Goal: Task Accomplishment & Management: Complete application form

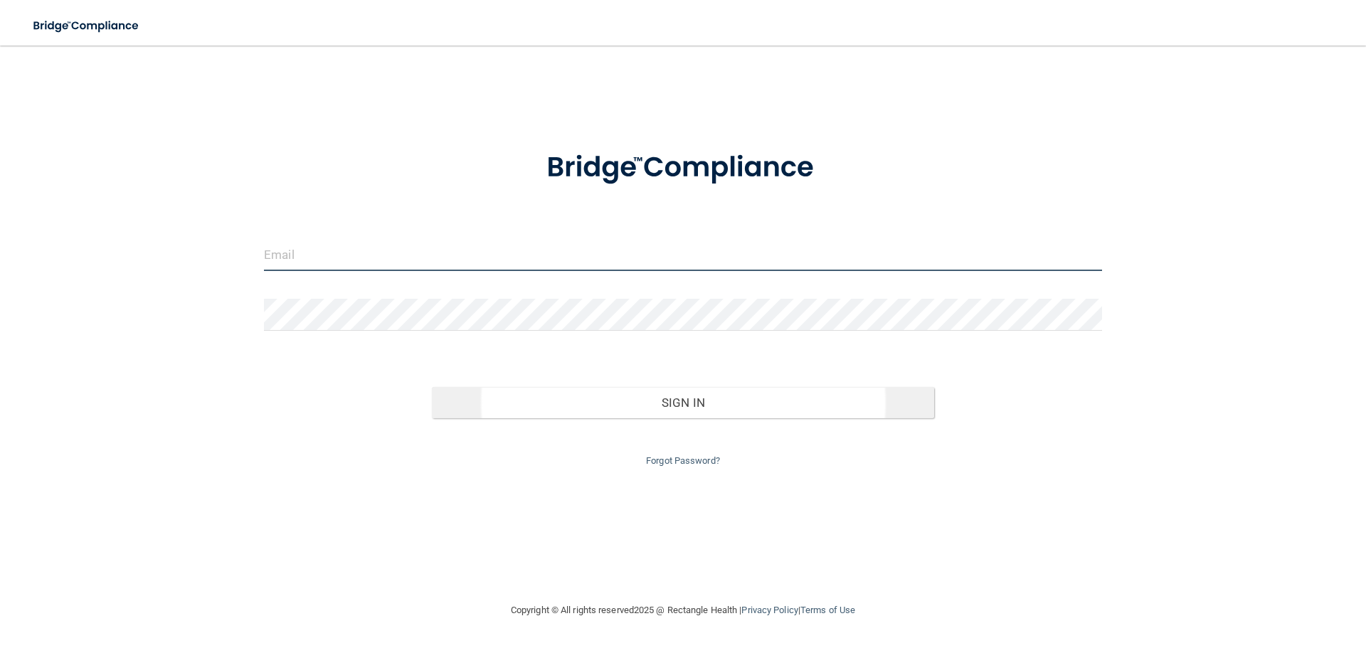
type input "[EMAIL_ADDRESS][DOMAIN_NAME]"
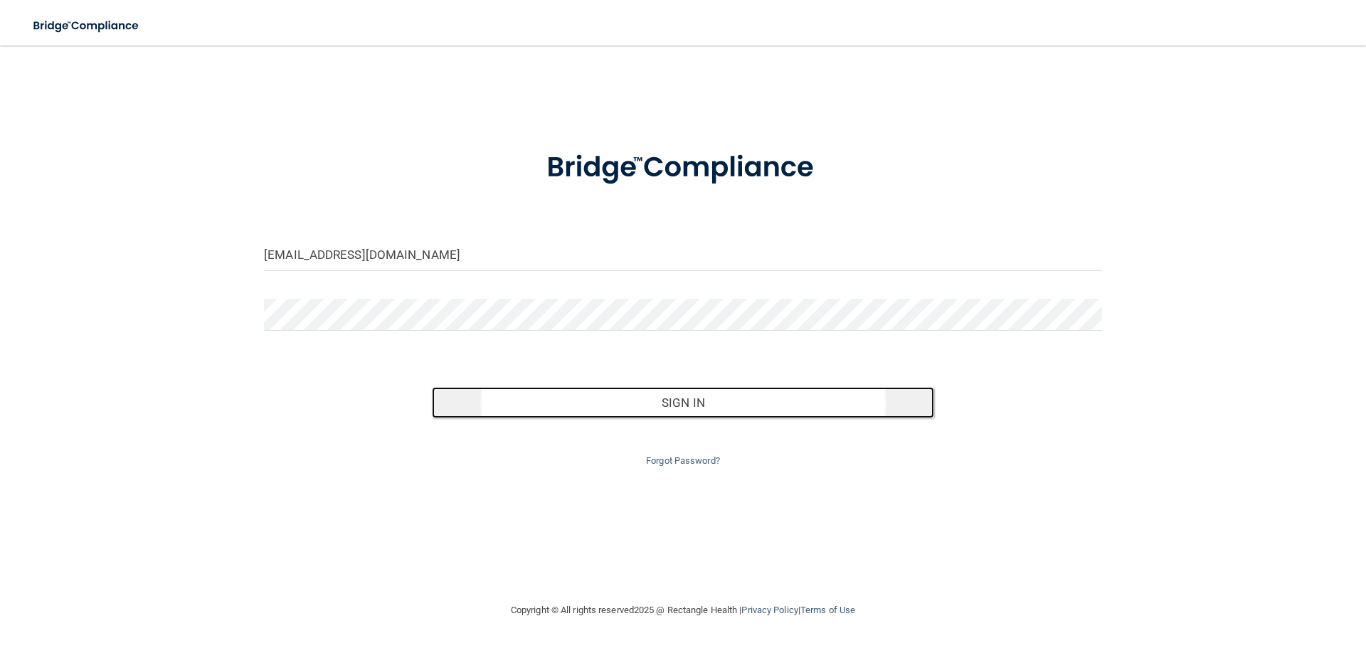
click at [682, 410] on button "Sign In" at bounding box center [683, 402] width 503 height 31
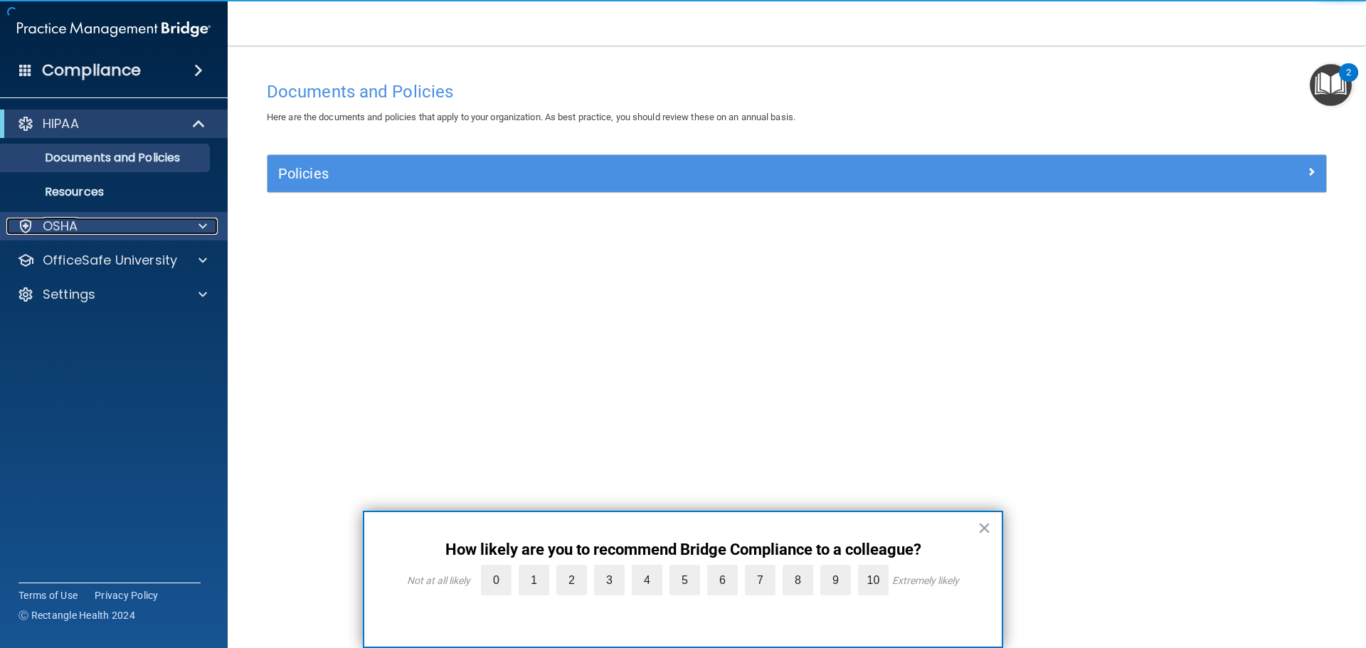
click at [83, 227] on div "OSHA" at bounding box center [94, 226] width 176 height 17
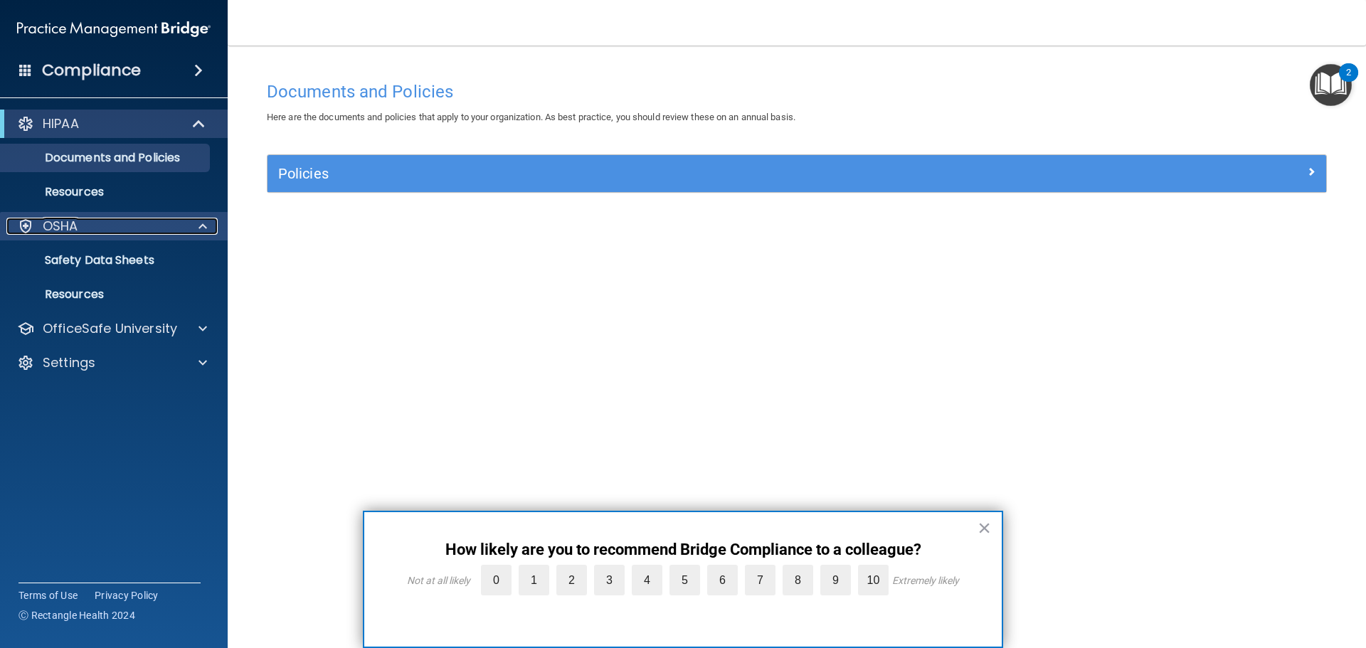
click at [83, 227] on div "OSHA" at bounding box center [94, 226] width 176 height 17
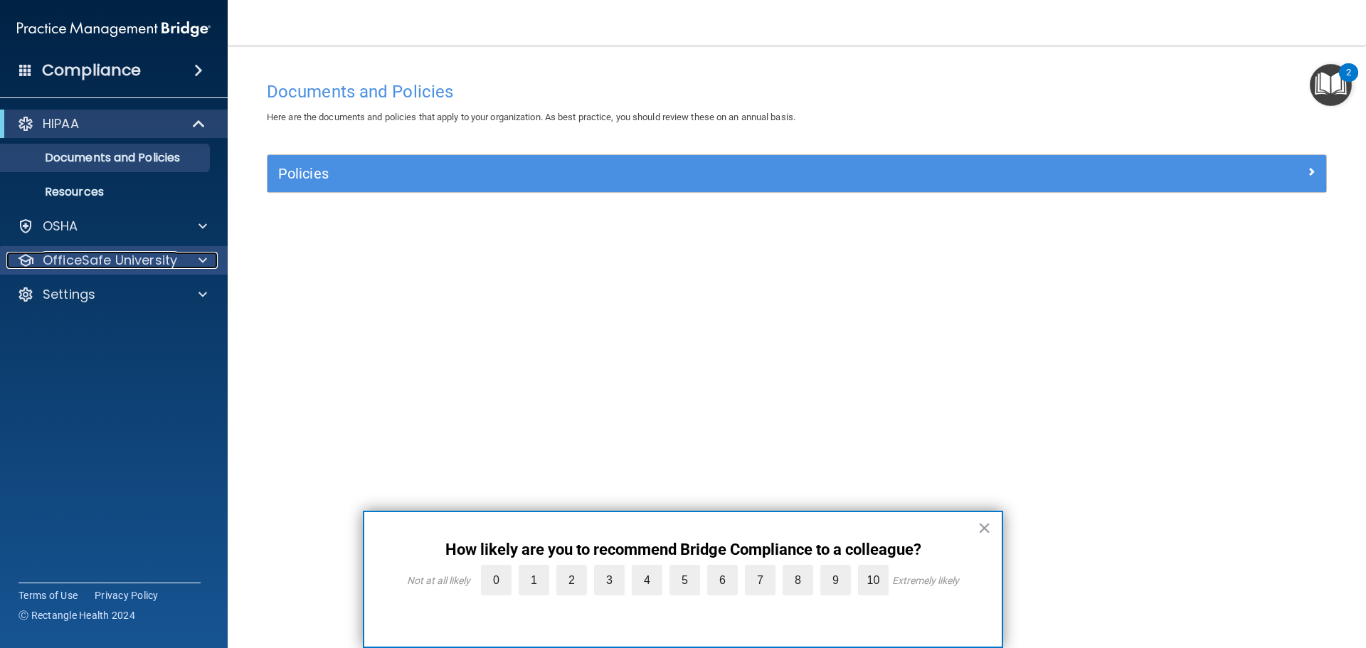
click at [78, 268] on p "OfficeSafe University" at bounding box center [110, 260] width 135 height 17
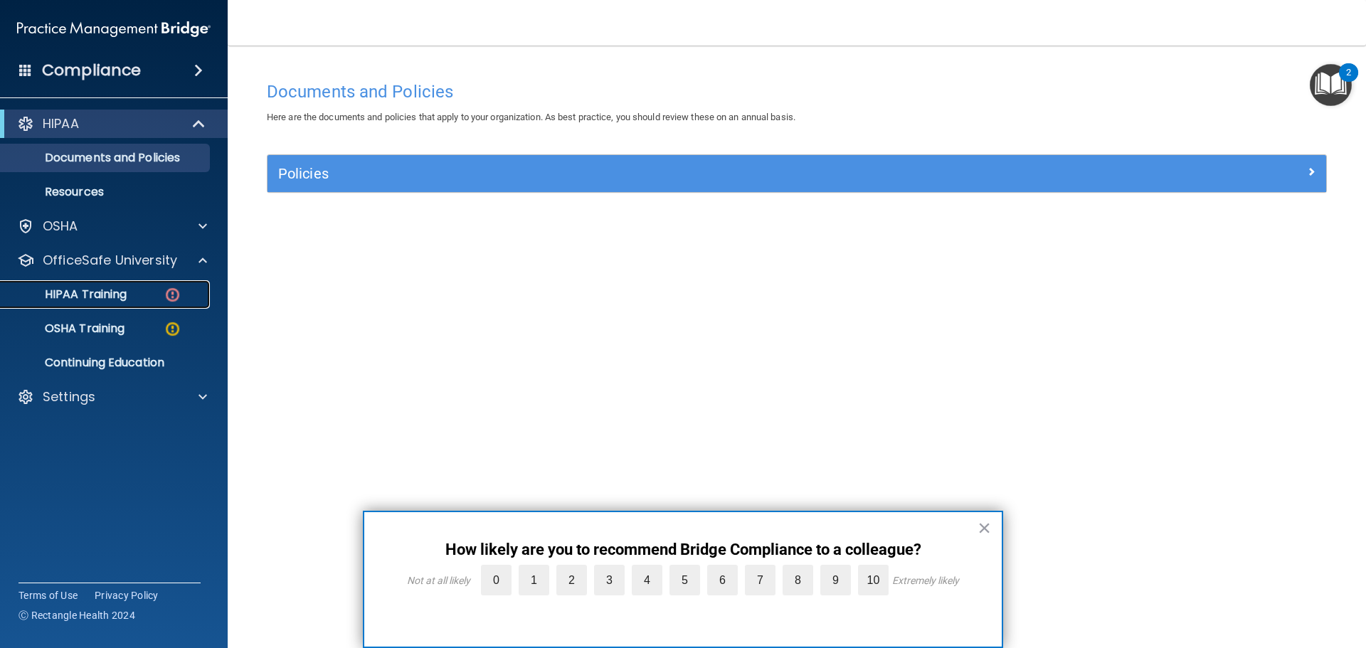
click at [133, 296] on div "HIPAA Training" at bounding box center [106, 295] width 194 height 14
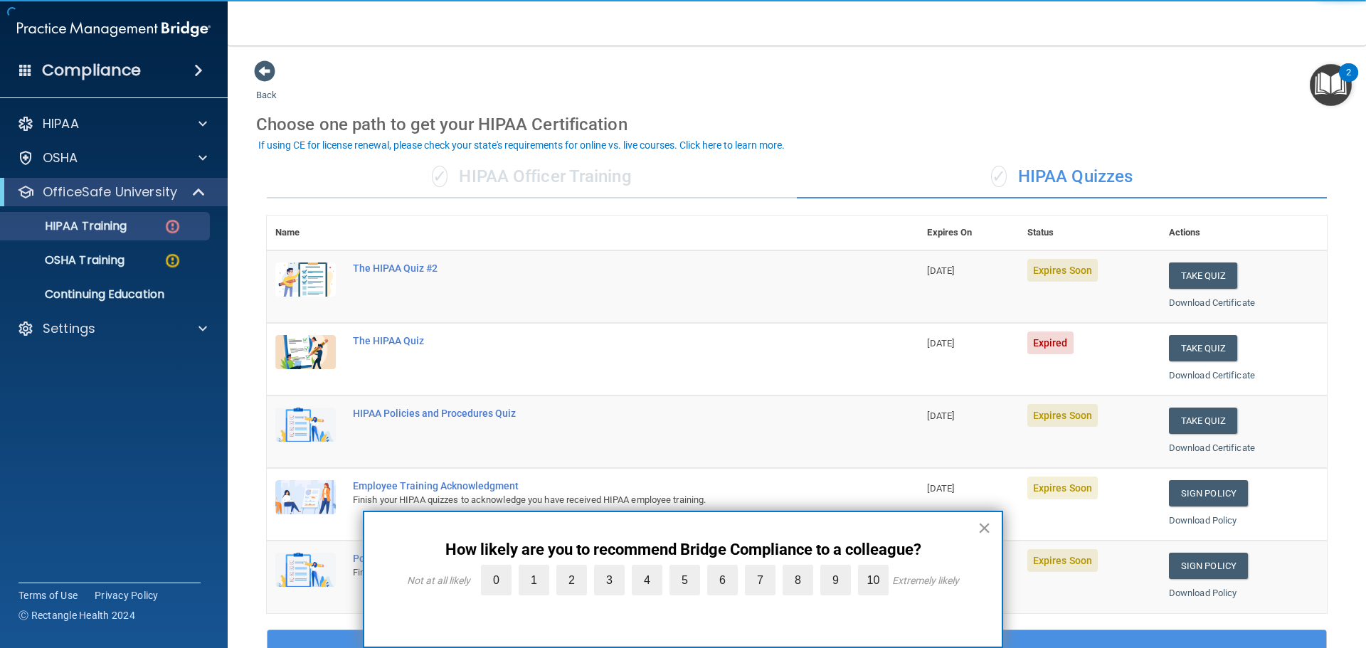
click at [982, 529] on button "×" at bounding box center [985, 528] width 14 height 23
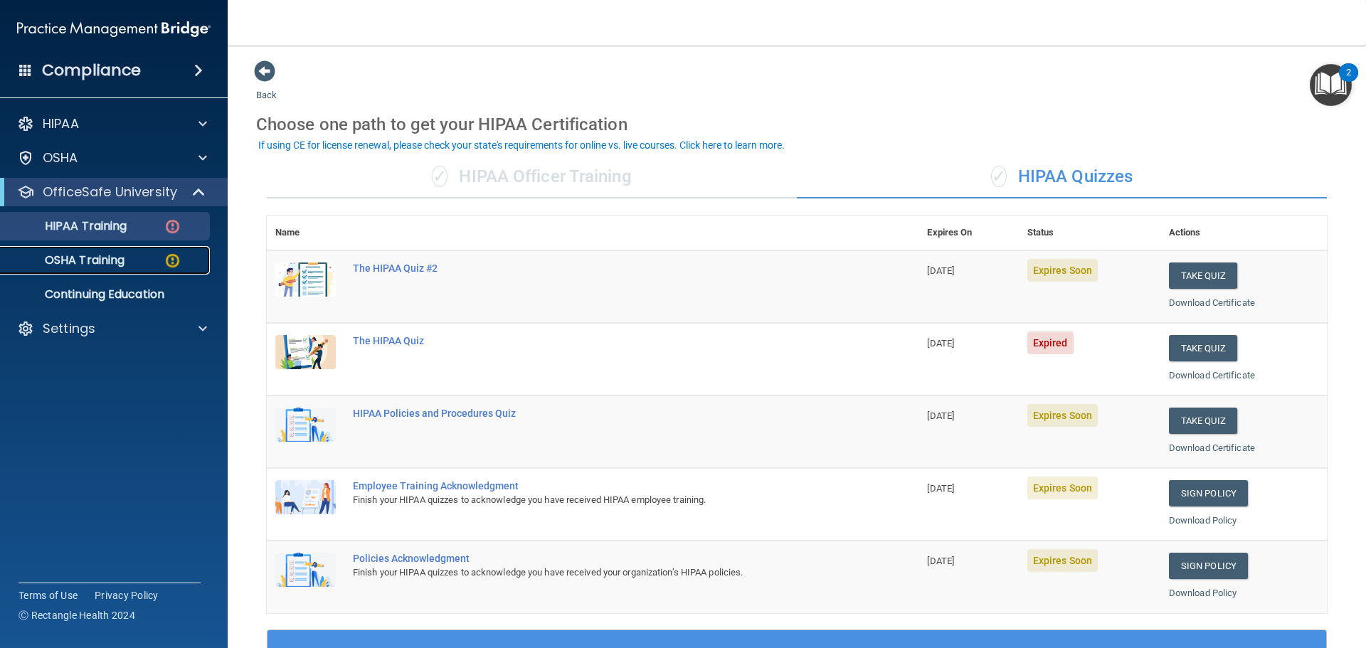
click at [100, 253] on p "OSHA Training" at bounding box center [66, 260] width 115 height 14
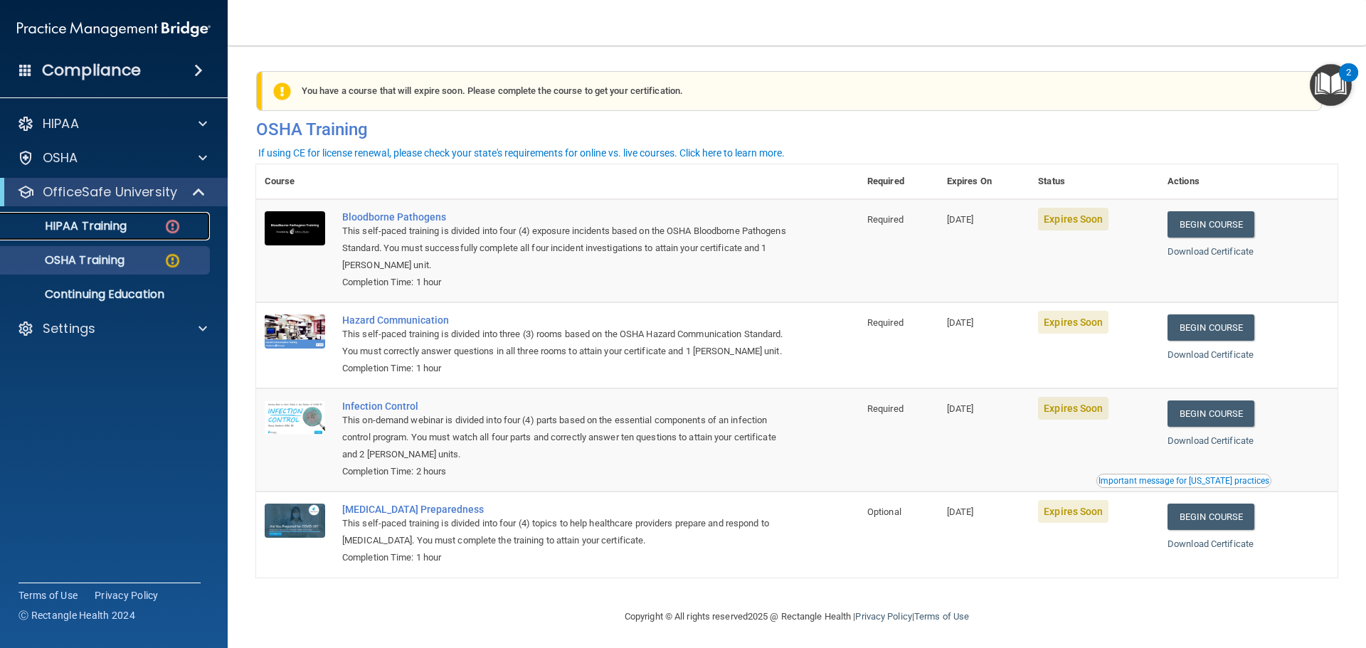
click at [112, 228] on p "HIPAA Training" at bounding box center [67, 226] width 117 height 14
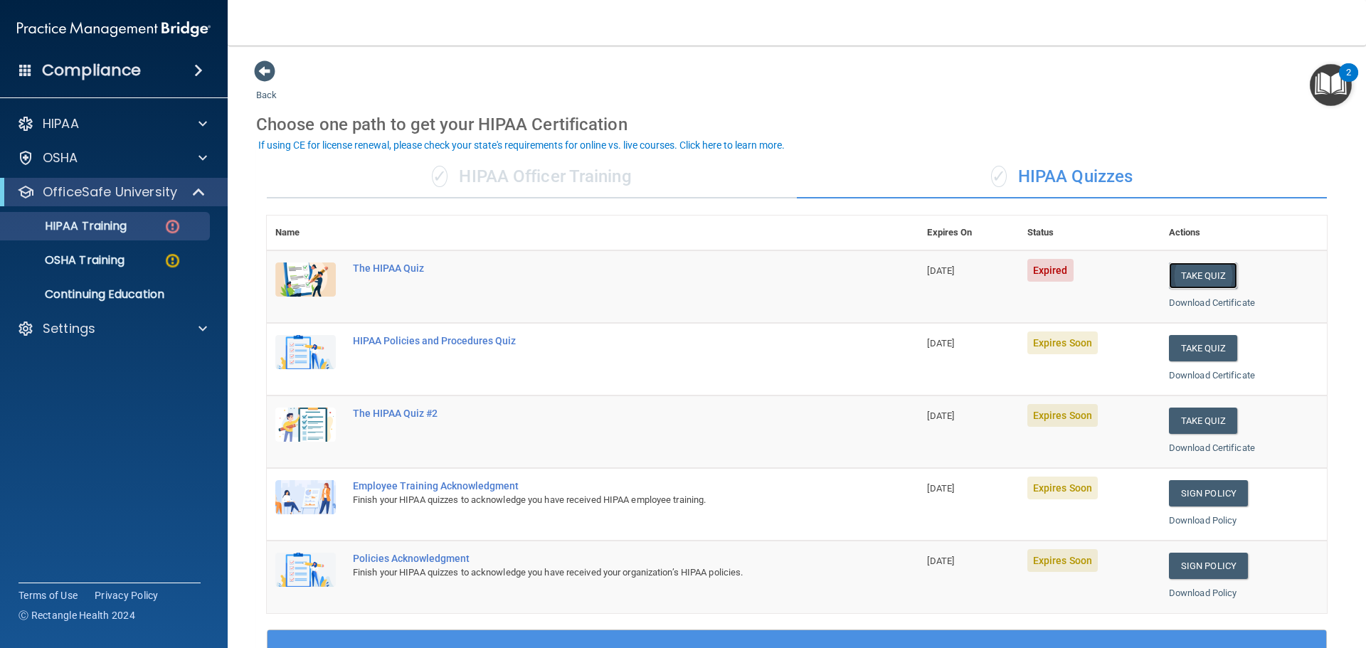
click at [1196, 269] on button "Take Quiz" at bounding box center [1203, 276] width 68 height 26
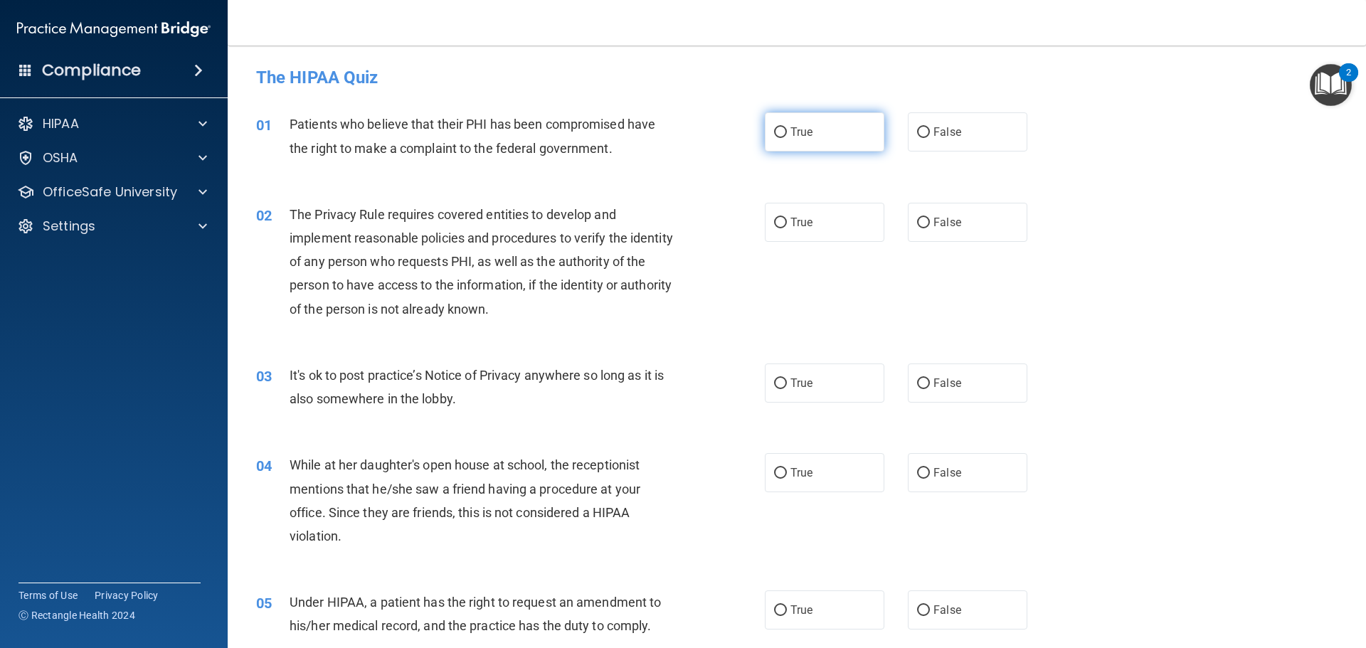
click at [797, 137] on span "True" at bounding box center [802, 132] width 22 height 14
click at [787, 137] on input "True" at bounding box center [780, 132] width 13 height 11
radio input "true"
click at [789, 231] on label "True" at bounding box center [825, 222] width 120 height 39
click at [787, 228] on input "True" at bounding box center [780, 223] width 13 height 11
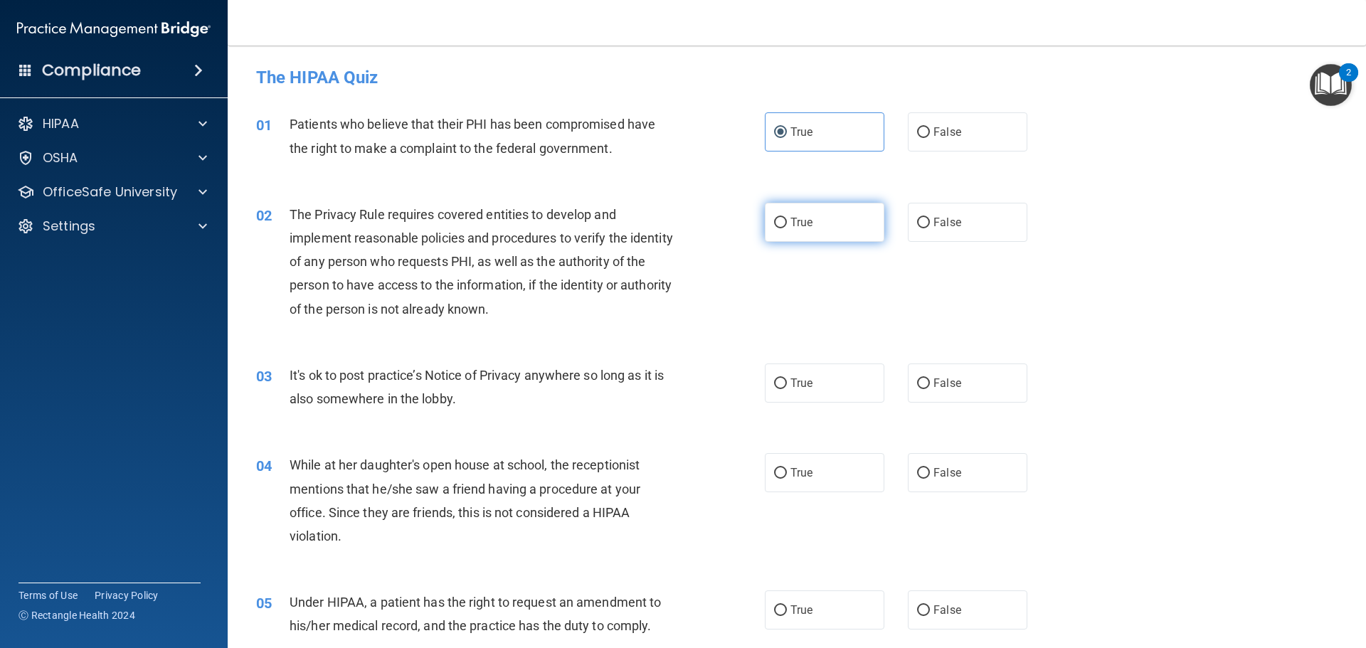
radio input "true"
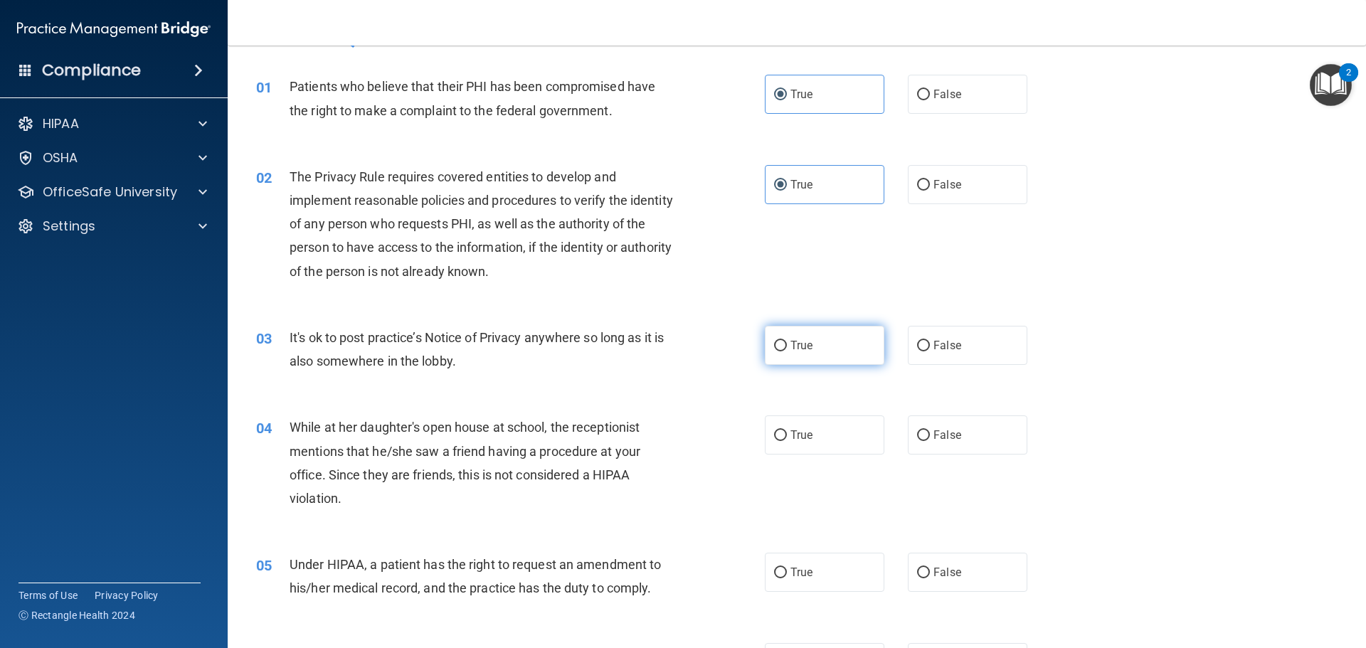
scroll to position [71, 0]
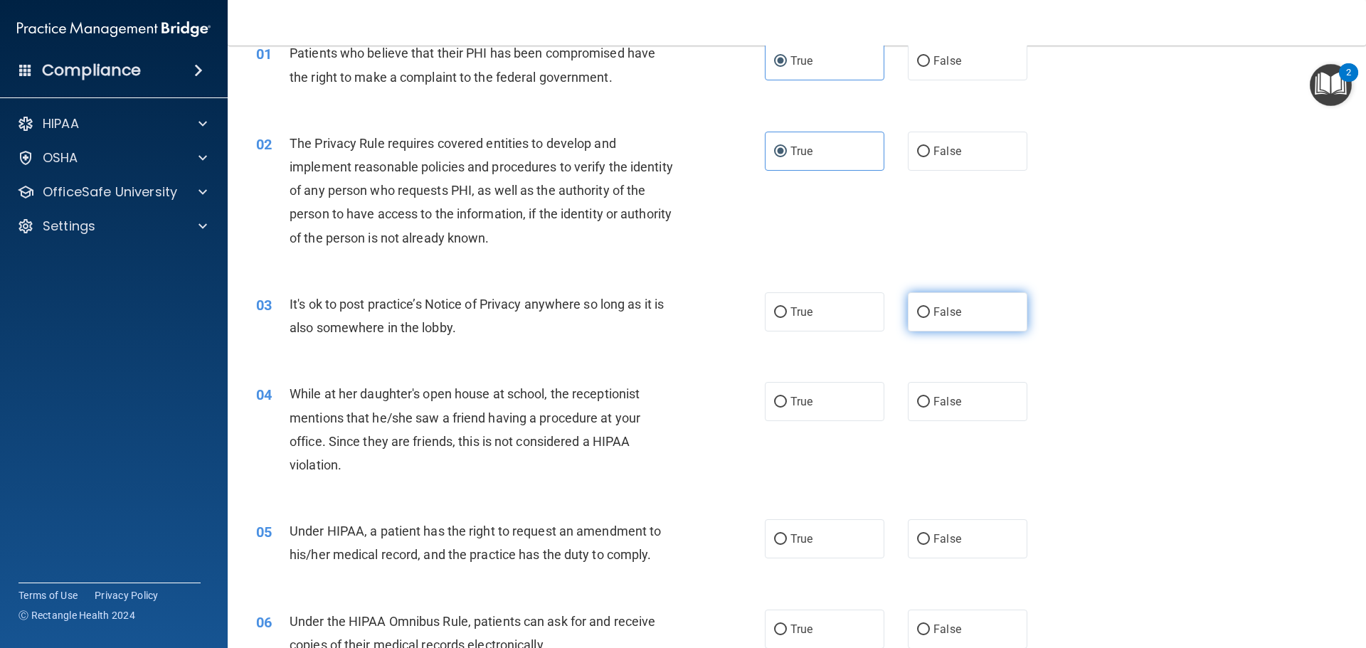
click at [959, 312] on label "False" at bounding box center [968, 312] width 120 height 39
click at [930, 312] on input "False" at bounding box center [923, 312] width 13 height 11
radio input "true"
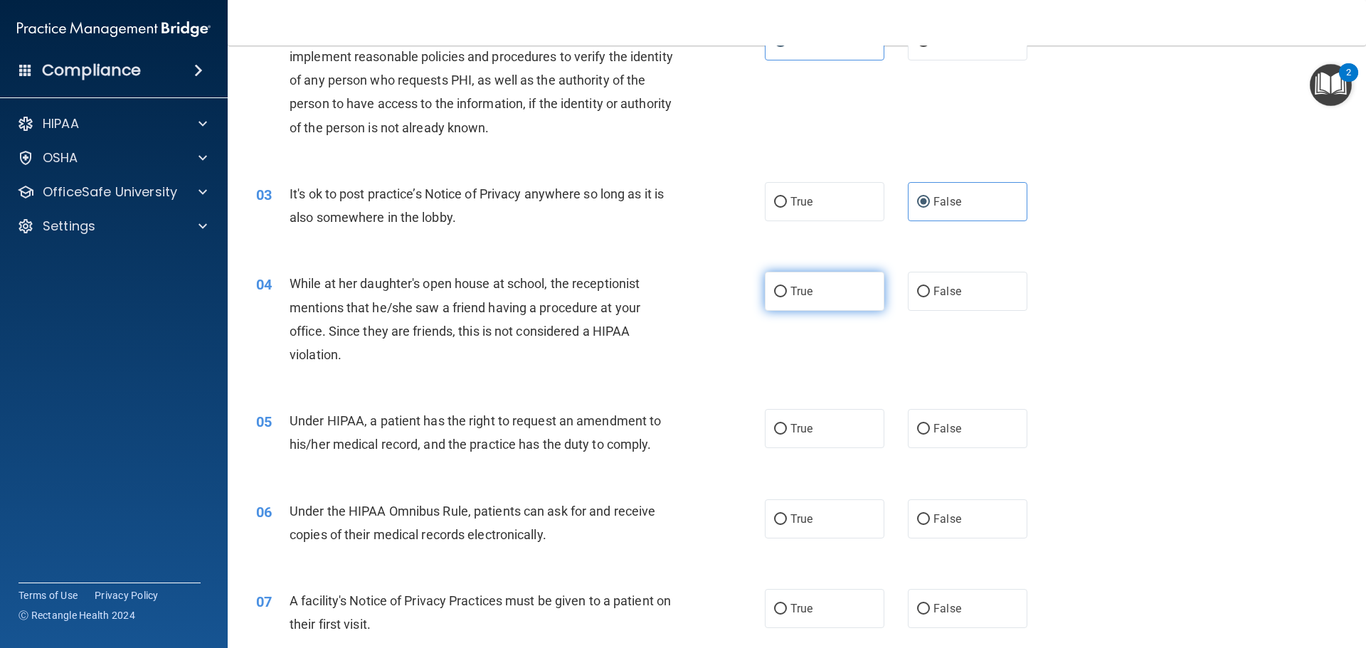
scroll to position [214, 0]
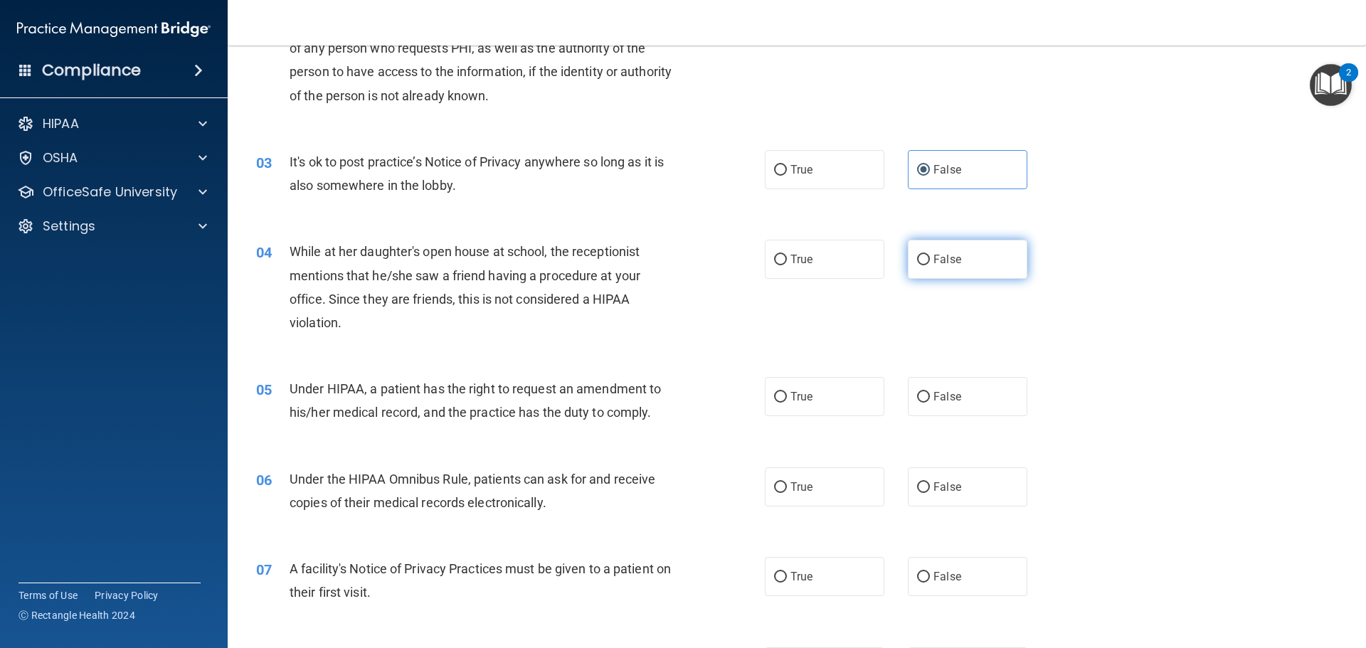
click at [925, 258] on label "False" at bounding box center [968, 259] width 120 height 39
click at [925, 258] on input "False" at bounding box center [923, 260] width 13 height 11
radio input "true"
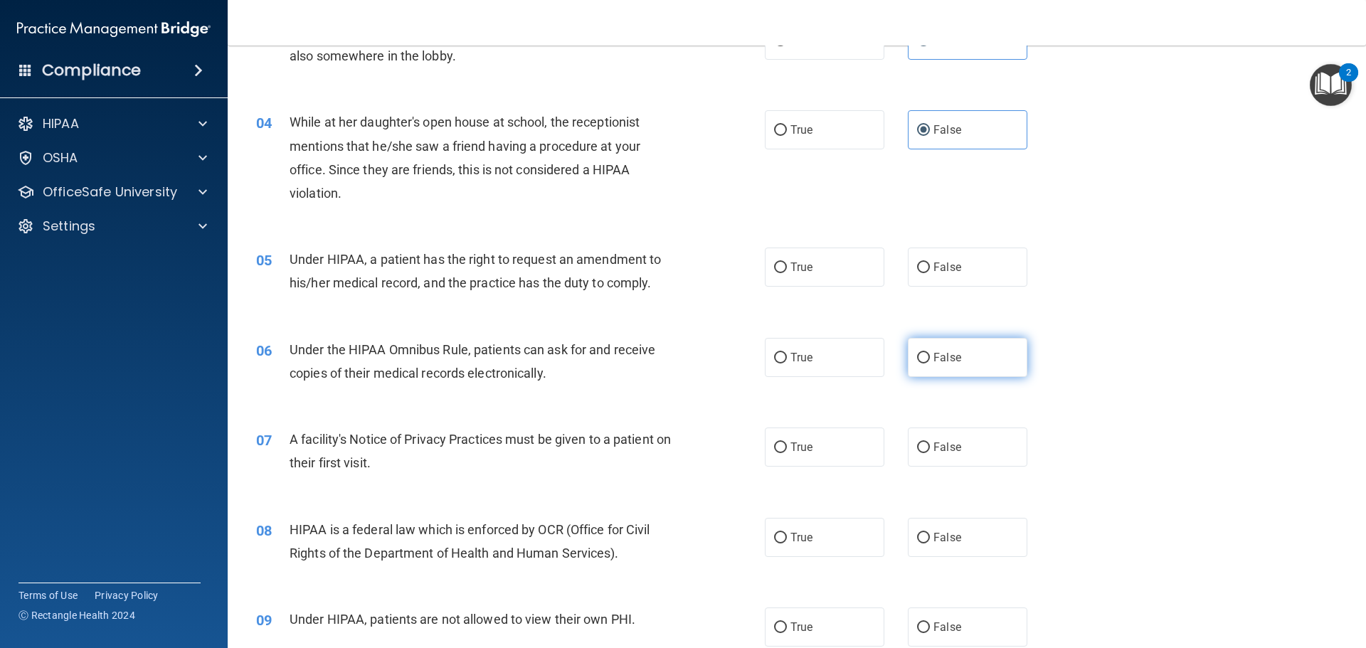
scroll to position [356, 0]
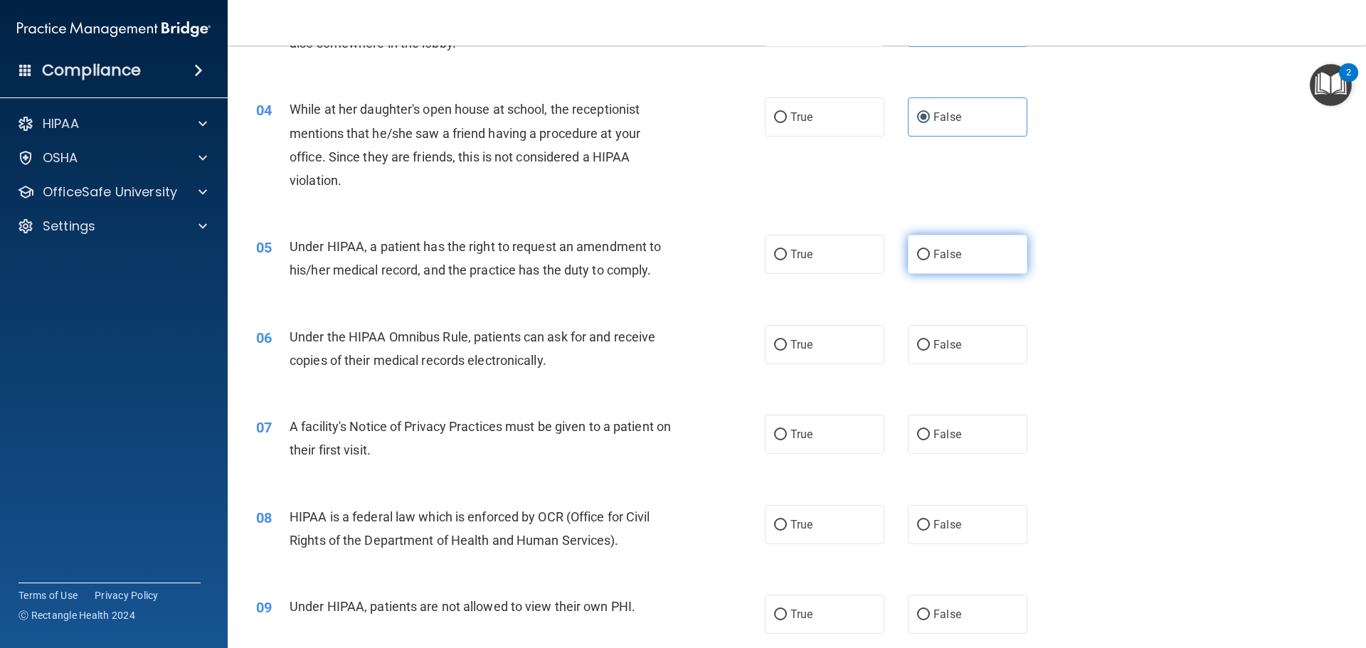
click at [959, 253] on label "False" at bounding box center [968, 254] width 120 height 39
click at [930, 253] on input "False" at bounding box center [923, 255] width 13 height 11
radio input "true"
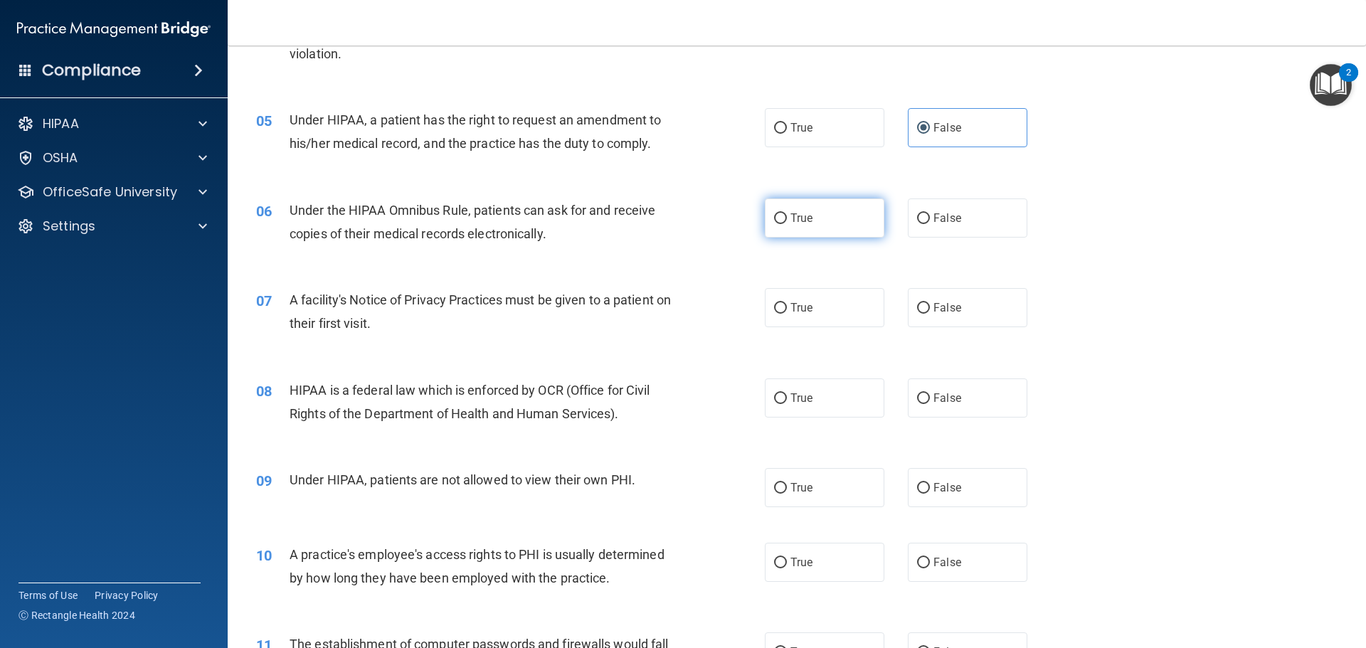
scroll to position [498, 0]
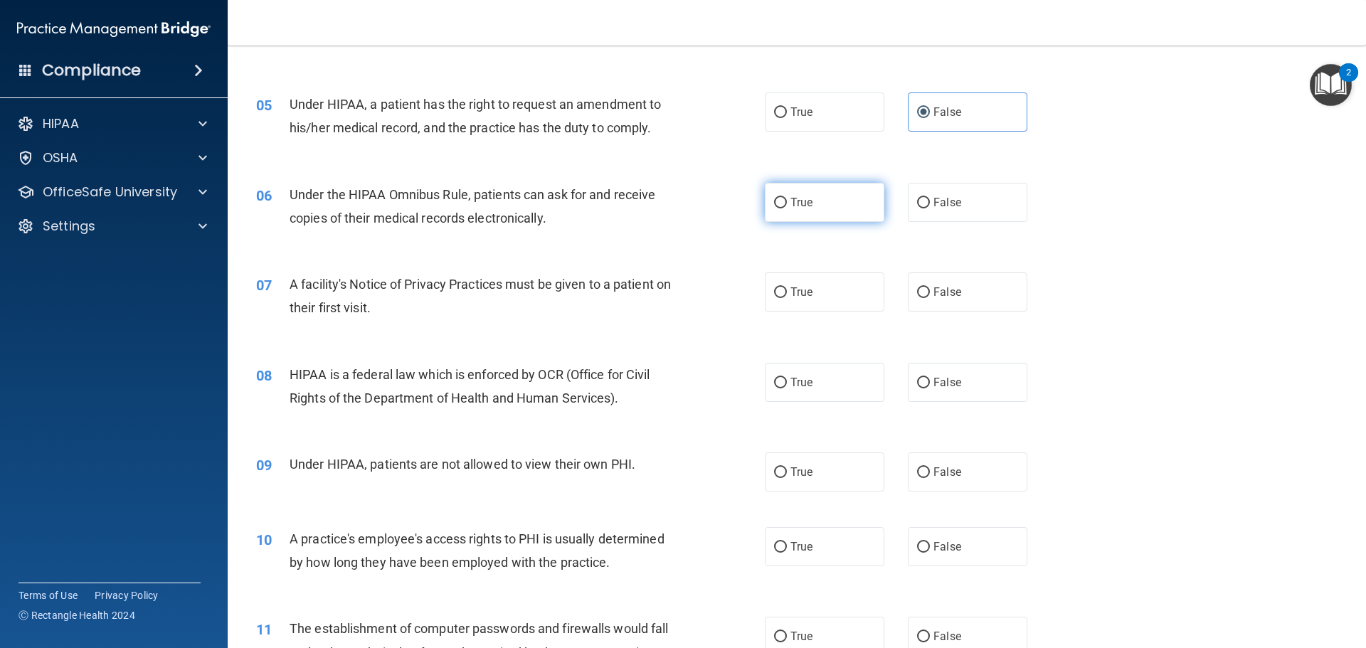
click at [799, 216] on label "True" at bounding box center [825, 202] width 120 height 39
click at [787, 209] on input "True" at bounding box center [780, 203] width 13 height 11
radio input "true"
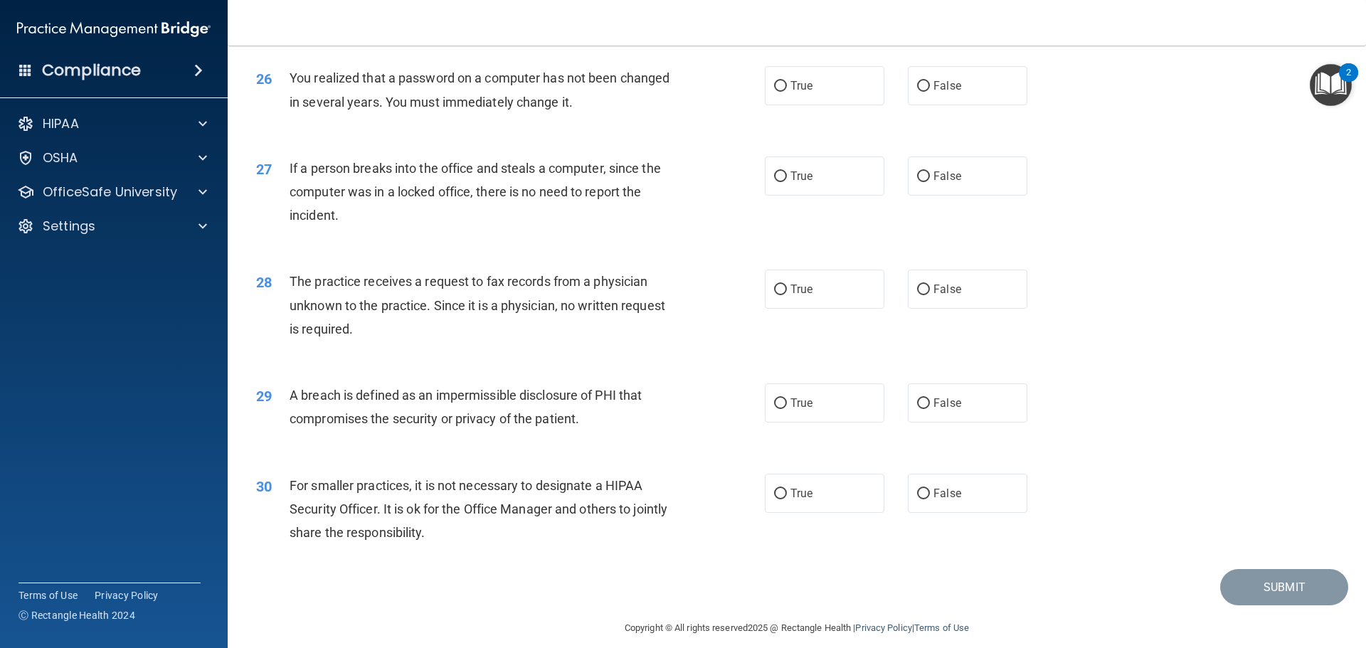
scroll to position [2720, 0]
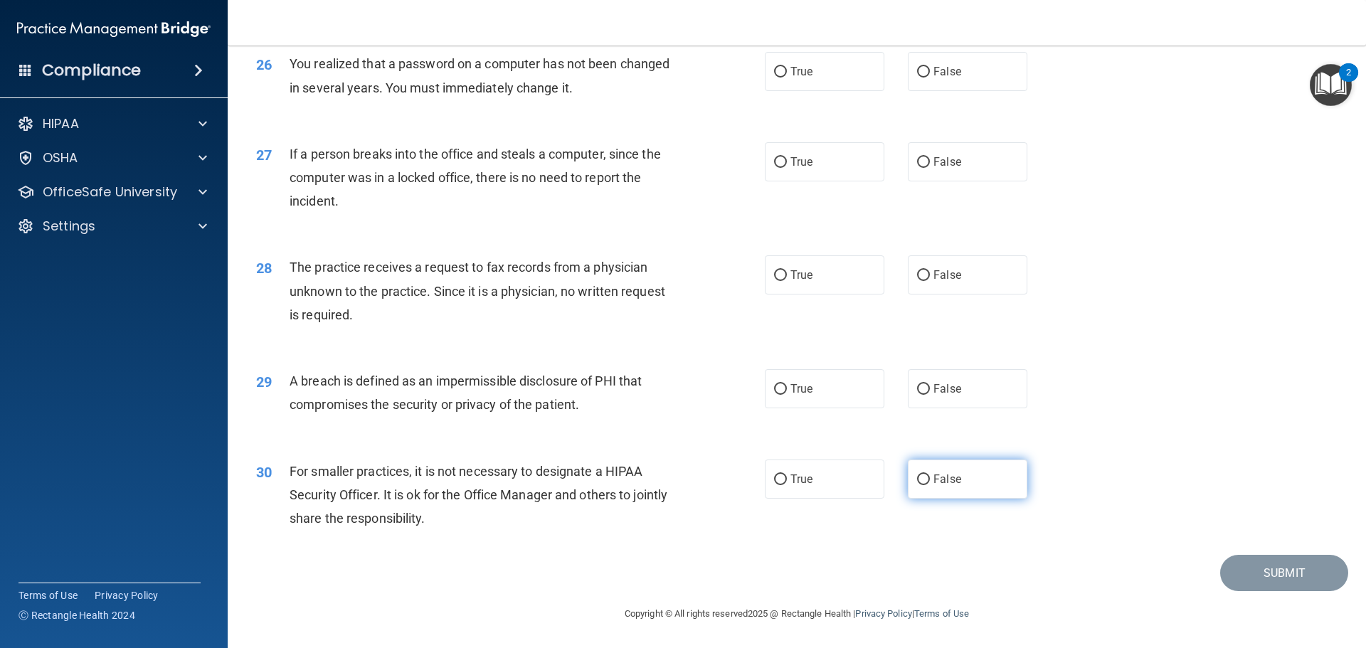
click at [950, 479] on span "False" at bounding box center [948, 480] width 28 height 14
click at [930, 479] on input "False" at bounding box center [923, 480] width 13 height 11
radio input "true"
click at [833, 401] on label "True" at bounding box center [825, 388] width 120 height 39
click at [787, 395] on input "True" at bounding box center [780, 389] width 13 height 11
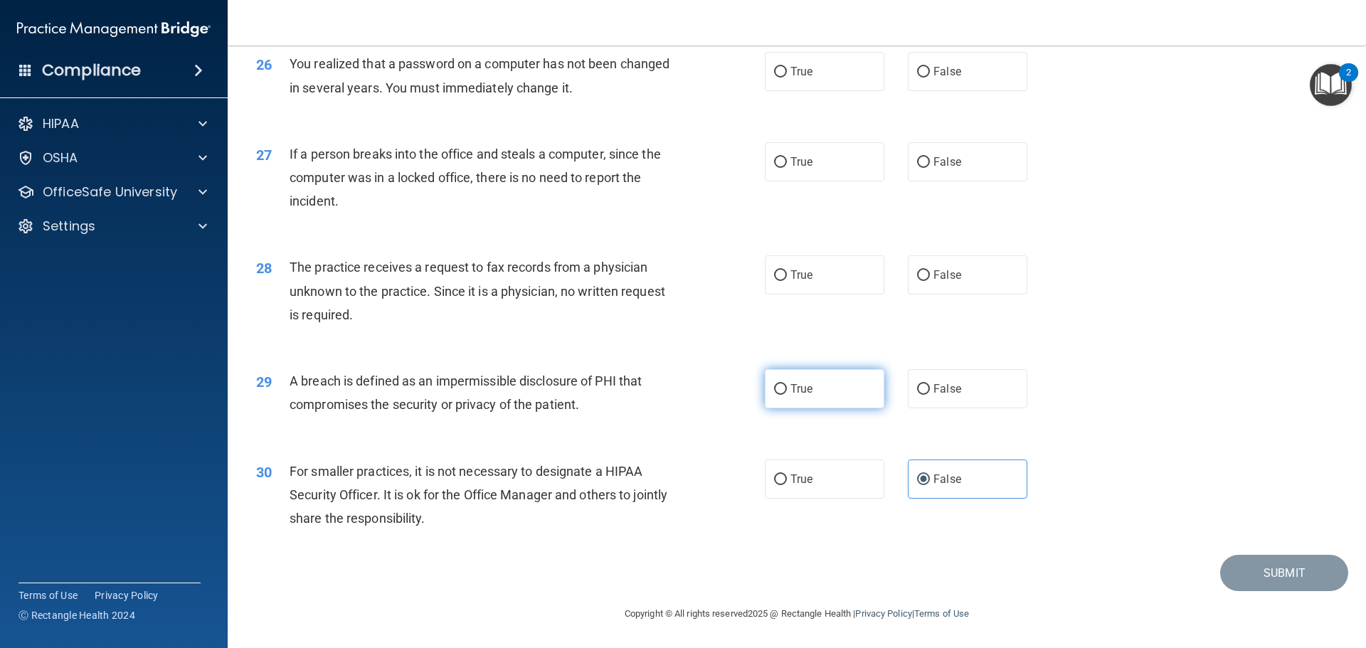
radio input "true"
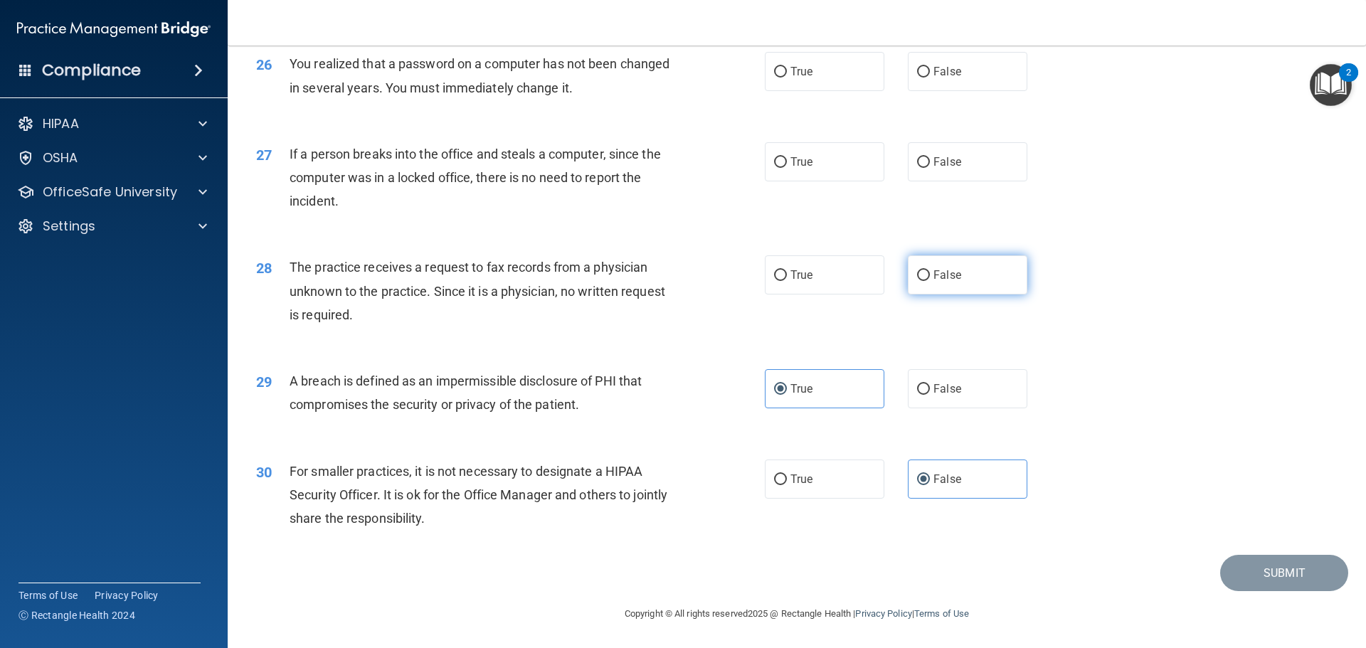
click at [923, 268] on label "False" at bounding box center [968, 274] width 120 height 39
click at [923, 270] on input "False" at bounding box center [923, 275] width 13 height 11
radio input "true"
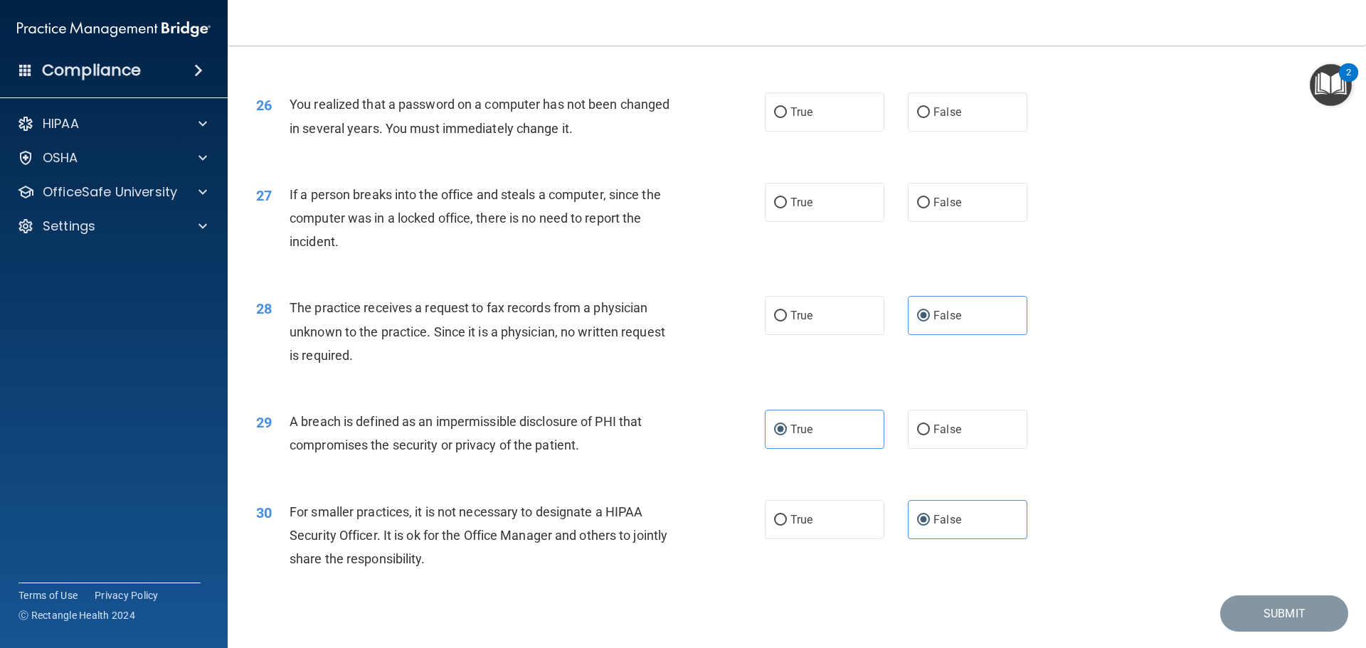
scroll to position [2507, 0]
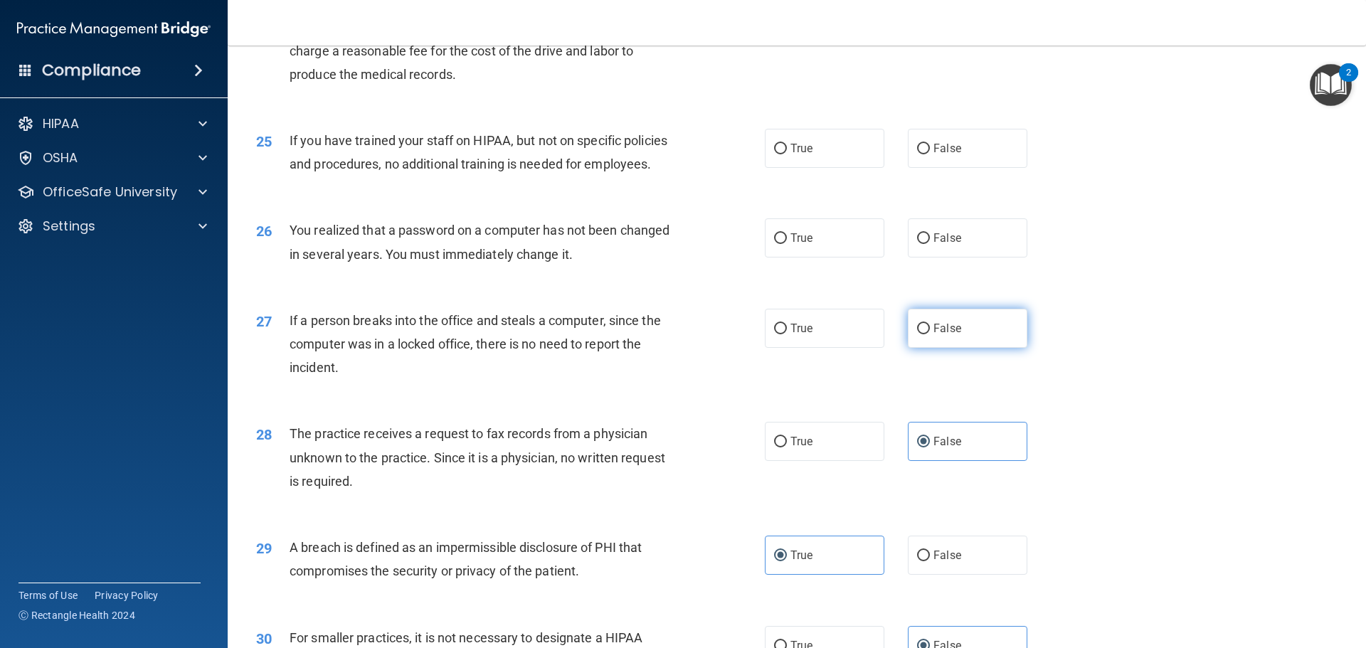
click at [934, 335] on span "False" at bounding box center [948, 329] width 28 height 14
click at [930, 334] on input "False" at bounding box center [923, 329] width 13 height 11
radio input "true"
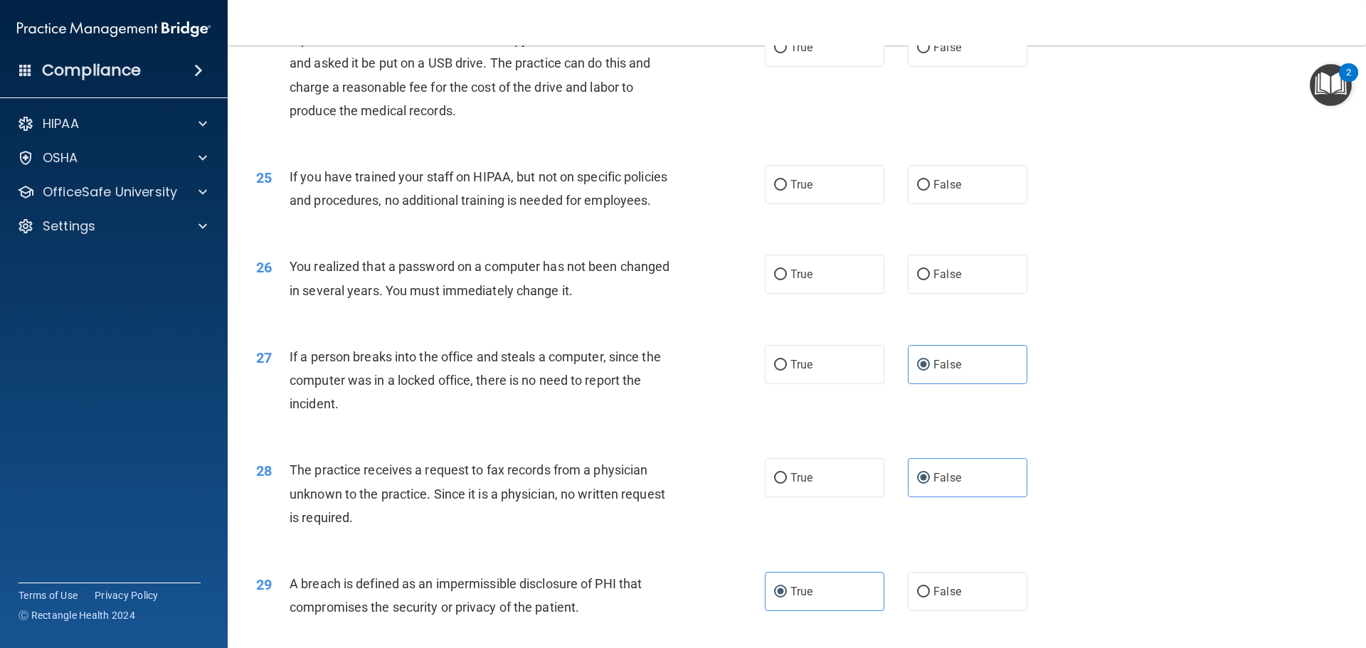
scroll to position [2364, 0]
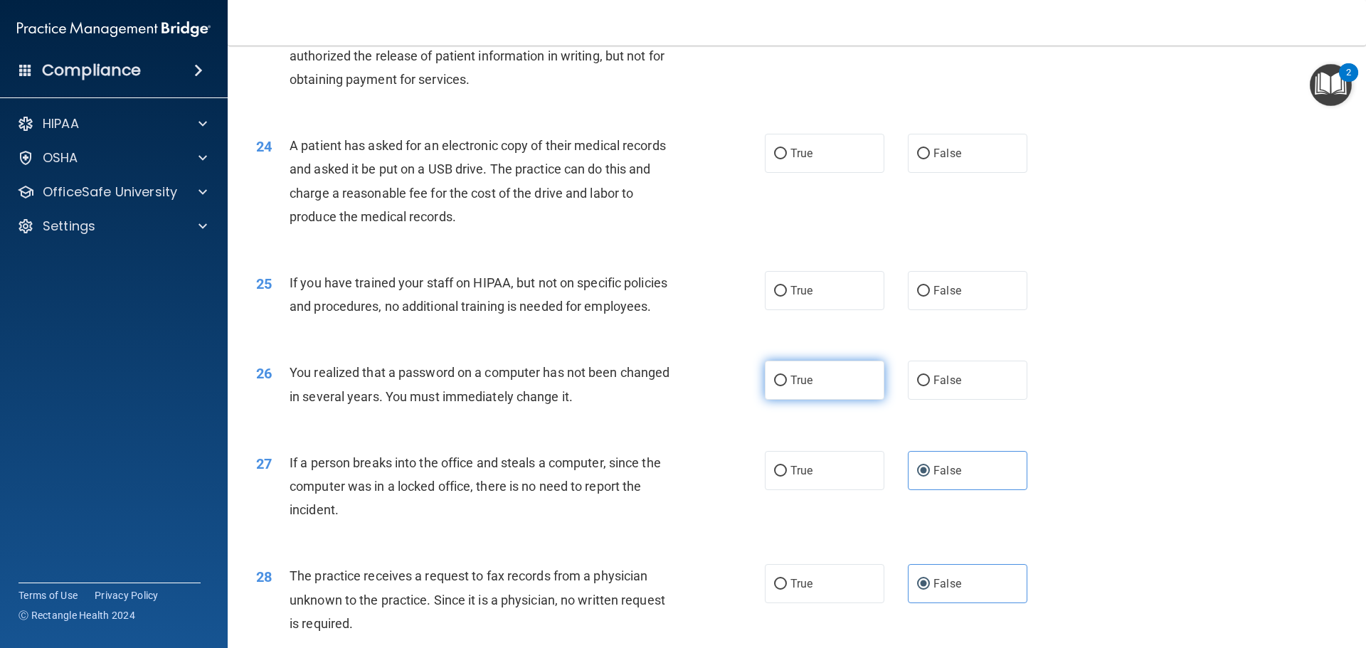
click at [836, 400] on label "True" at bounding box center [825, 380] width 120 height 39
click at [787, 386] on input "True" at bounding box center [780, 381] width 13 height 11
radio input "true"
click at [917, 297] on input "False" at bounding box center [923, 291] width 13 height 11
radio input "true"
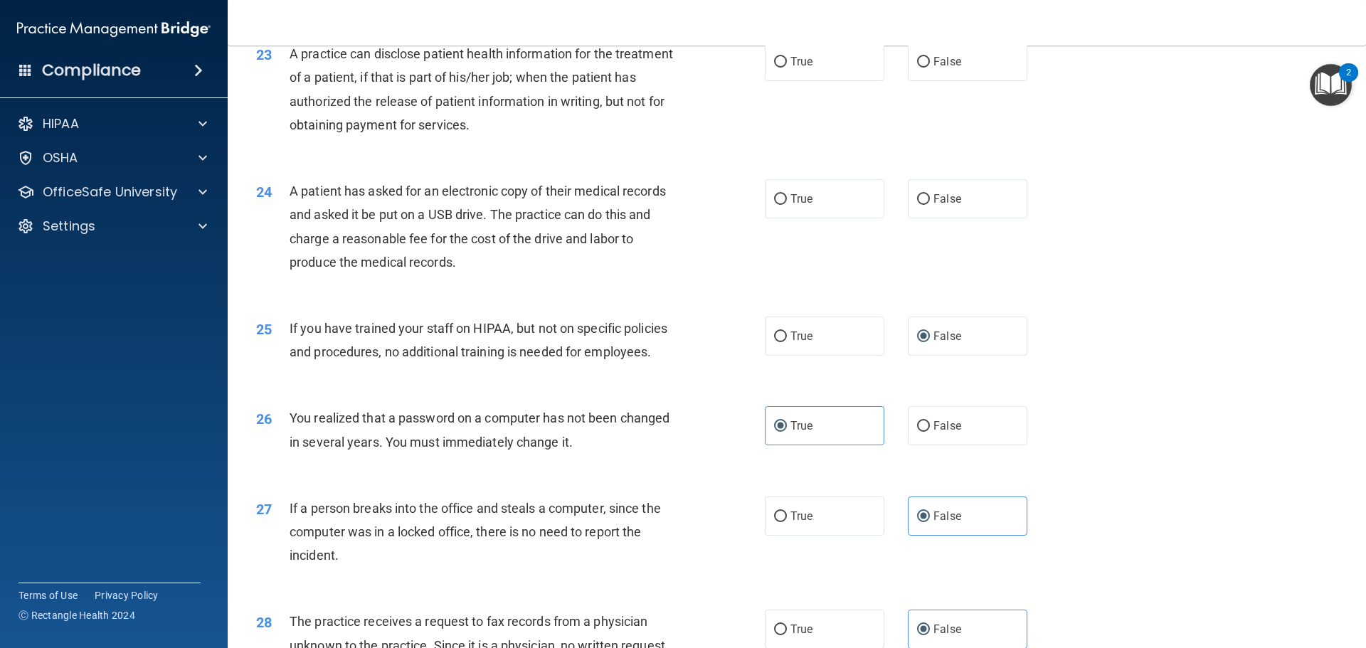
scroll to position [2151, 0]
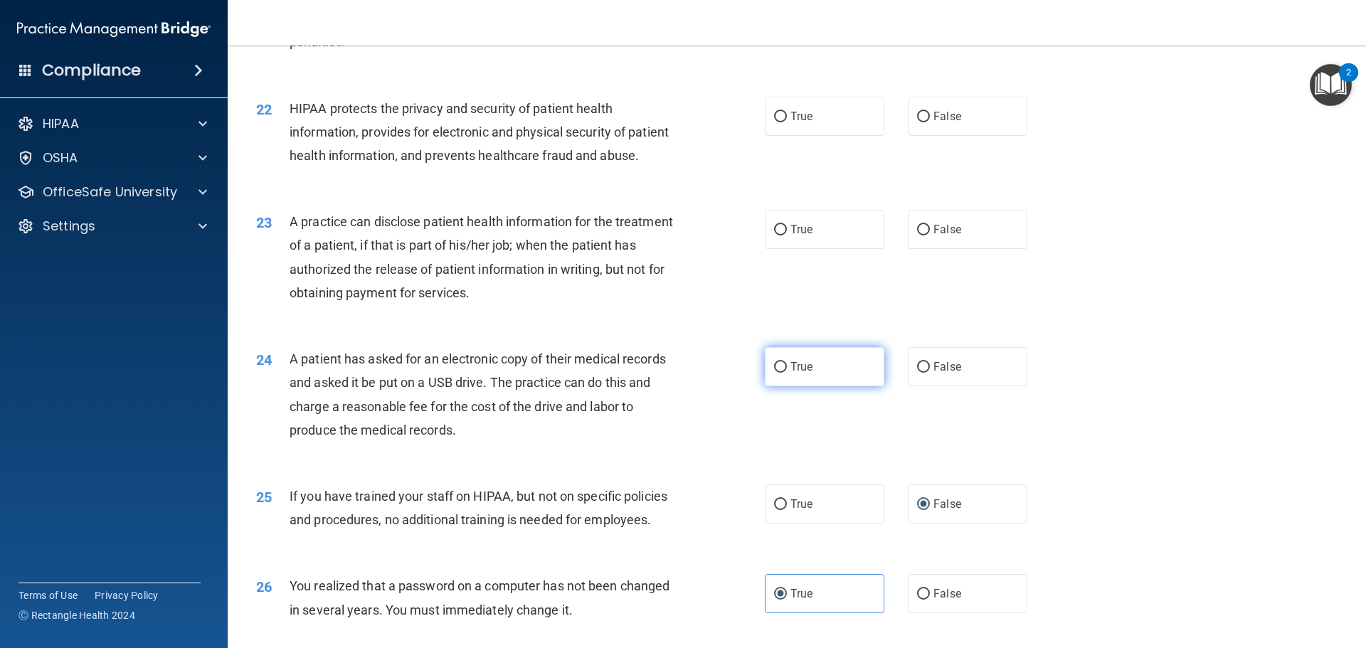
click at [833, 386] on label "True" at bounding box center [825, 366] width 120 height 39
click at [787, 373] on input "True" at bounding box center [780, 367] width 13 height 11
radio input "true"
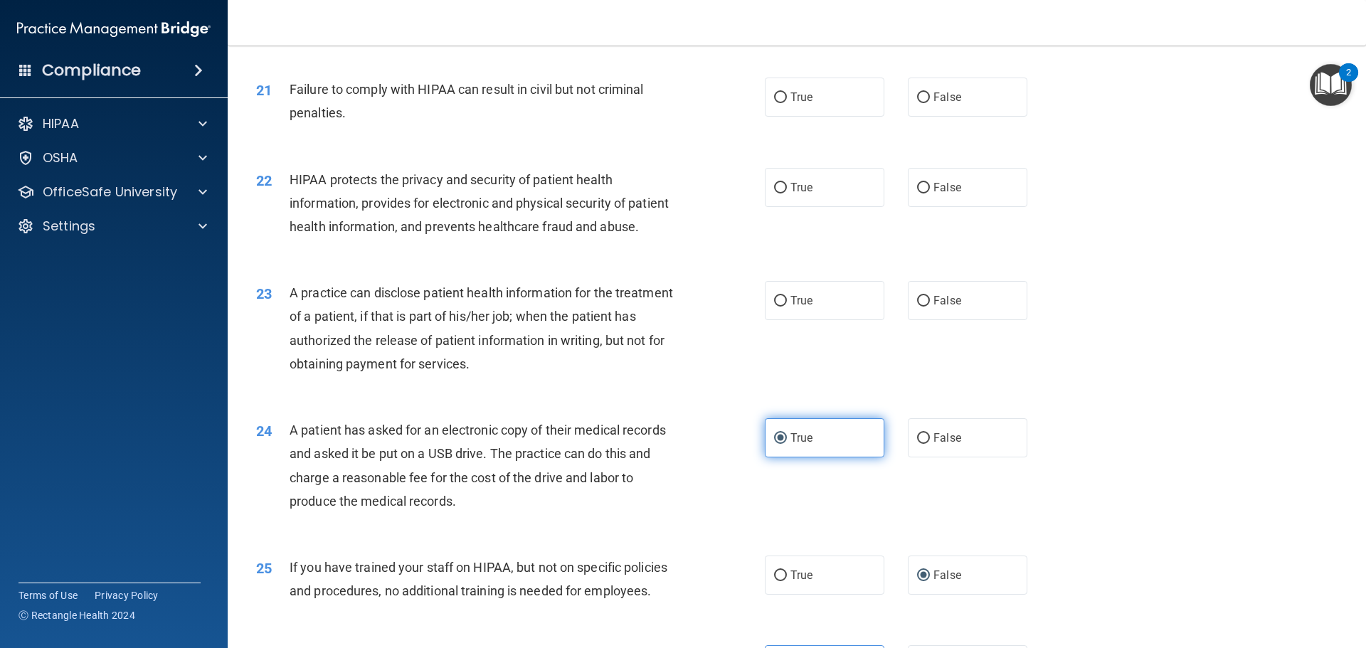
scroll to position [2008, 0]
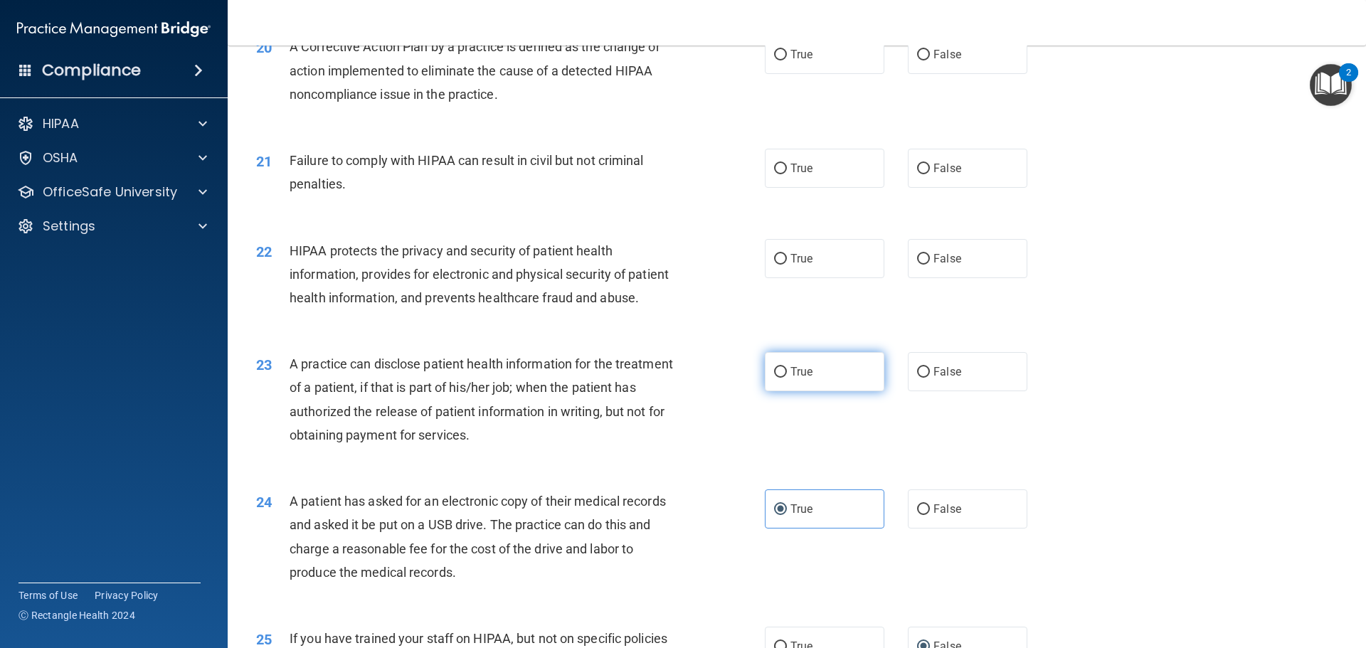
drag, startPoint x: 828, startPoint y: 428, endPoint x: 796, endPoint y: 433, distance: 32.3
click at [796, 391] on label "True" at bounding box center [825, 371] width 120 height 39
click at [787, 378] on input "True" at bounding box center [780, 372] width 13 height 11
radio input "true"
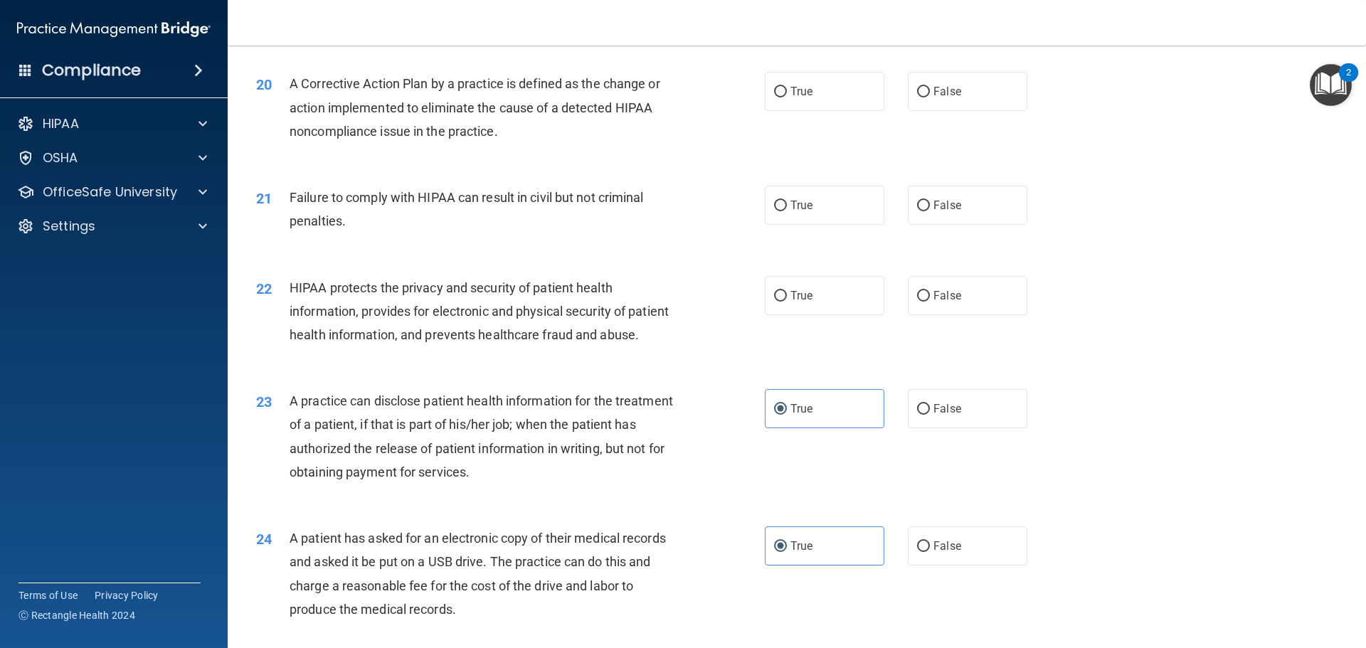
scroll to position [1866, 0]
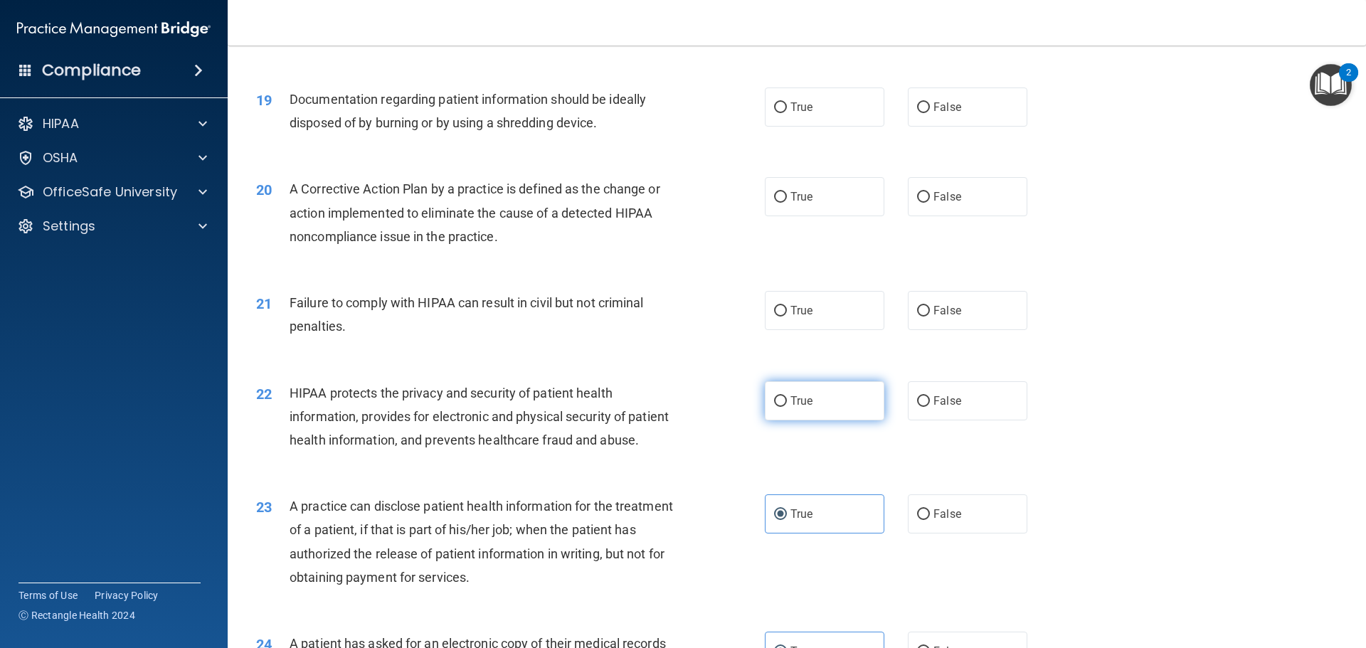
click at [822, 421] on label "True" at bounding box center [825, 400] width 120 height 39
click at [787, 407] on input "True" at bounding box center [780, 401] width 13 height 11
radio input "true"
click at [917, 317] on input "False" at bounding box center [923, 311] width 13 height 11
radio input "true"
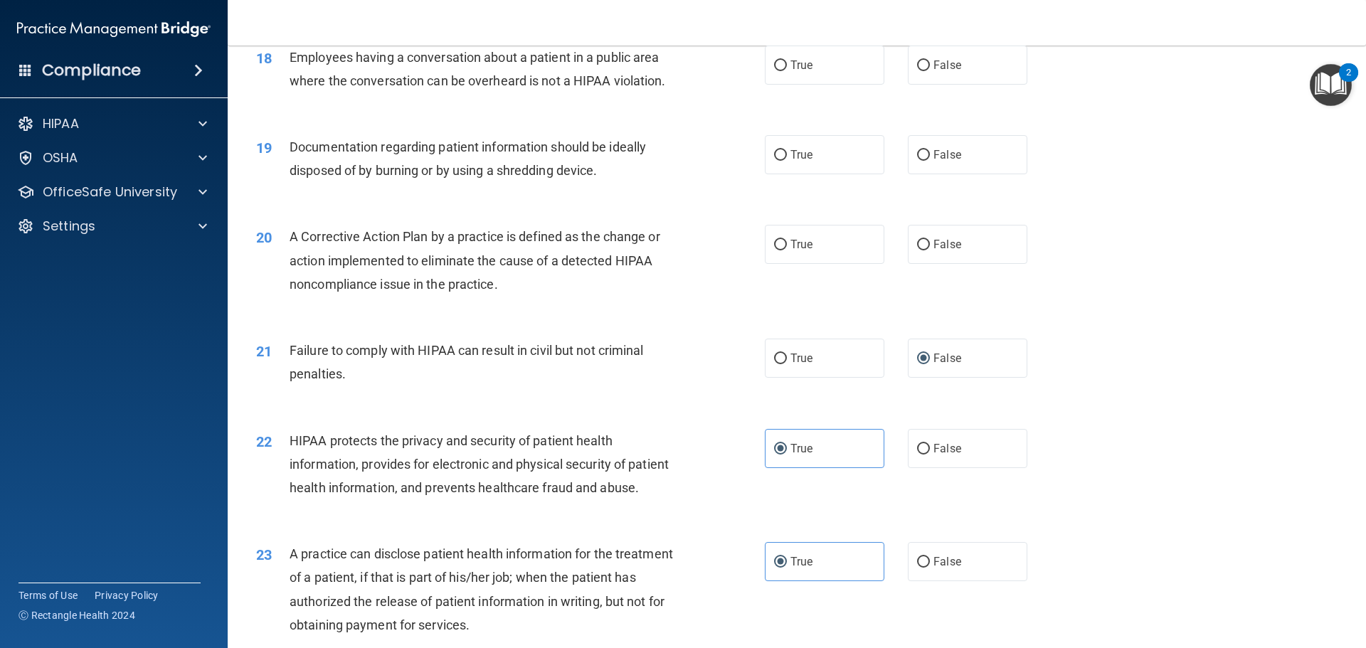
scroll to position [1724, 0]
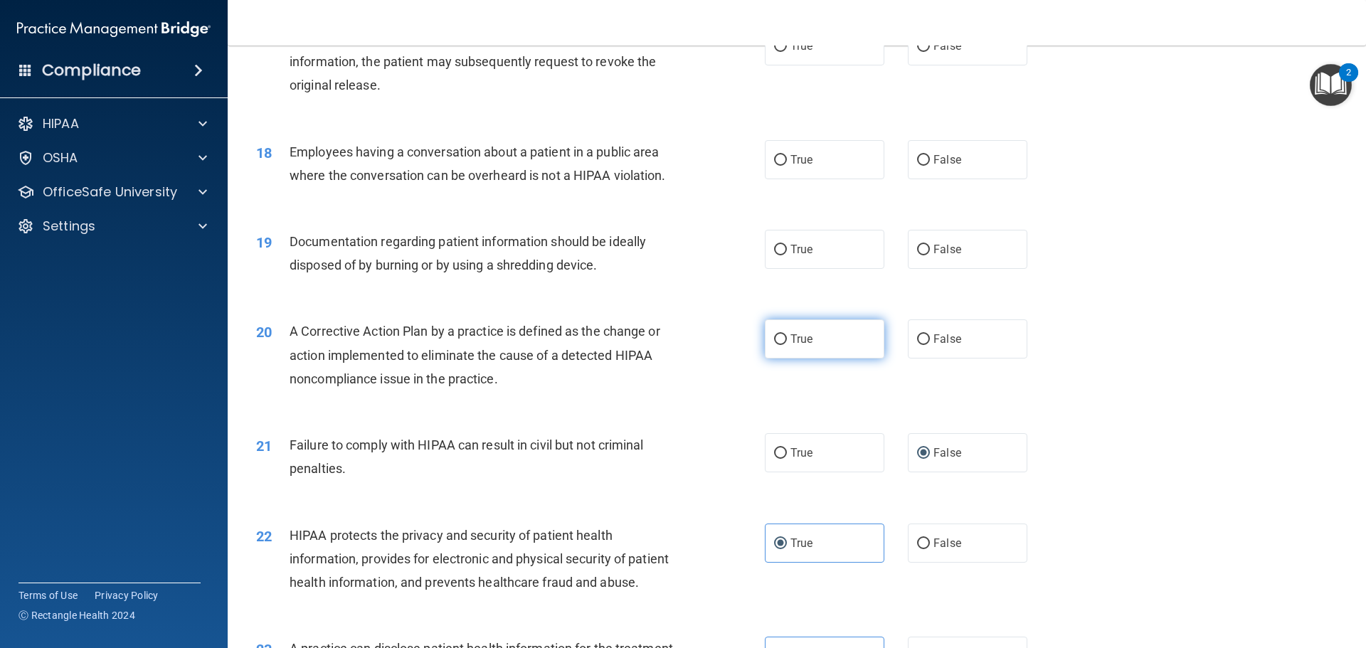
click at [811, 359] on label "True" at bounding box center [825, 339] width 120 height 39
click at [787, 345] on input "True" at bounding box center [780, 339] width 13 height 11
radio input "true"
click at [774, 255] on input "True" at bounding box center [780, 250] width 13 height 11
radio input "true"
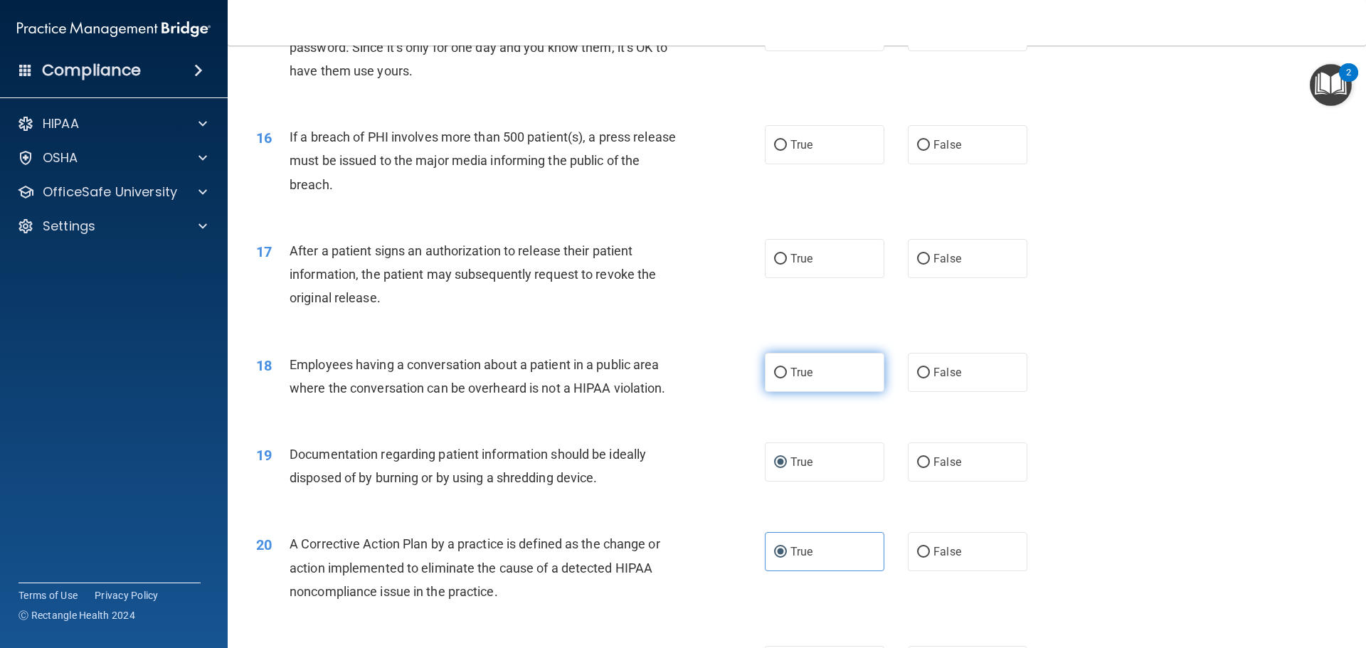
scroll to position [1510, 0]
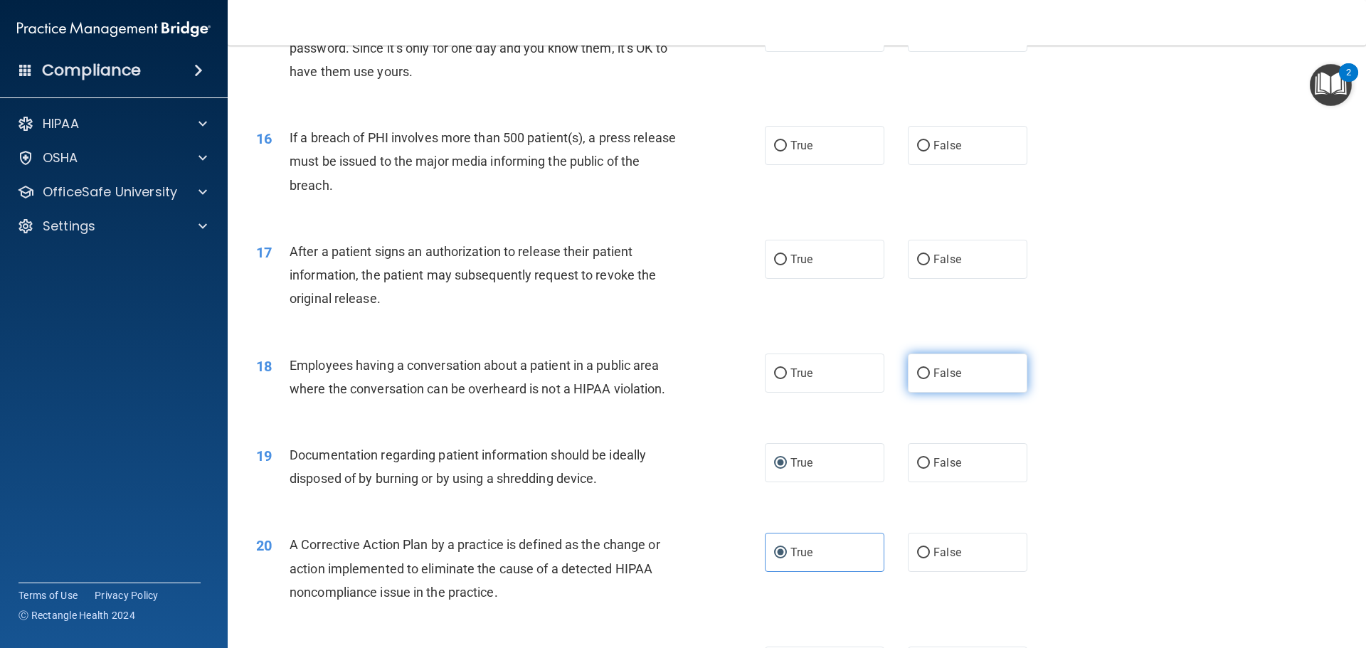
click at [917, 379] on input "False" at bounding box center [923, 374] width 13 height 11
radio input "true"
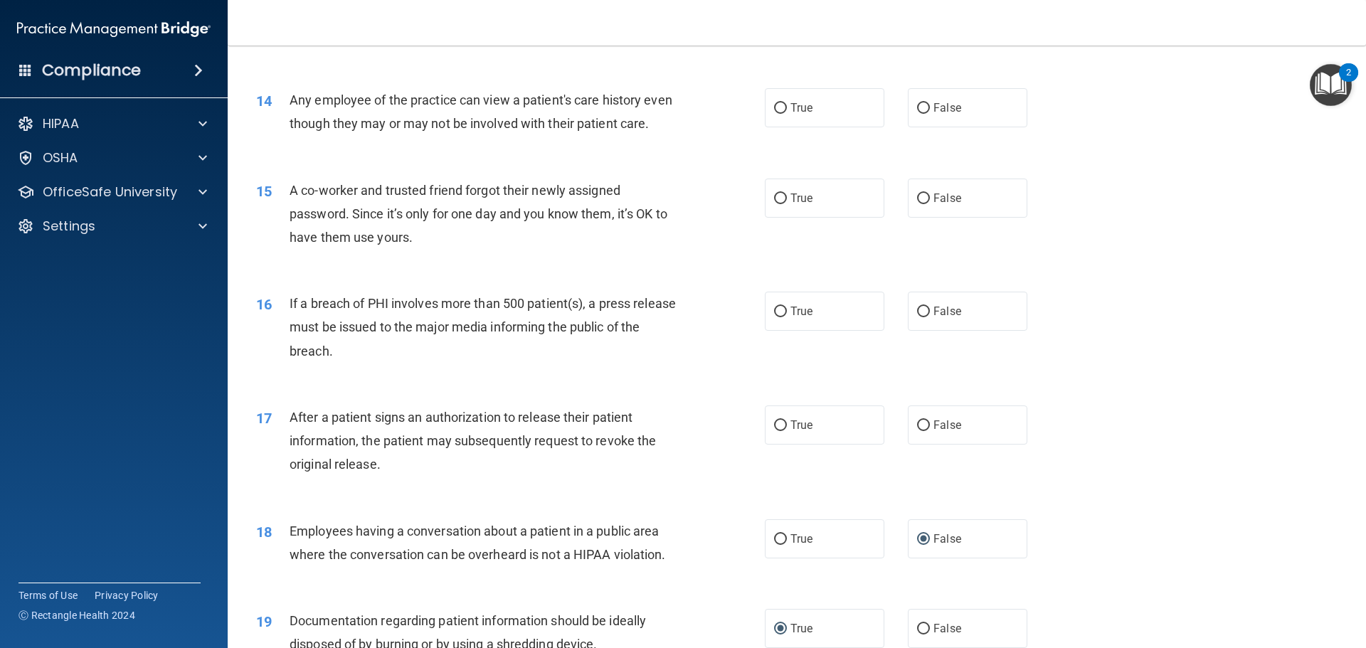
scroll to position [1297, 0]
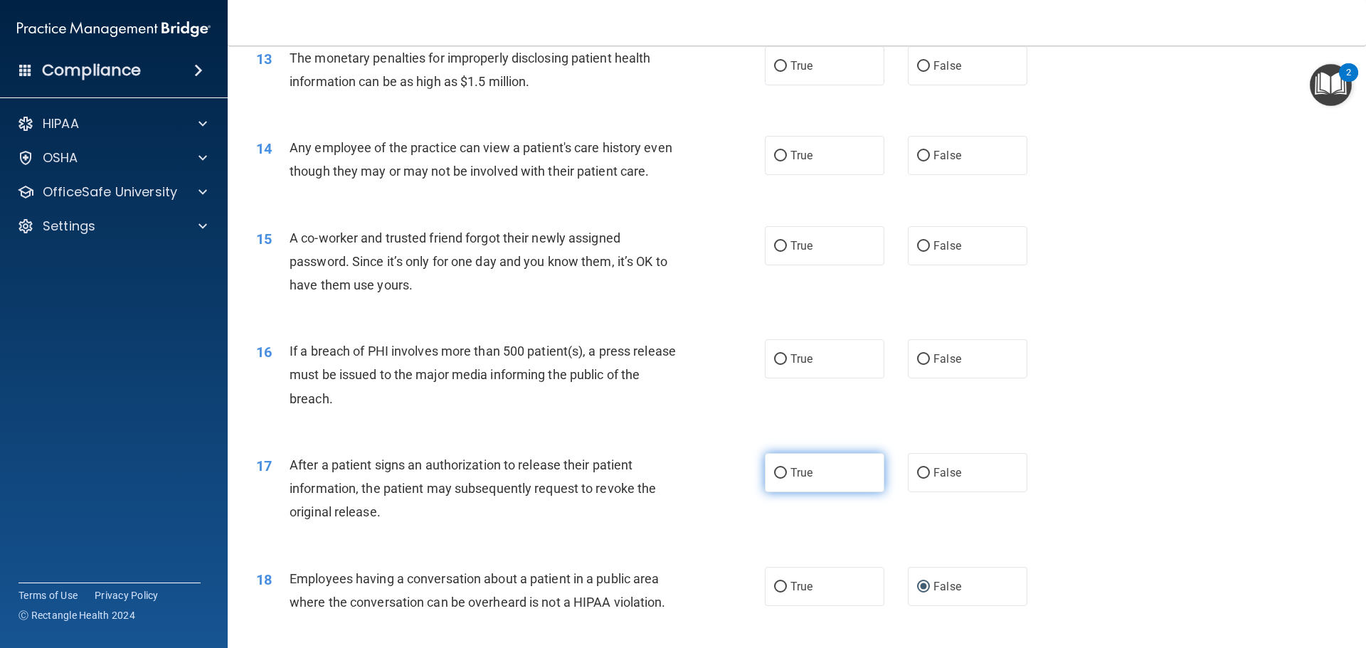
click at [853, 492] on label "True" at bounding box center [825, 472] width 120 height 39
click at [787, 479] on input "True" at bounding box center [780, 473] width 13 height 11
radio input "true"
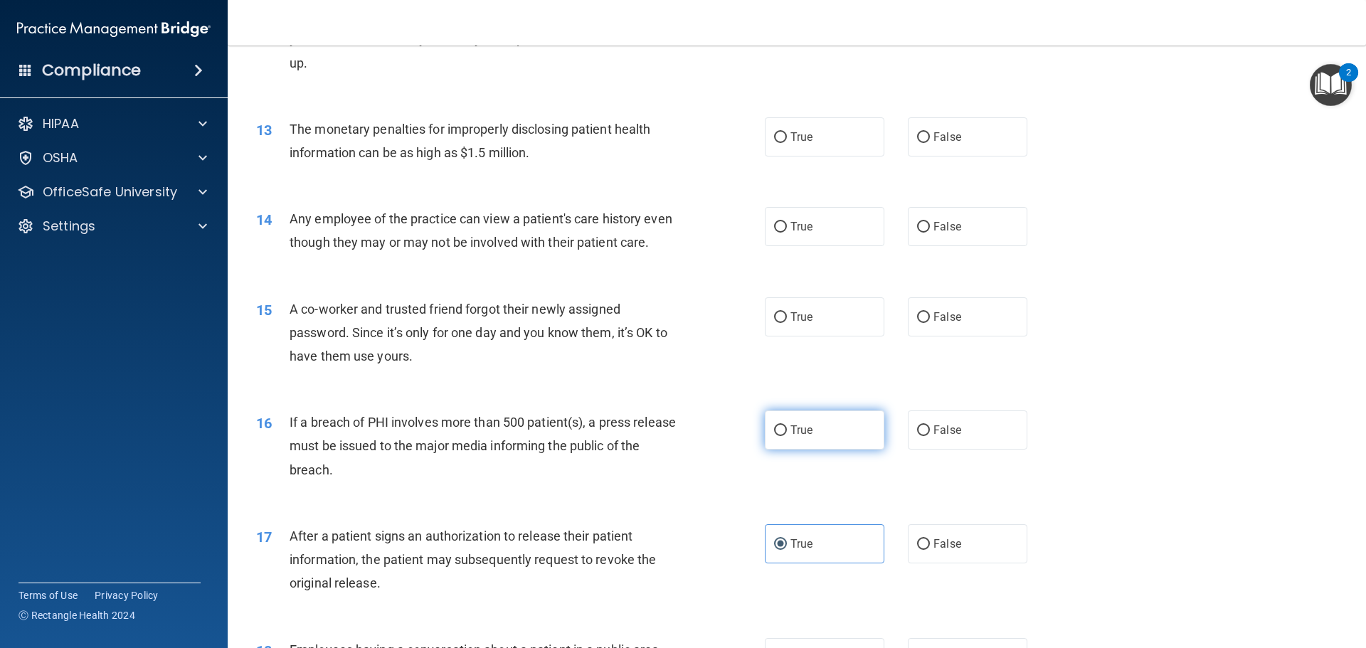
click at [809, 450] on label "True" at bounding box center [825, 430] width 120 height 39
click at [787, 436] on input "True" at bounding box center [780, 431] width 13 height 11
radio input "true"
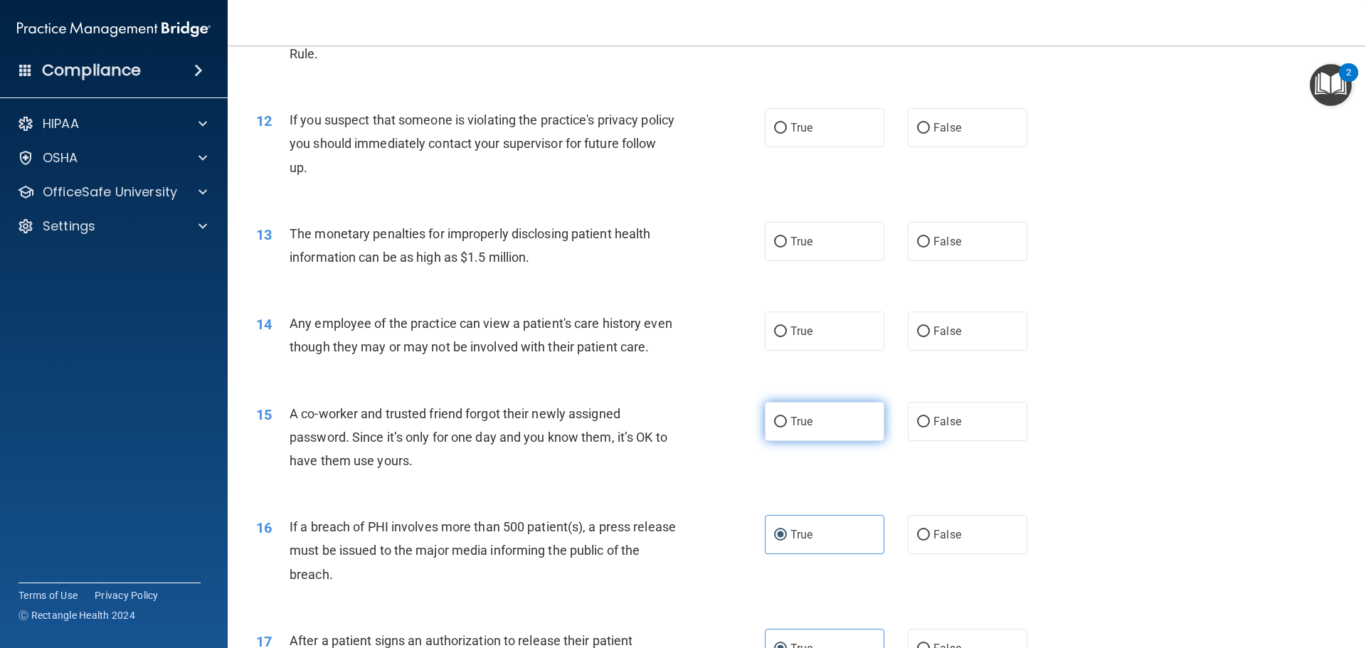
scroll to position [1083, 0]
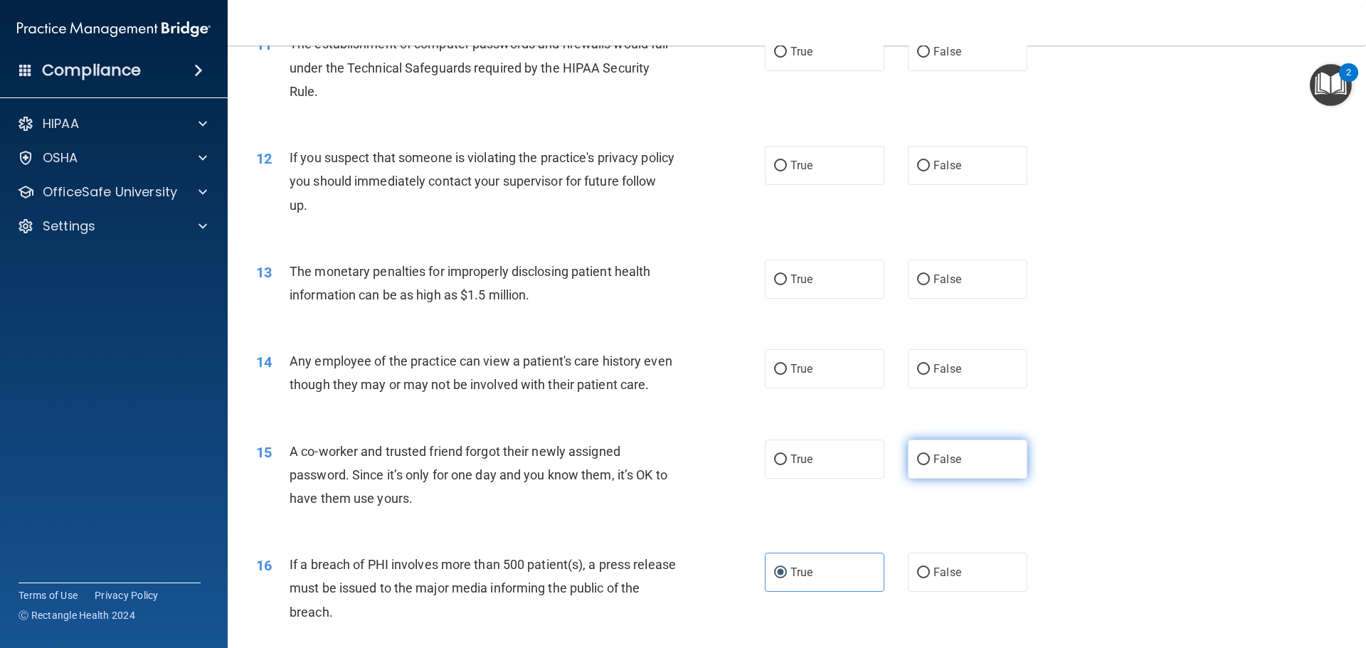
click at [915, 475] on label "False" at bounding box center [968, 459] width 120 height 39
click at [917, 465] on input "False" at bounding box center [923, 460] width 13 height 11
radio input "true"
click at [948, 357] on label "False" at bounding box center [968, 368] width 120 height 39
click at [930, 364] on input "False" at bounding box center [923, 369] width 13 height 11
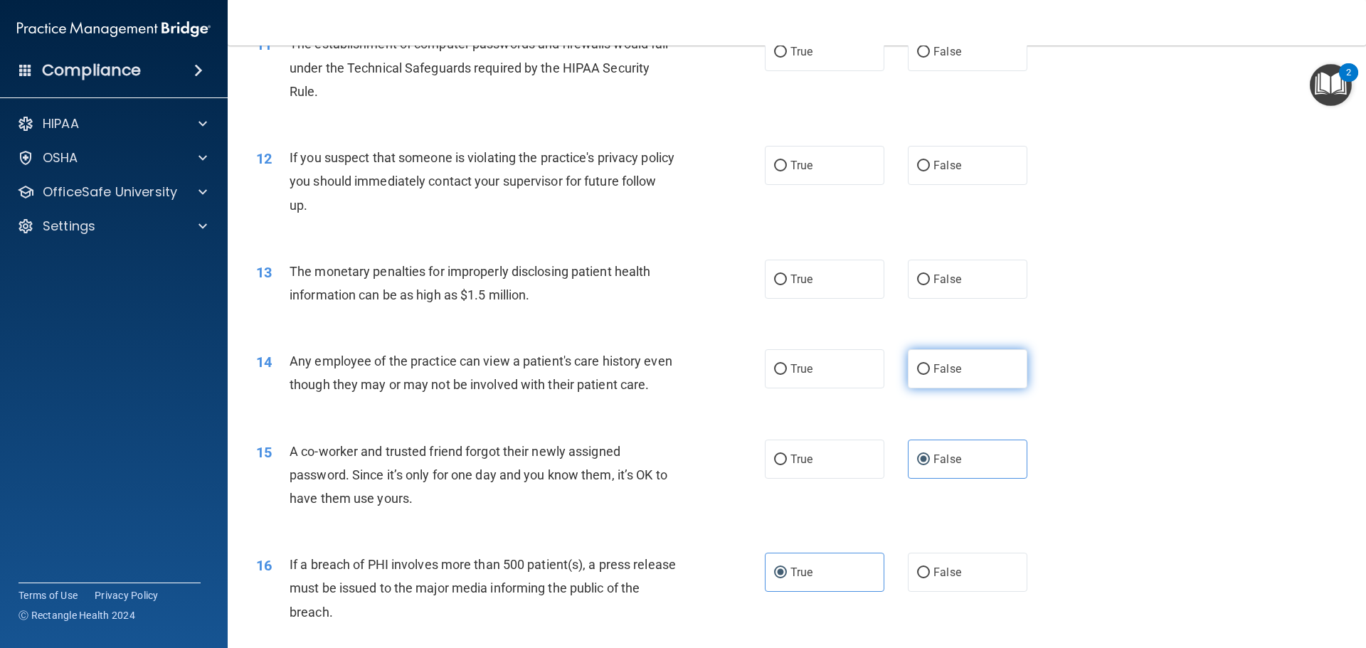
radio input "true"
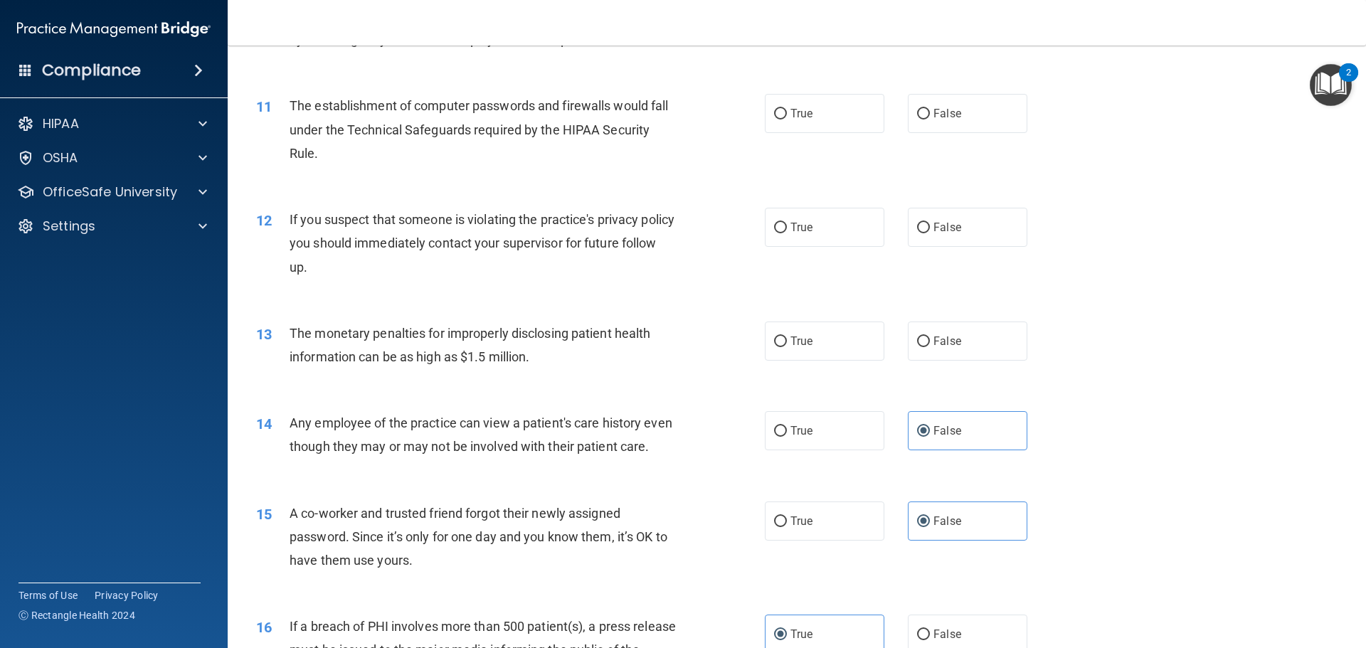
scroll to position [941, 0]
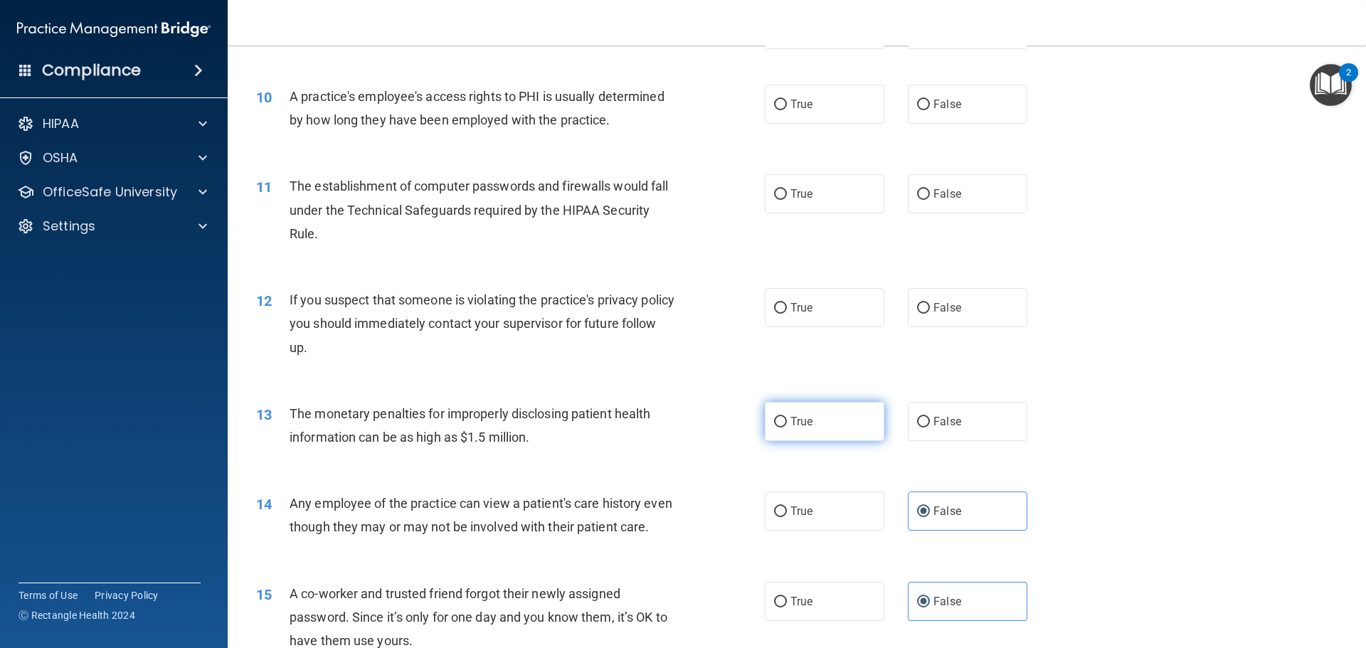
click at [803, 429] on label "True" at bounding box center [825, 421] width 120 height 39
click at [787, 428] on input "True" at bounding box center [780, 422] width 13 height 11
radio input "true"
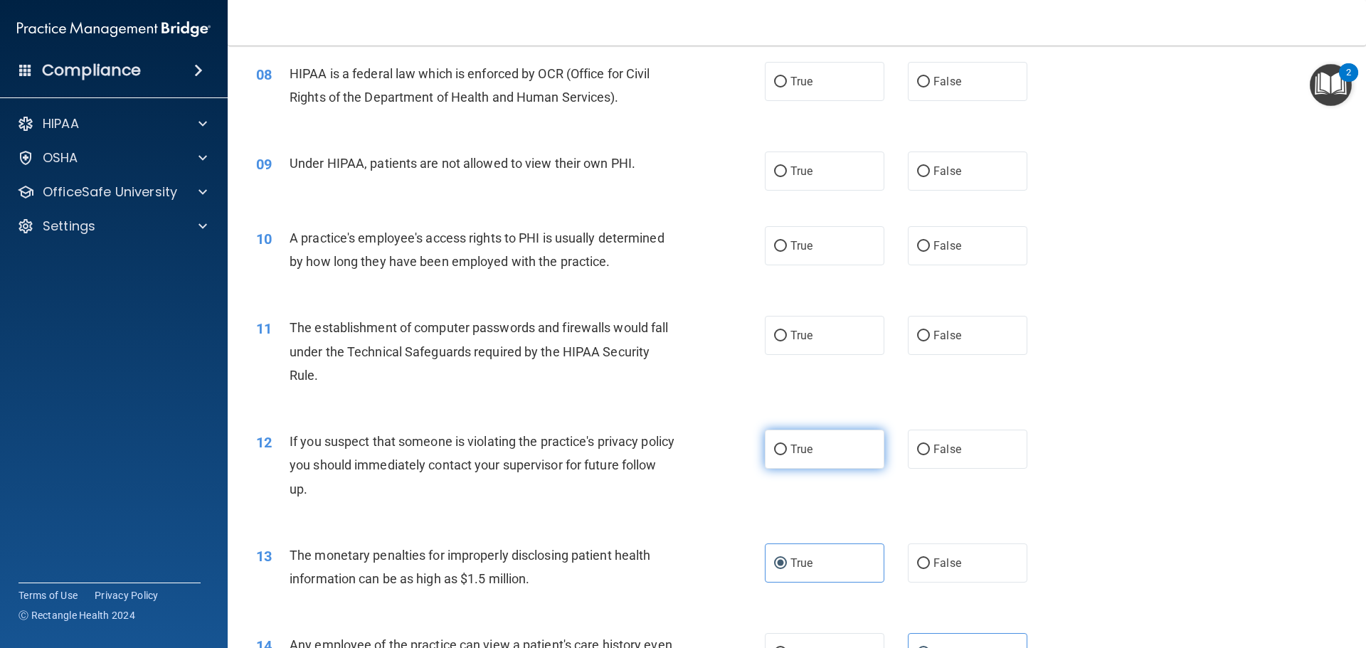
scroll to position [799, 0]
click at [853, 449] on label "True" at bounding box center [825, 450] width 120 height 39
click at [787, 449] on input "True" at bounding box center [780, 451] width 13 height 11
radio input "true"
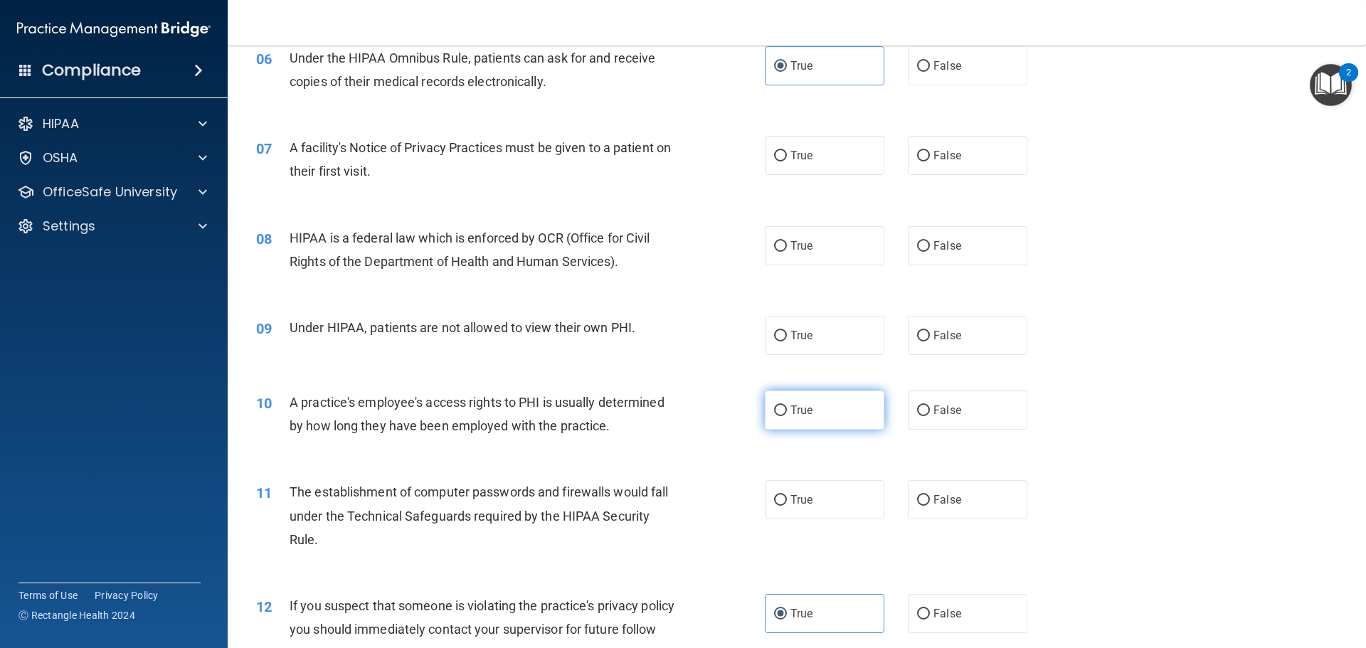
scroll to position [585, 0]
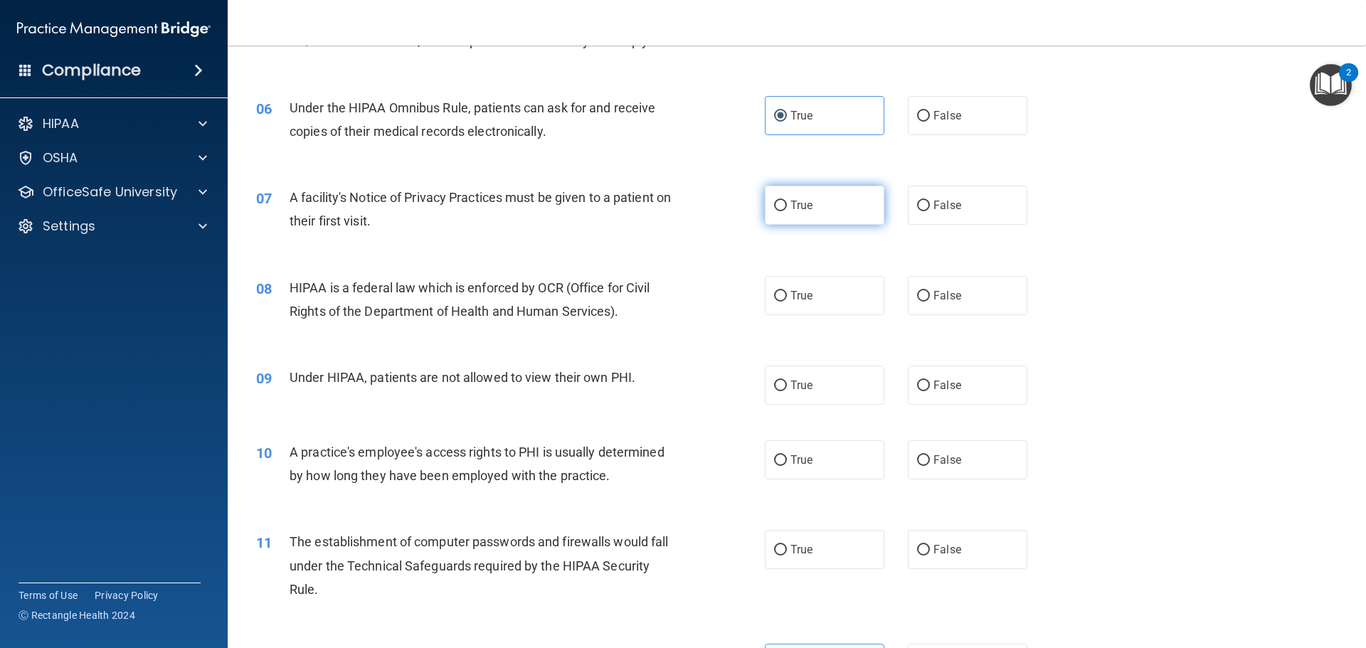
click at [847, 213] on label "True" at bounding box center [825, 205] width 120 height 39
click at [787, 211] on input "True" at bounding box center [780, 206] width 13 height 11
radio input "true"
click at [809, 305] on label "True" at bounding box center [825, 295] width 120 height 39
click at [787, 302] on input "True" at bounding box center [780, 296] width 13 height 11
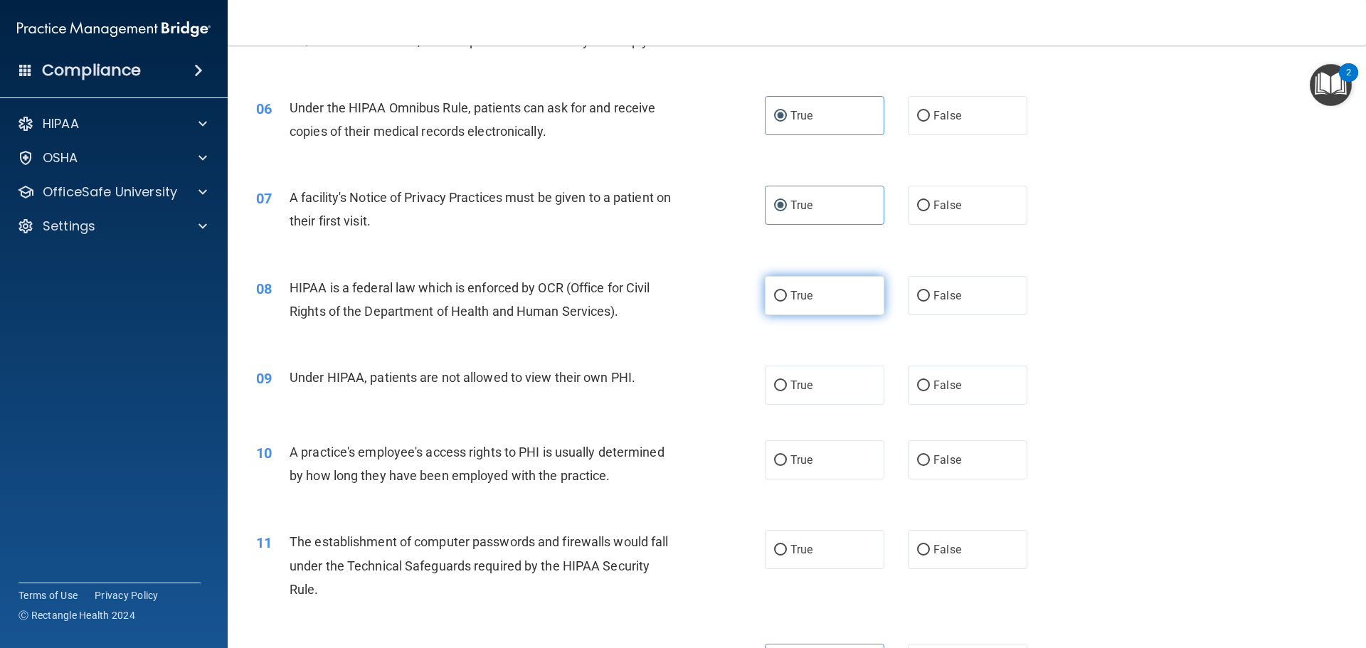
radio input "true"
click at [912, 373] on label "False" at bounding box center [968, 385] width 120 height 39
click at [917, 381] on input "False" at bounding box center [923, 386] width 13 height 11
radio input "true"
click at [940, 459] on span "False" at bounding box center [948, 460] width 28 height 14
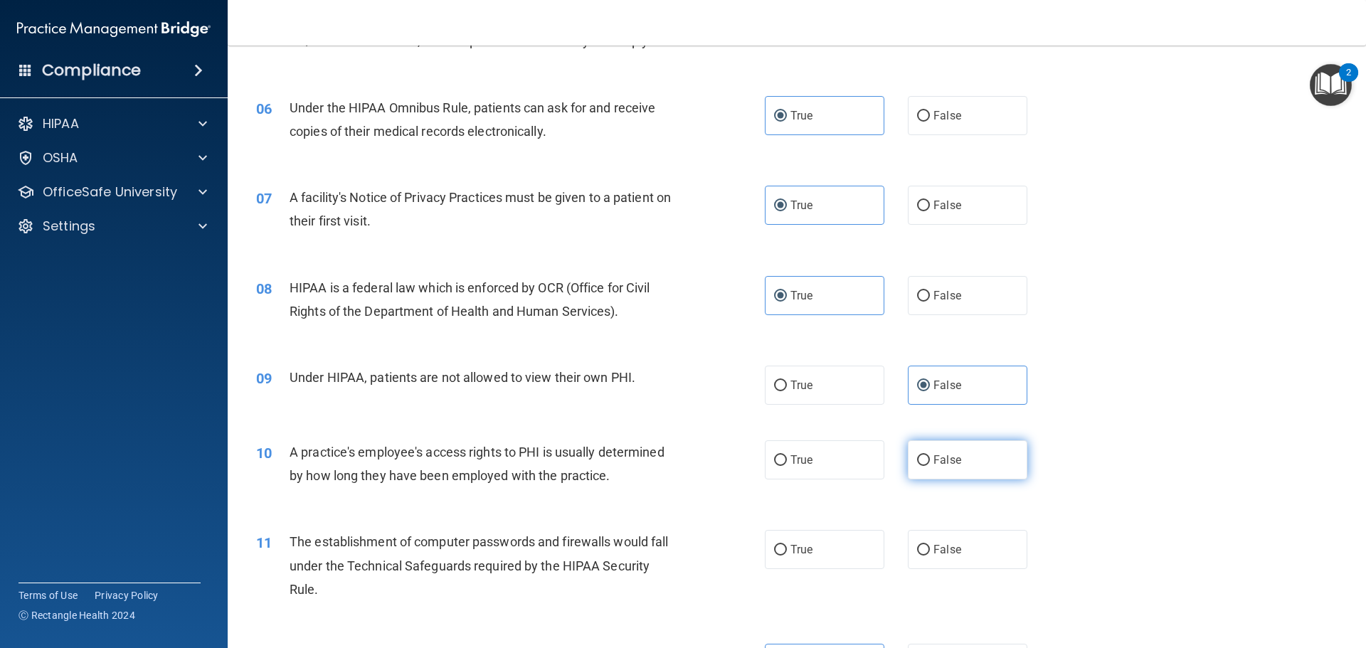
click at [930, 459] on input "False" at bounding box center [923, 460] width 13 height 11
radio input "true"
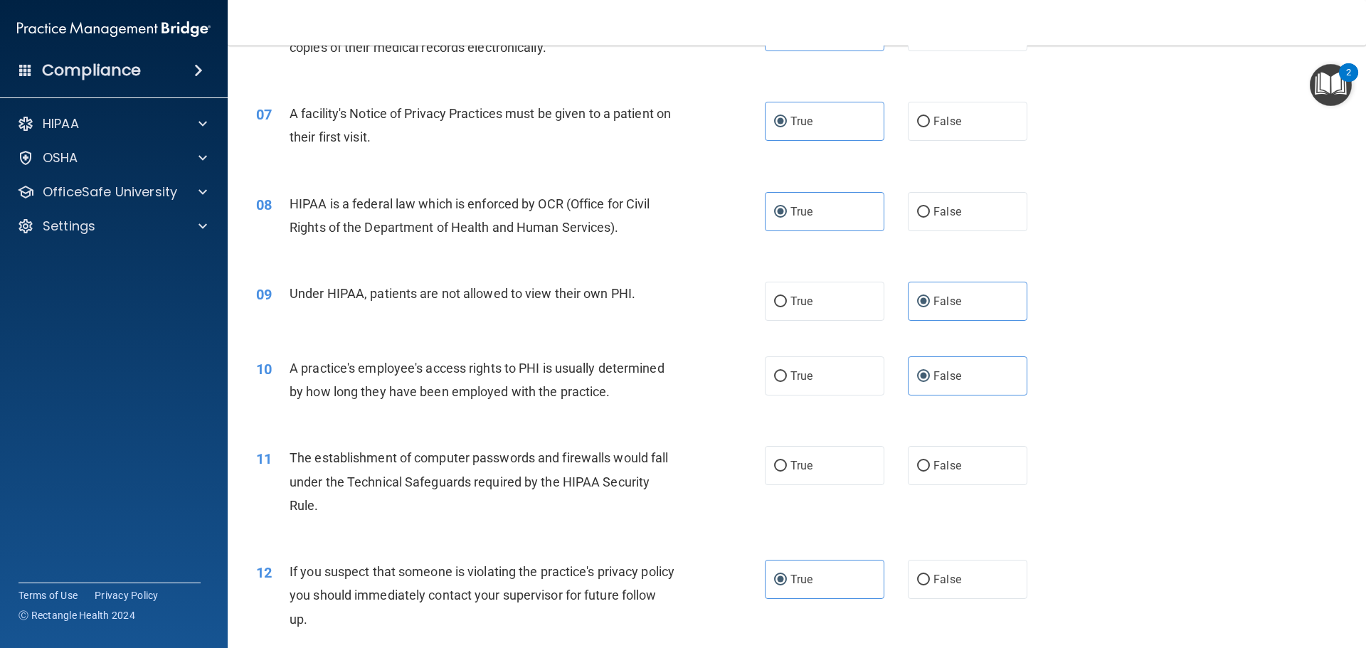
scroll to position [656, 0]
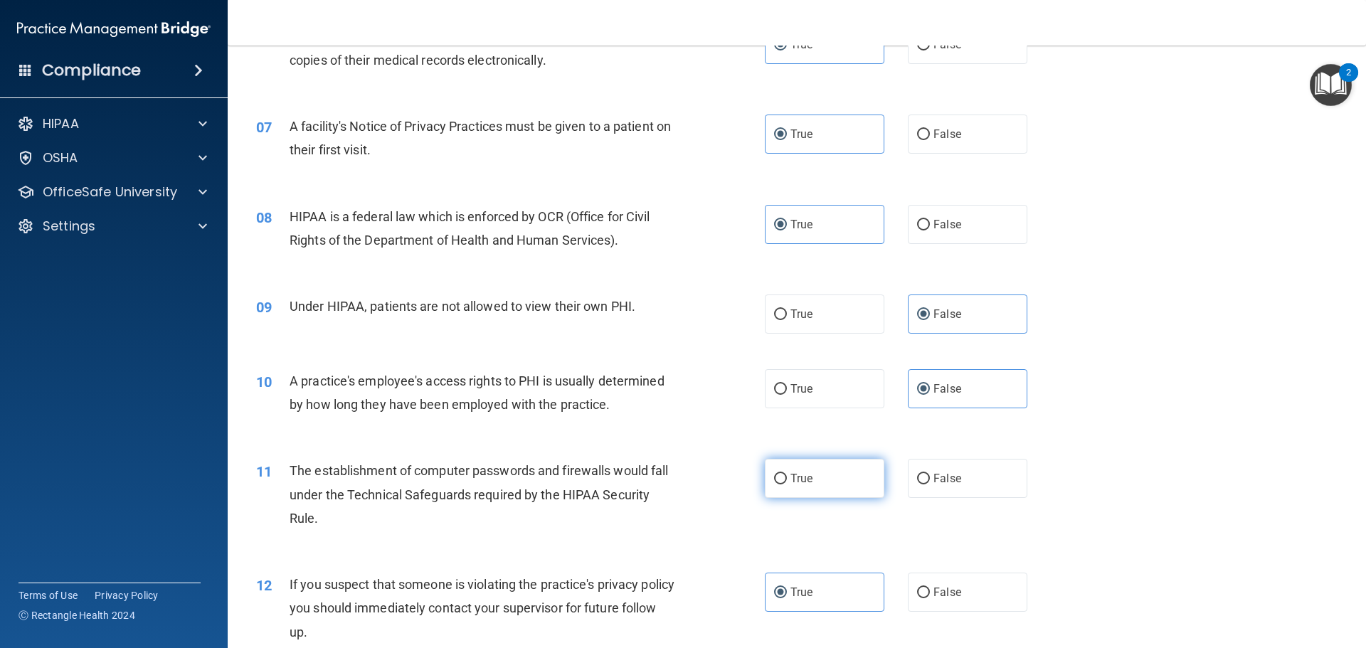
click at [808, 485] on label "True" at bounding box center [825, 478] width 120 height 39
click at [787, 485] on input "True" at bounding box center [780, 479] width 13 height 11
radio input "true"
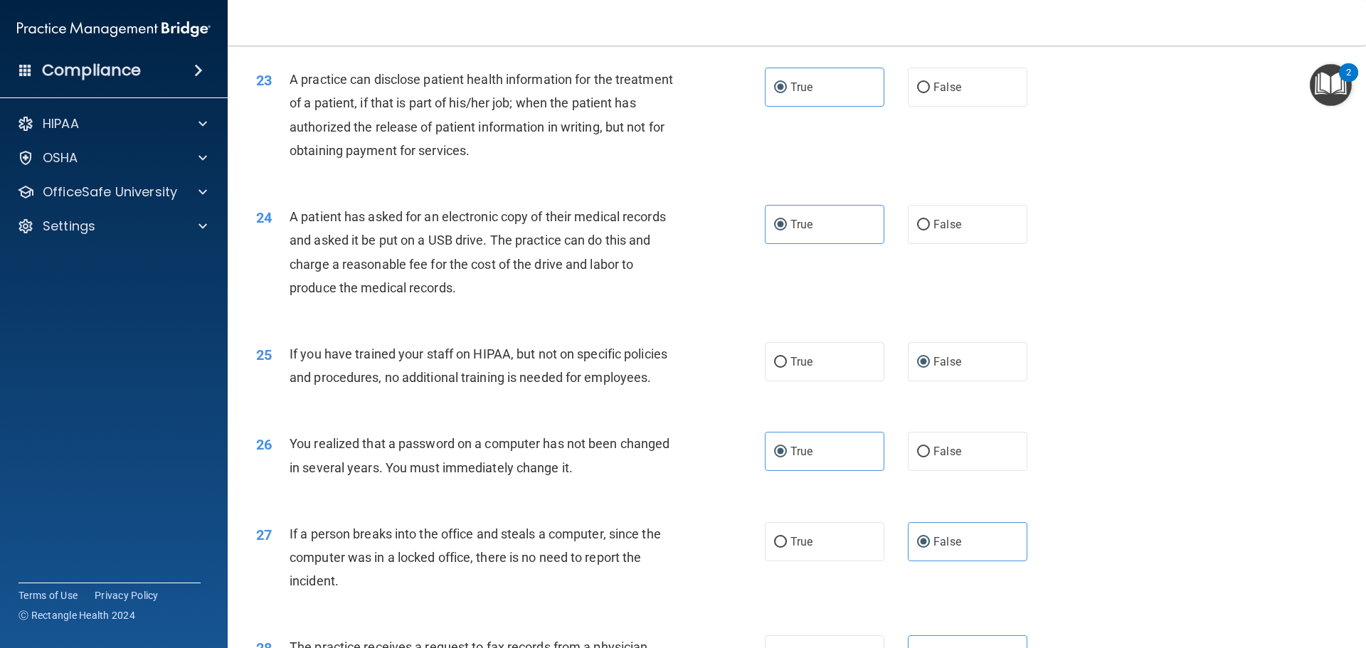
scroll to position [2720, 0]
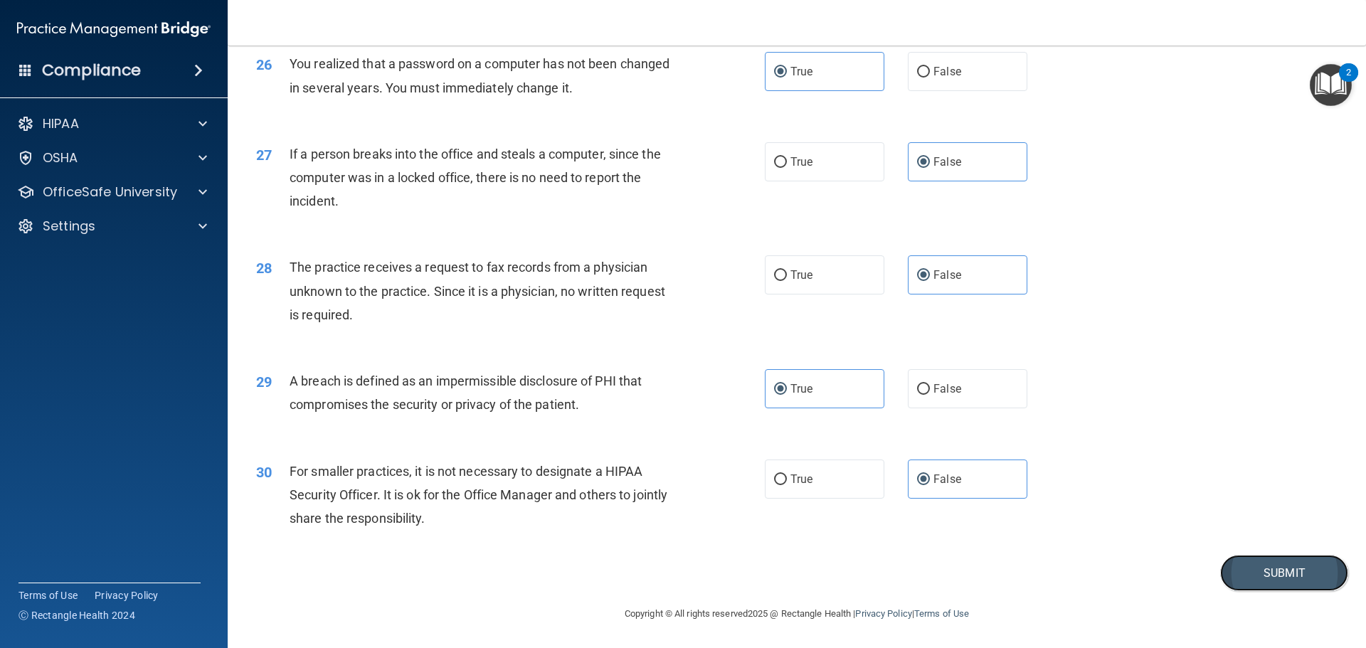
click at [1235, 565] on button "Submit" at bounding box center [1285, 573] width 128 height 36
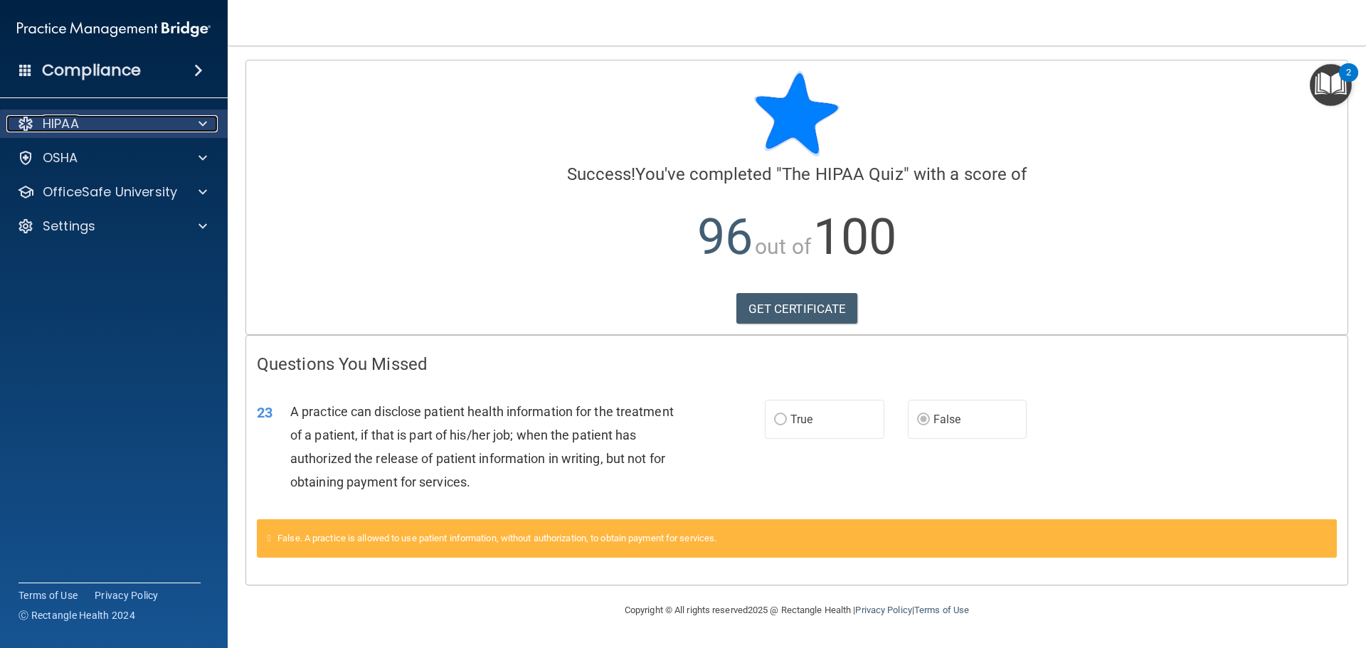
click at [122, 115] on div "HIPAA" at bounding box center [94, 123] width 176 height 17
click at [130, 118] on div "HIPAA" at bounding box center [94, 123] width 176 height 17
click at [98, 114] on div "HIPAA" at bounding box center [114, 124] width 228 height 28
click at [99, 21] on img at bounding box center [114, 29] width 194 height 28
click at [117, 67] on h4 "Compliance" at bounding box center [91, 70] width 99 height 20
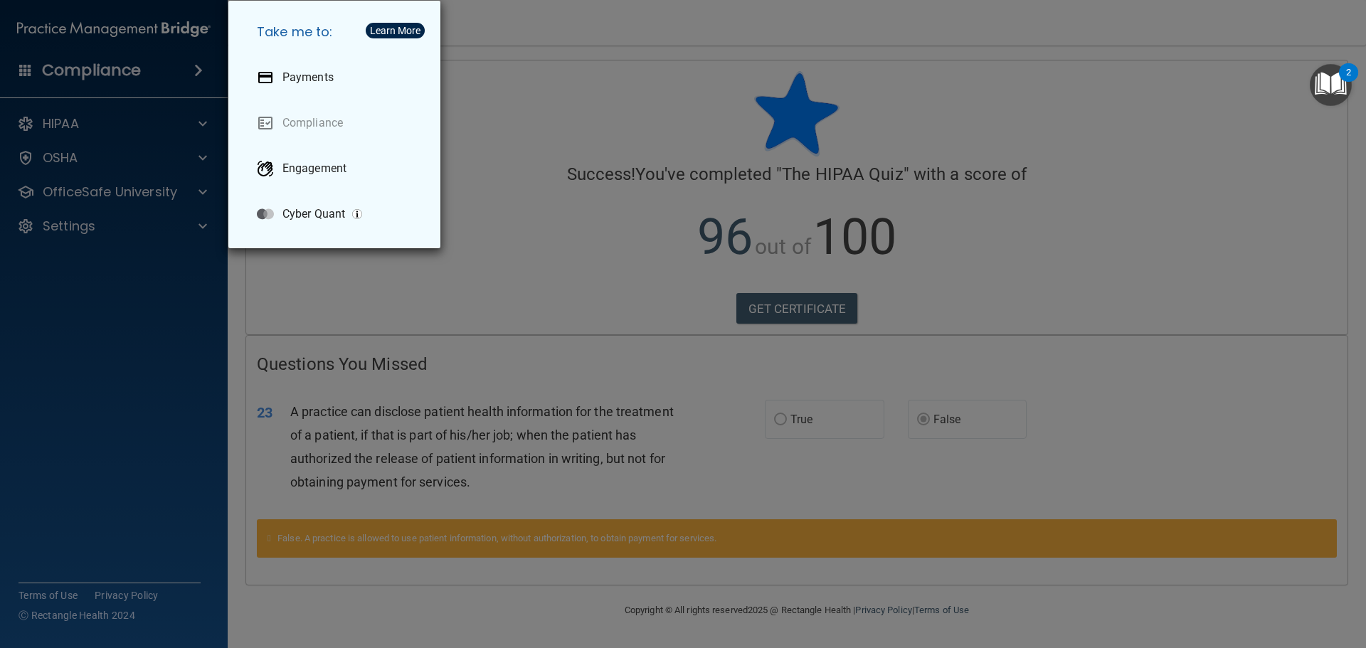
click at [117, 67] on div "Take me to: Payments Compliance Engagement Cyber Quant" at bounding box center [683, 324] width 1366 height 648
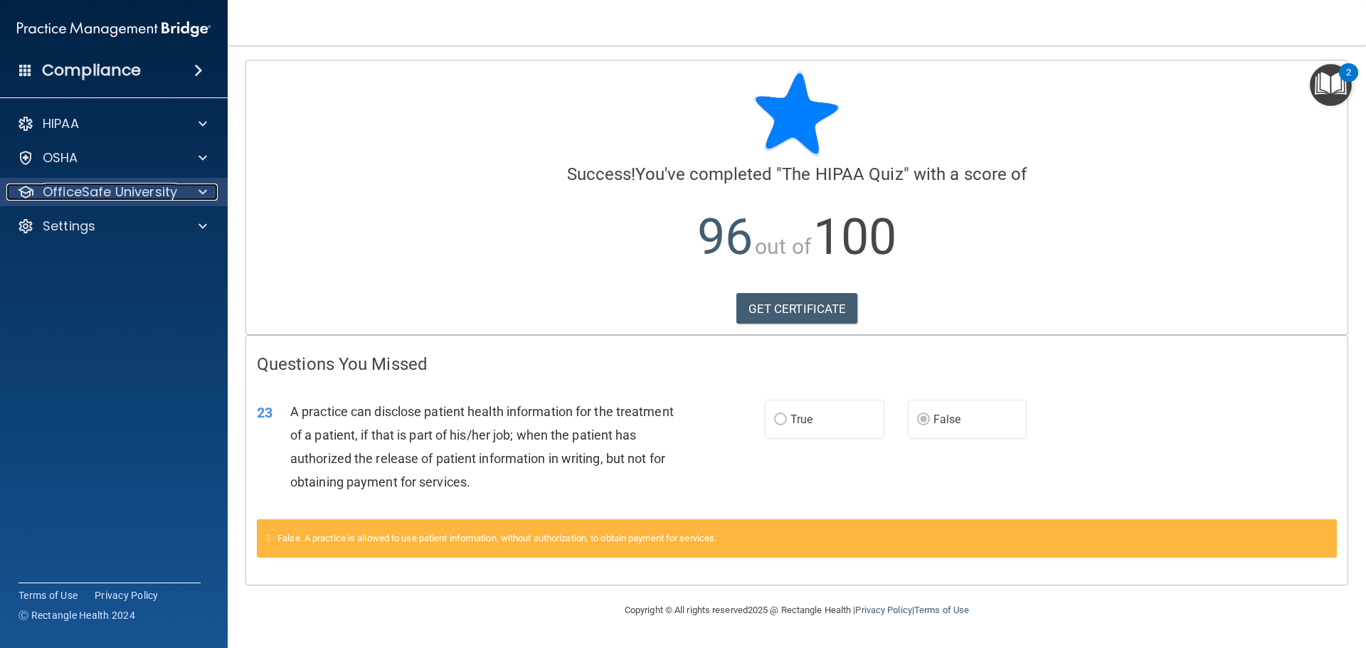
click at [60, 195] on p "OfficeSafe University" at bounding box center [110, 192] width 135 height 17
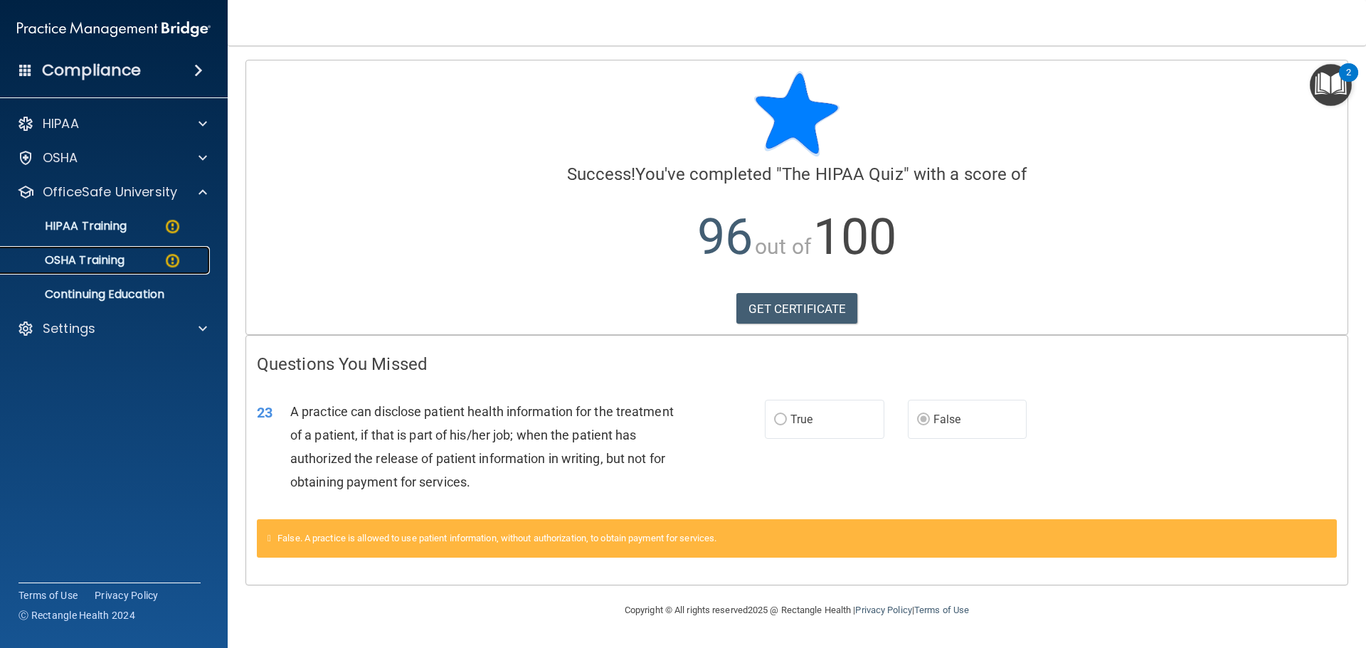
click at [117, 260] on p "OSHA Training" at bounding box center [66, 260] width 115 height 14
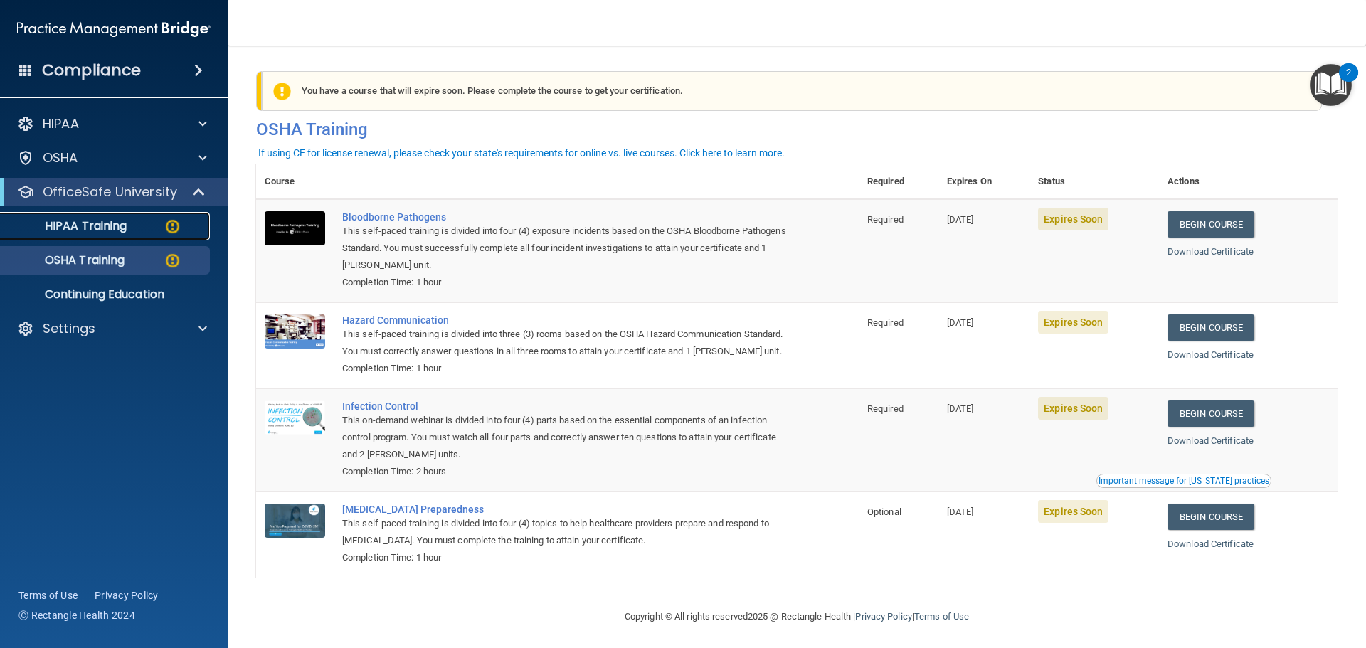
click at [56, 224] on p "HIPAA Training" at bounding box center [67, 226] width 117 height 14
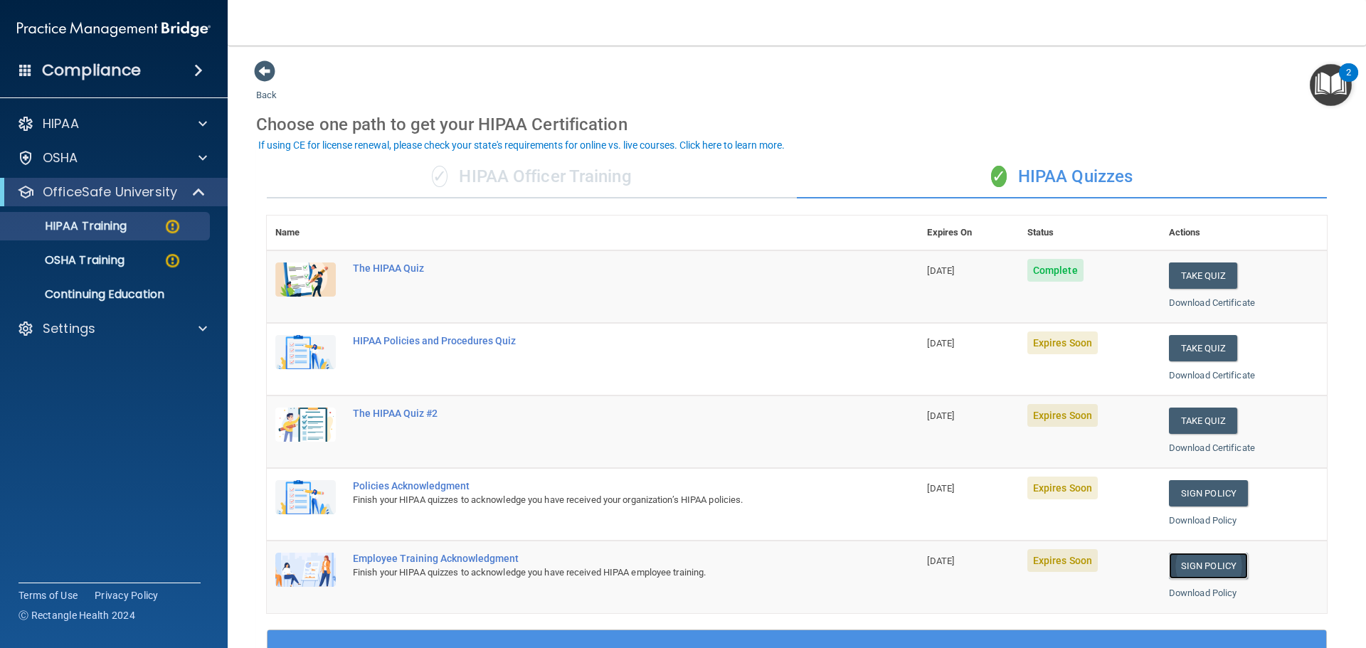
click at [1210, 561] on link "Sign Policy" at bounding box center [1208, 566] width 79 height 26
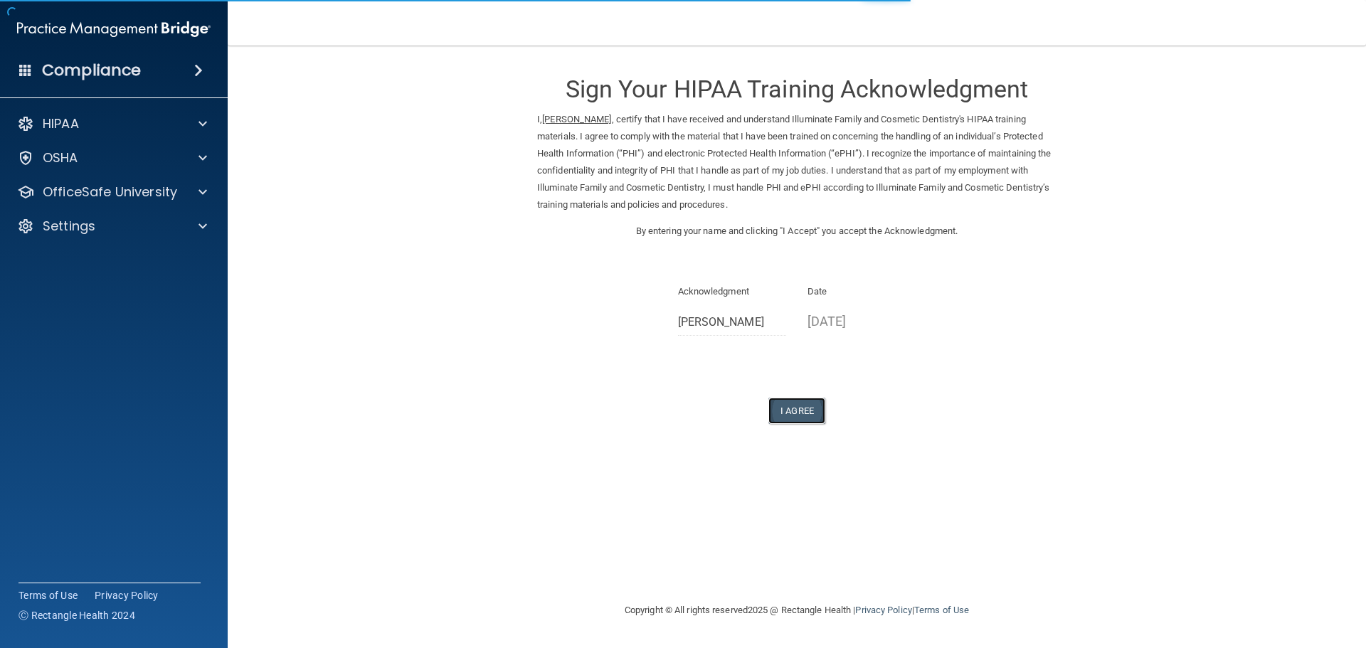
click at [820, 417] on button "I Agree" at bounding box center [797, 411] width 57 height 26
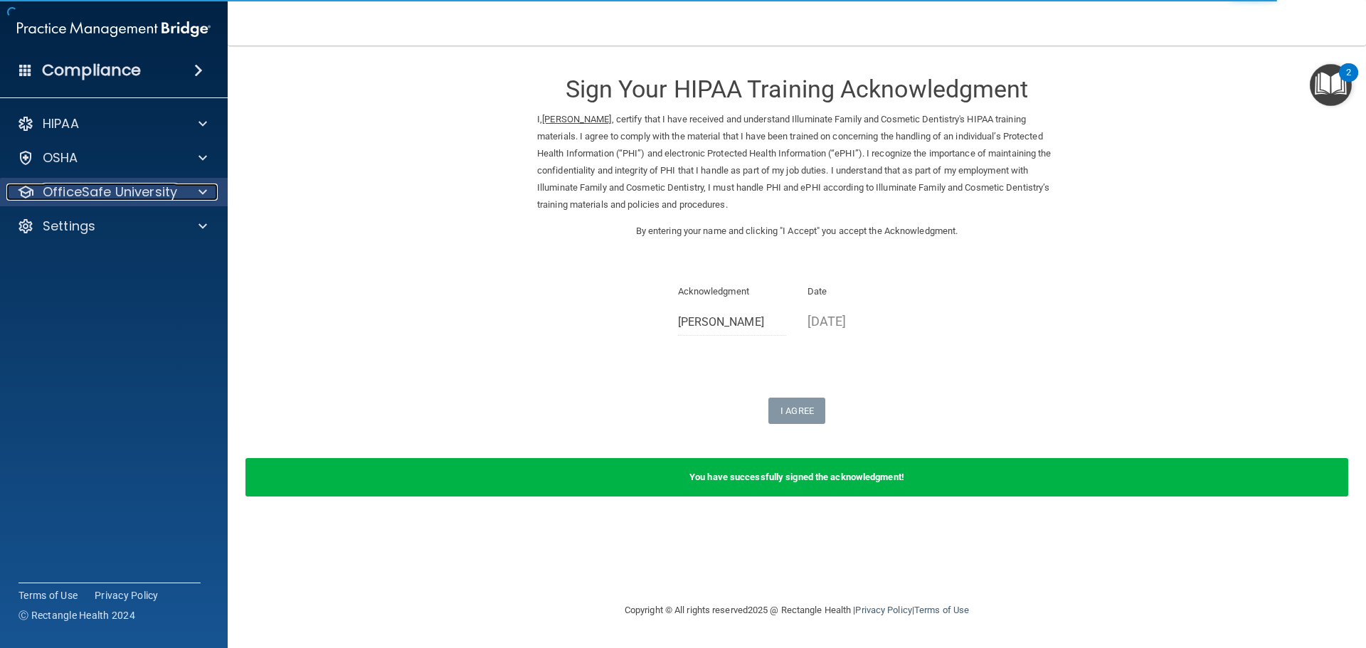
click at [154, 189] on p "OfficeSafe University" at bounding box center [110, 192] width 135 height 17
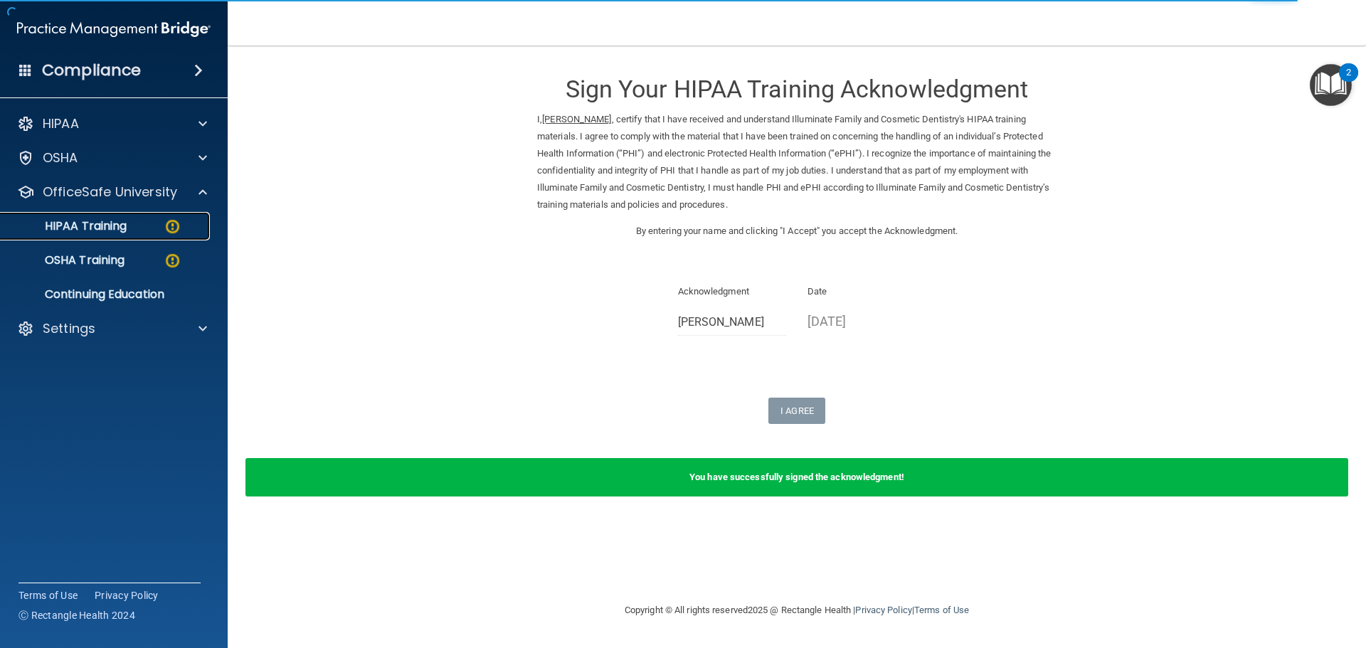
click at [152, 228] on div "HIPAA Training" at bounding box center [106, 226] width 194 height 14
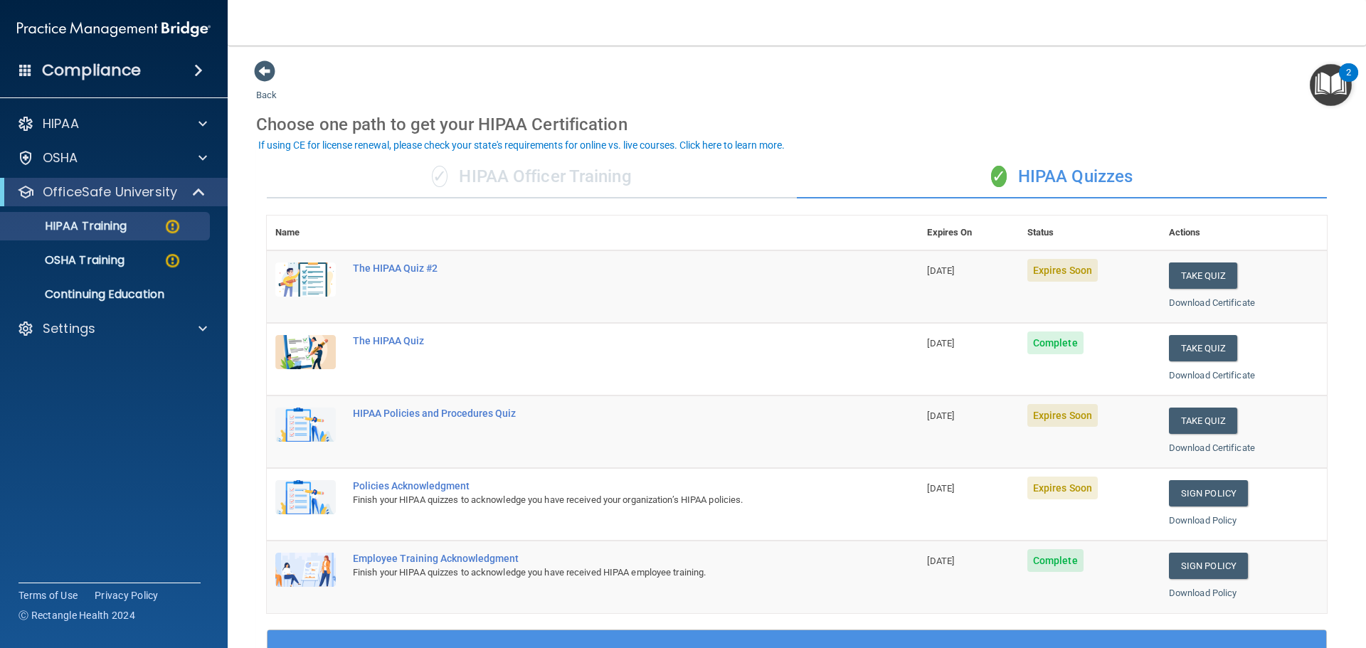
click at [1046, 492] on span "Expires Soon" at bounding box center [1063, 488] width 70 height 23
click at [1194, 494] on link "Sign Policy" at bounding box center [1208, 493] width 79 height 26
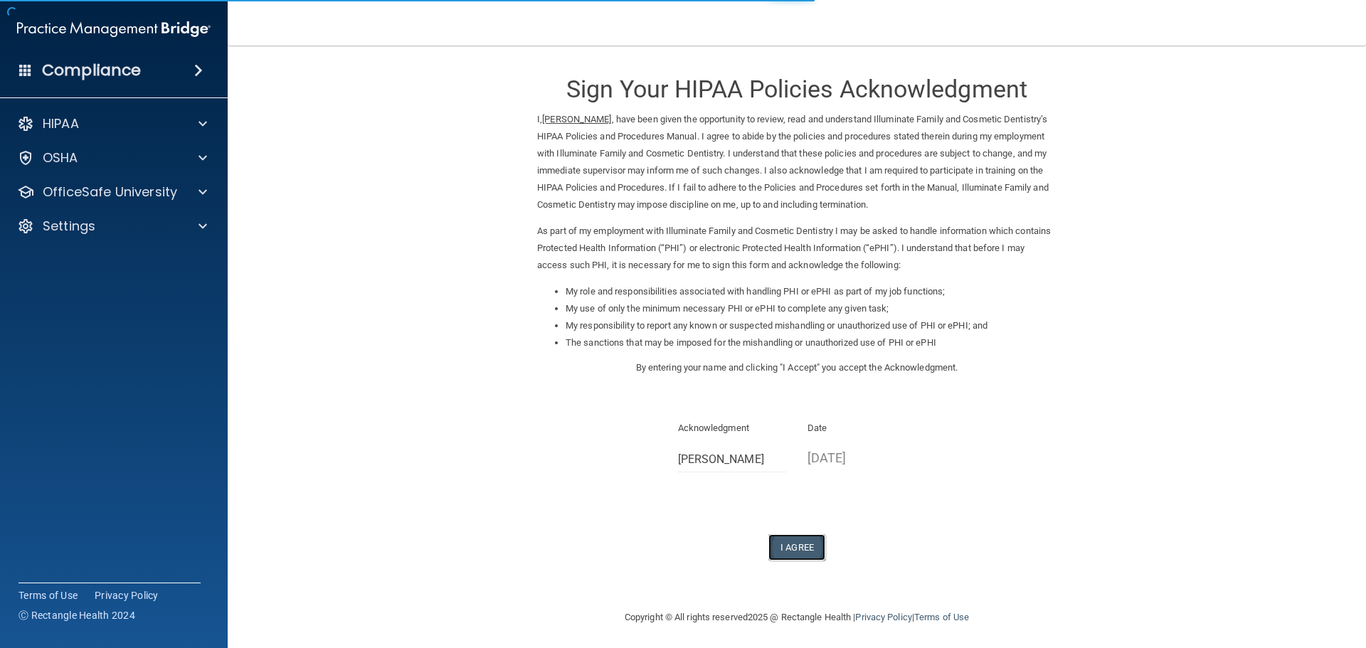
click at [787, 552] on button "I Agree" at bounding box center [797, 547] width 57 height 26
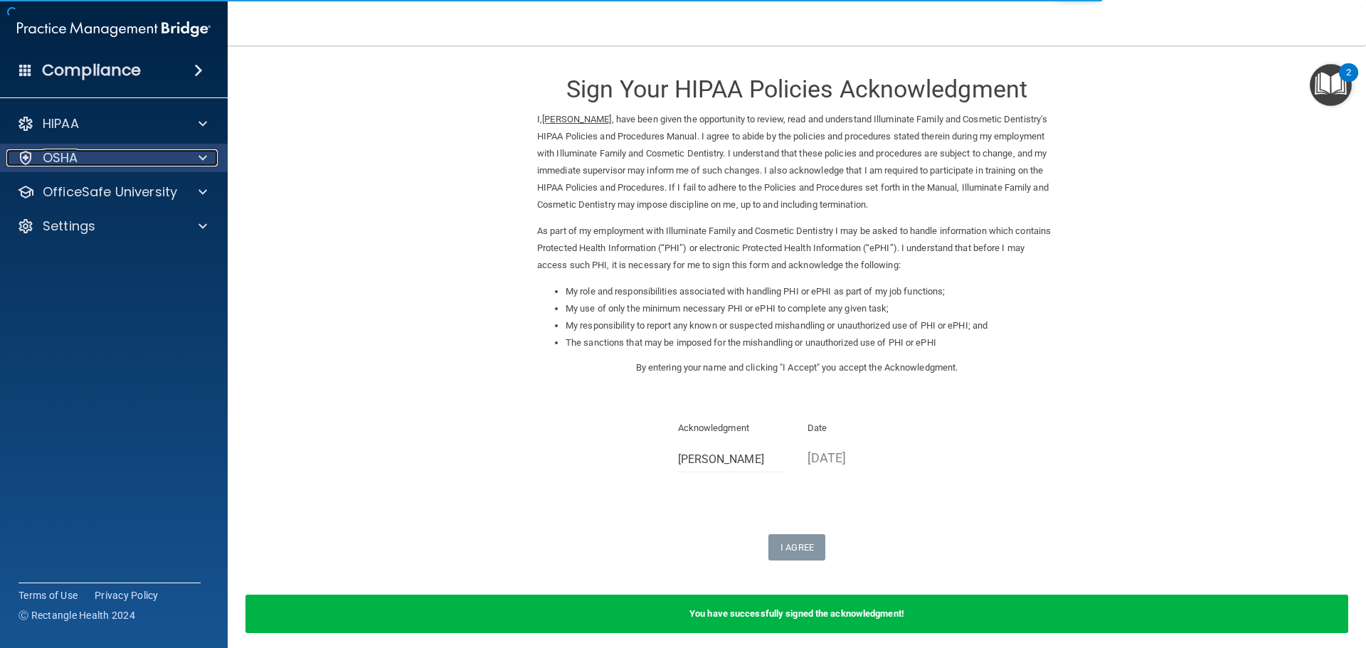
click at [88, 159] on div "OSHA" at bounding box center [94, 157] width 176 height 17
click at [120, 155] on div "OSHA" at bounding box center [94, 157] width 176 height 17
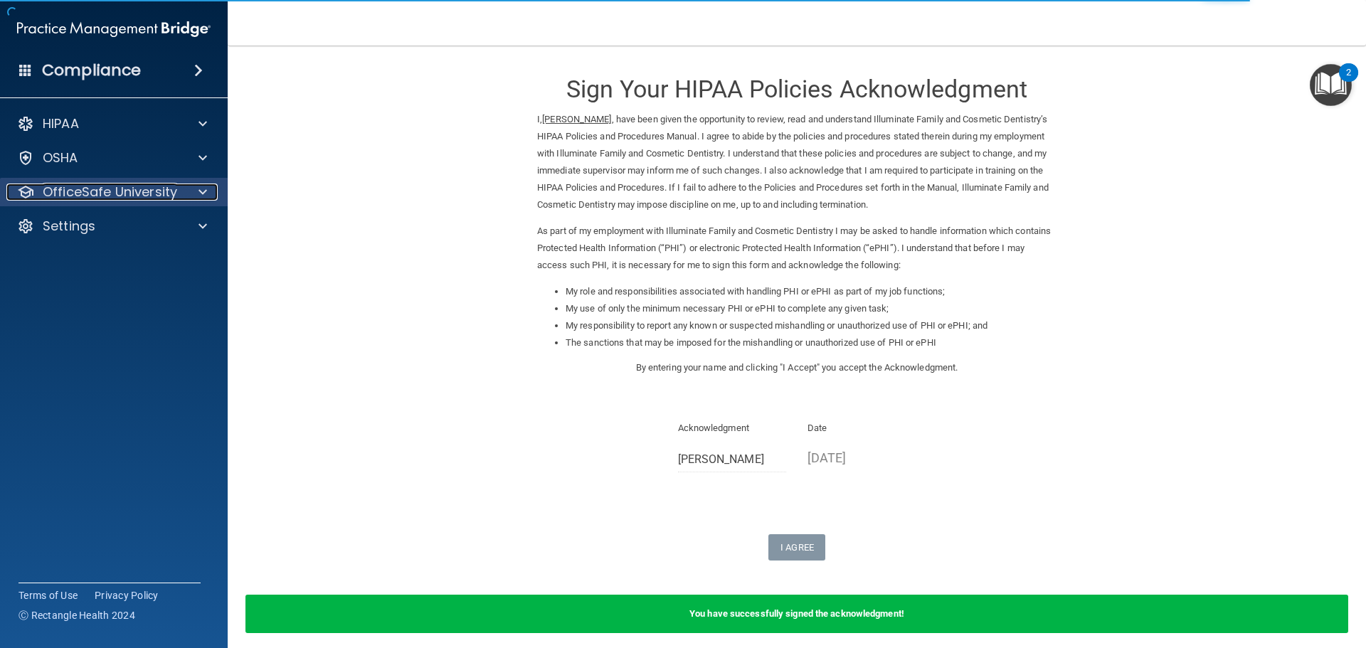
click at [130, 199] on p "OfficeSafe University" at bounding box center [110, 192] width 135 height 17
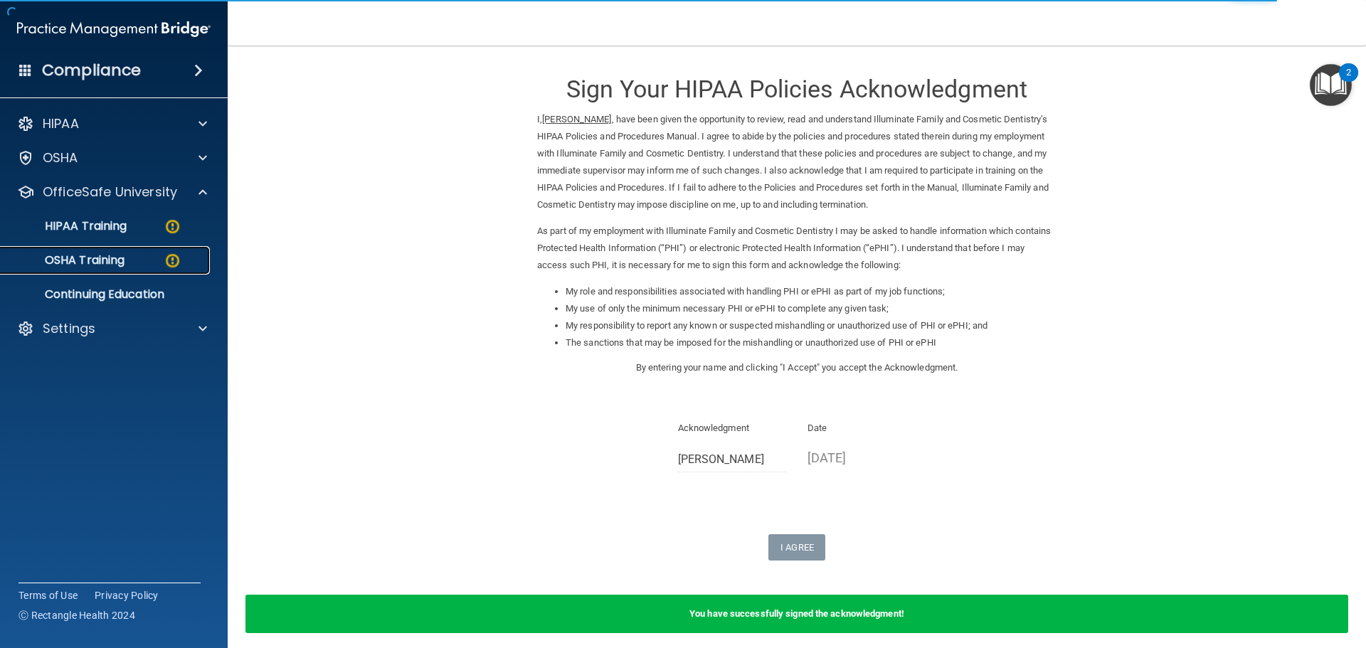
click at [135, 267] on div "OSHA Training" at bounding box center [106, 260] width 194 height 14
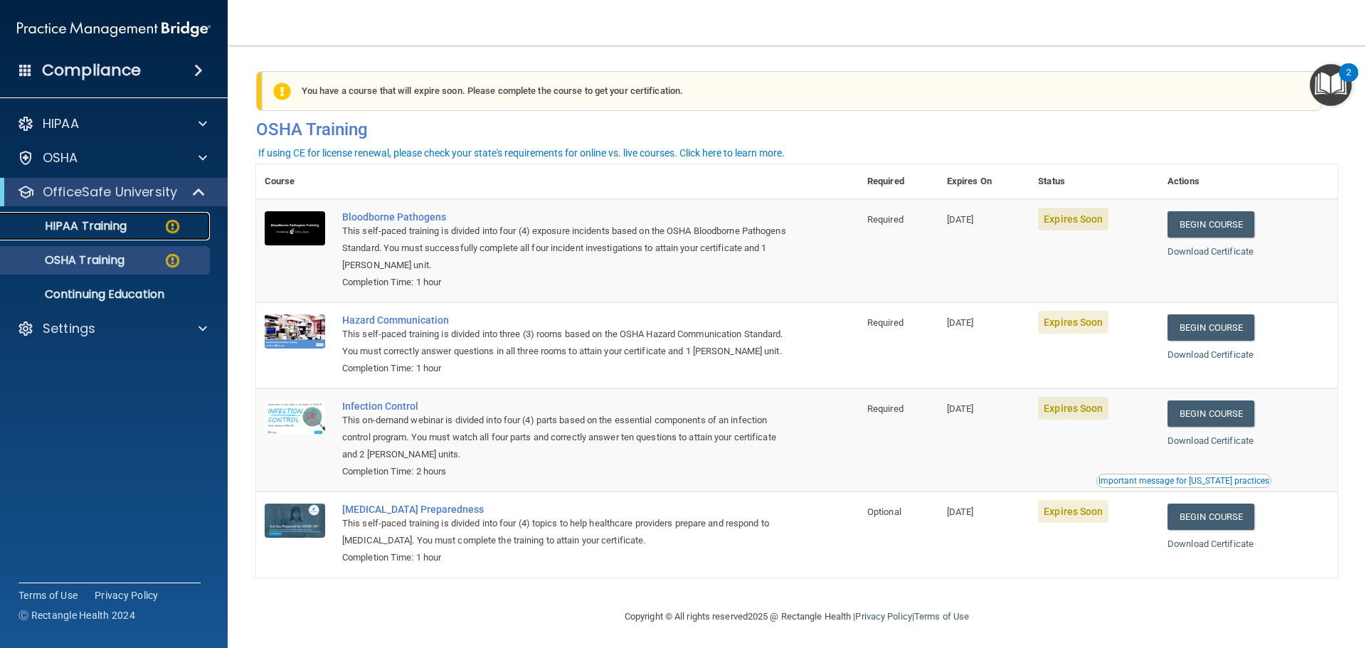
click at [111, 231] on p "HIPAA Training" at bounding box center [67, 226] width 117 height 14
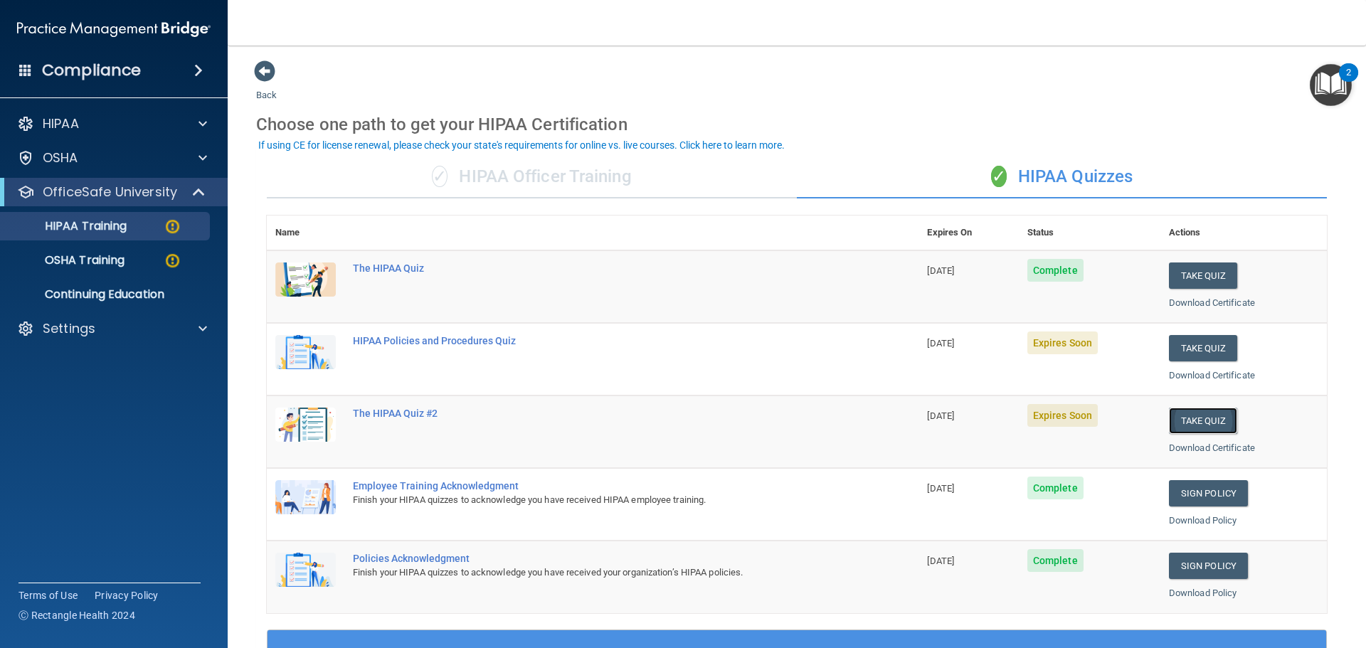
click at [1211, 423] on button "Take Quiz" at bounding box center [1203, 421] width 68 height 26
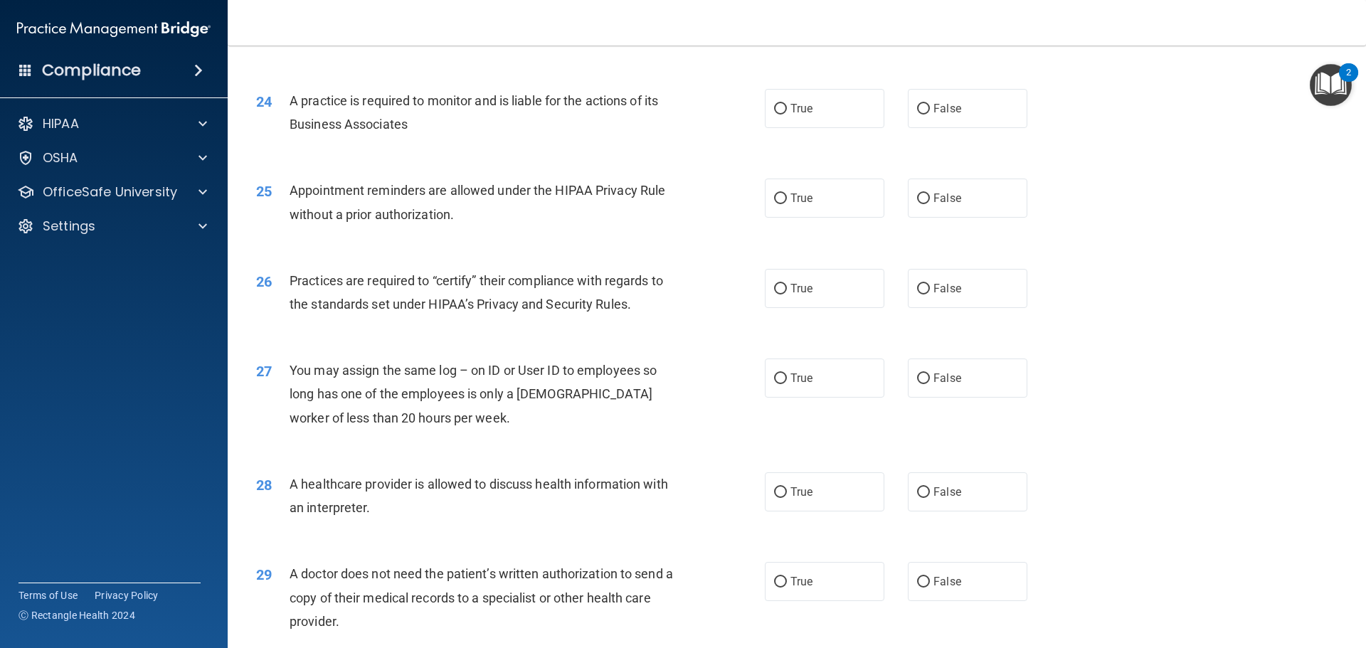
scroll to position [2633, 0]
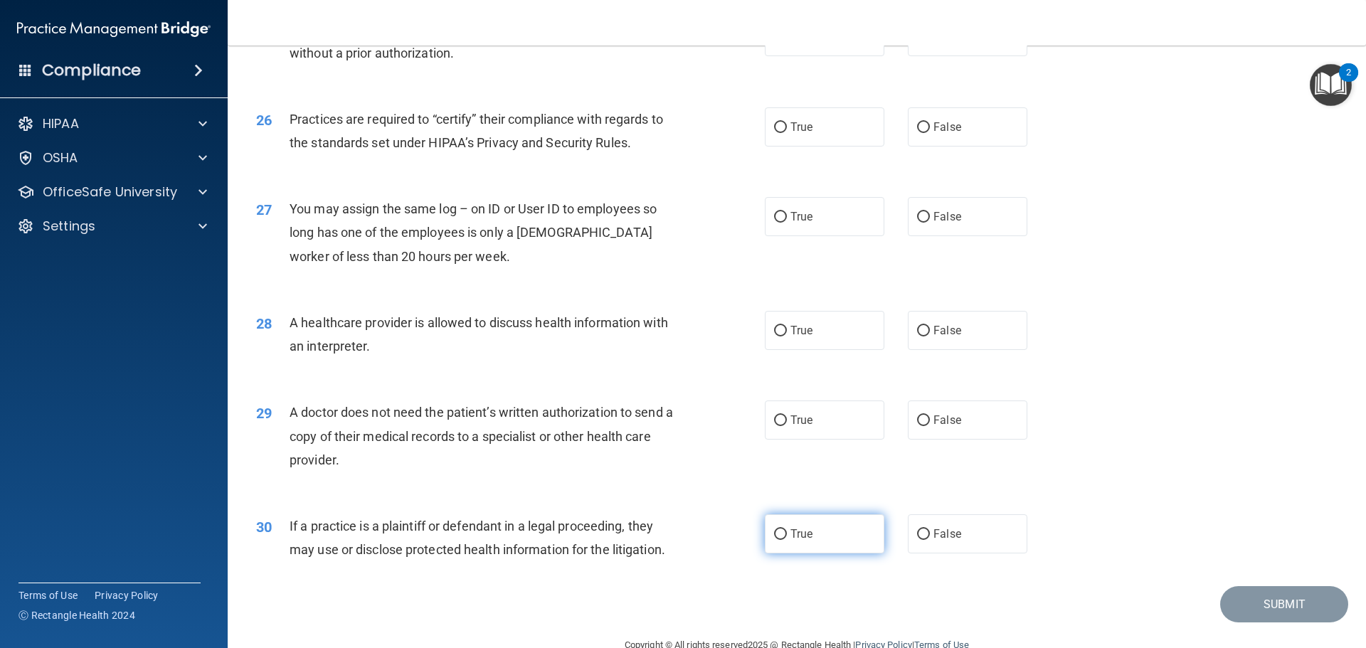
click at [803, 536] on span "True" at bounding box center [802, 534] width 22 height 14
click at [787, 536] on input "True" at bounding box center [780, 534] width 13 height 11
radio input "true"
click at [934, 418] on span "False" at bounding box center [948, 420] width 28 height 14
click at [930, 418] on input "False" at bounding box center [923, 421] width 13 height 11
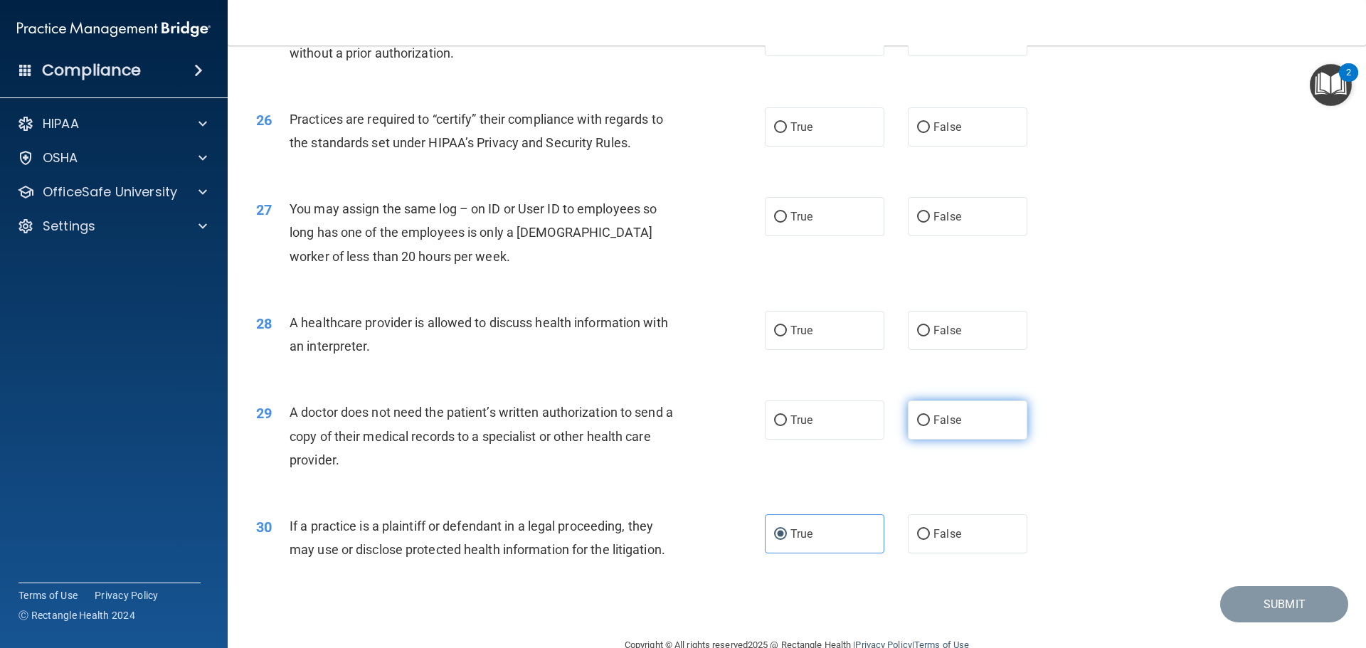
radio input "true"
click at [796, 330] on span "True" at bounding box center [802, 331] width 22 height 14
click at [787, 330] on input "True" at bounding box center [780, 331] width 13 height 11
radio input "true"
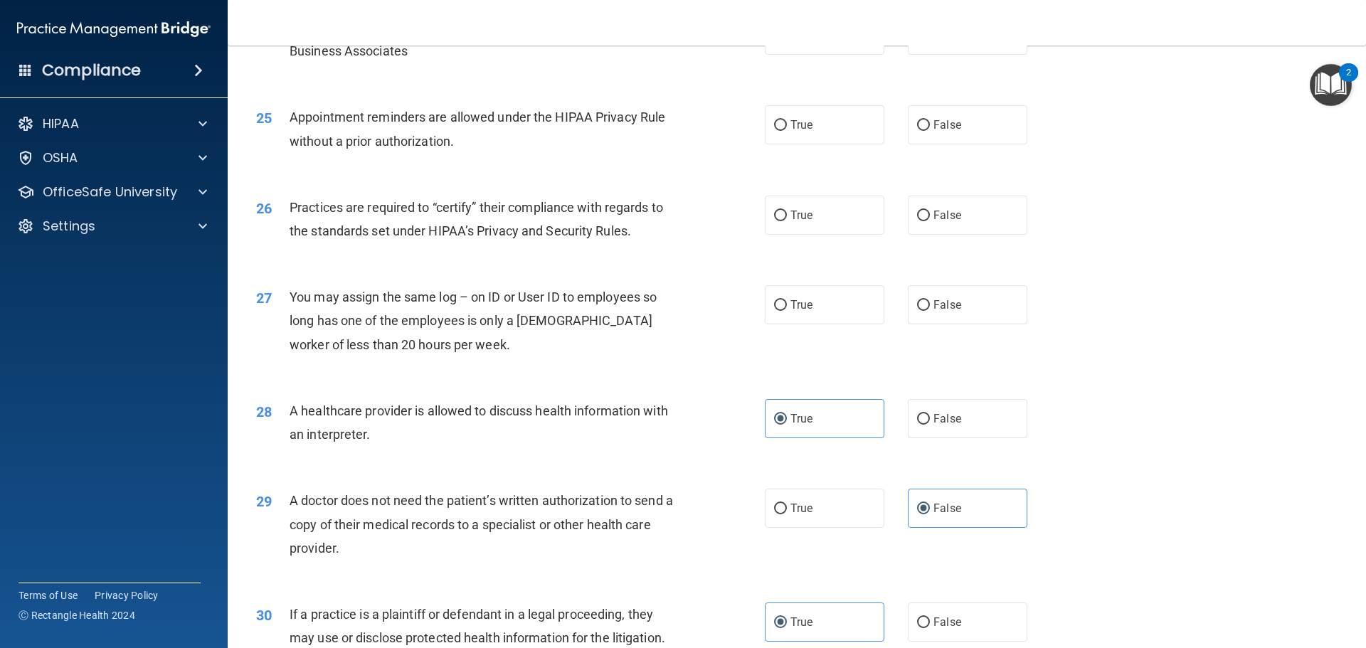
scroll to position [2420, 0]
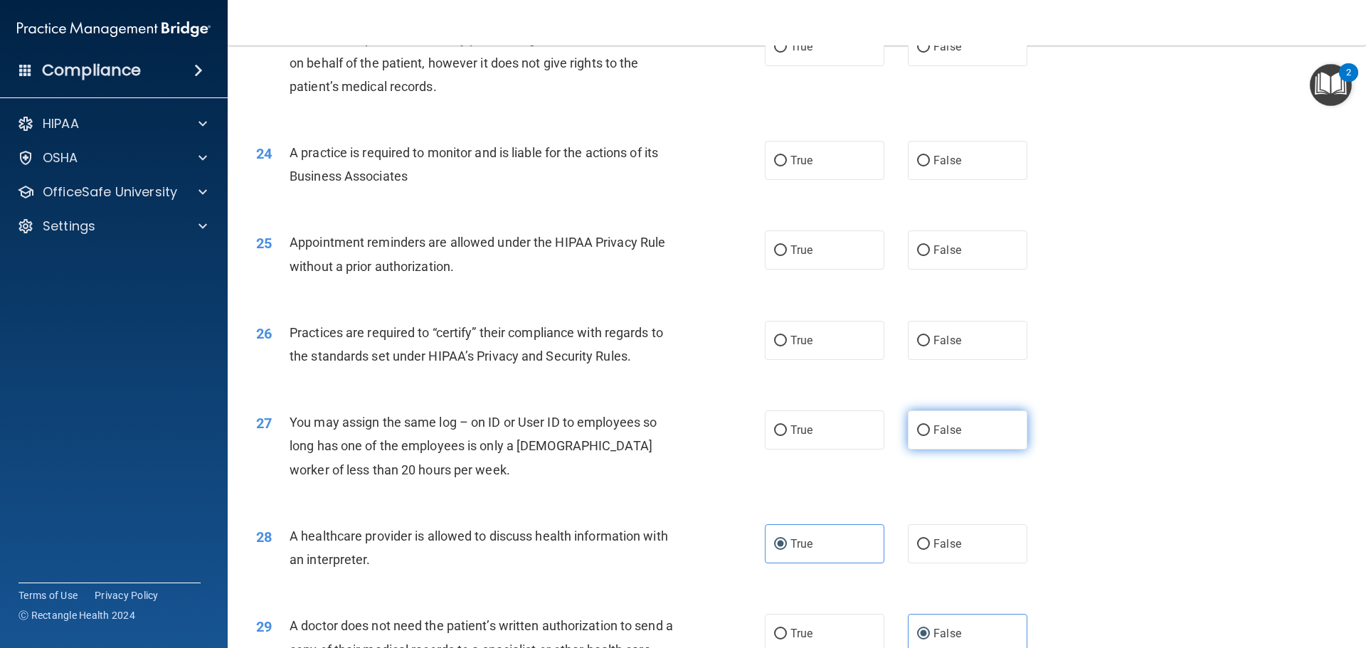
click at [908, 422] on label "False" at bounding box center [968, 430] width 120 height 39
click at [917, 426] on input "False" at bounding box center [923, 431] width 13 height 11
radio input "true"
click at [796, 353] on label "True" at bounding box center [825, 340] width 120 height 39
click at [787, 347] on input "True" at bounding box center [780, 341] width 13 height 11
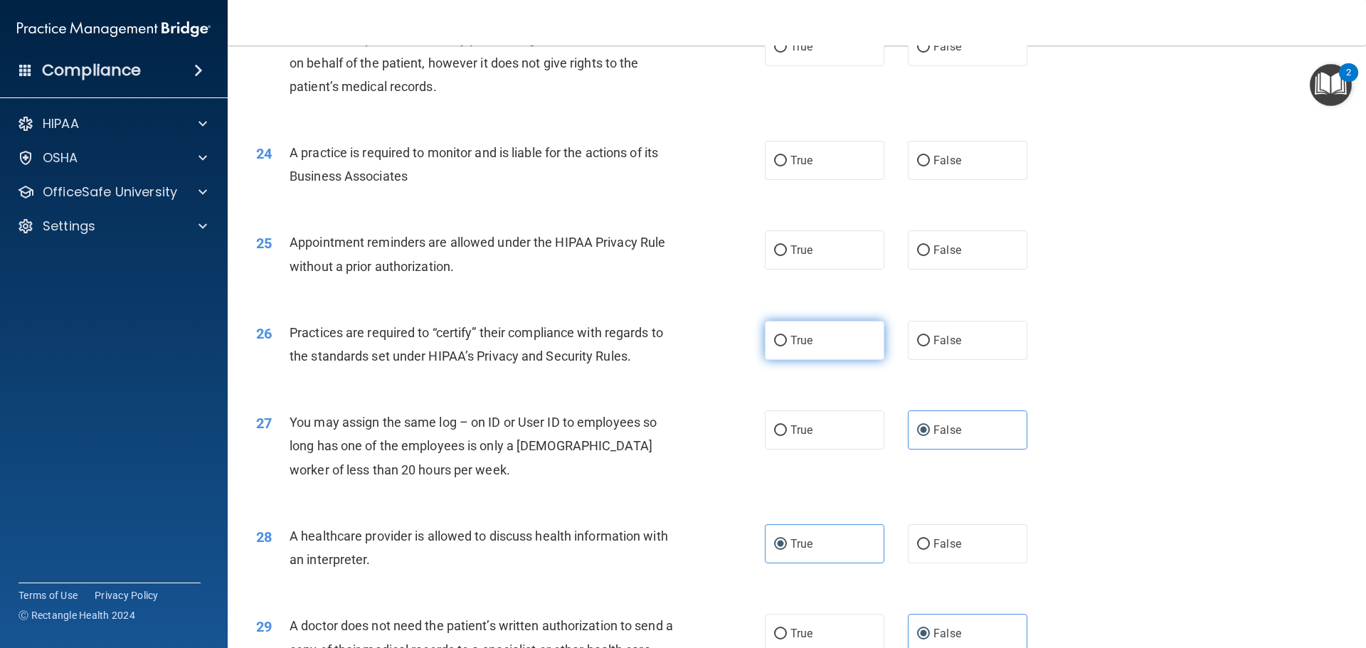
radio input "true"
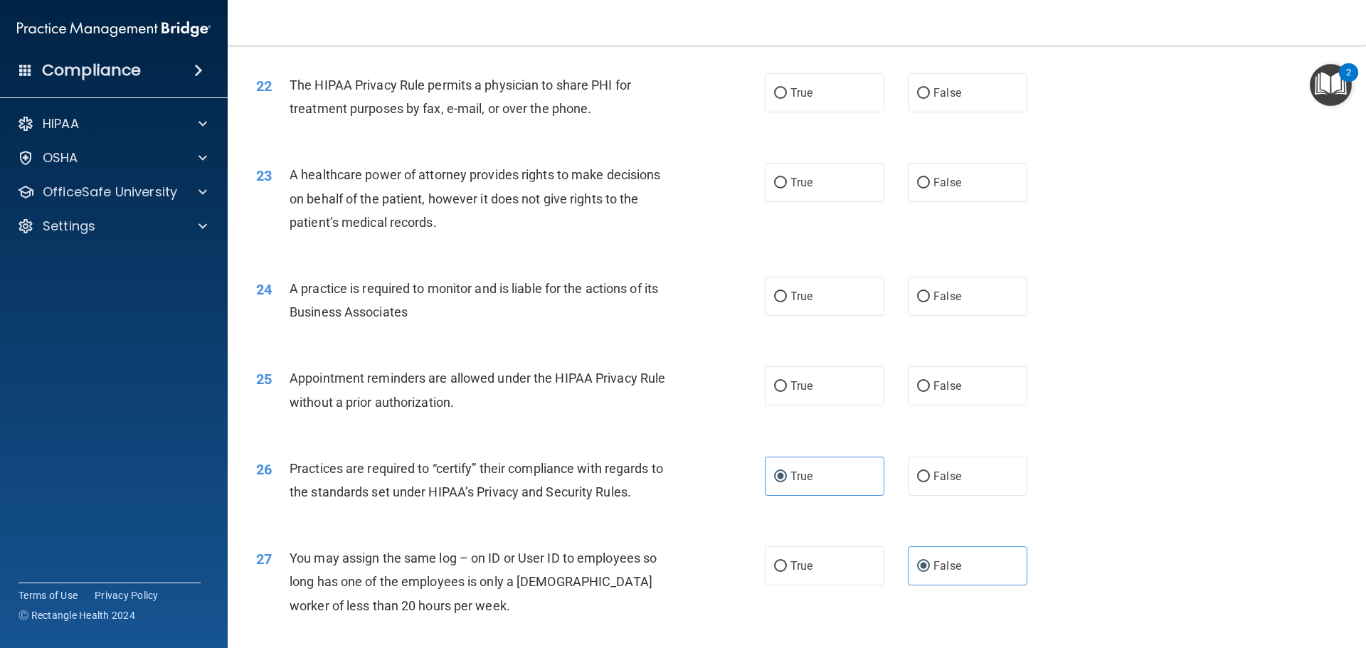
scroll to position [2277, 0]
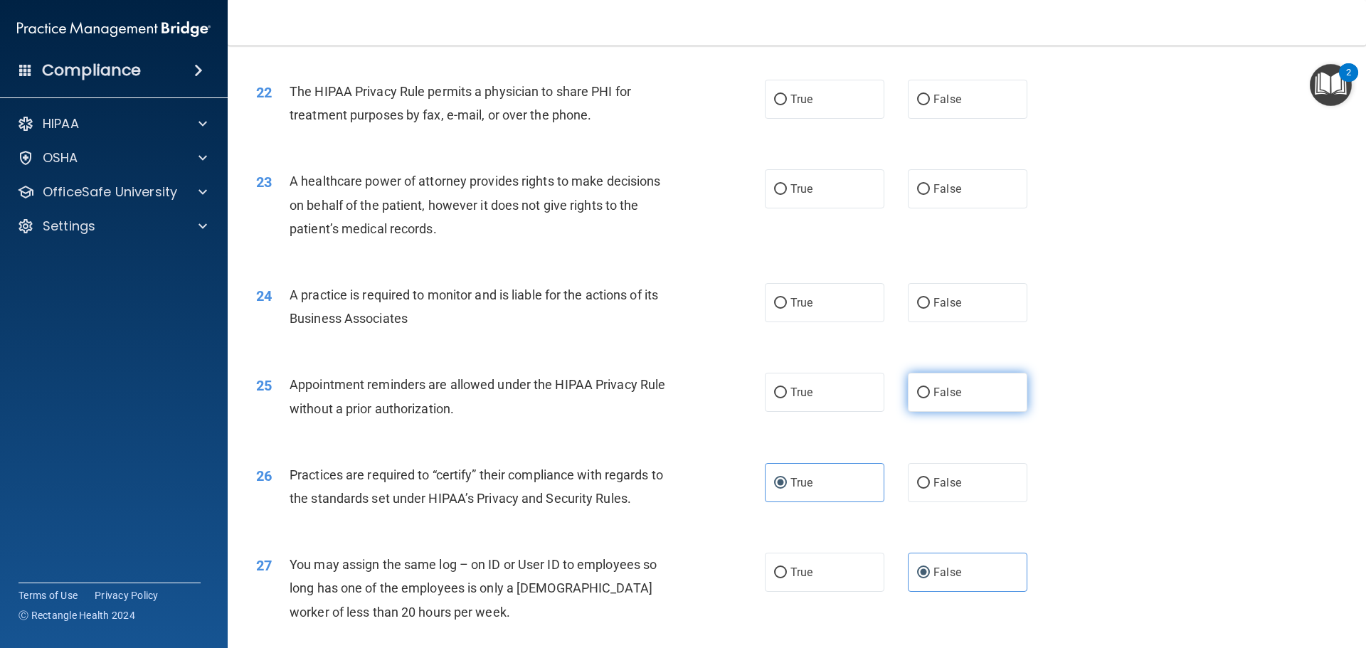
click at [944, 389] on span "False" at bounding box center [948, 393] width 28 height 14
click at [930, 389] on input "False" at bounding box center [923, 393] width 13 height 11
radio input "true"
click at [821, 305] on label "True" at bounding box center [825, 302] width 120 height 39
click at [787, 305] on input "True" at bounding box center [780, 303] width 13 height 11
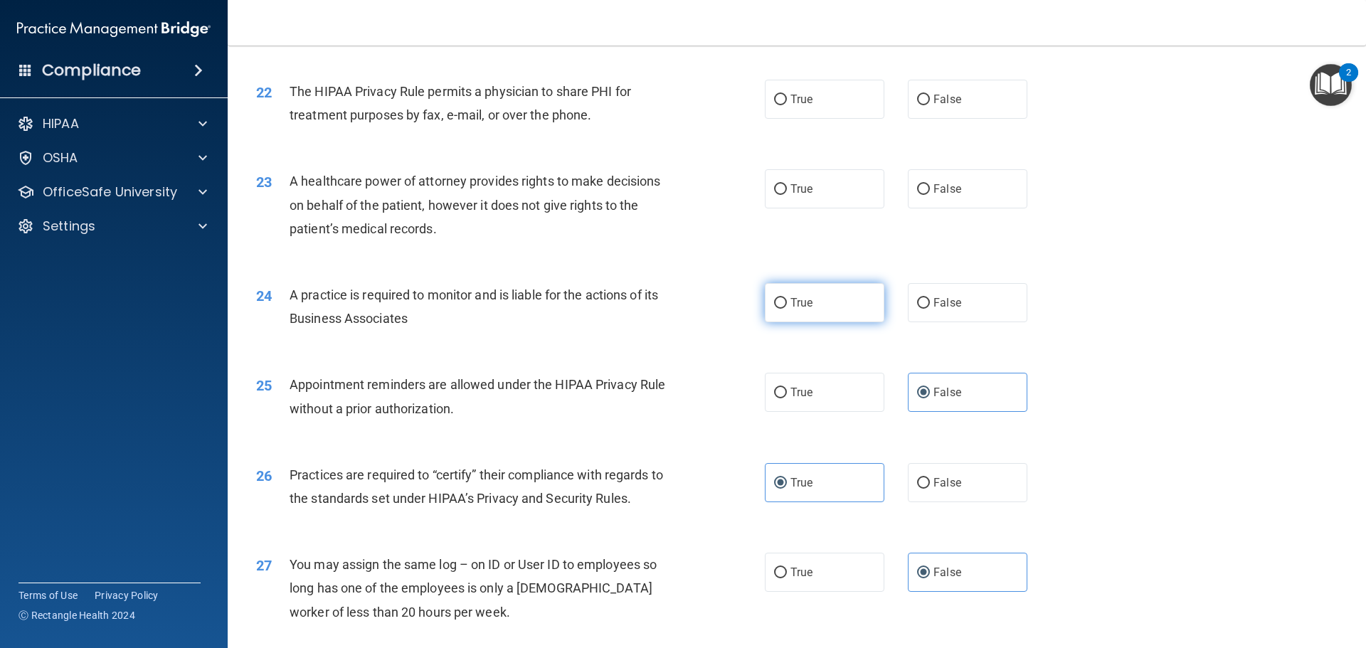
radio input "true"
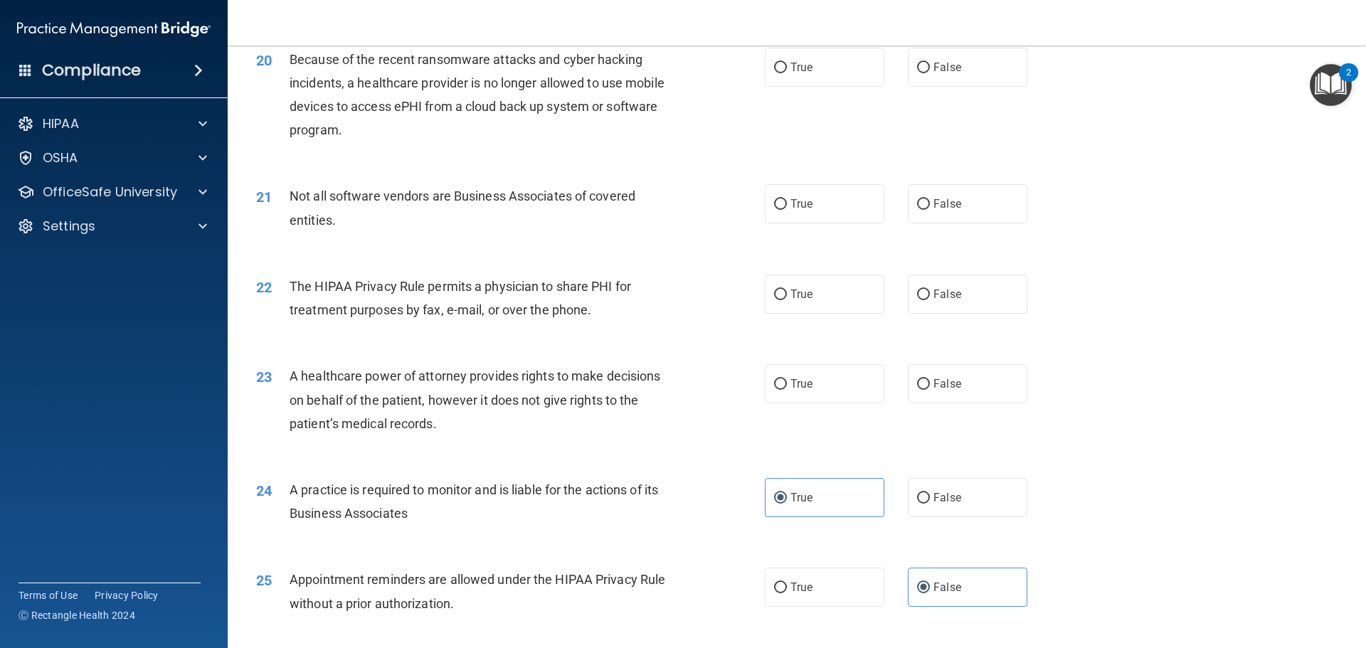
scroll to position [2064, 0]
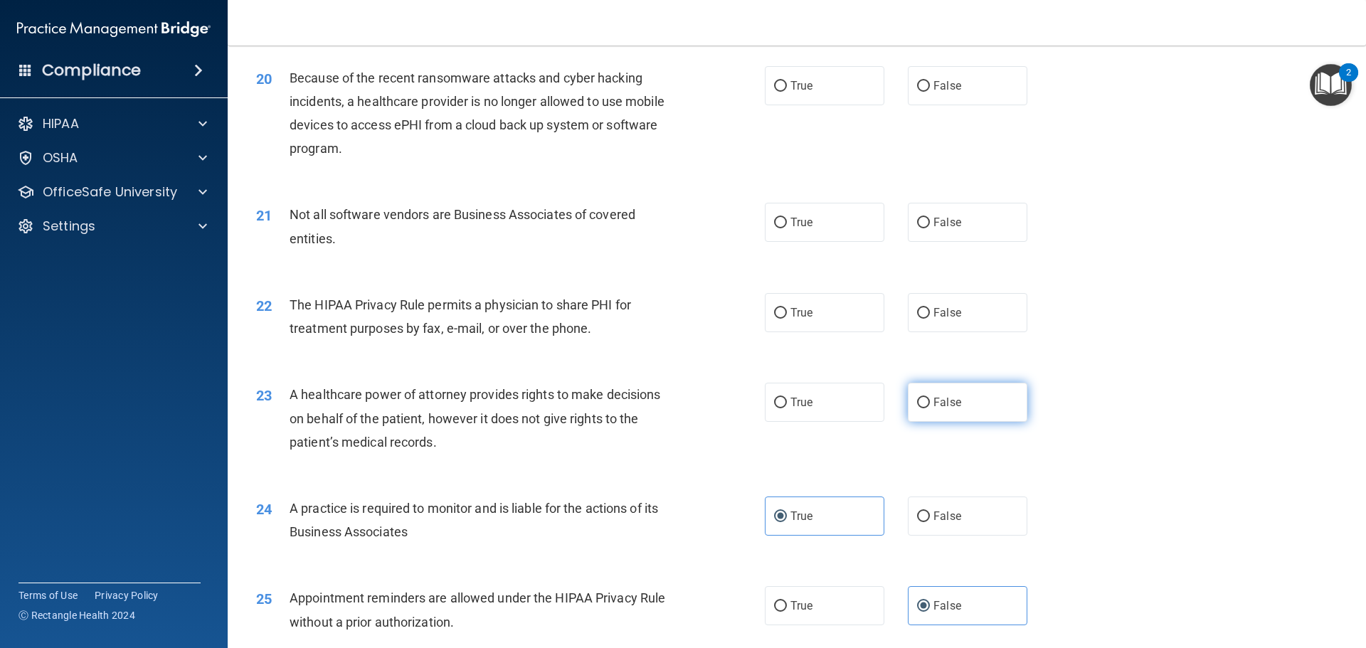
click at [947, 401] on span "False" at bounding box center [948, 403] width 28 height 14
click at [930, 401] on input "False" at bounding box center [923, 403] width 13 height 11
radio input "true"
click at [775, 325] on label "True" at bounding box center [825, 312] width 120 height 39
click at [775, 319] on input "True" at bounding box center [780, 313] width 13 height 11
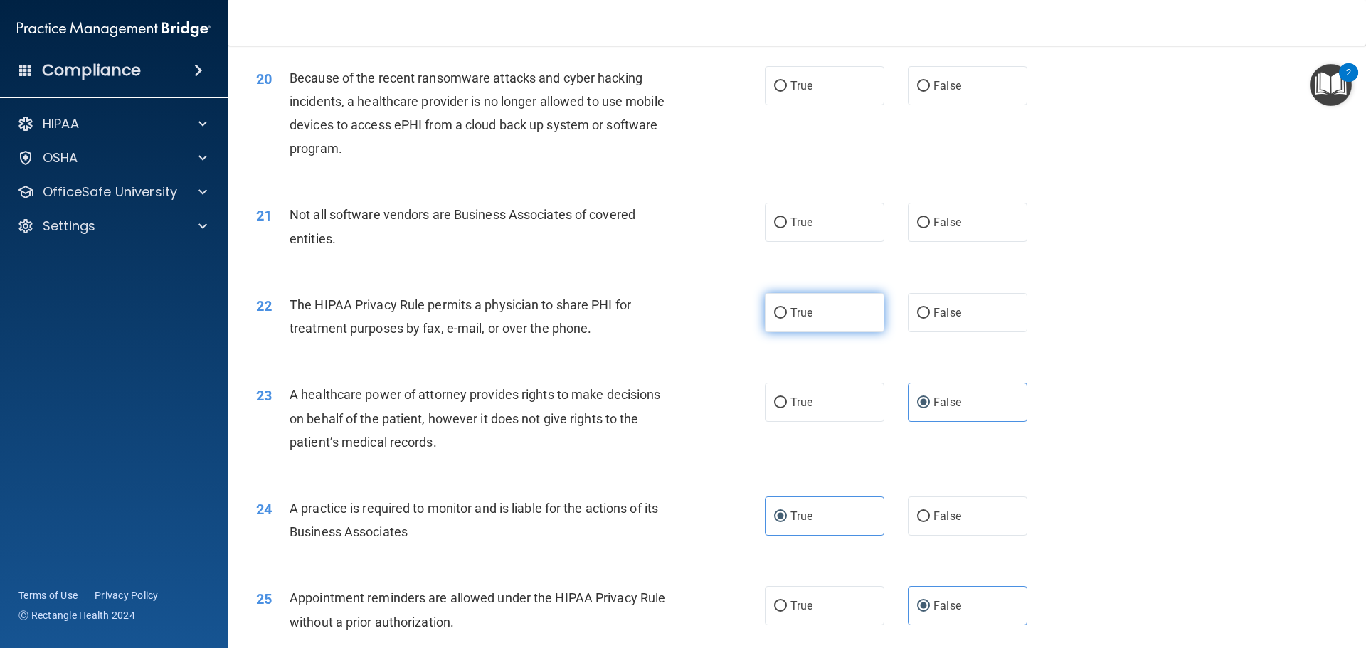
radio input "true"
click at [986, 230] on label "False" at bounding box center [968, 222] width 120 height 39
click at [930, 228] on input "False" at bounding box center [923, 223] width 13 height 11
radio input "true"
click at [977, 232] on label "False" at bounding box center [968, 222] width 120 height 39
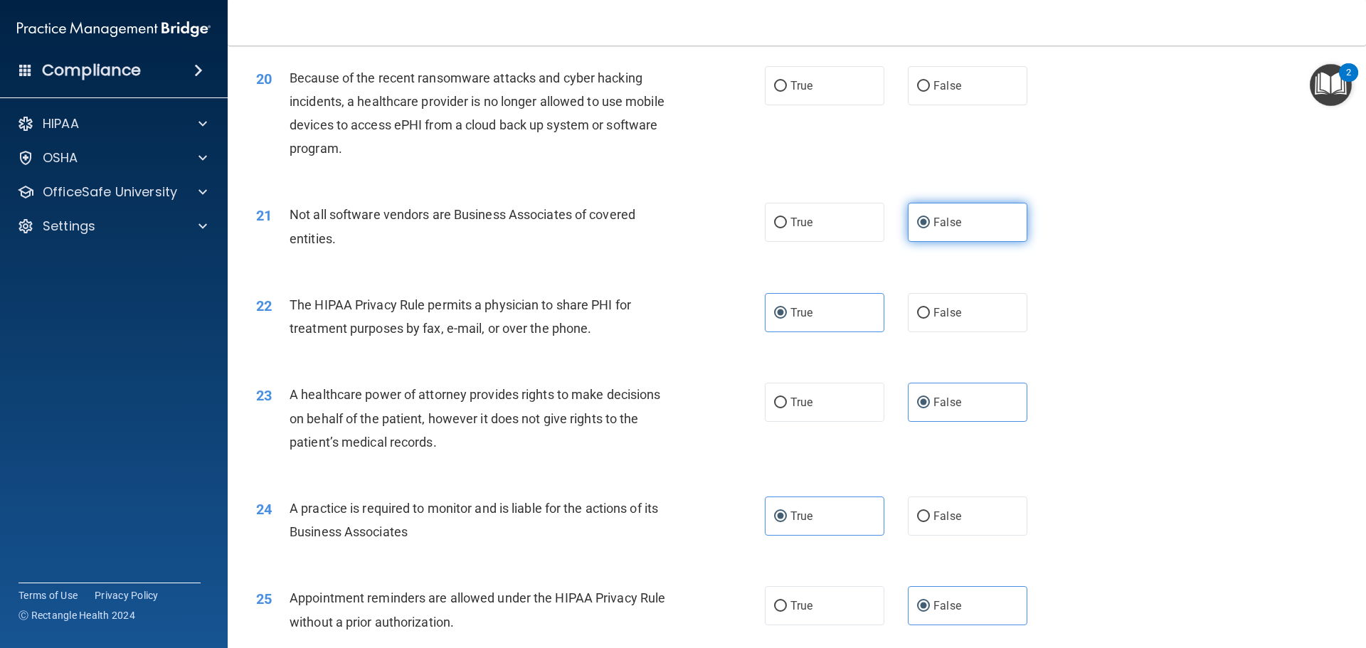
click at [930, 228] on input "False" at bounding box center [923, 223] width 13 height 11
click at [823, 221] on label "True" at bounding box center [825, 222] width 120 height 39
click at [787, 221] on input "True" at bounding box center [780, 223] width 13 height 11
radio input "true"
radio input "false"
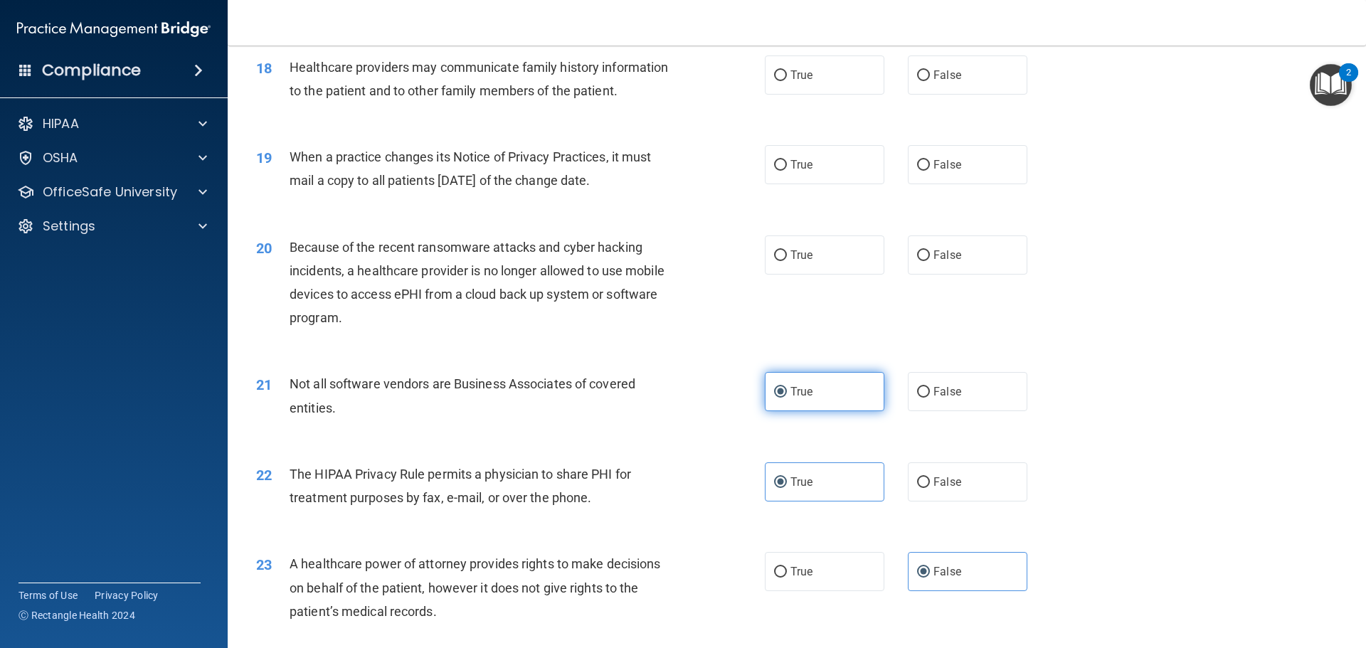
scroll to position [1850, 0]
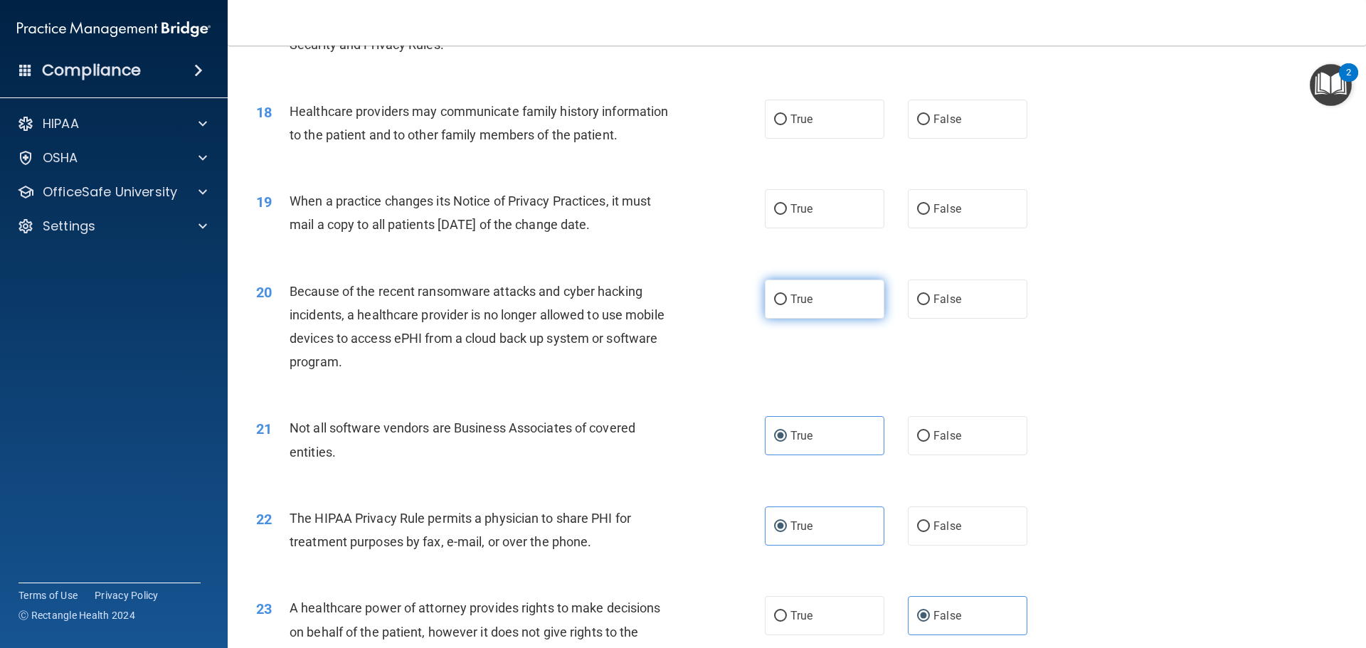
click at [821, 313] on label "True" at bounding box center [825, 299] width 120 height 39
click at [787, 305] on input "True" at bounding box center [780, 300] width 13 height 11
radio input "true"
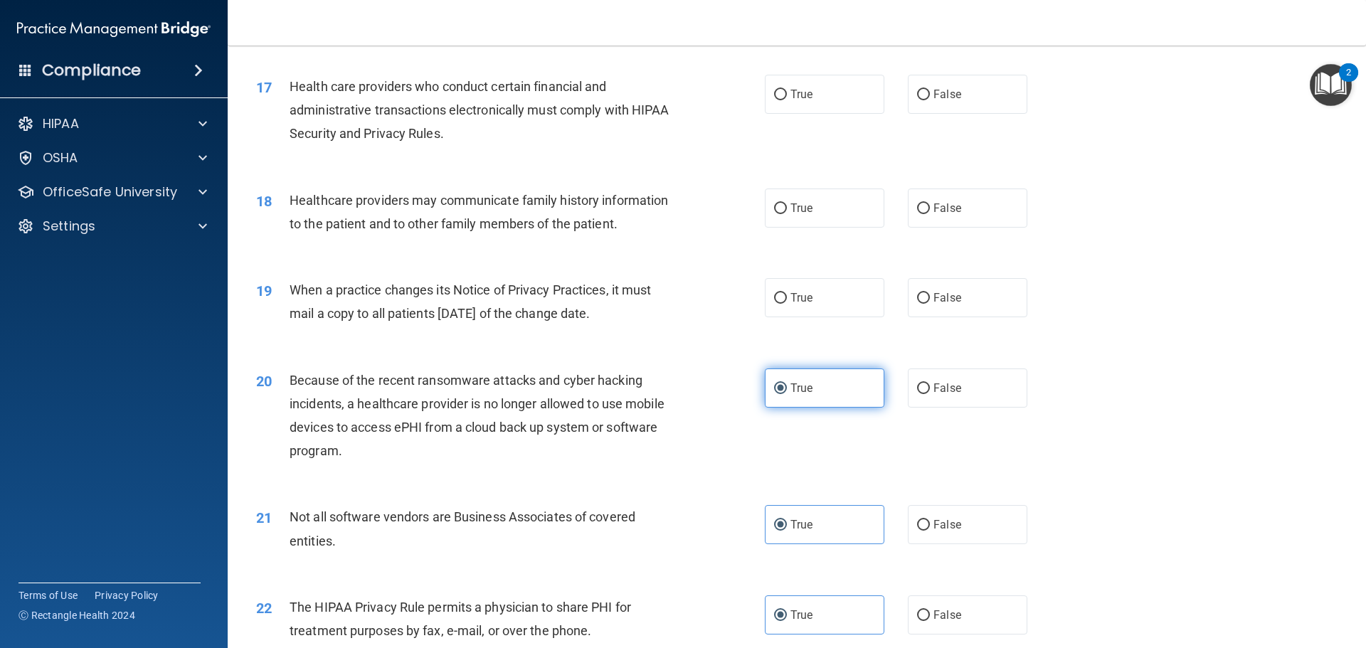
scroll to position [1708, 0]
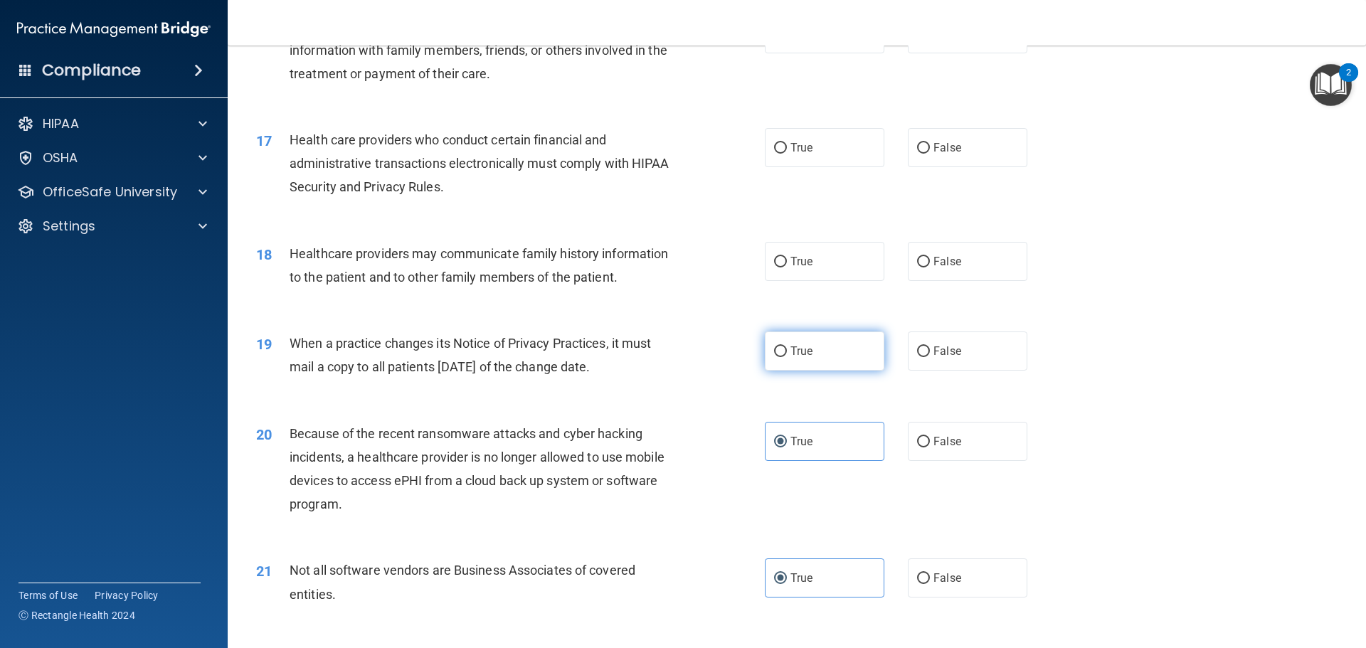
click at [827, 369] on label "True" at bounding box center [825, 351] width 120 height 39
click at [787, 357] on input "True" at bounding box center [780, 352] width 13 height 11
radio input "true"
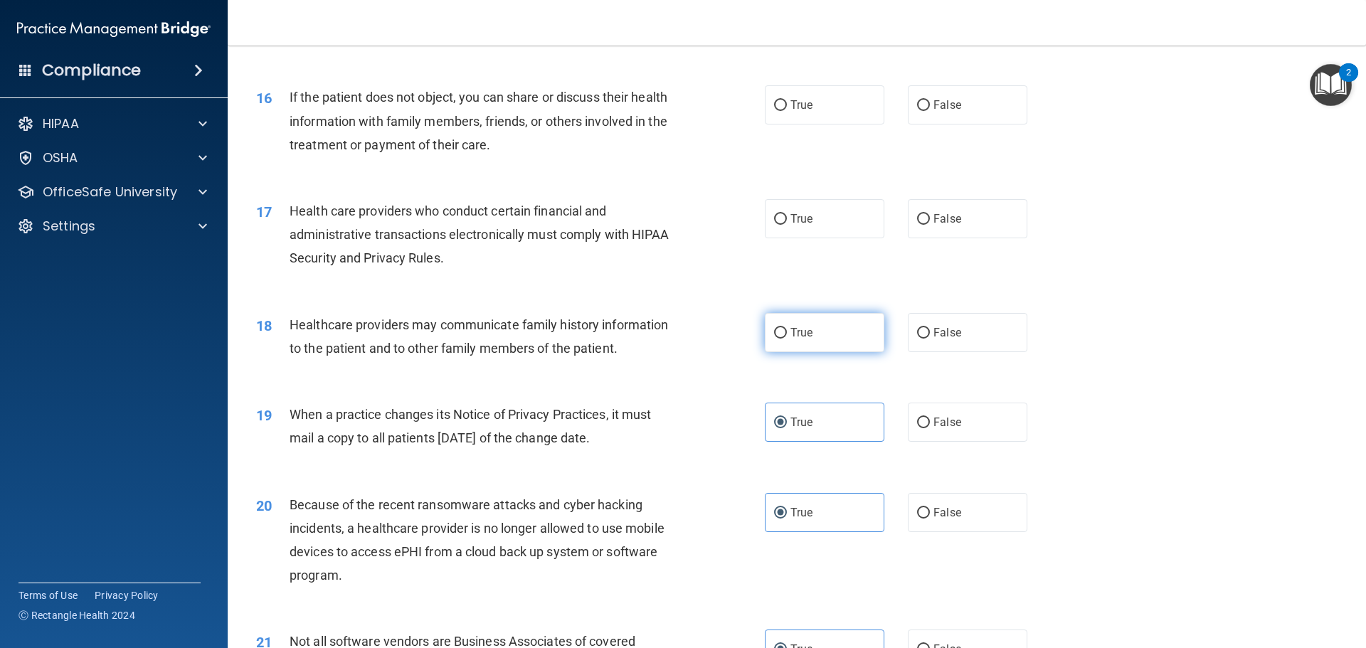
click at [779, 343] on label "True" at bounding box center [825, 332] width 120 height 39
click at [779, 339] on input "True" at bounding box center [780, 333] width 13 height 11
radio input "true"
click at [934, 320] on label "False" at bounding box center [968, 332] width 120 height 39
click at [930, 328] on input "False" at bounding box center [923, 333] width 13 height 11
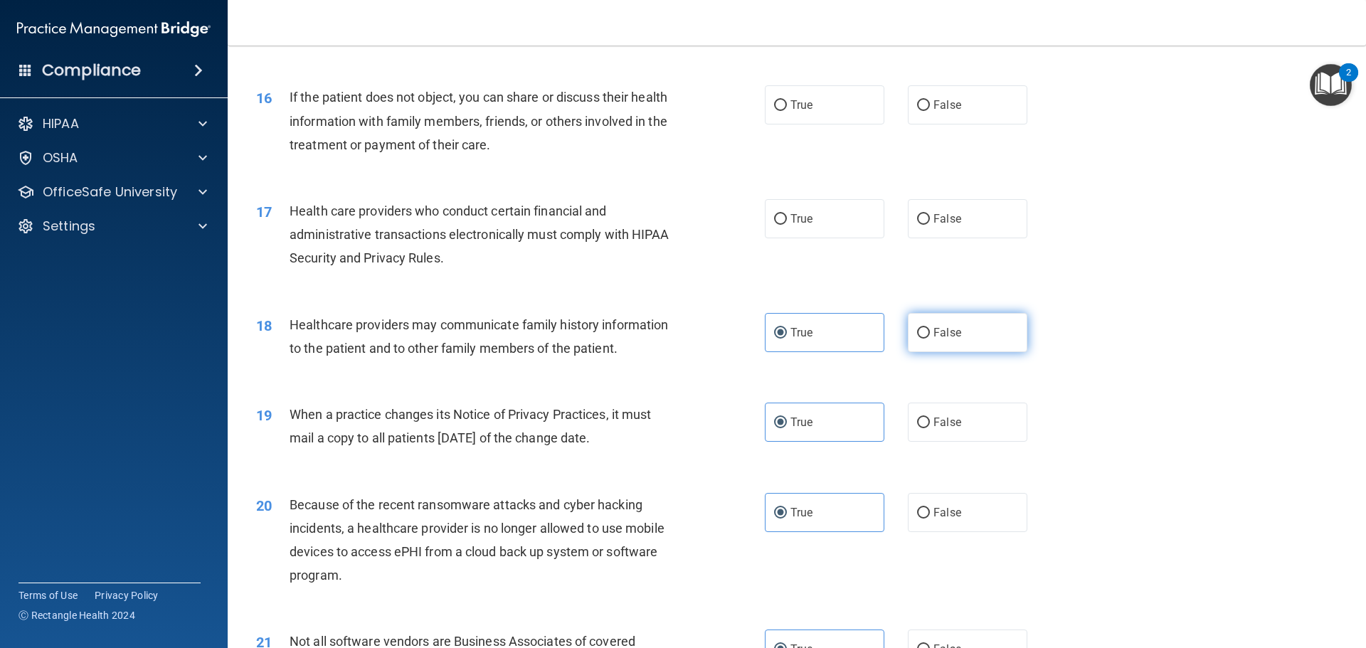
radio input "true"
radio input "false"
click at [780, 226] on label "True" at bounding box center [825, 218] width 120 height 39
click at [780, 225] on input "True" at bounding box center [780, 219] width 13 height 11
radio input "true"
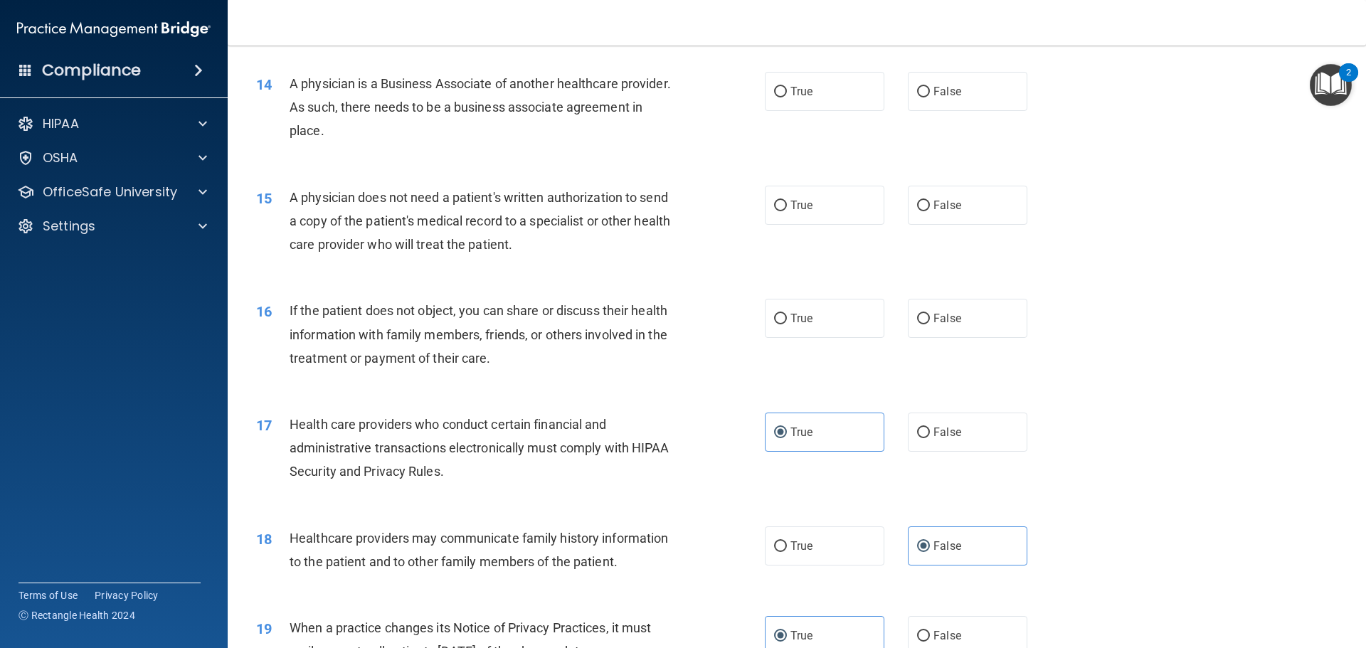
scroll to position [1352, 0]
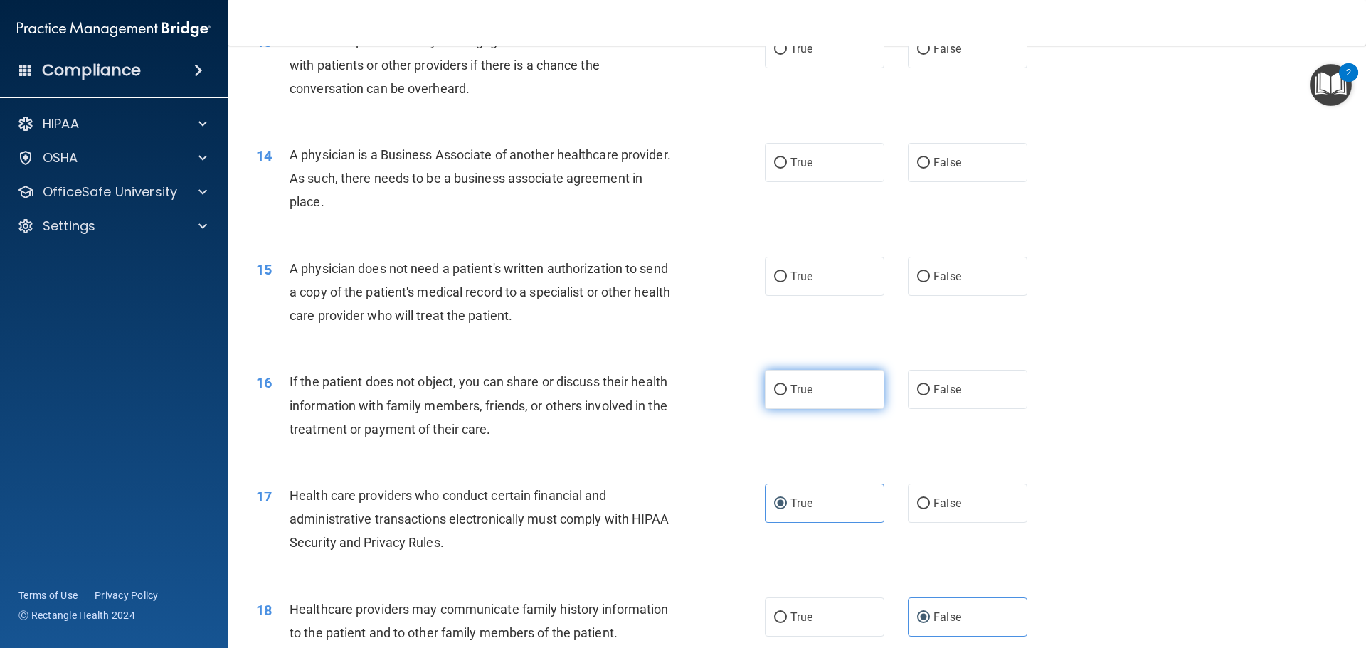
click at [791, 386] on span "True" at bounding box center [802, 390] width 22 height 14
click at [787, 386] on input "True" at bounding box center [780, 390] width 13 height 11
radio input "true"
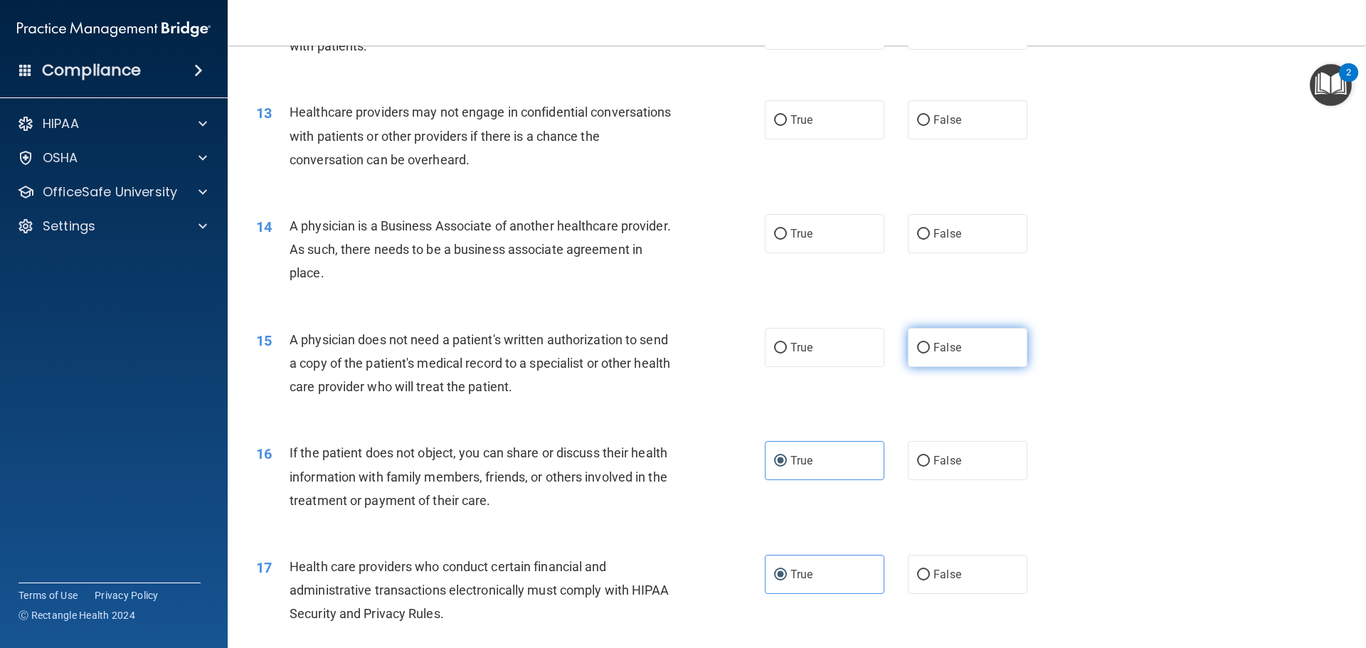
click at [932, 355] on label "False" at bounding box center [968, 347] width 120 height 39
click at [930, 354] on input "False" at bounding box center [923, 348] width 13 height 11
radio input "true"
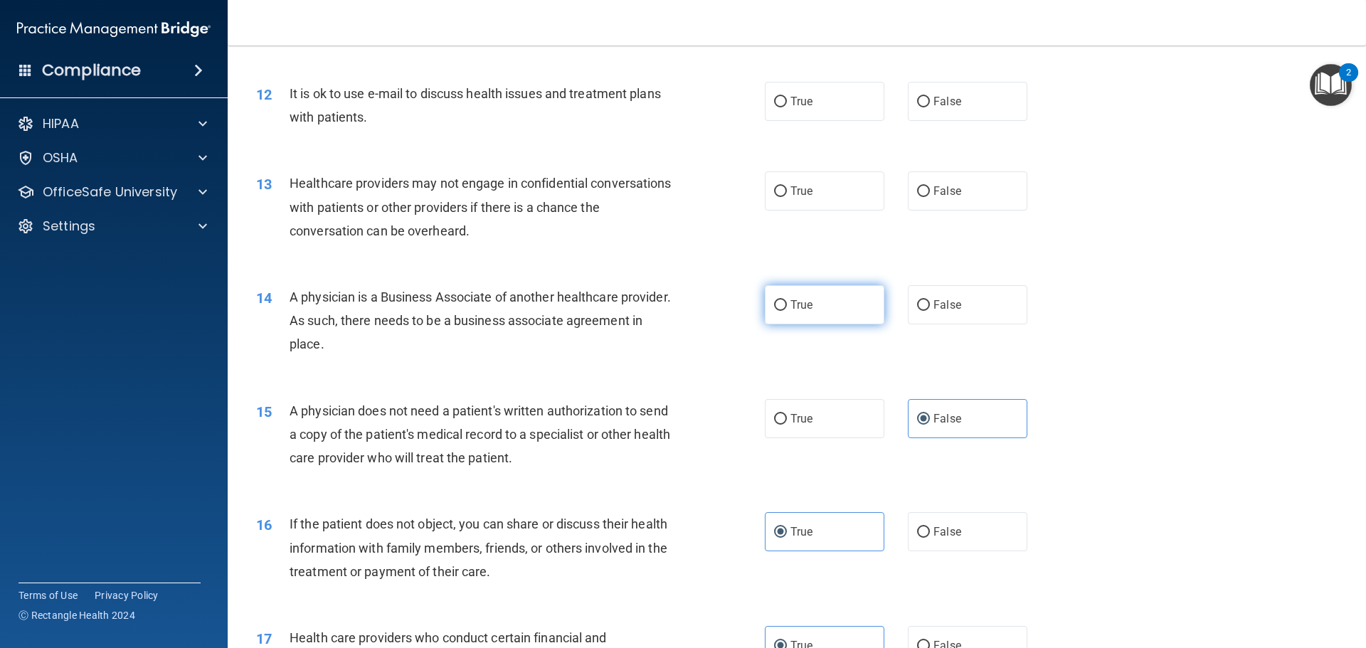
click at [771, 317] on label "True" at bounding box center [825, 304] width 120 height 39
click at [774, 311] on input "True" at bounding box center [780, 305] width 13 height 11
radio input "true"
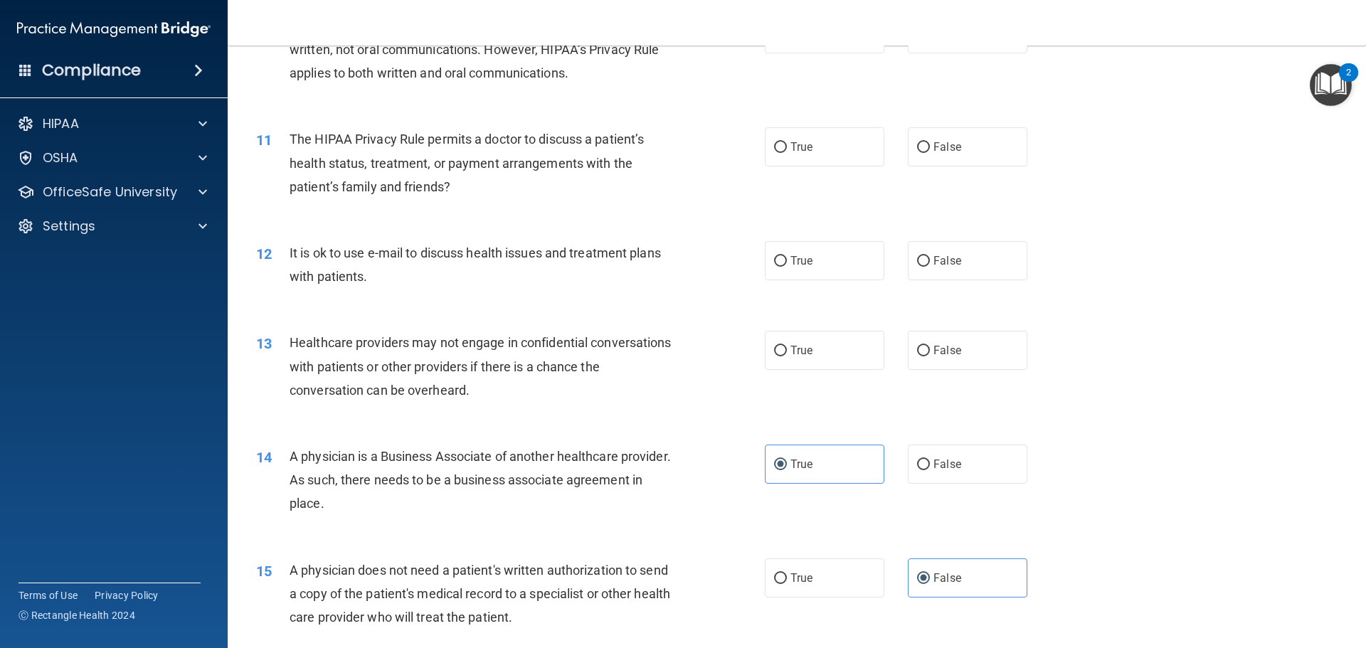
scroll to position [996, 0]
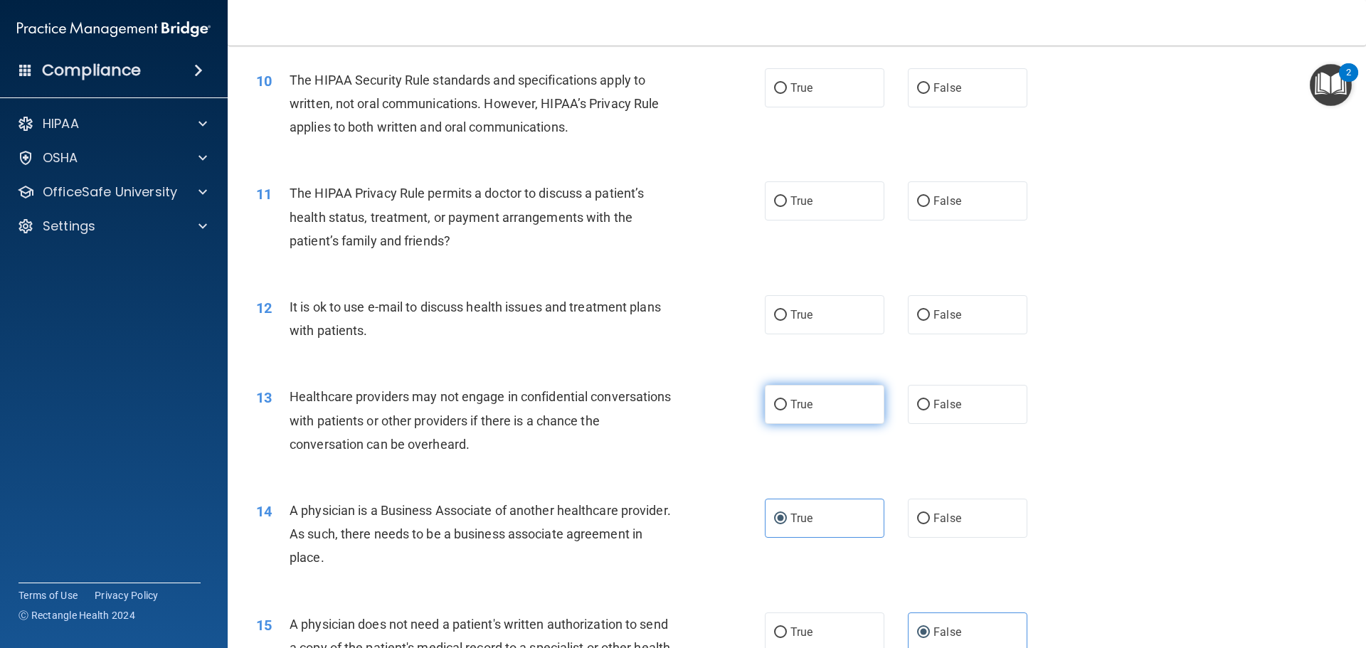
click at [843, 408] on label "True" at bounding box center [825, 404] width 120 height 39
click at [787, 408] on input "True" at bounding box center [780, 405] width 13 height 11
radio input "true"
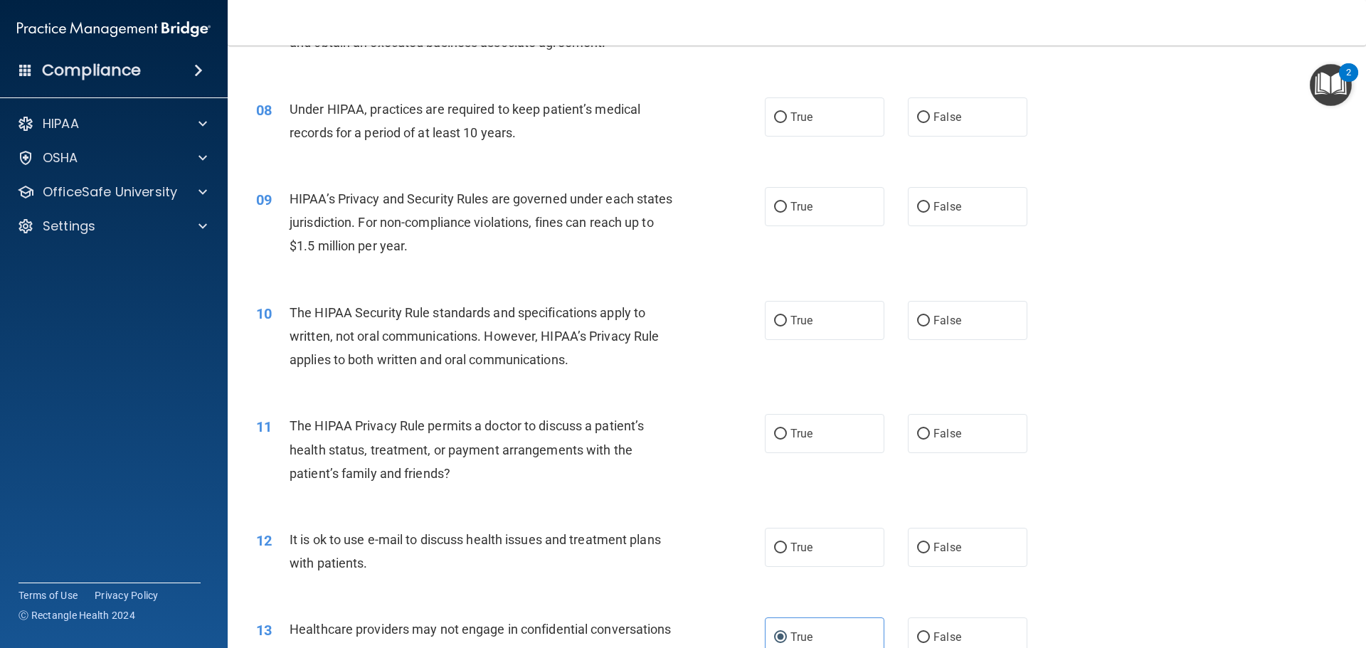
scroll to position [854, 0]
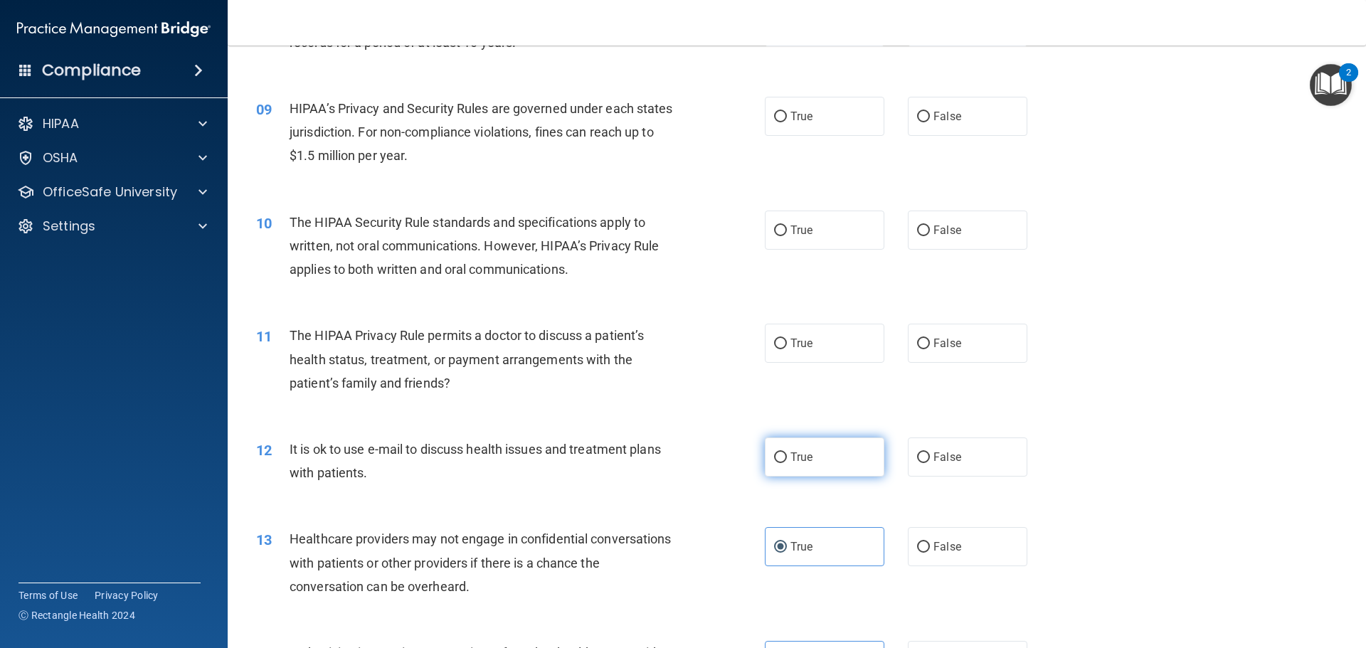
click at [863, 456] on label "True" at bounding box center [825, 457] width 120 height 39
click at [787, 456] on input "True" at bounding box center [780, 458] width 13 height 11
radio input "true"
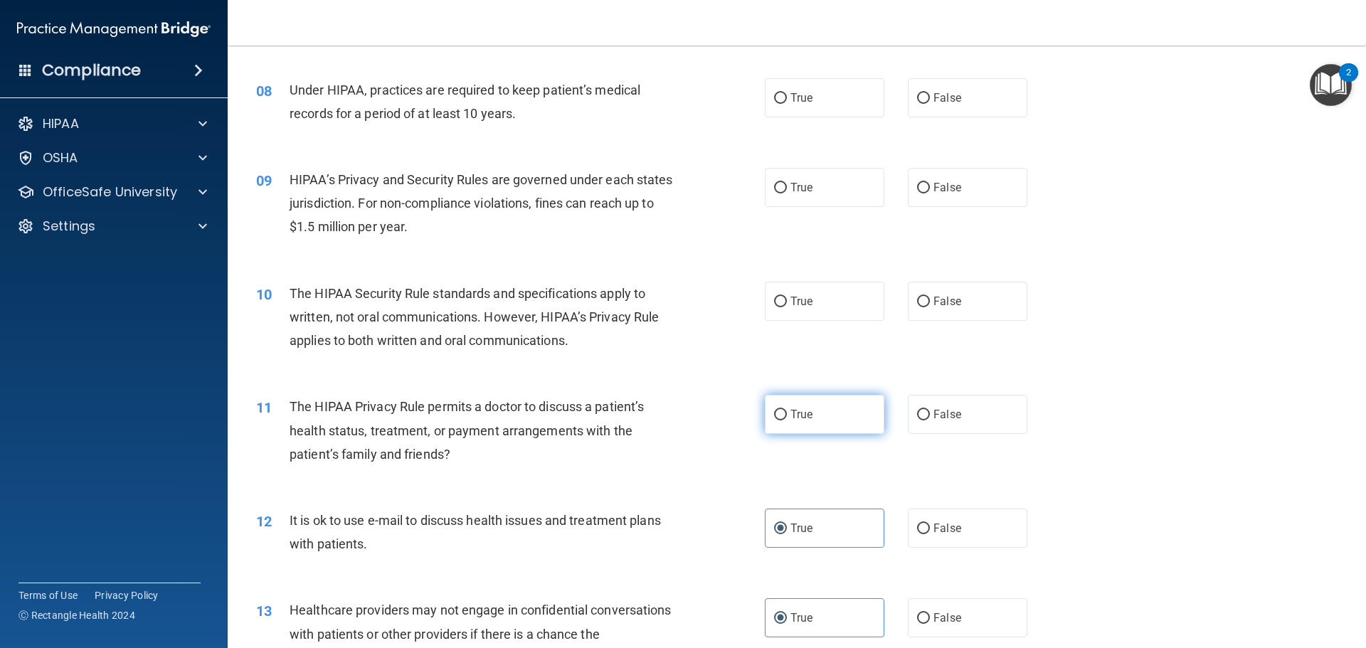
click at [846, 426] on label "True" at bounding box center [825, 414] width 120 height 39
click at [787, 421] on input "True" at bounding box center [780, 415] width 13 height 11
radio input "true"
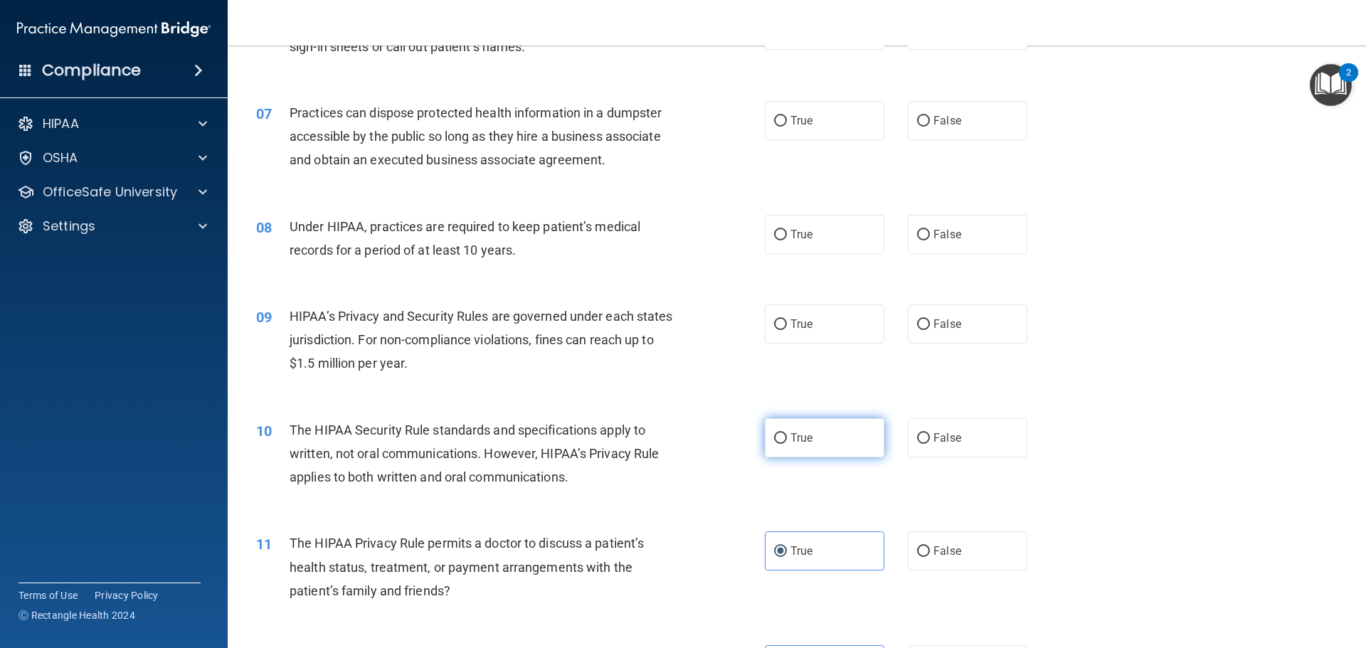
scroll to position [641, 0]
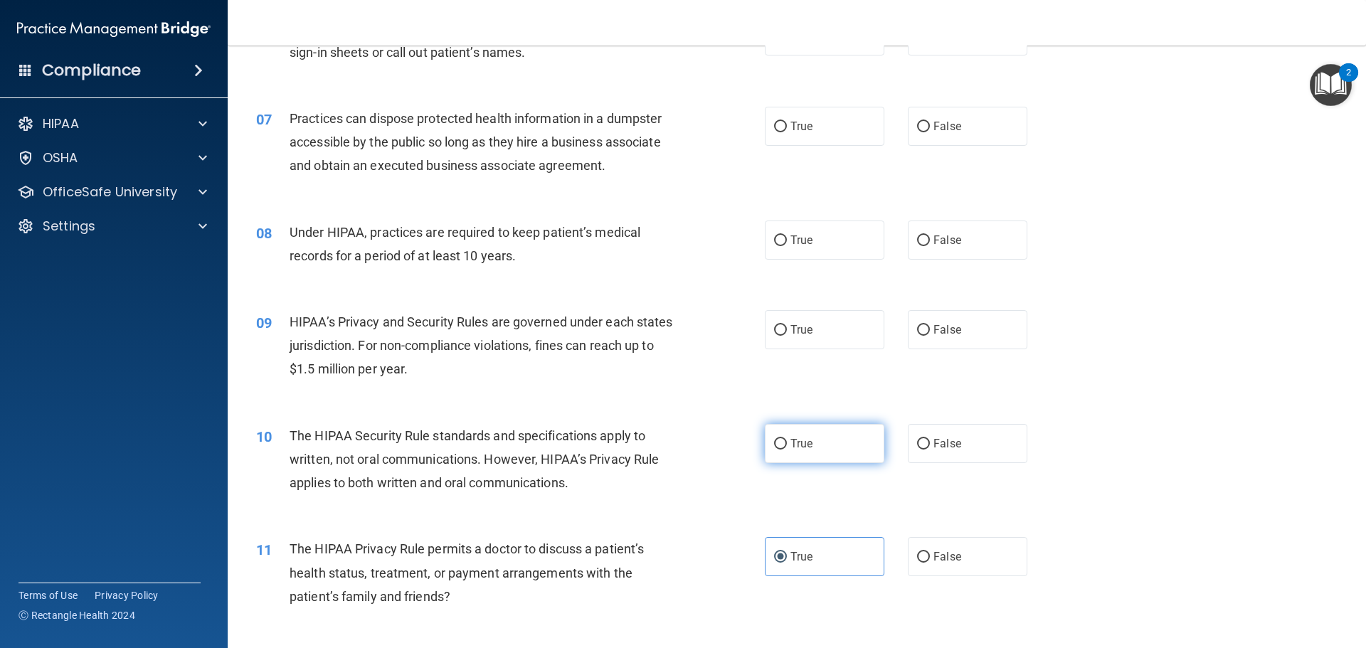
click at [817, 446] on label "True" at bounding box center [825, 443] width 120 height 39
click at [787, 446] on input "True" at bounding box center [780, 444] width 13 height 11
radio input "true"
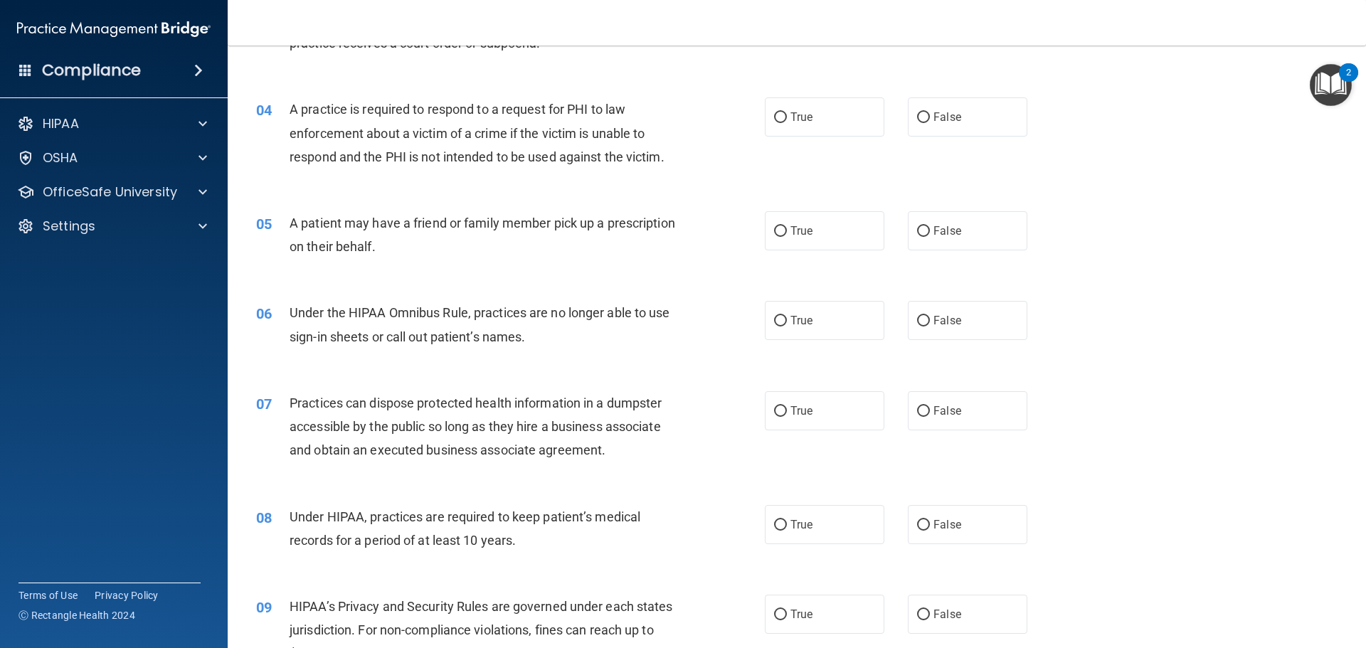
scroll to position [498, 0]
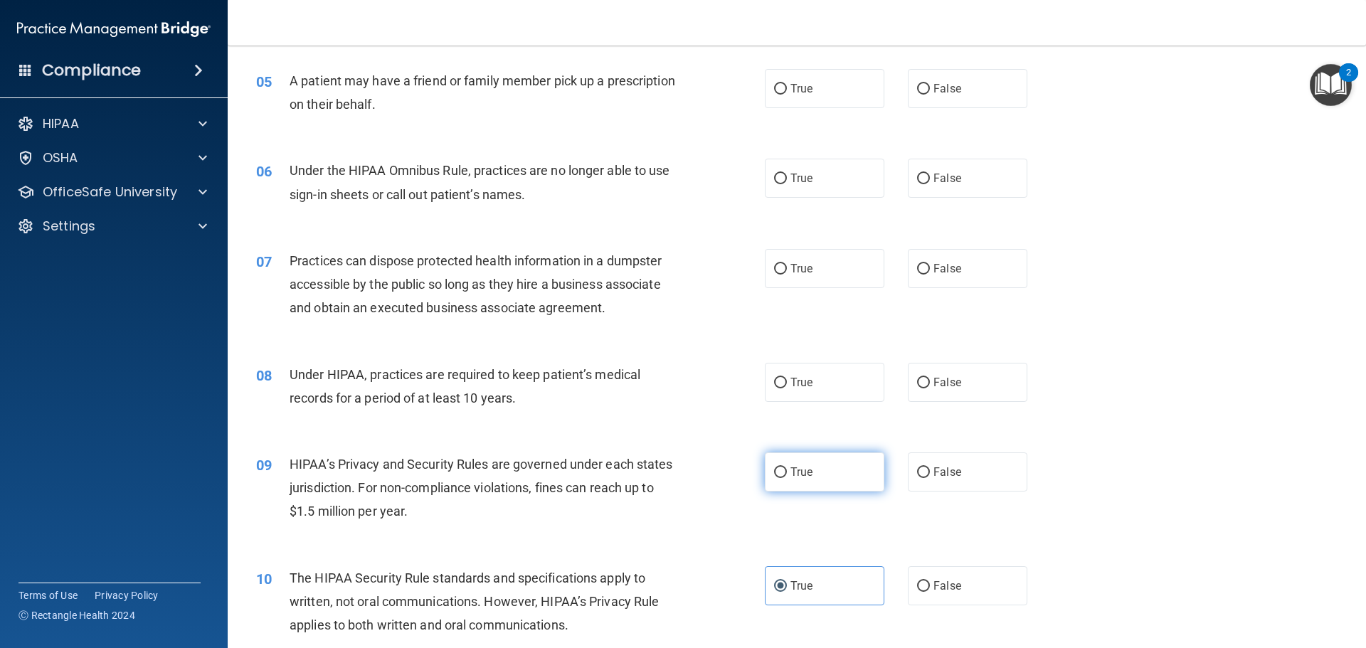
click at [830, 478] on label "True" at bounding box center [825, 472] width 120 height 39
click at [787, 478] on input "True" at bounding box center [780, 473] width 13 height 11
radio input "true"
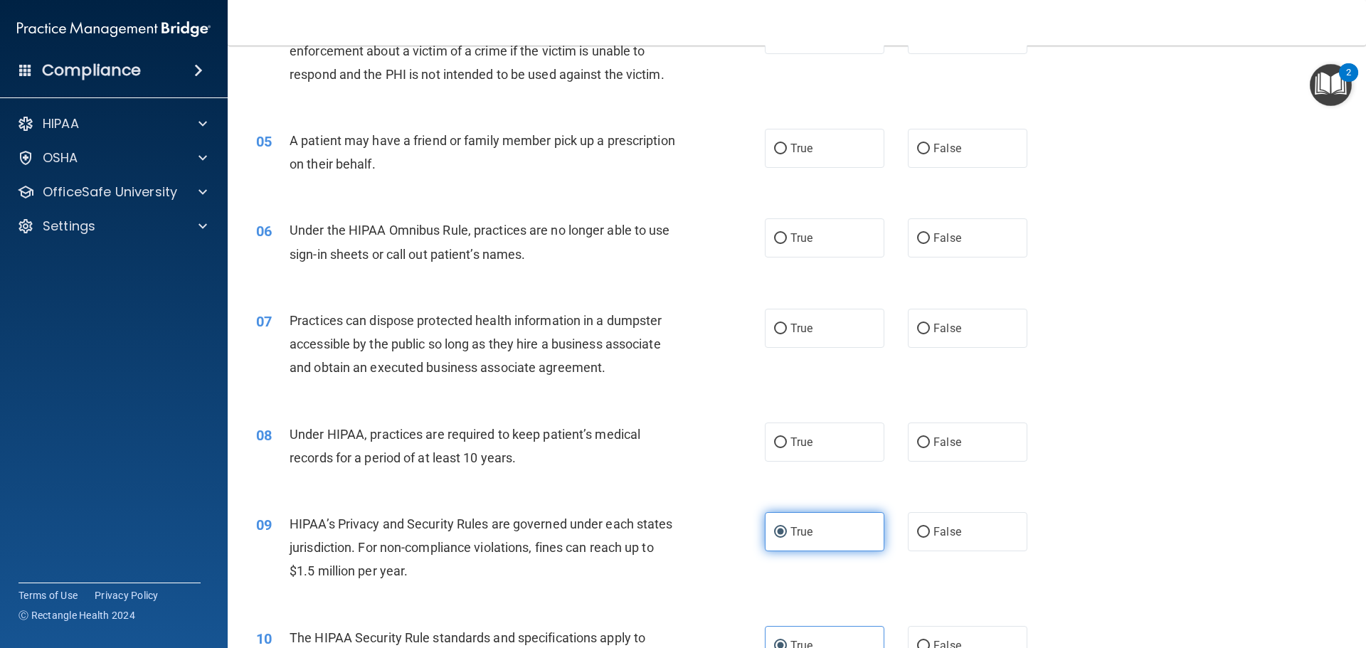
scroll to position [356, 0]
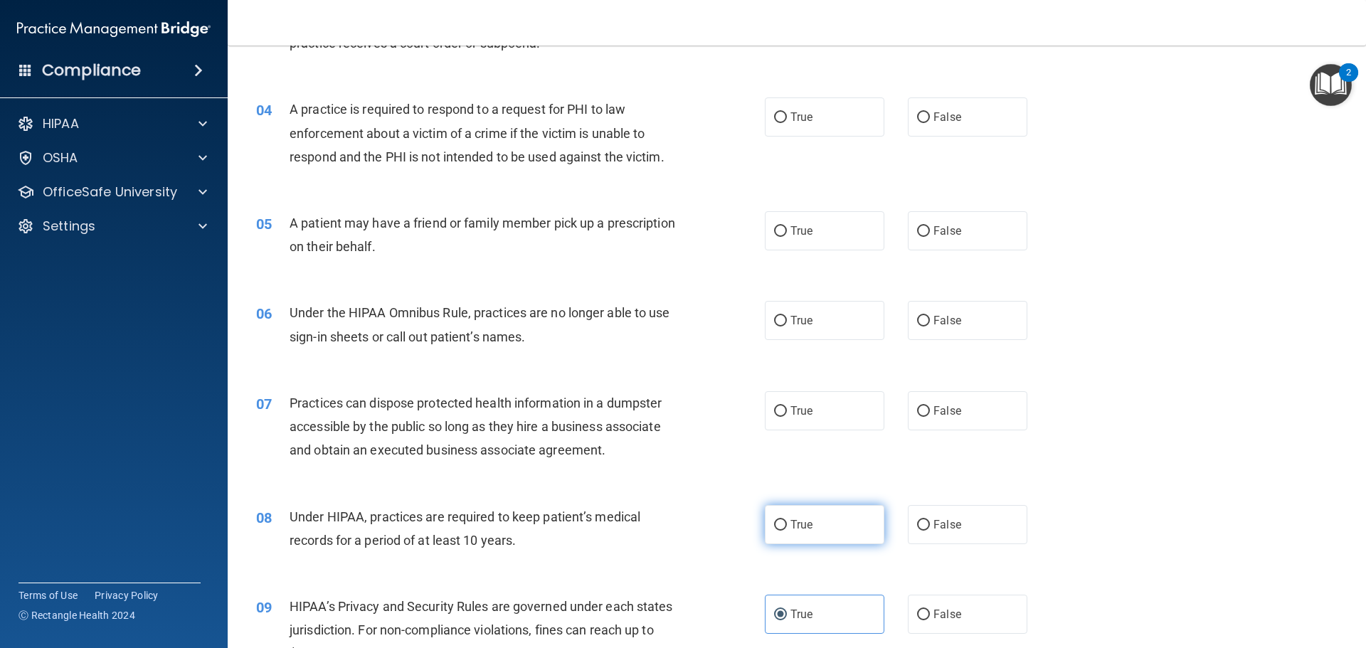
click at [823, 527] on label "True" at bounding box center [825, 524] width 120 height 39
click at [787, 527] on input "True" at bounding box center [780, 525] width 13 height 11
radio input "true"
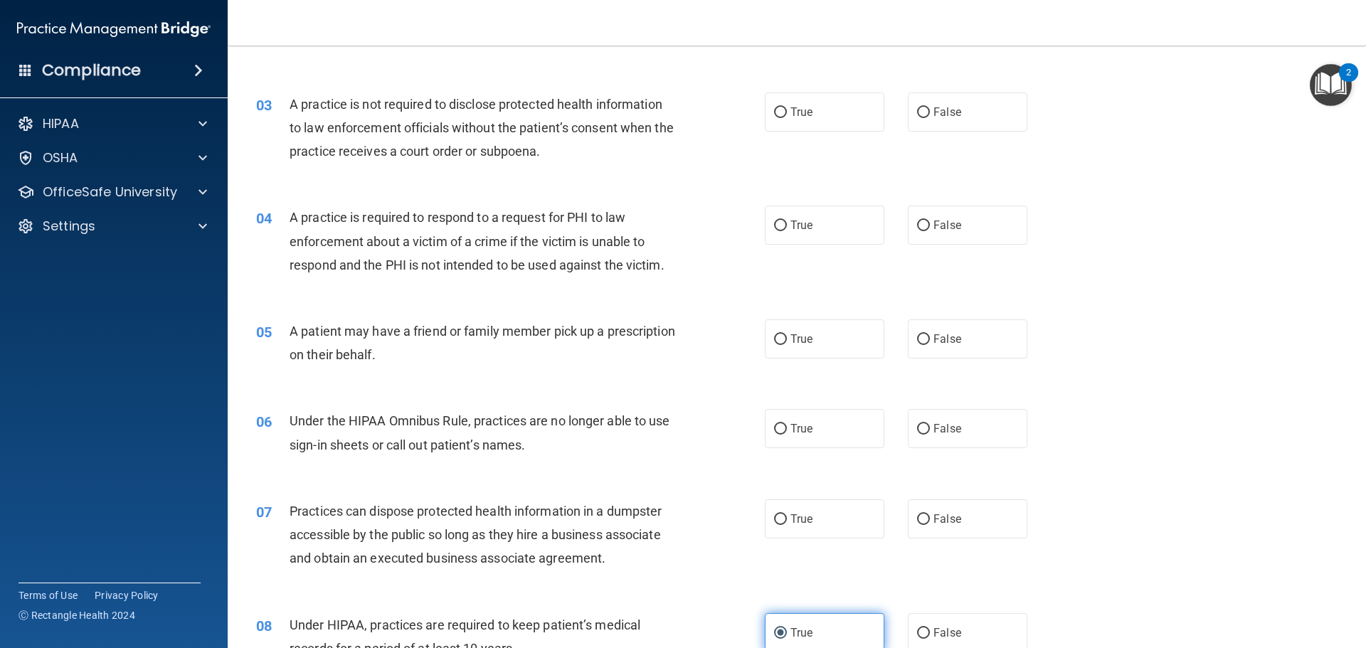
scroll to position [214, 0]
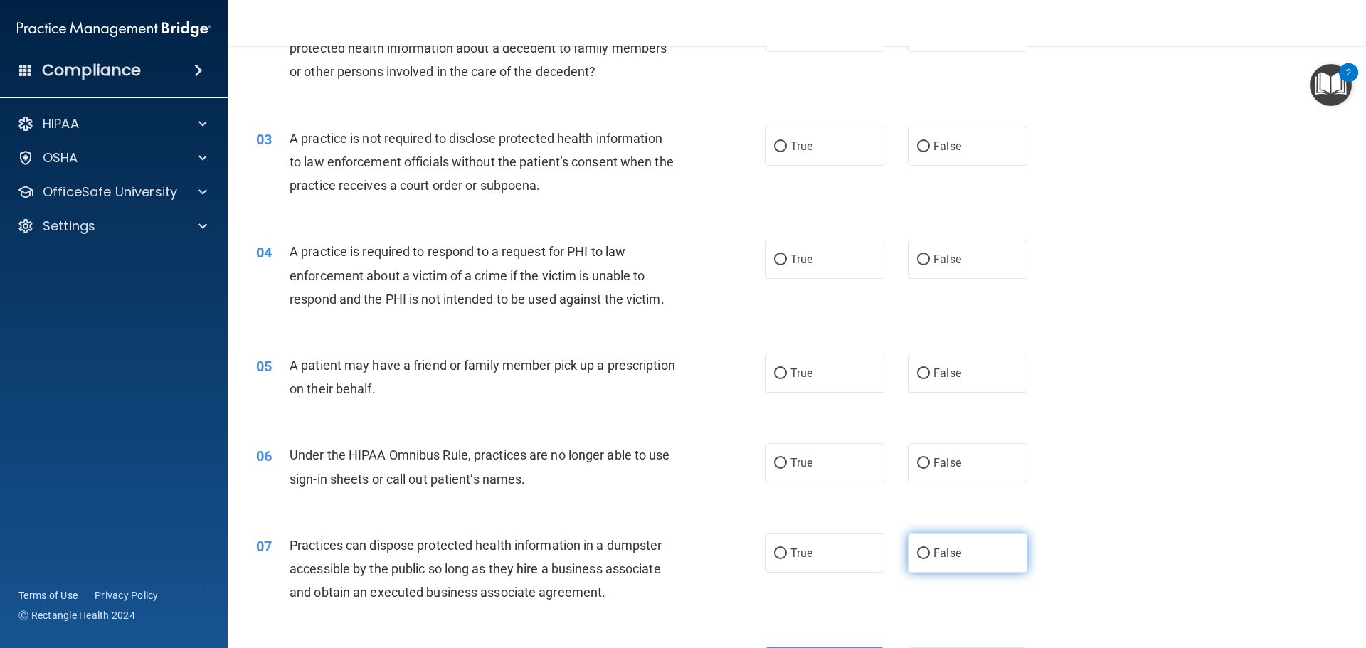
click at [920, 557] on input "False" at bounding box center [923, 554] width 13 height 11
radio input "true"
click at [818, 478] on label "True" at bounding box center [825, 462] width 120 height 39
click at [787, 469] on input "True" at bounding box center [780, 463] width 13 height 11
radio input "true"
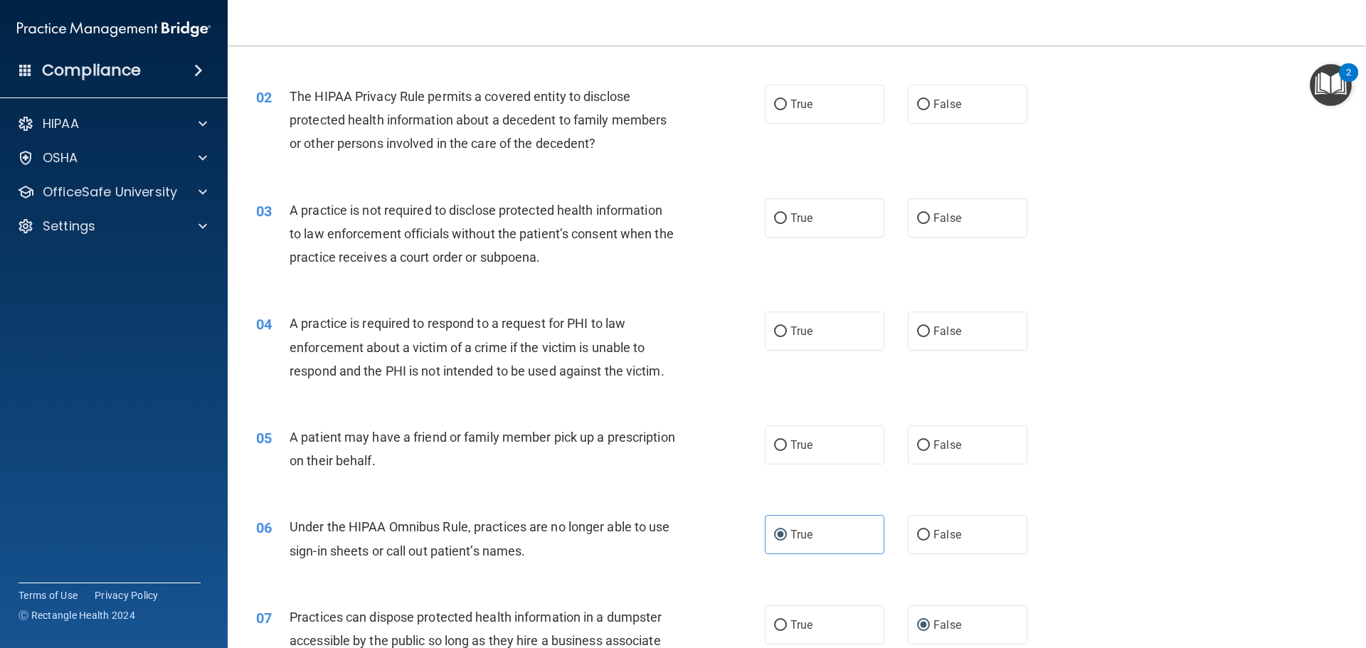
scroll to position [71, 0]
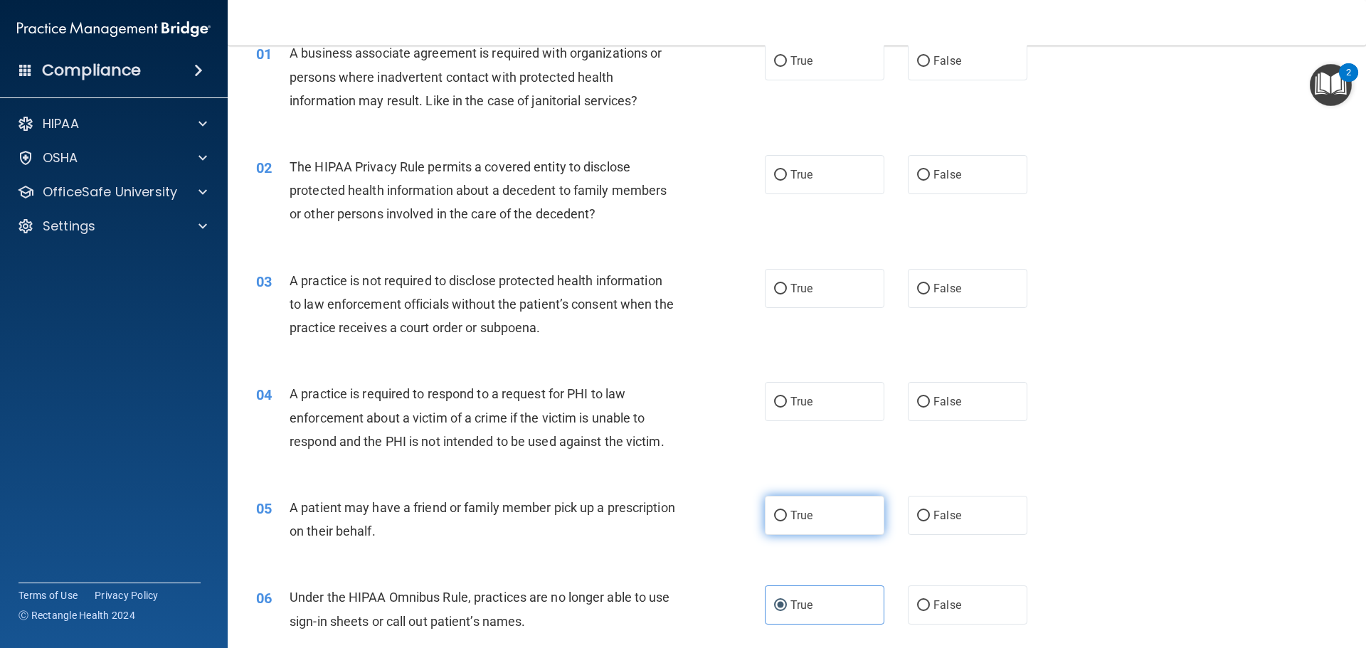
click at [851, 518] on label "True" at bounding box center [825, 515] width 120 height 39
click at [787, 518] on input "True" at bounding box center [780, 516] width 13 height 11
radio input "true"
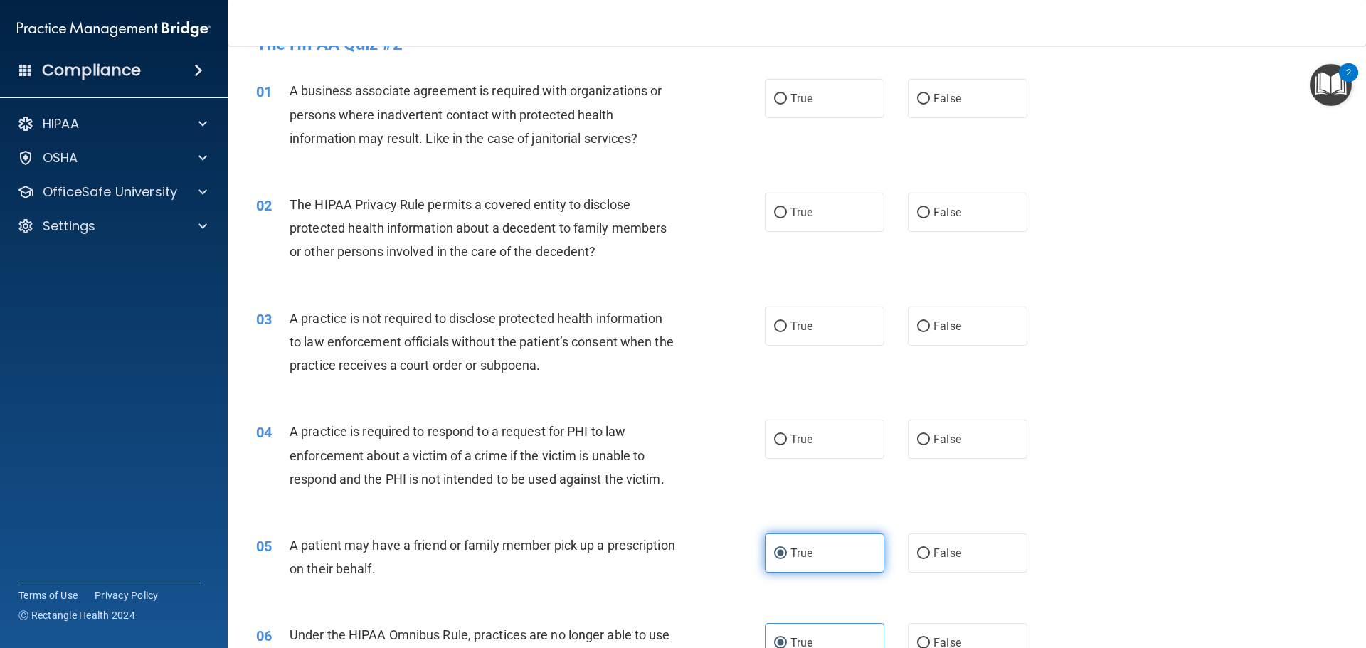
scroll to position [0, 0]
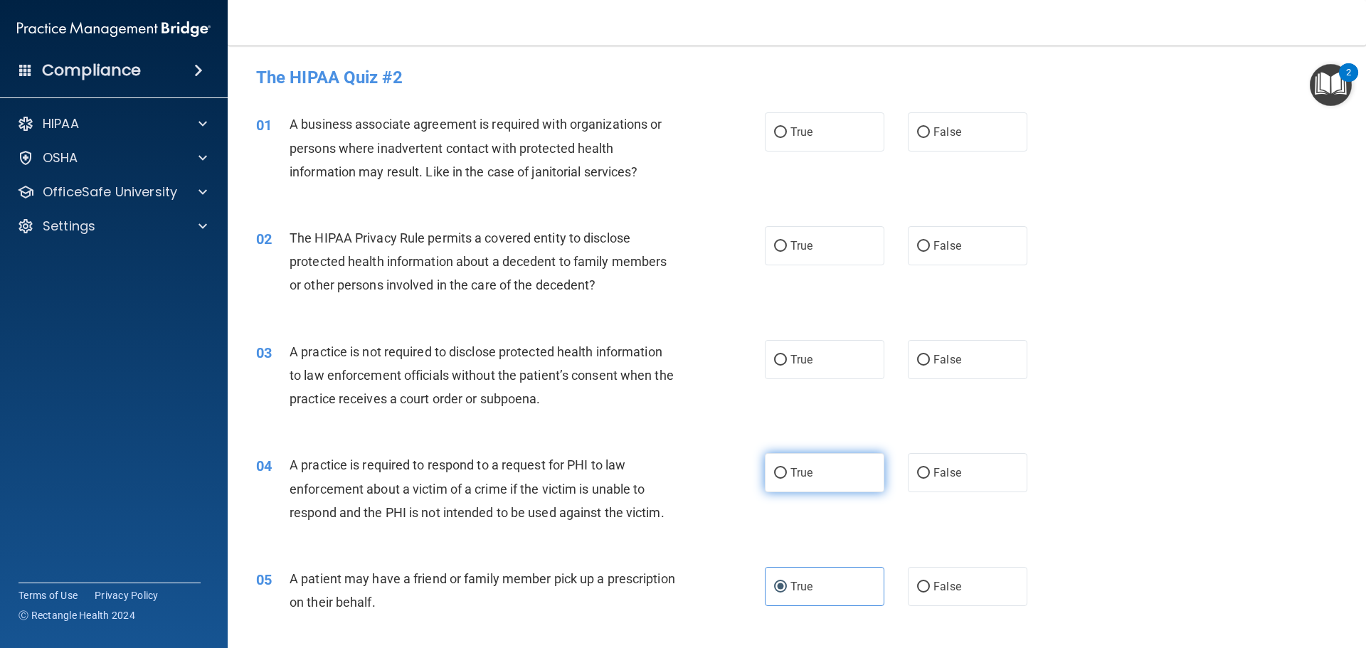
click at [828, 486] on label "True" at bounding box center [825, 472] width 120 height 39
click at [787, 479] on input "True" at bounding box center [780, 473] width 13 height 11
radio input "true"
click at [839, 137] on label "True" at bounding box center [825, 131] width 120 height 39
click at [787, 137] on input "True" at bounding box center [780, 132] width 13 height 11
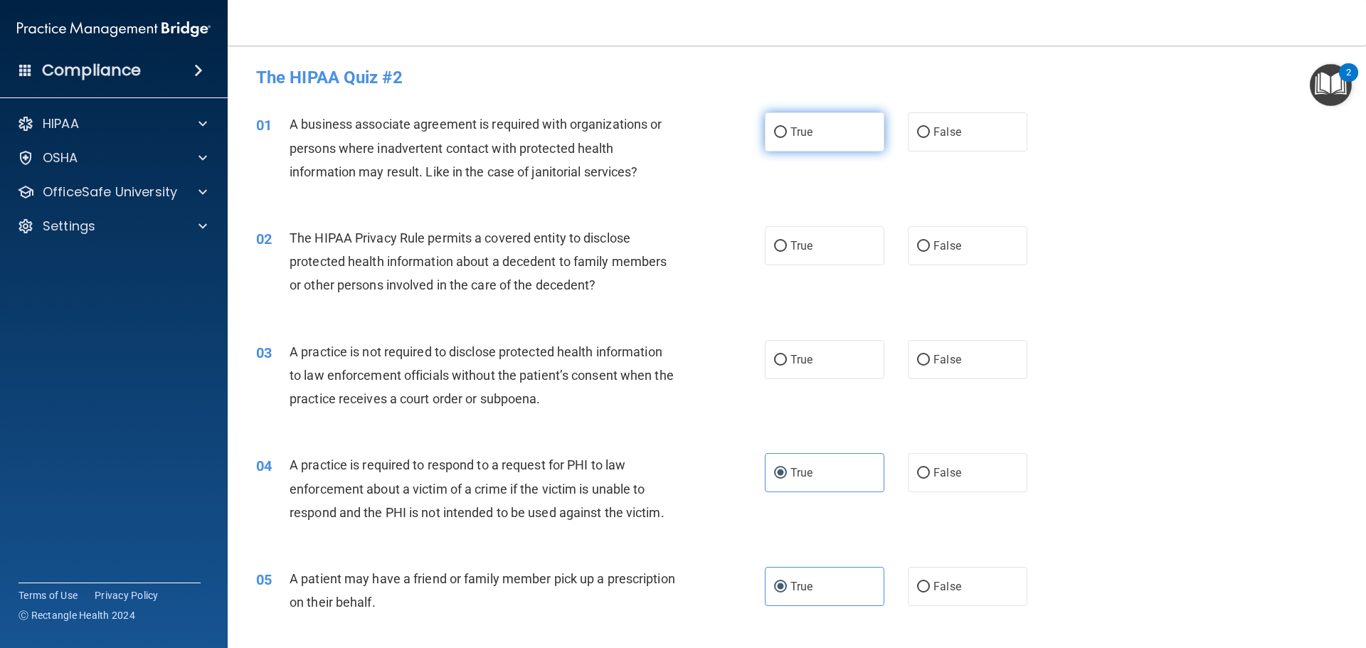
radio input "true"
click at [934, 359] on span "False" at bounding box center [948, 360] width 28 height 14
click at [928, 359] on input "False" at bounding box center [923, 360] width 13 height 11
radio input "true"
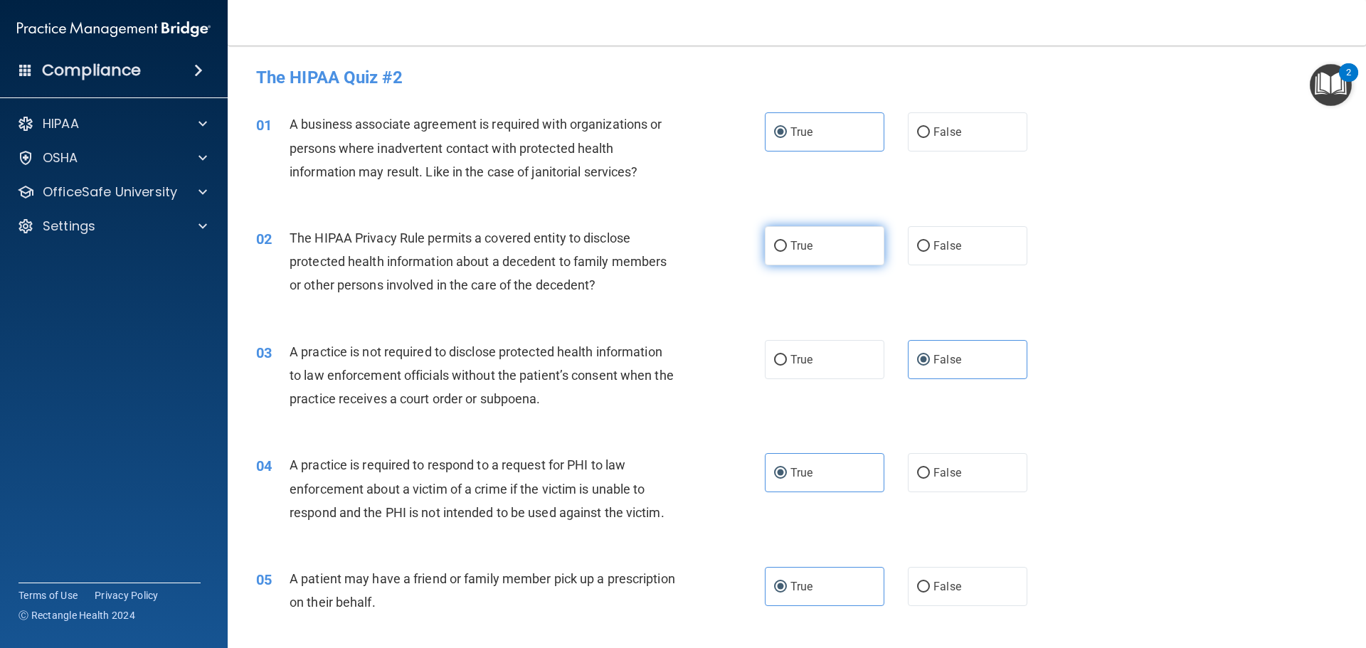
click at [821, 255] on label "True" at bounding box center [825, 245] width 120 height 39
click at [787, 252] on input "True" at bounding box center [780, 246] width 13 height 11
radio input "true"
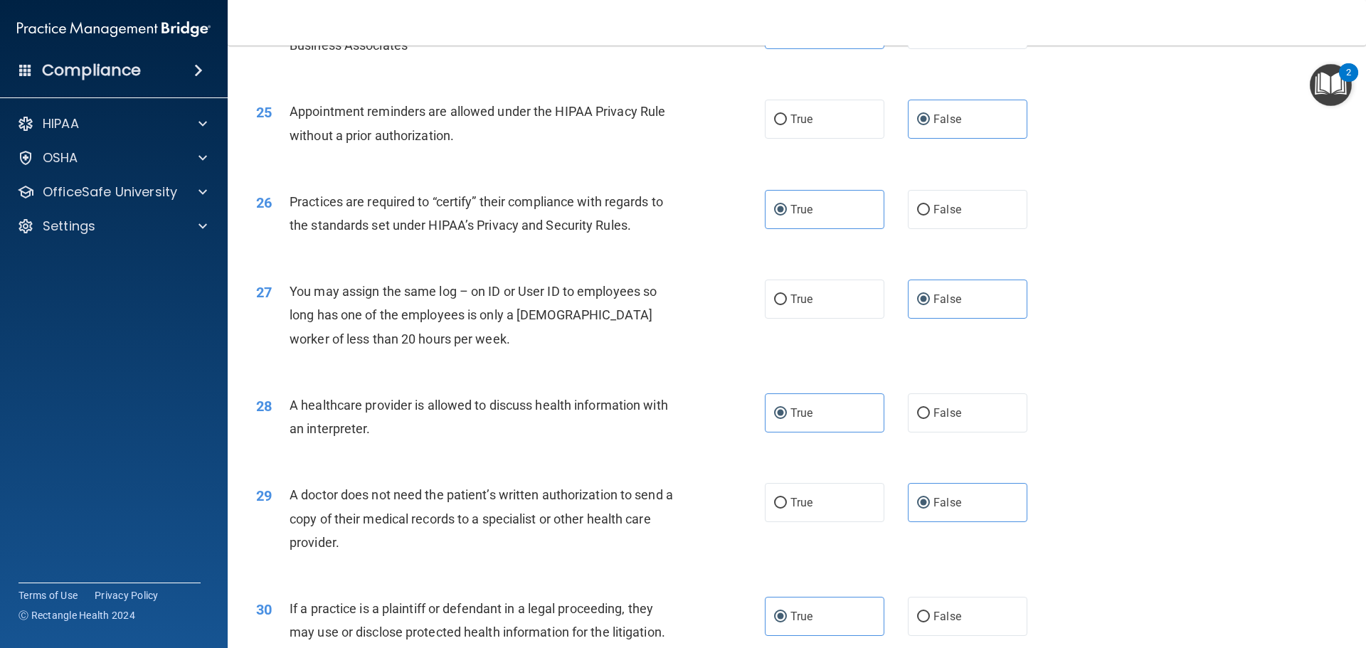
scroll to position [2665, 0]
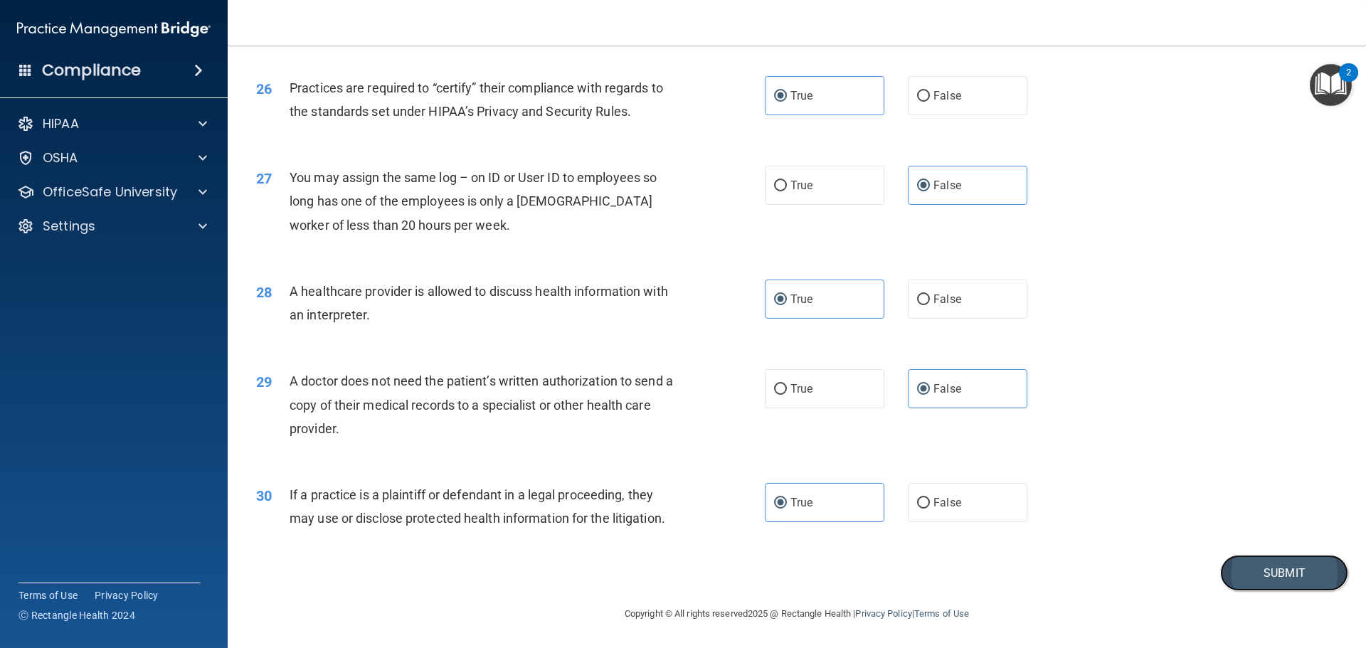
click at [1292, 567] on button "Submit" at bounding box center [1285, 573] width 128 height 36
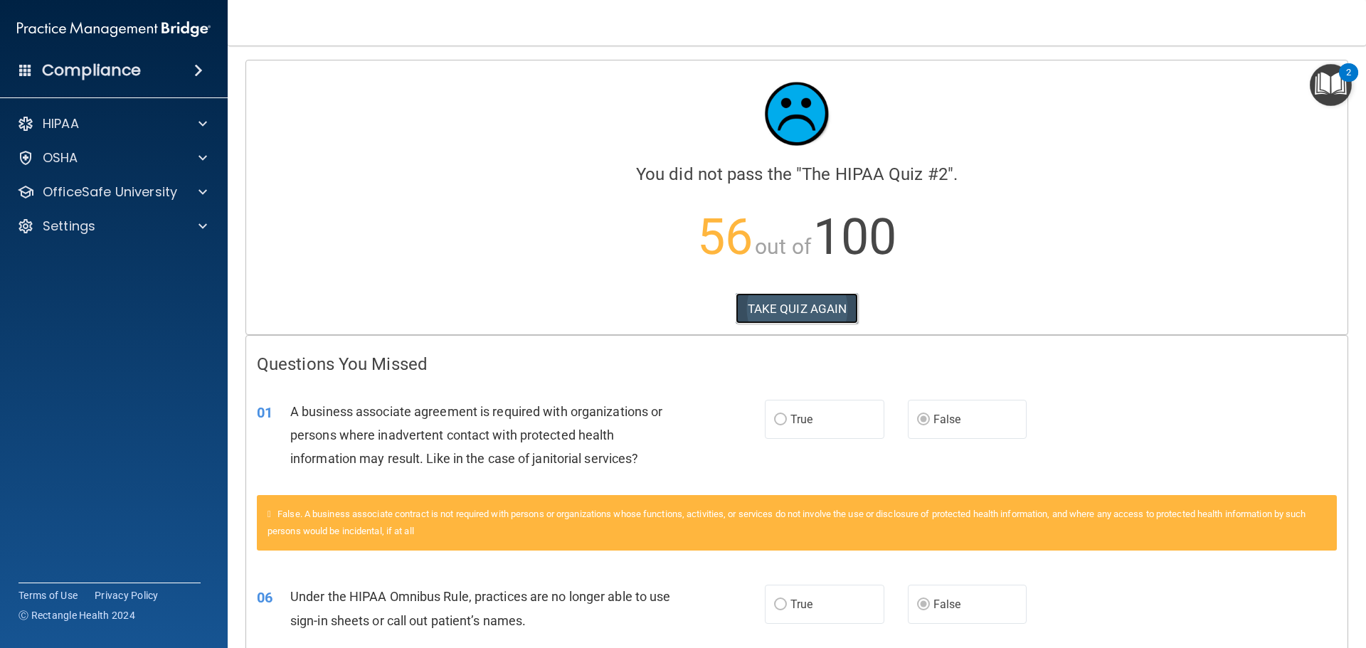
click at [830, 312] on button "TAKE QUIZ AGAIN" at bounding box center [797, 308] width 123 height 31
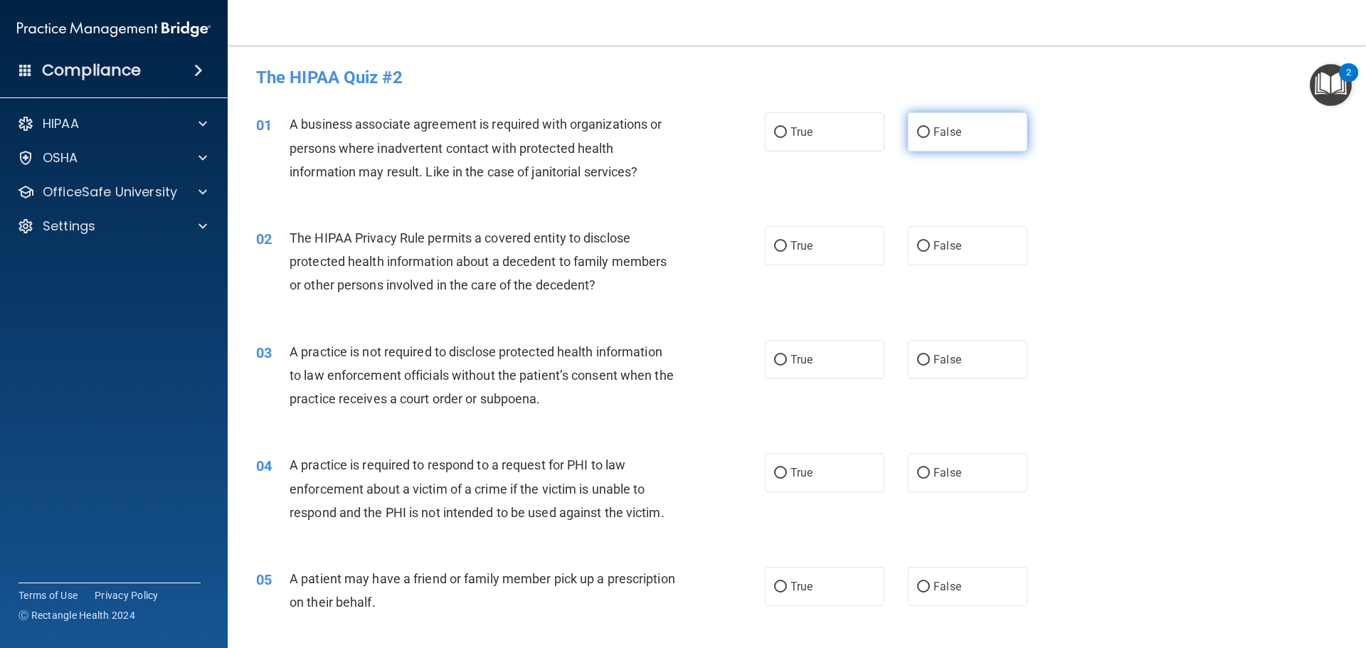
click at [966, 135] on label "False" at bounding box center [968, 131] width 120 height 39
click at [930, 135] on input "False" at bounding box center [923, 132] width 13 height 11
radio input "true"
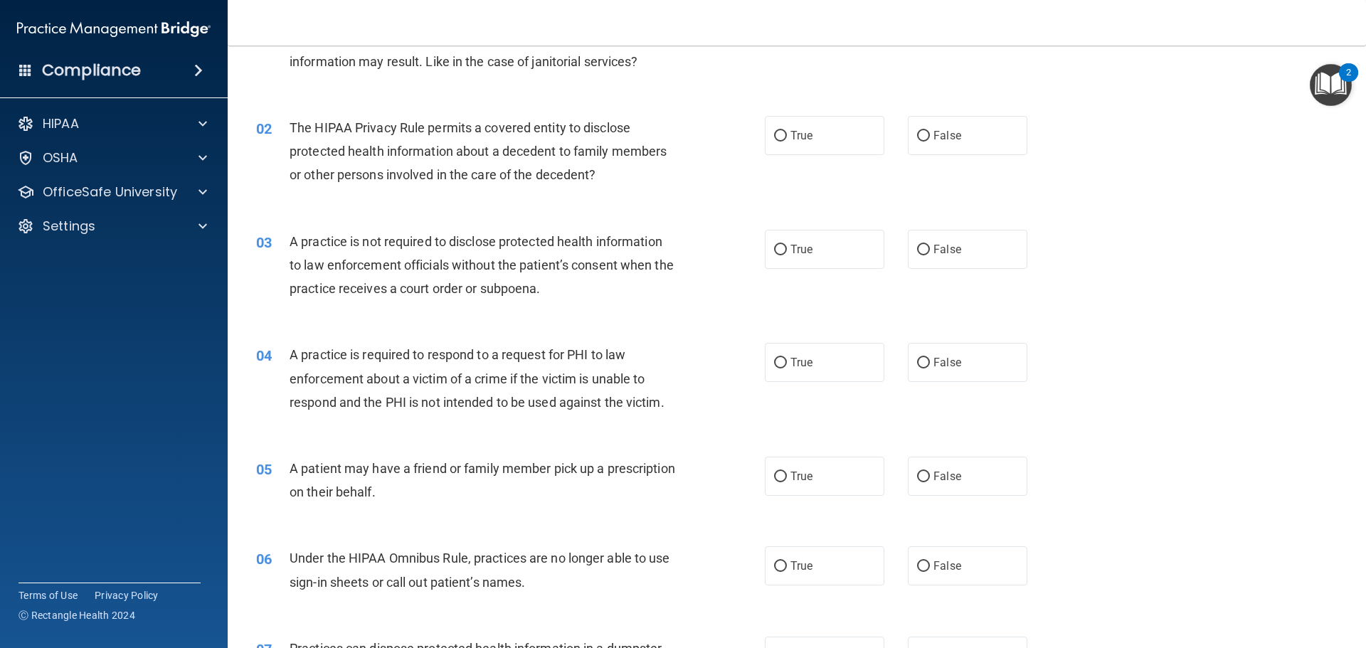
scroll to position [214, 0]
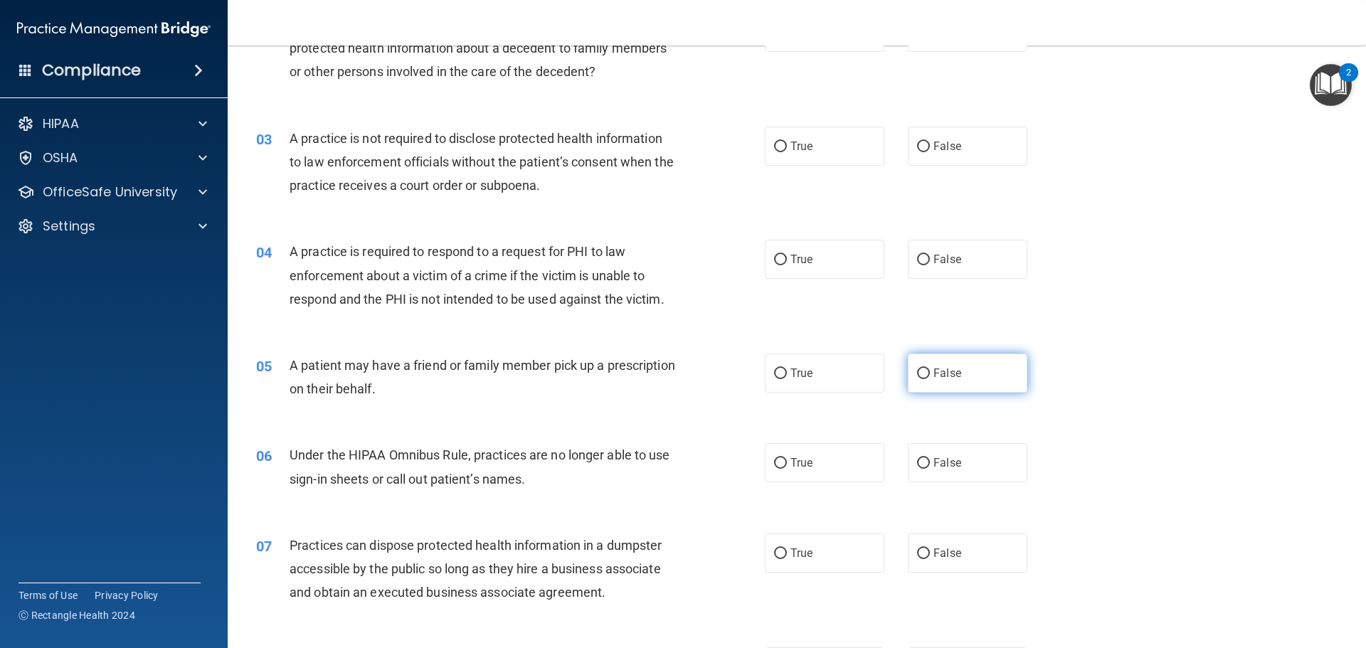
click at [952, 364] on label "False" at bounding box center [968, 373] width 120 height 39
click at [930, 369] on input "False" at bounding box center [923, 374] width 13 height 11
radio input "true"
click at [954, 383] on label "False" at bounding box center [968, 373] width 120 height 39
click at [930, 379] on input "False" at bounding box center [923, 374] width 13 height 11
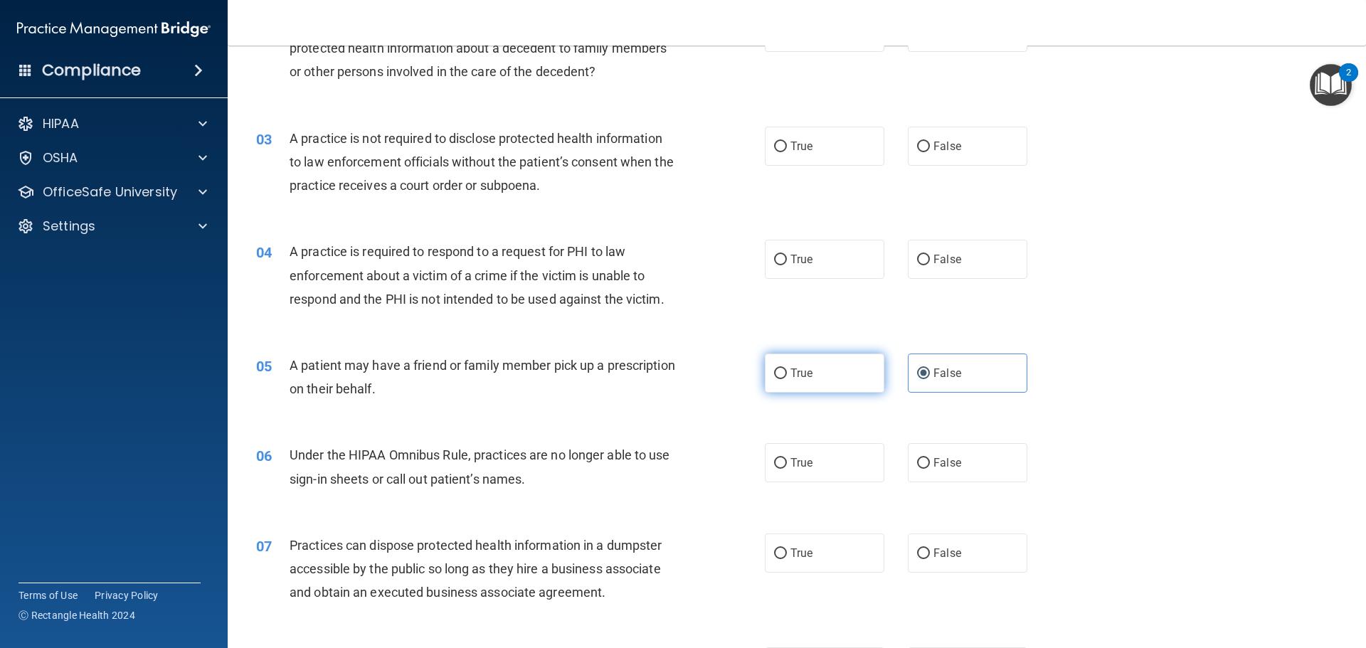
click at [870, 389] on label "True" at bounding box center [825, 373] width 120 height 39
click at [787, 379] on input "True" at bounding box center [780, 374] width 13 height 11
radio input "true"
radio input "false"
click at [949, 459] on span "False" at bounding box center [948, 463] width 28 height 14
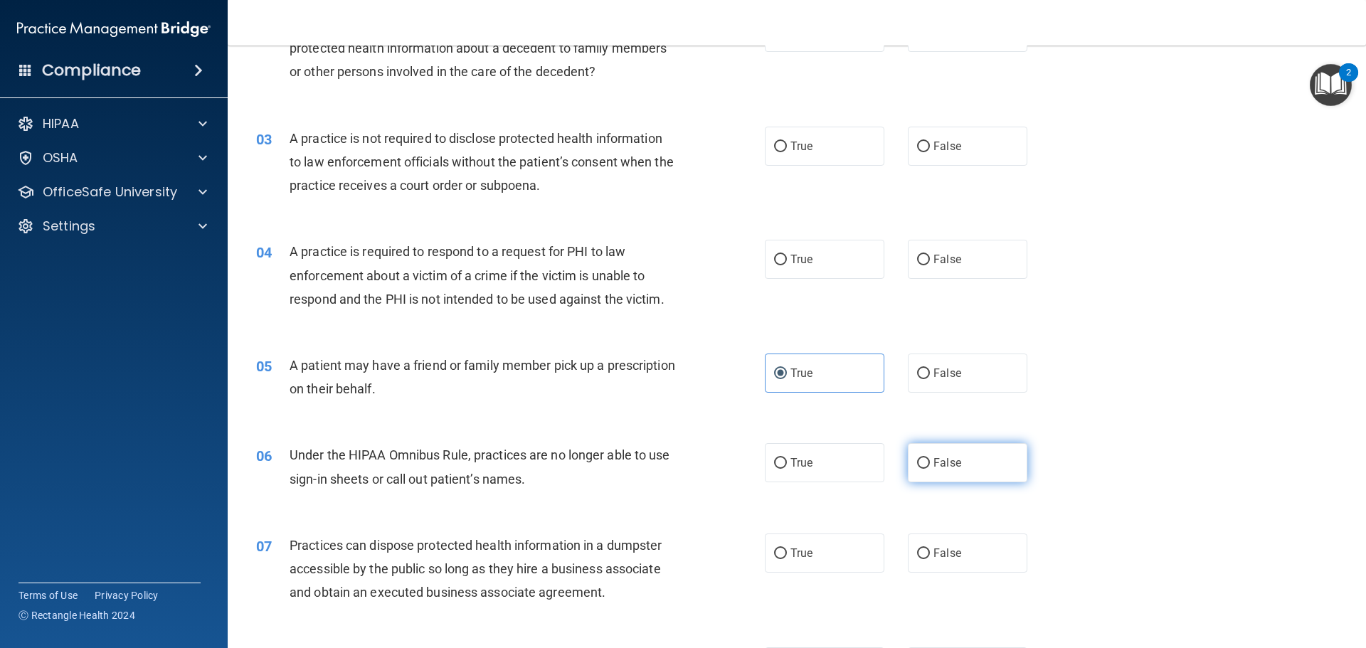
click at [930, 459] on input "False" at bounding box center [923, 463] width 13 height 11
radio input "true"
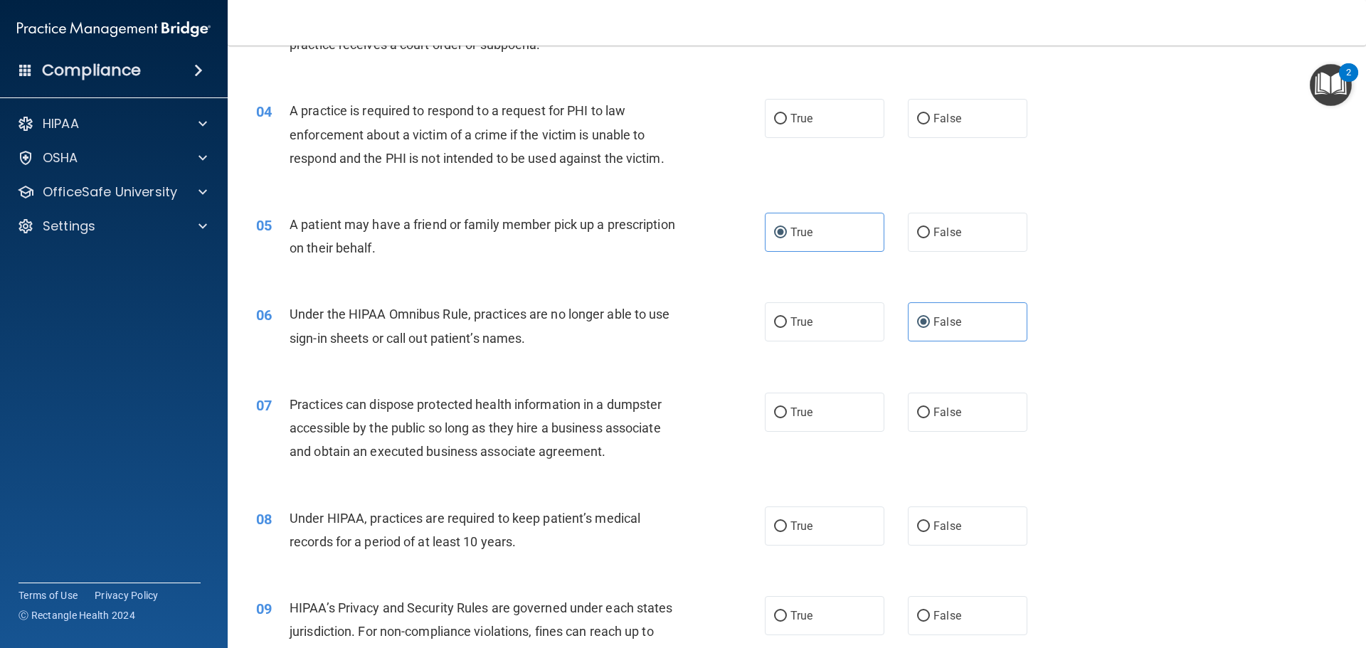
scroll to position [356, 0]
click at [921, 525] on input "False" at bounding box center [923, 525] width 13 height 11
radio input "true"
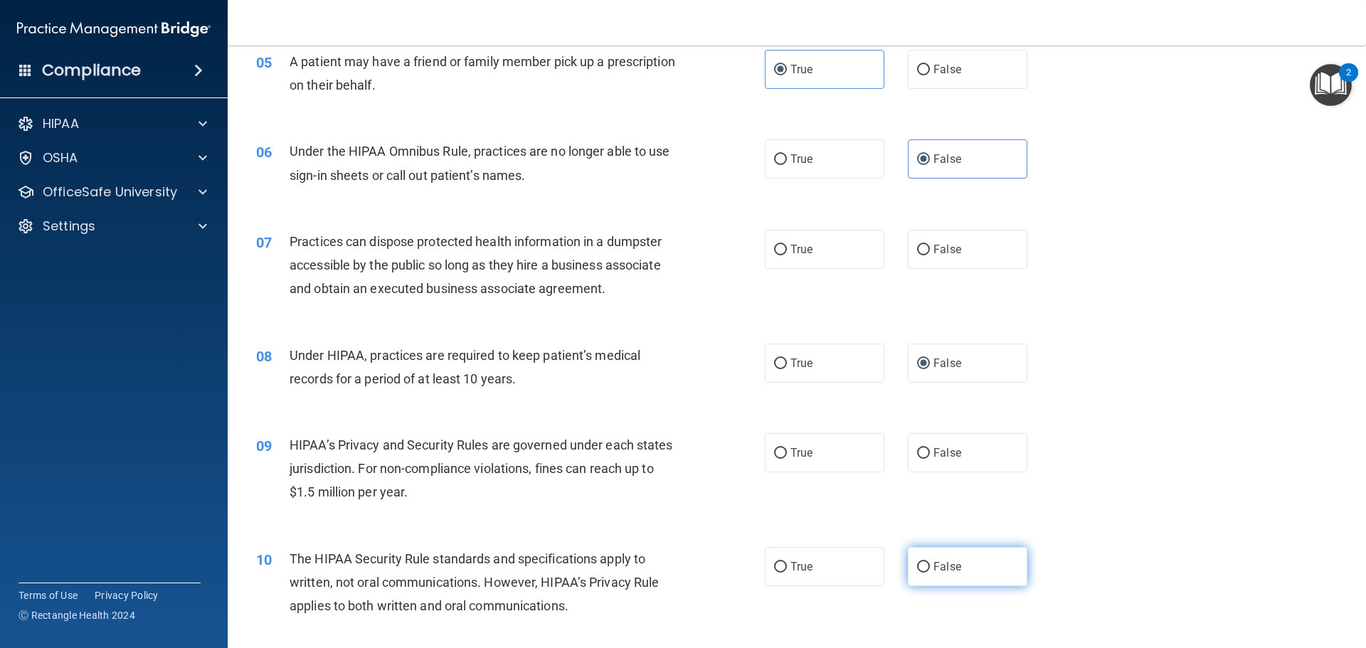
scroll to position [569, 0]
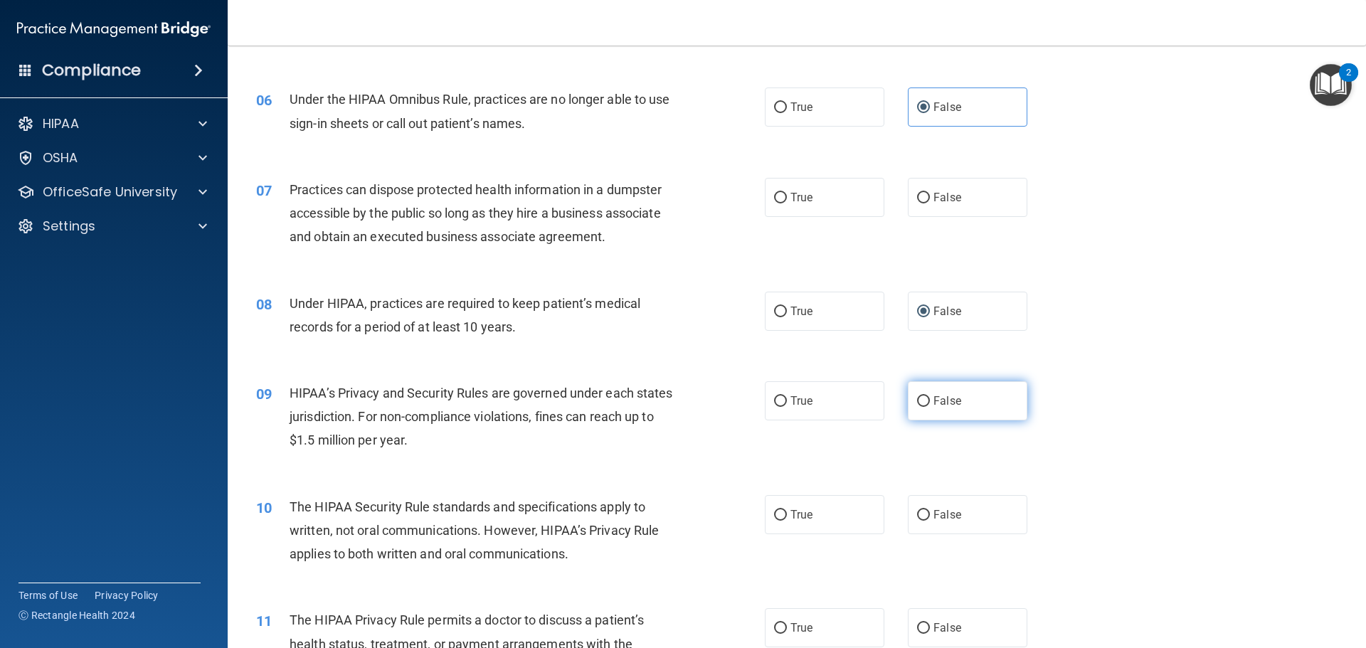
click at [919, 396] on input "False" at bounding box center [923, 401] width 13 height 11
radio input "true"
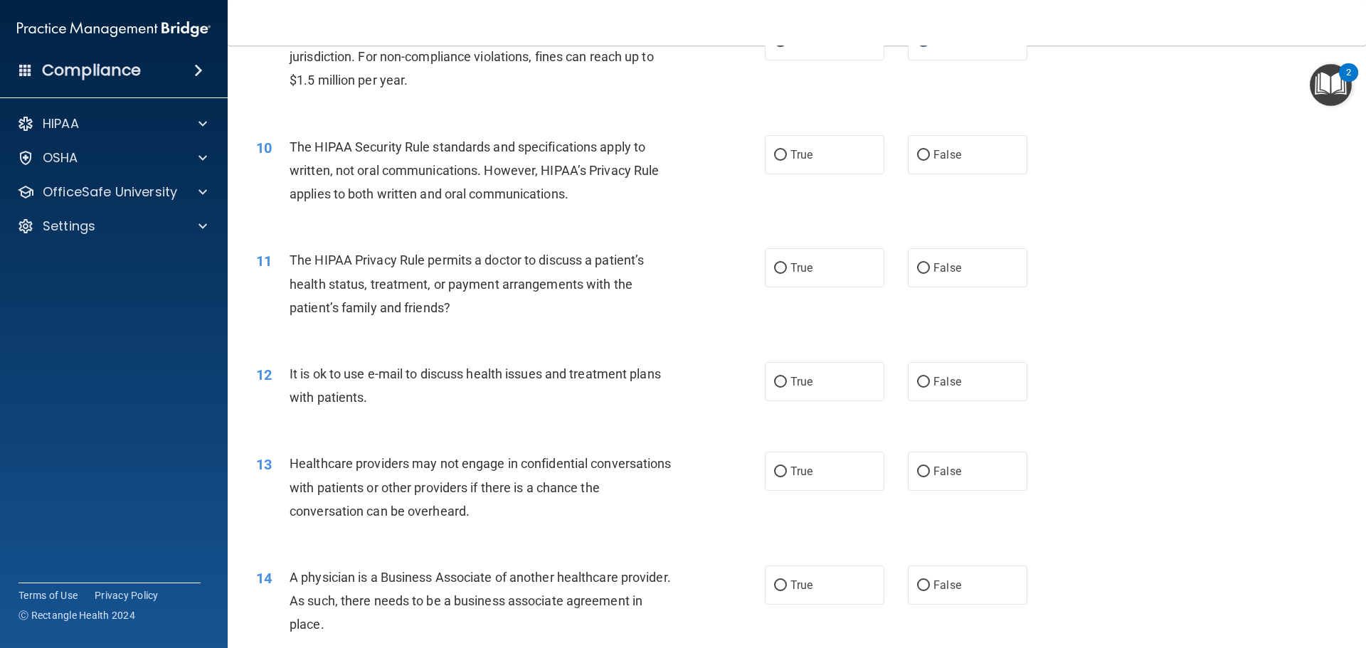
scroll to position [996, 0]
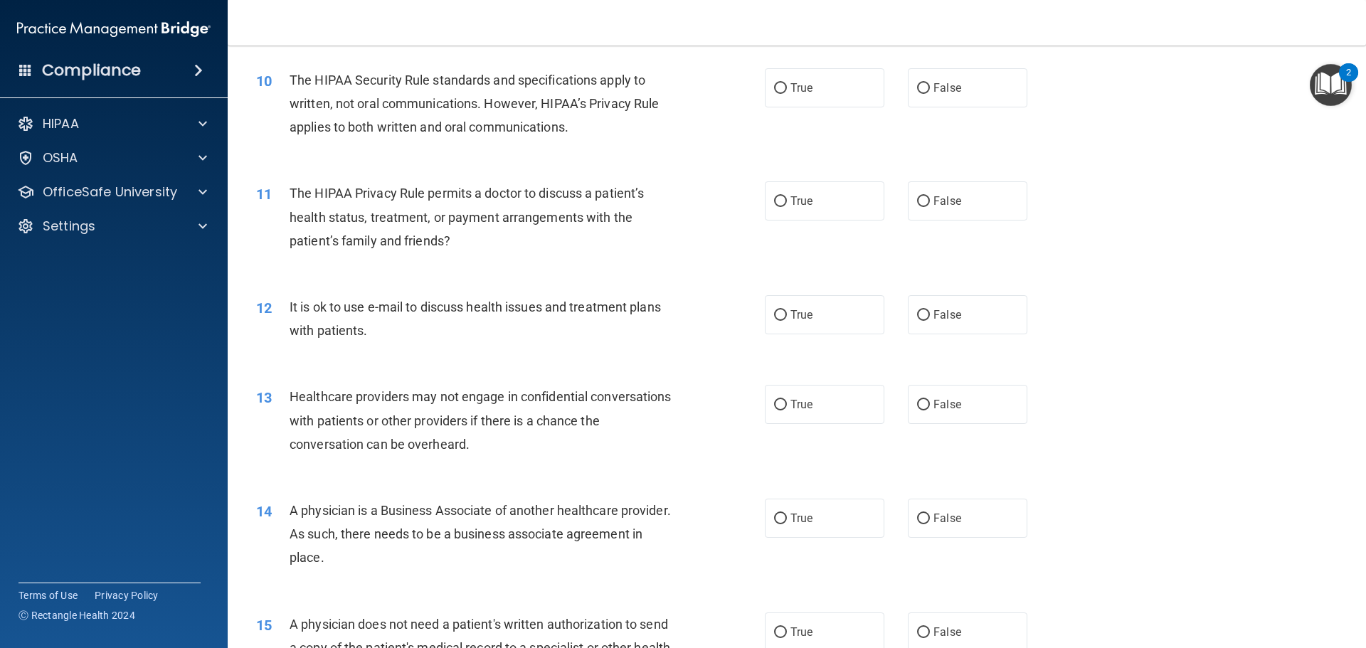
click at [924, 449] on div "13 Healthcare providers may not engage in confidential conversations with patie…" at bounding box center [797, 424] width 1103 height 114
click at [935, 407] on span "False" at bounding box center [948, 405] width 28 height 14
click at [930, 407] on input "False" at bounding box center [923, 405] width 13 height 11
radio input "true"
click at [934, 517] on span "False" at bounding box center [948, 519] width 28 height 14
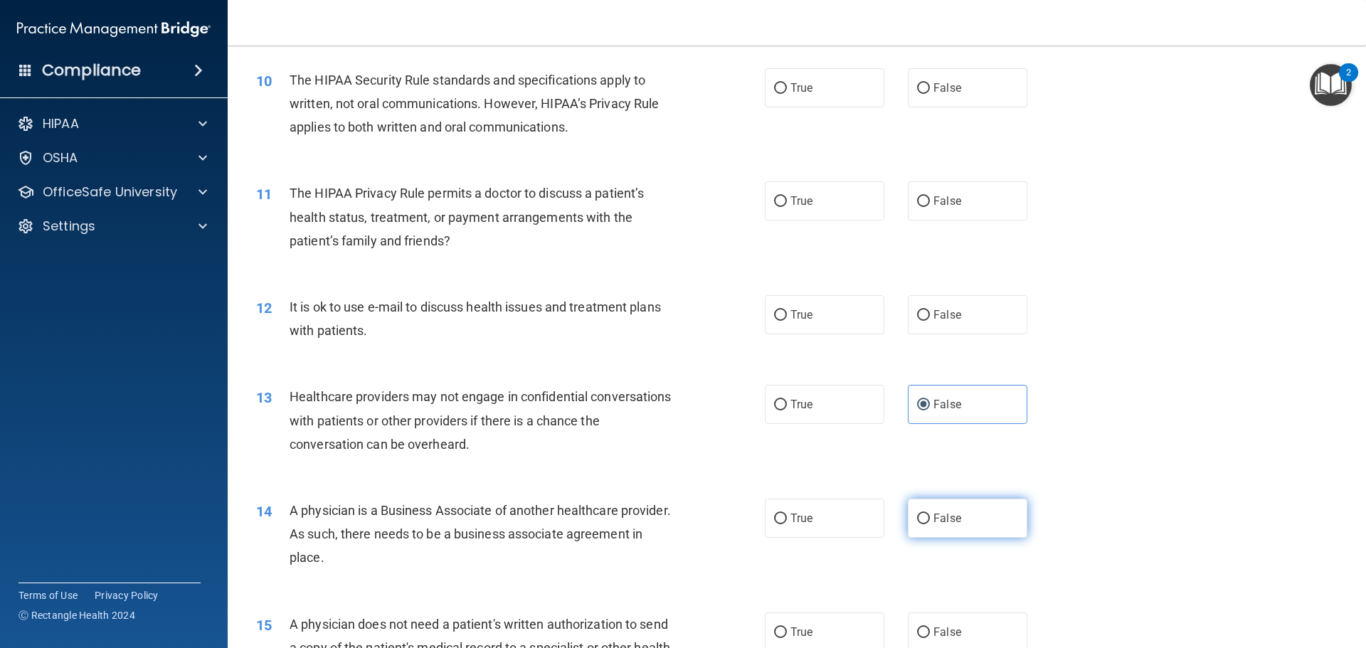
click at [930, 517] on input "False" at bounding box center [923, 519] width 13 height 11
radio input "true"
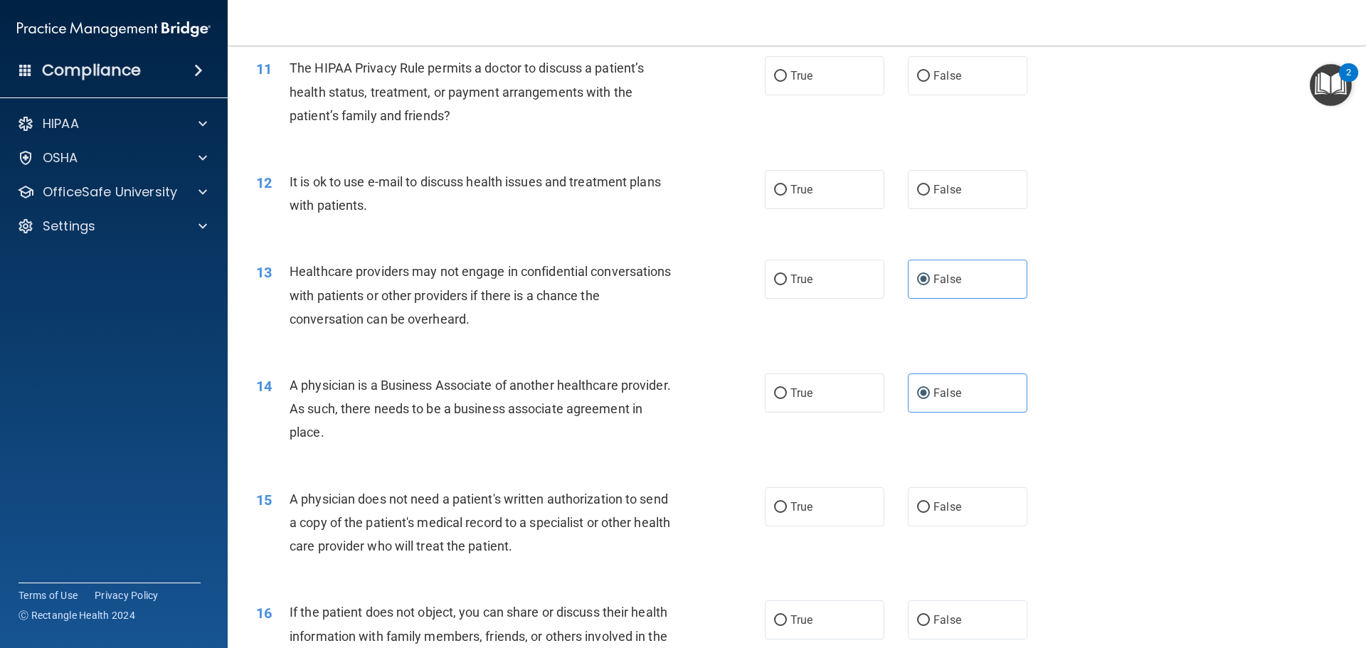
scroll to position [1139, 0]
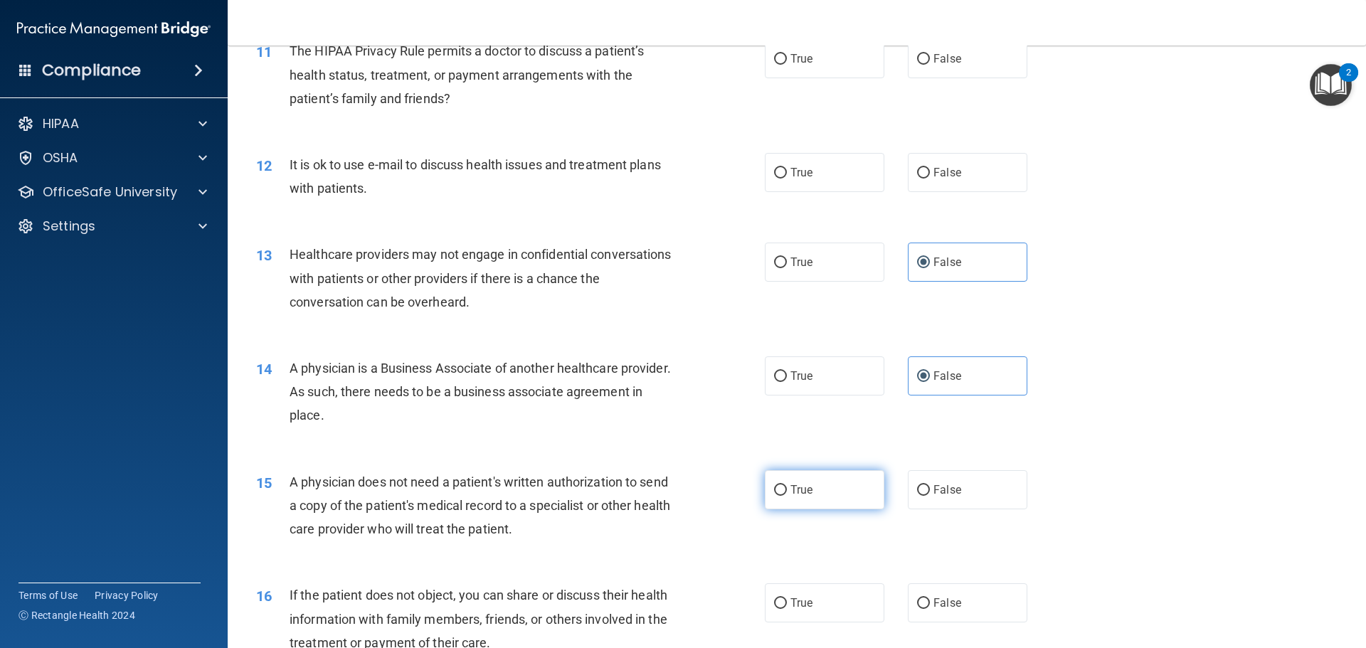
click at [791, 488] on span "True" at bounding box center [802, 490] width 22 height 14
click at [787, 488] on input "True" at bounding box center [780, 490] width 13 height 11
radio input "true"
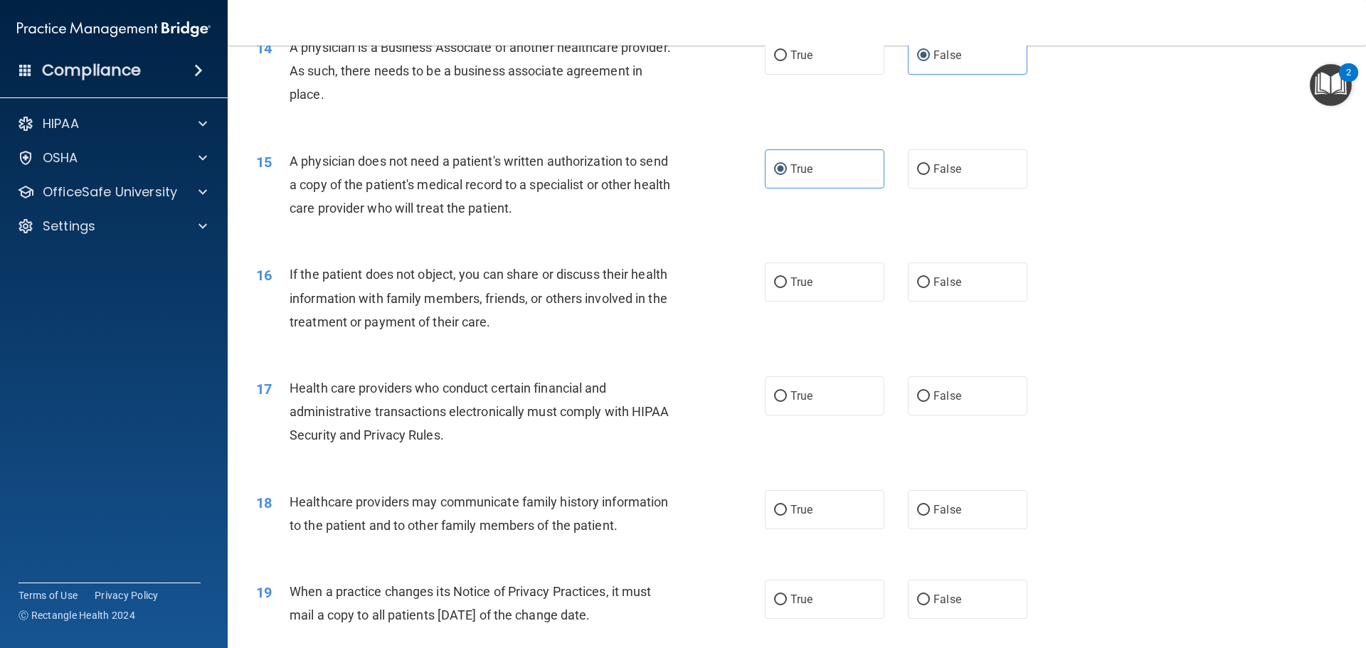
scroll to position [1495, 0]
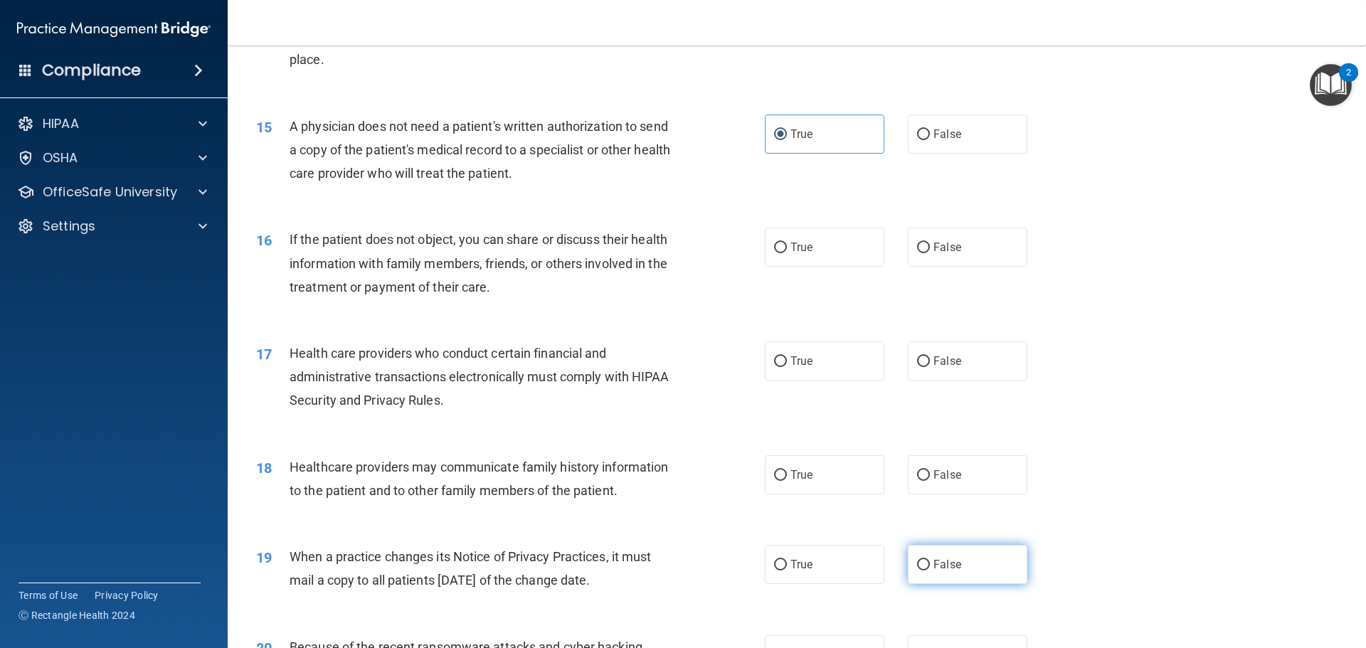
click at [918, 555] on label "False" at bounding box center [968, 564] width 120 height 39
click at [918, 560] on input "False" at bounding box center [923, 565] width 13 height 11
radio input "true"
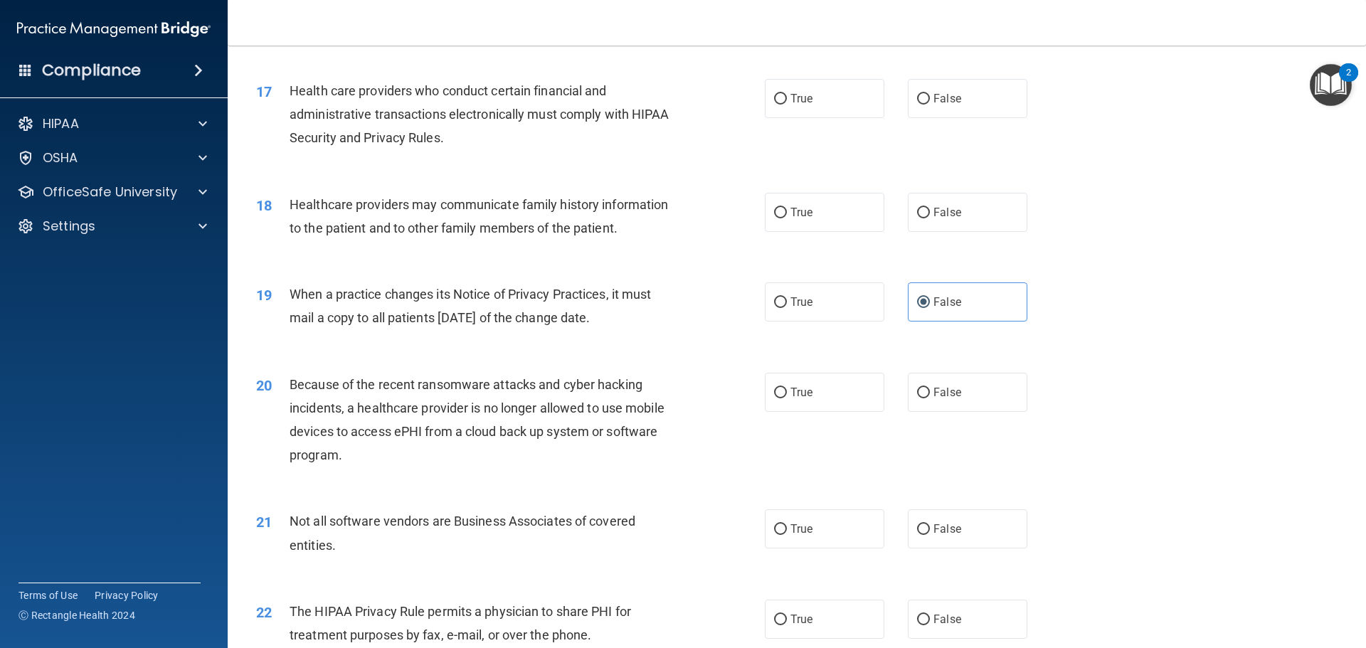
scroll to position [1779, 0]
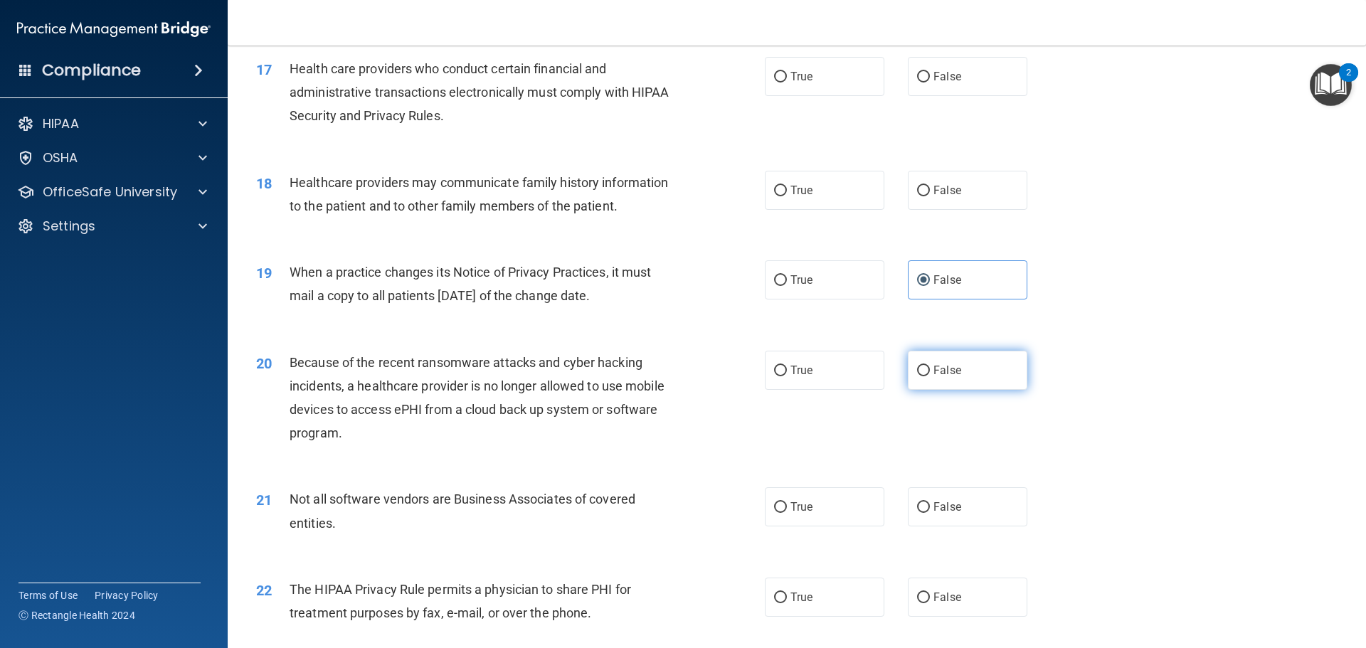
click at [923, 380] on label "False" at bounding box center [968, 370] width 120 height 39
click at [923, 376] on input "False" at bounding box center [923, 371] width 13 height 11
radio input "true"
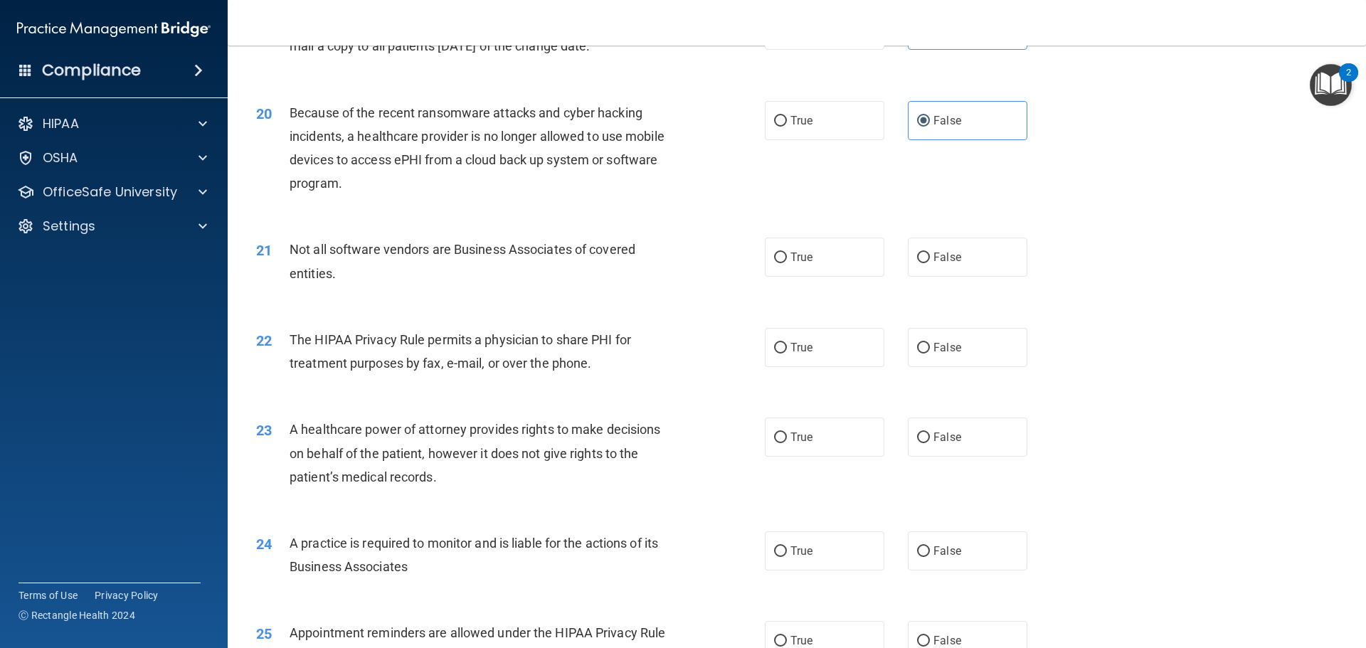
scroll to position [2064, 0]
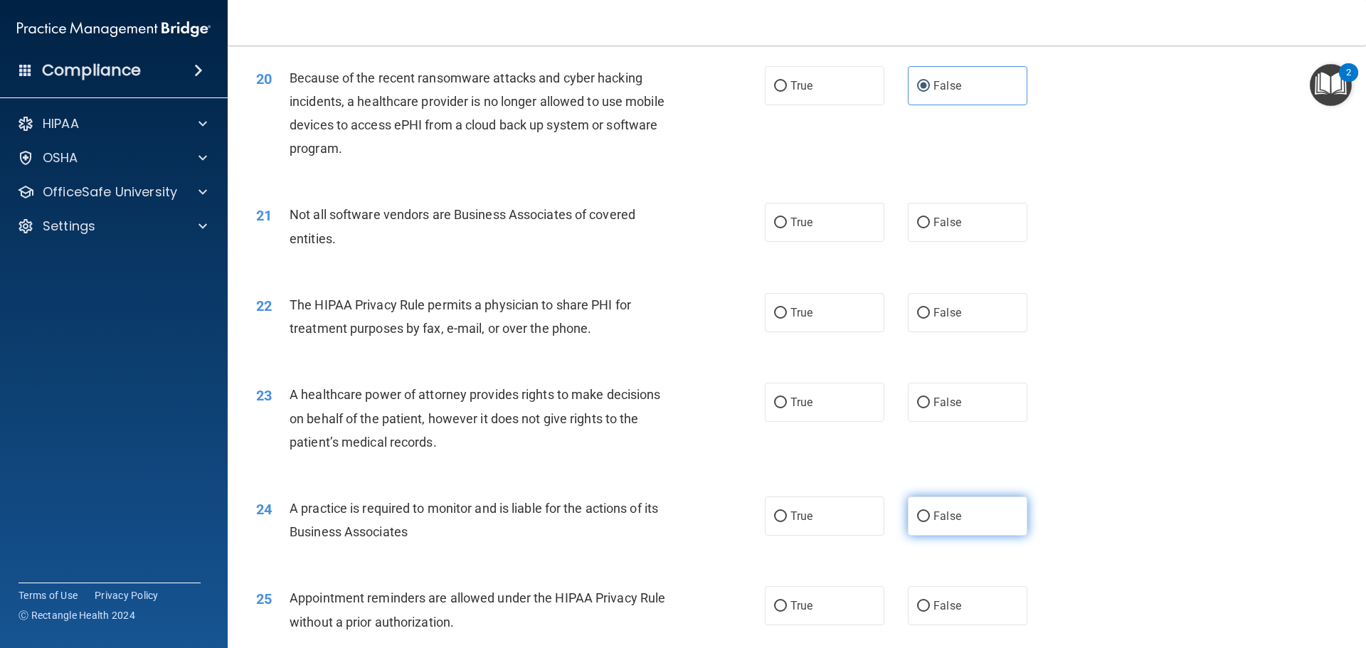
click at [917, 517] on input "False" at bounding box center [923, 517] width 13 height 11
radio input "true"
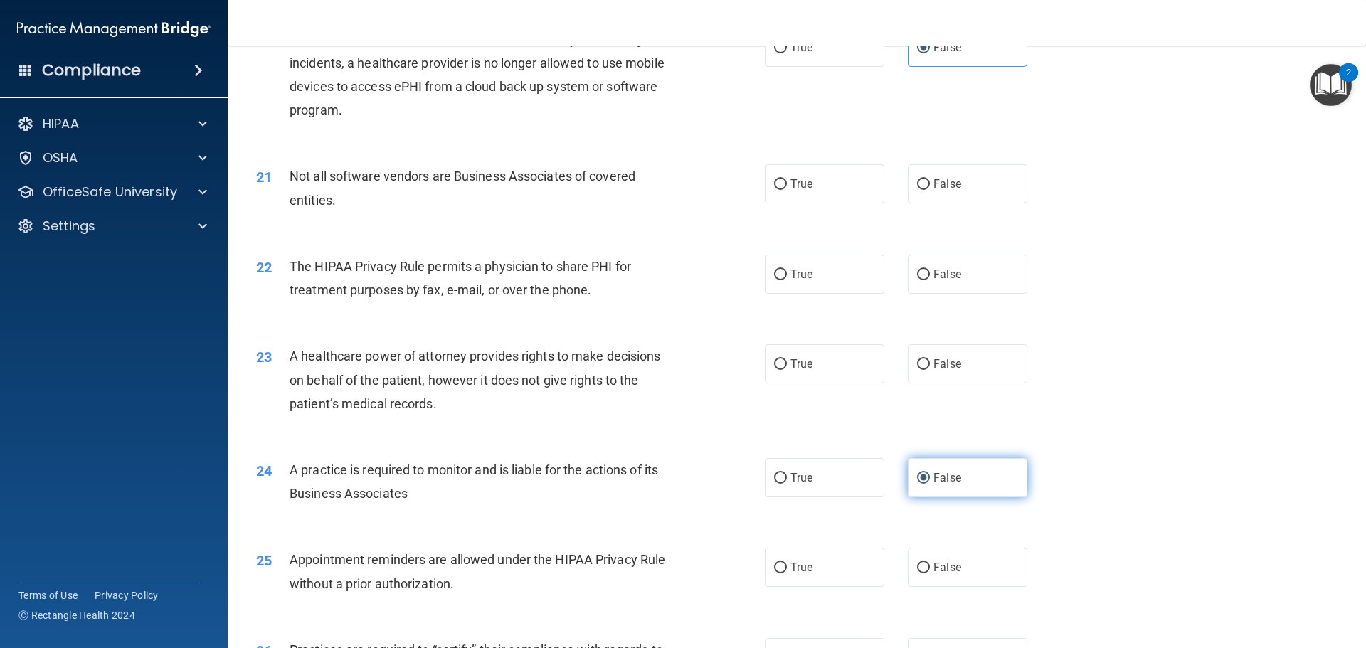
scroll to position [2135, 0]
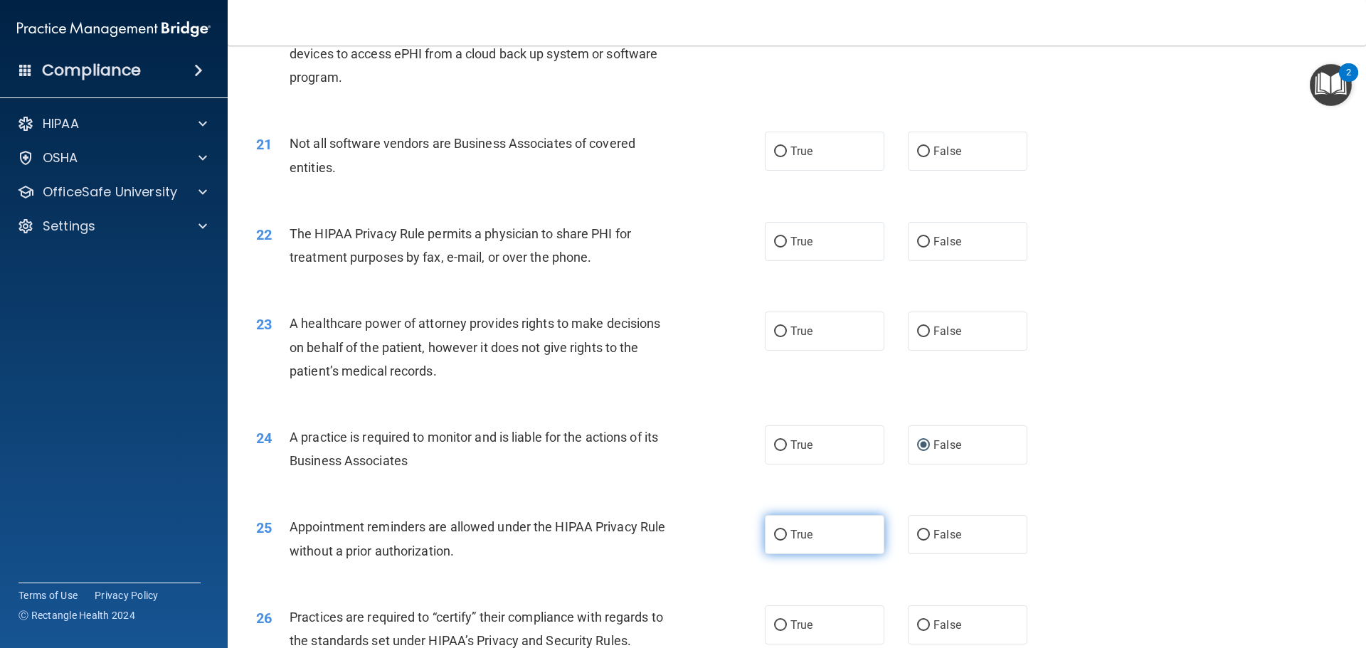
click at [808, 525] on label "True" at bounding box center [825, 534] width 120 height 39
click at [787, 530] on input "True" at bounding box center [780, 535] width 13 height 11
radio input "true"
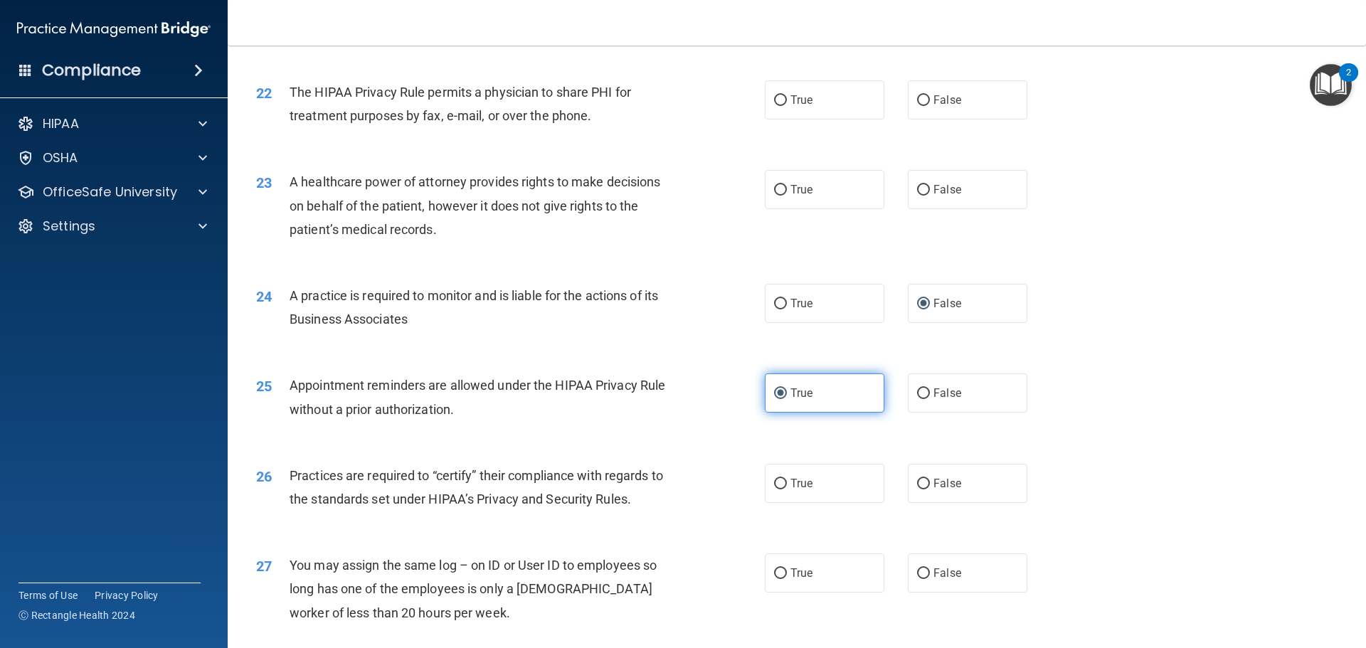
scroll to position [2277, 0]
click at [925, 478] on label "False" at bounding box center [968, 482] width 120 height 39
click at [925, 478] on input "False" at bounding box center [923, 483] width 13 height 11
radio input "true"
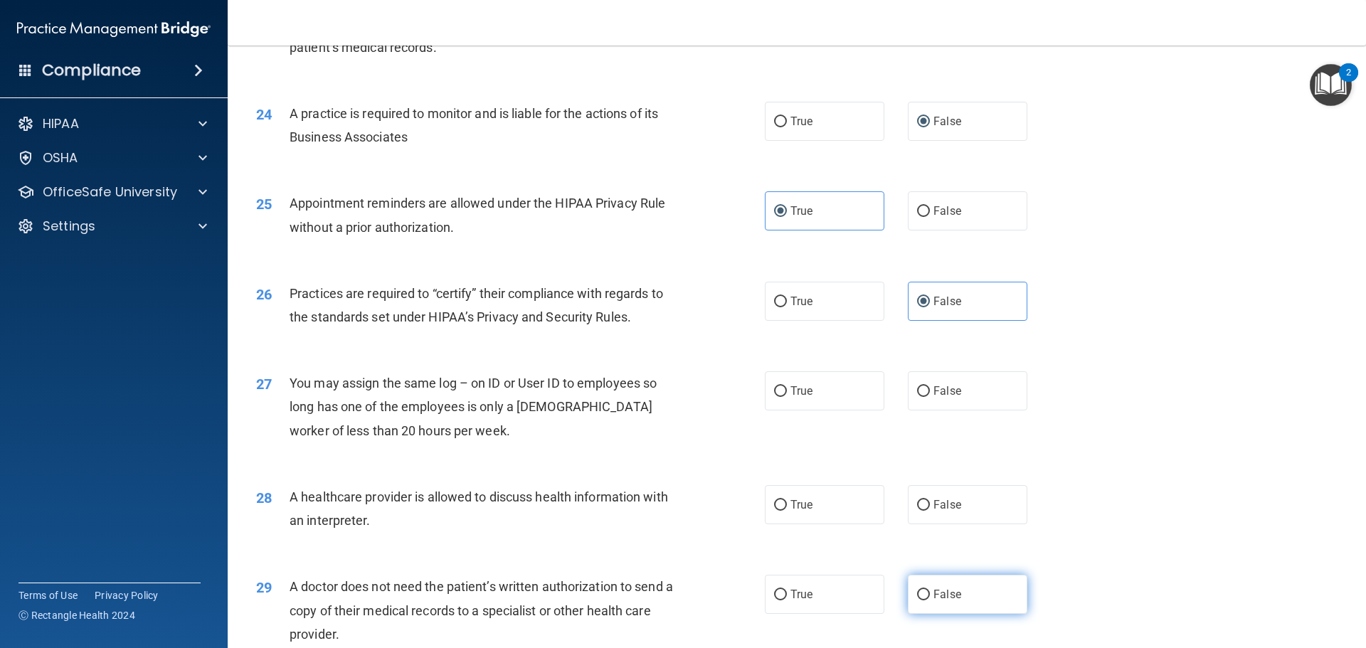
scroll to position [2562, 0]
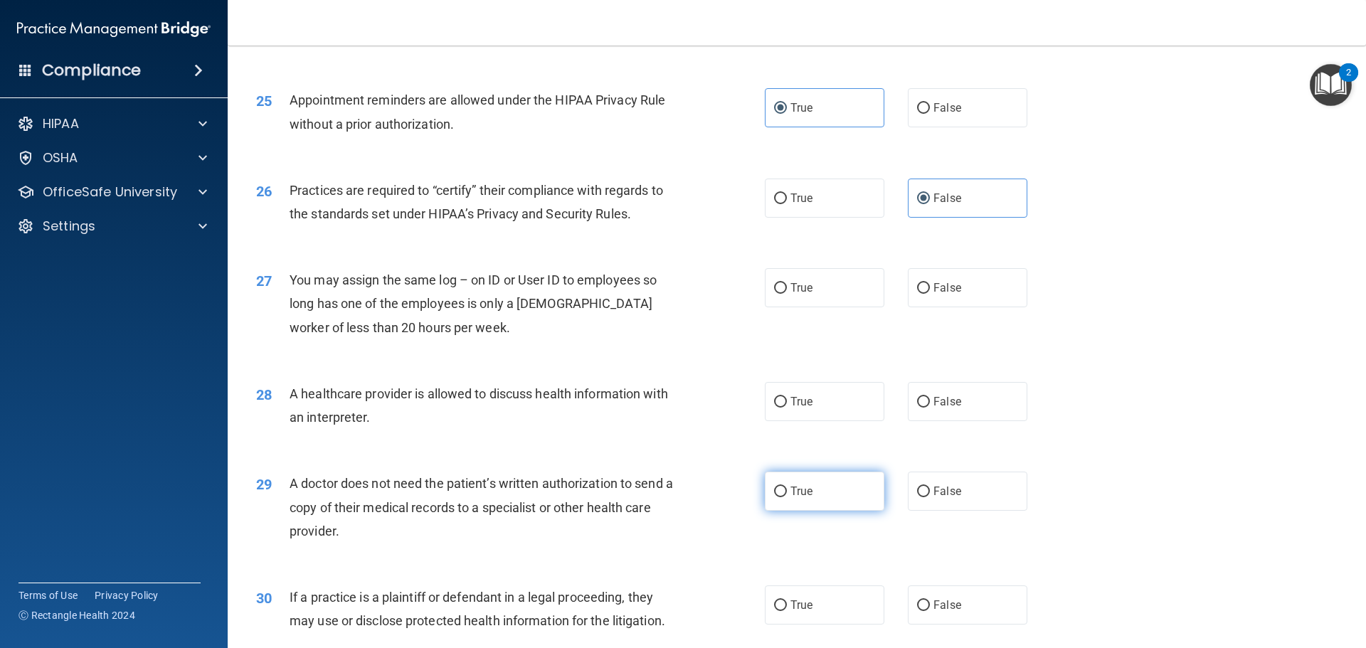
click at [808, 497] on label "True" at bounding box center [825, 491] width 120 height 39
click at [787, 497] on input "True" at bounding box center [780, 492] width 13 height 11
radio input "true"
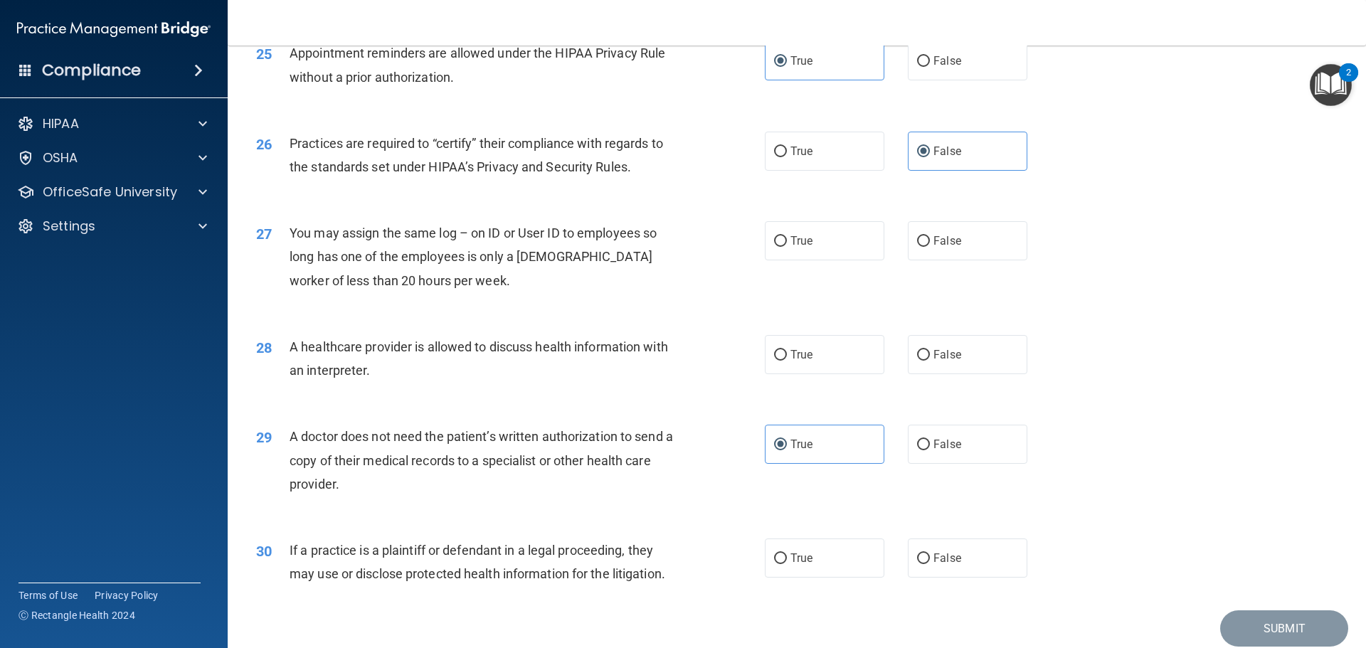
scroll to position [2665, 0]
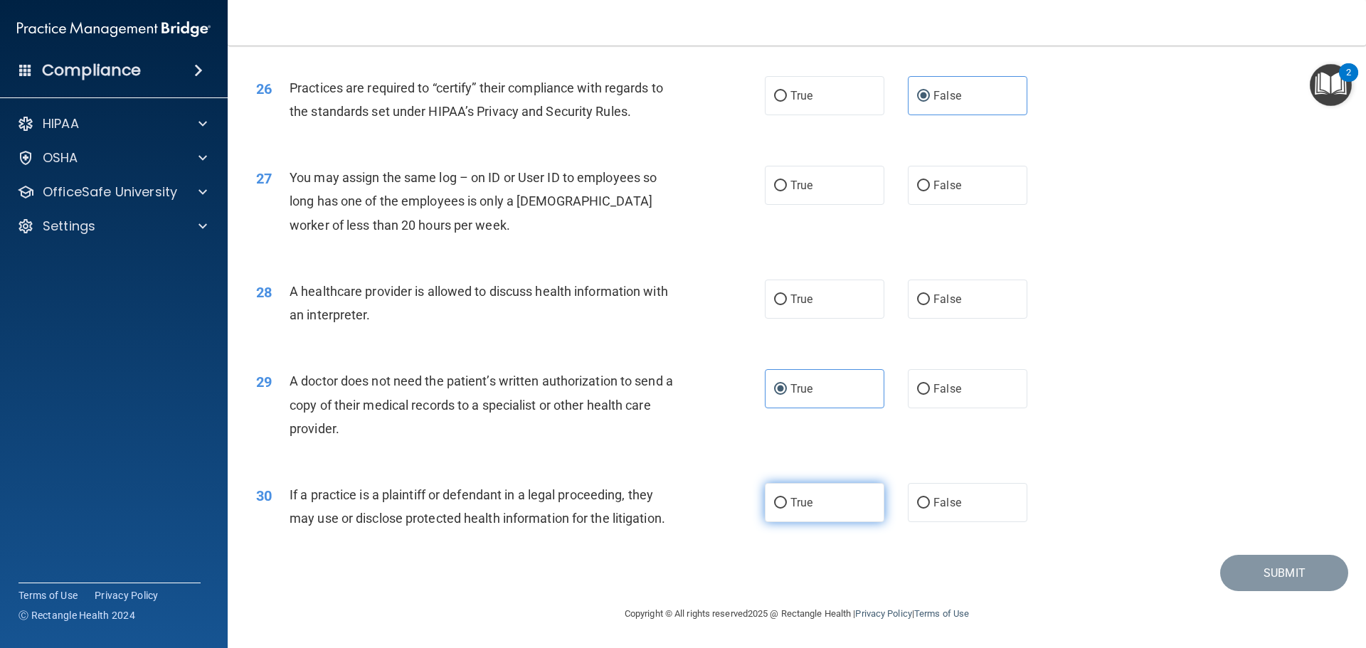
click at [804, 507] on span "True" at bounding box center [802, 503] width 22 height 14
click at [787, 507] on input "True" at bounding box center [780, 503] width 13 height 11
radio input "true"
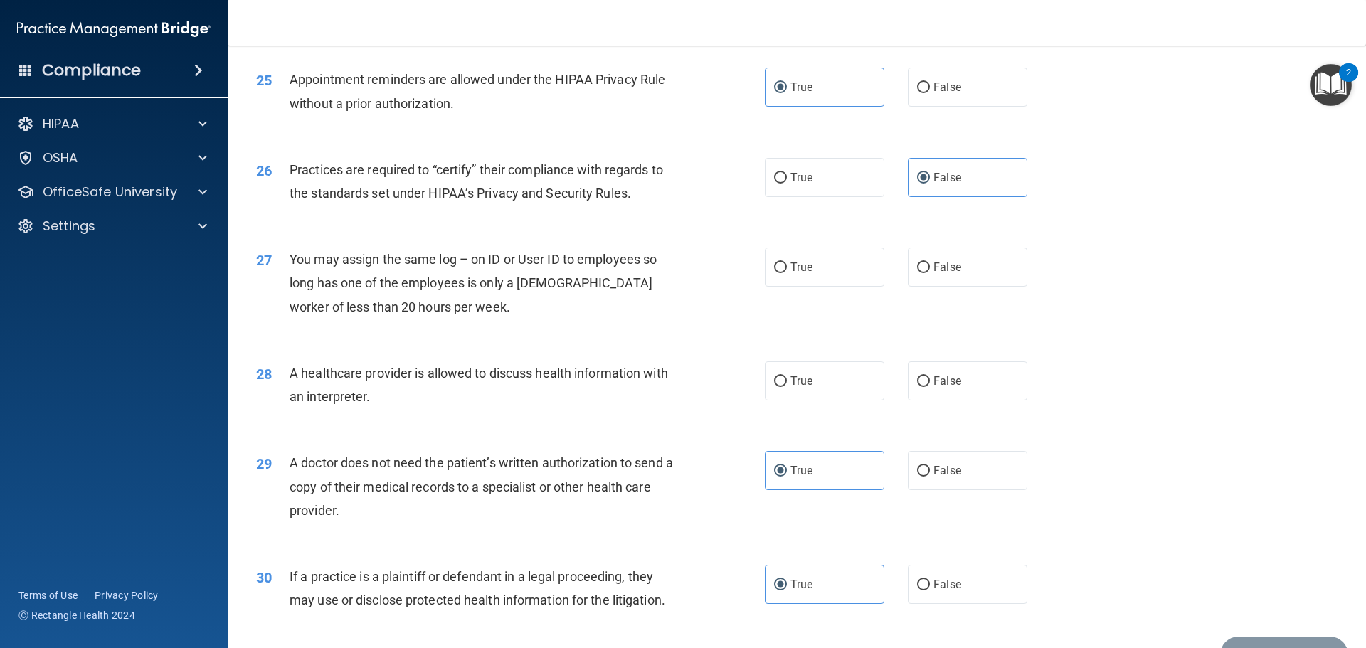
scroll to position [2522, 0]
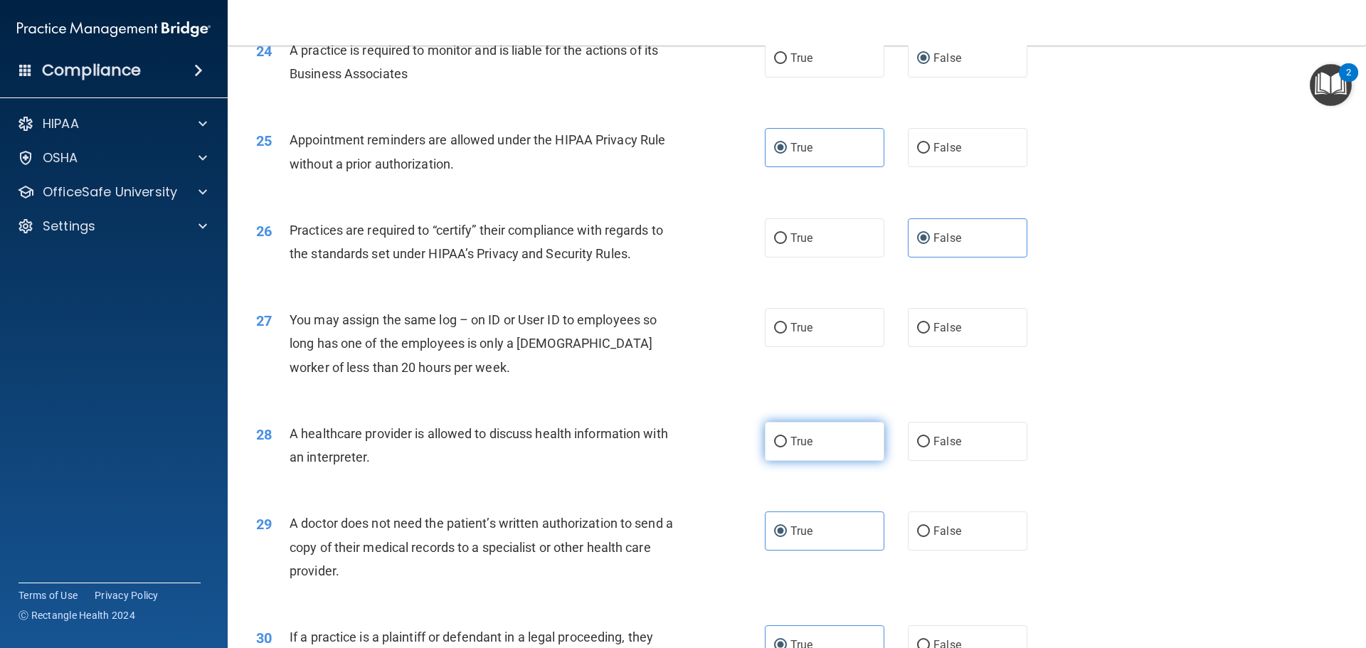
click at [805, 458] on label "True" at bounding box center [825, 441] width 120 height 39
click at [787, 448] on input "True" at bounding box center [780, 442] width 13 height 11
radio input "true"
click at [882, 327] on div "True False" at bounding box center [908, 327] width 287 height 39
click at [934, 322] on span "False" at bounding box center [948, 328] width 28 height 14
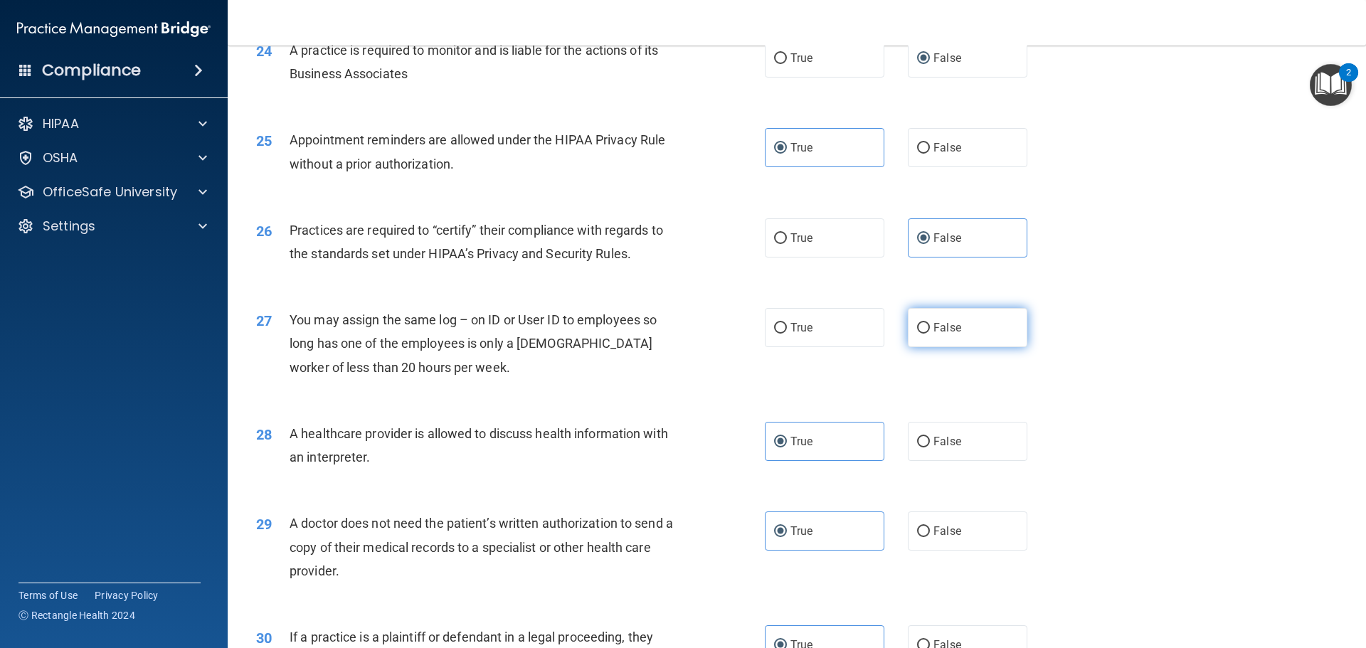
click at [930, 323] on input "False" at bounding box center [923, 328] width 13 height 11
radio input "true"
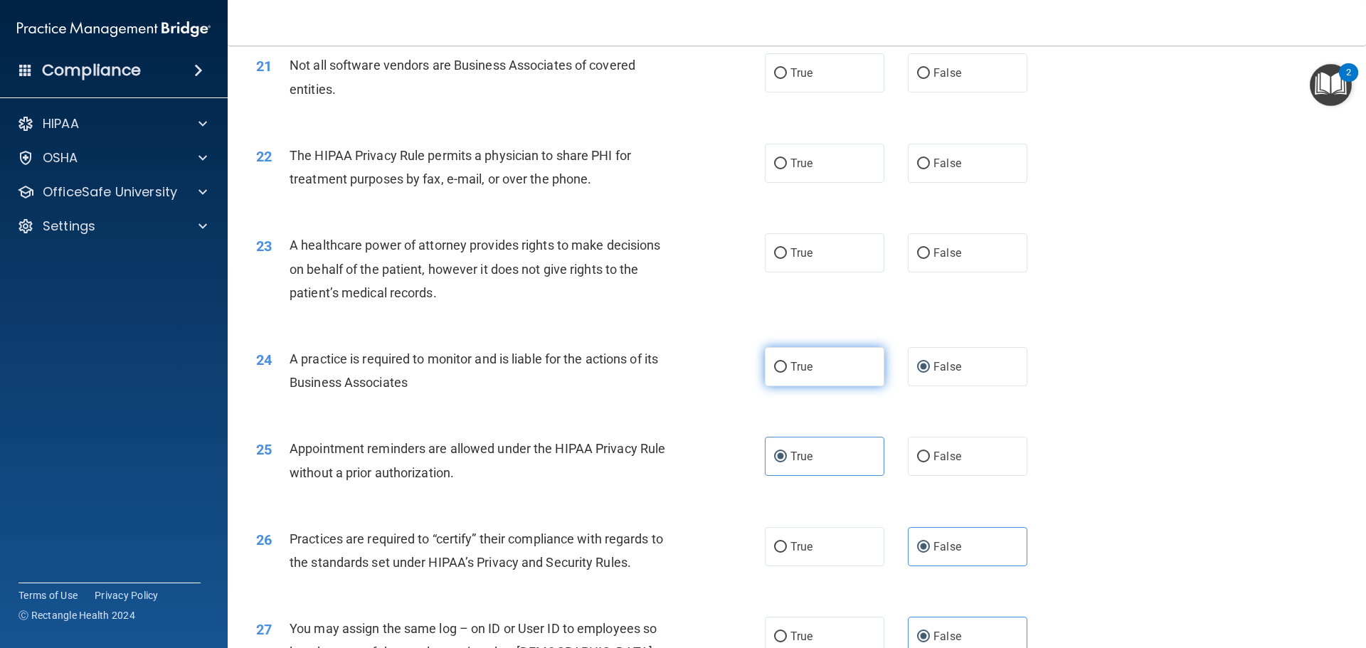
scroll to position [2166, 0]
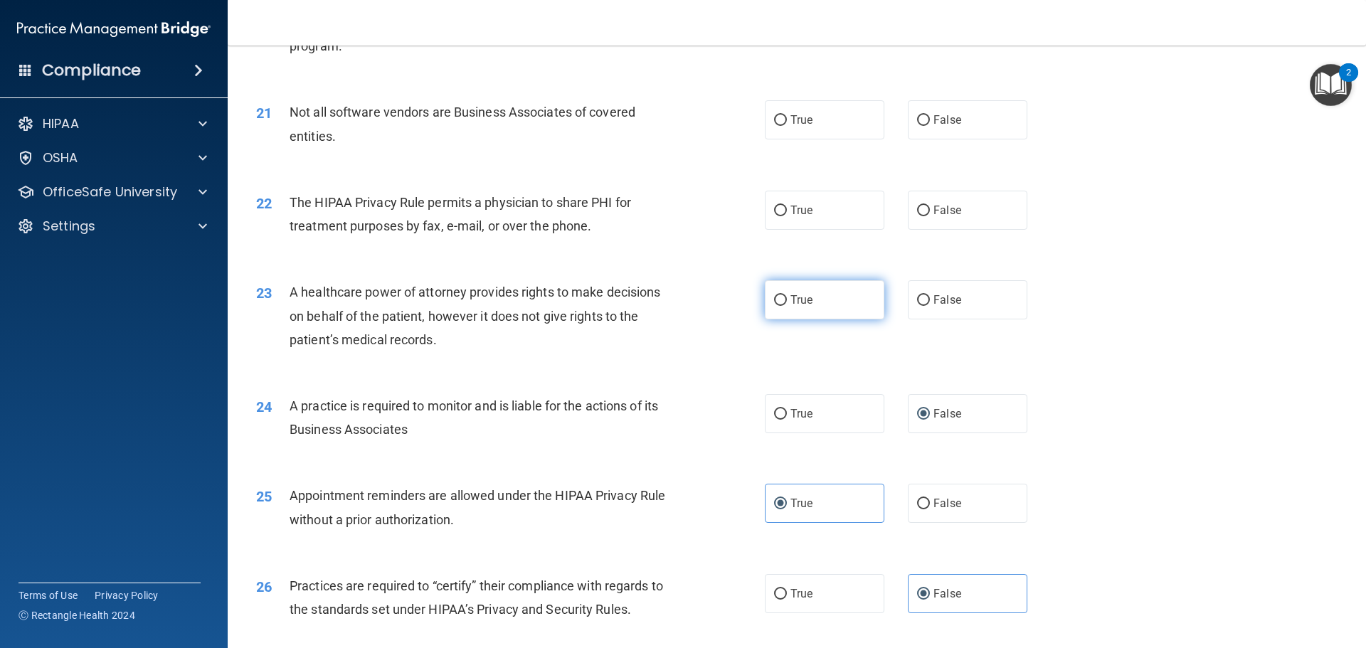
click at [847, 298] on label "True" at bounding box center [825, 299] width 120 height 39
click at [787, 298] on input "True" at bounding box center [780, 300] width 13 height 11
radio input "true"
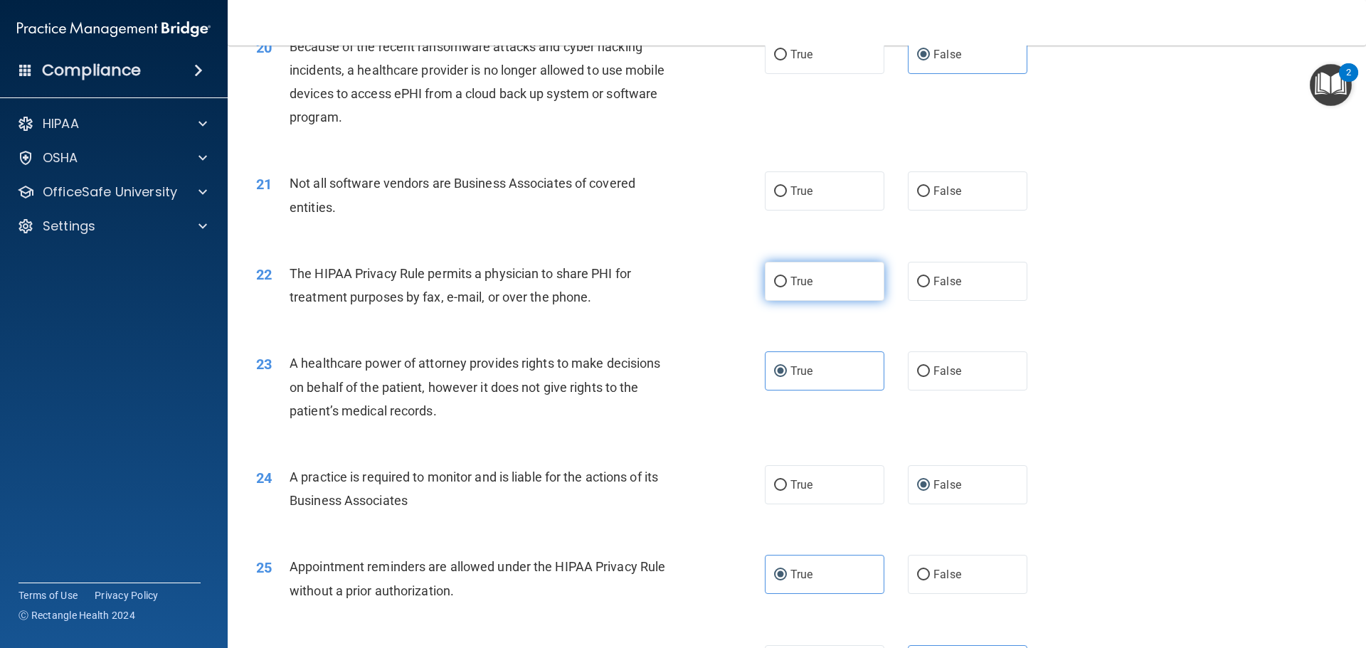
click at [821, 278] on label "True" at bounding box center [825, 281] width 120 height 39
click at [787, 278] on input "True" at bounding box center [780, 282] width 13 height 11
radio input "true"
click at [813, 194] on label "True" at bounding box center [825, 191] width 120 height 39
click at [787, 194] on input "True" at bounding box center [780, 191] width 13 height 11
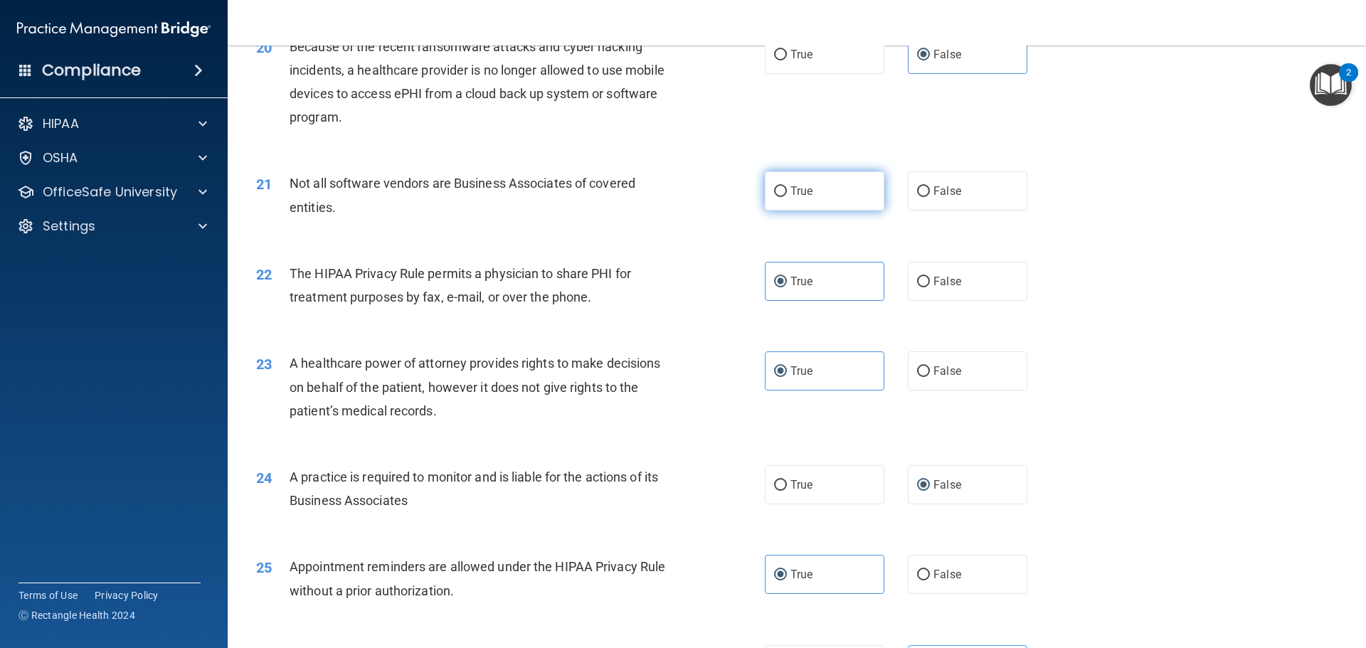
radio input "true"
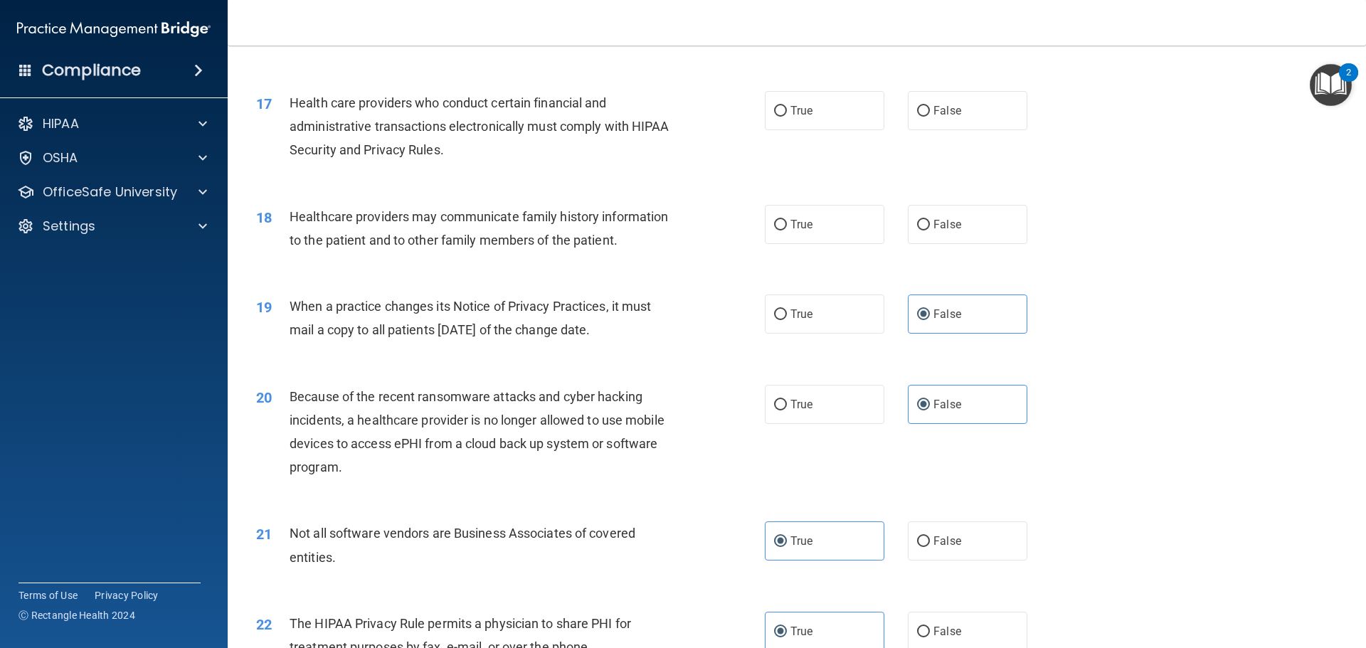
scroll to position [1739, 0]
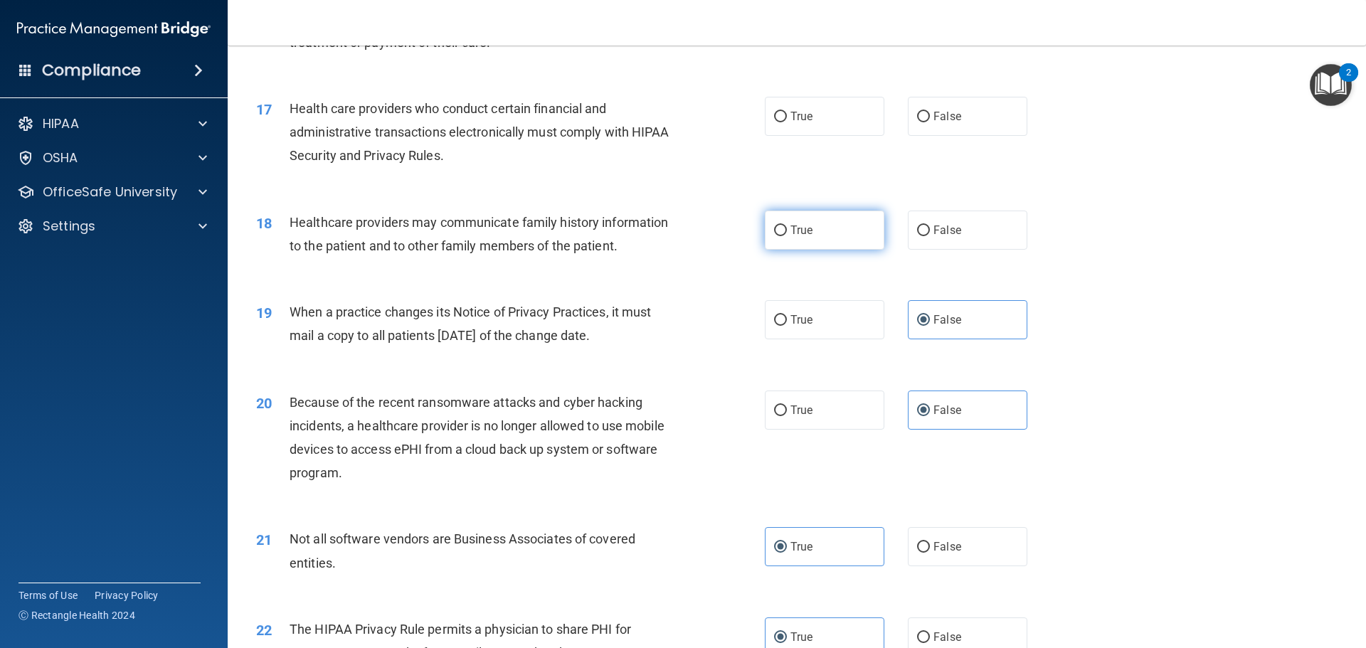
click at [794, 232] on span "True" at bounding box center [802, 230] width 22 height 14
click at [787, 232] on input "True" at bounding box center [780, 231] width 13 height 11
radio input "true"
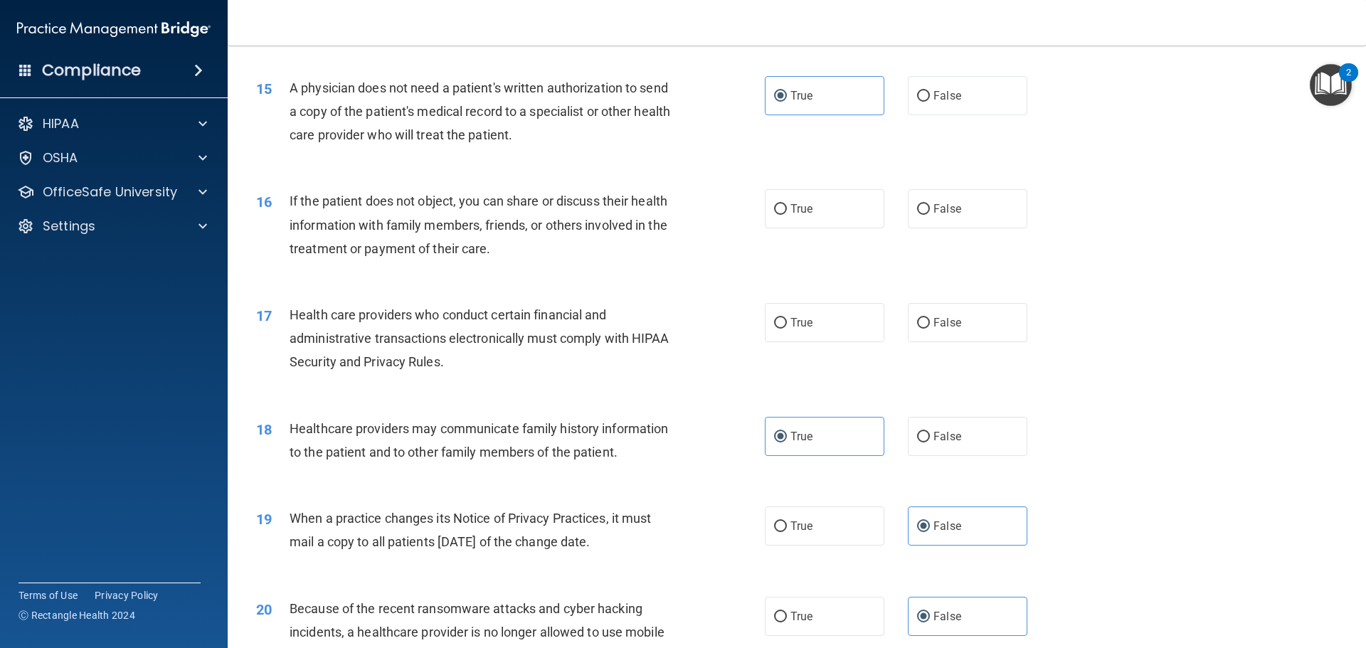
scroll to position [1526, 0]
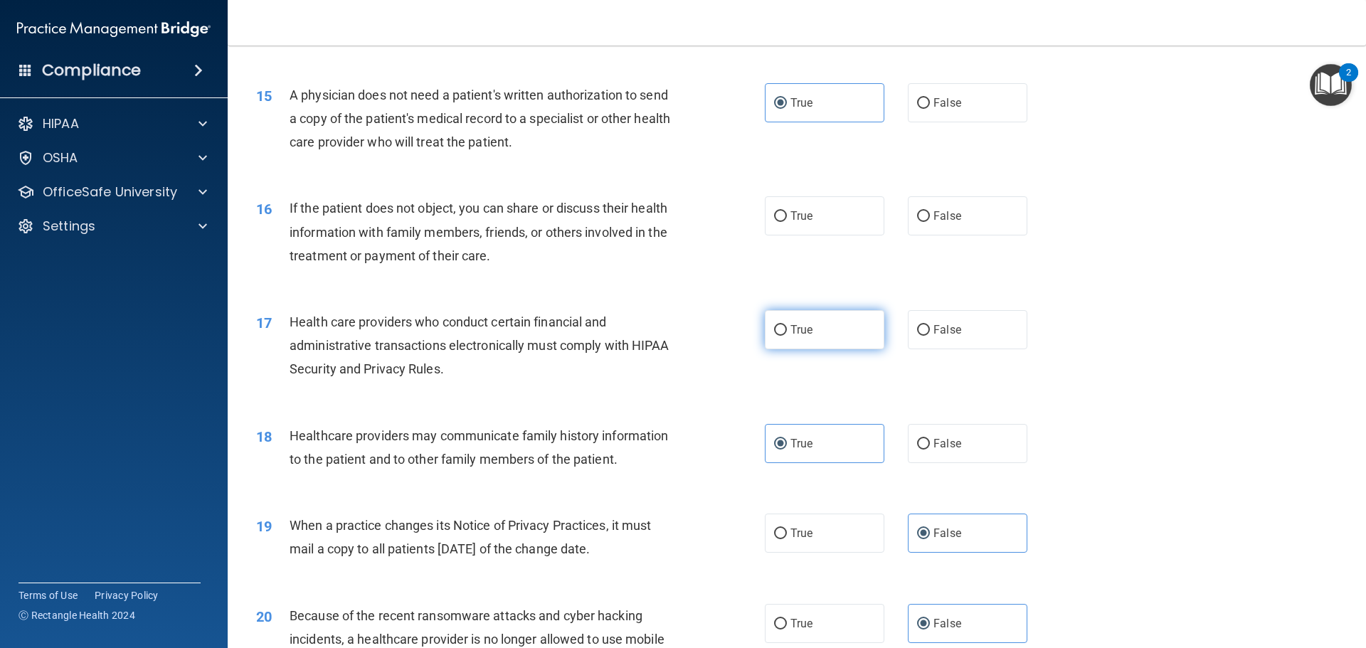
click at [808, 334] on span "True" at bounding box center [802, 330] width 22 height 14
click at [787, 334] on input "True" at bounding box center [780, 330] width 13 height 11
radio input "true"
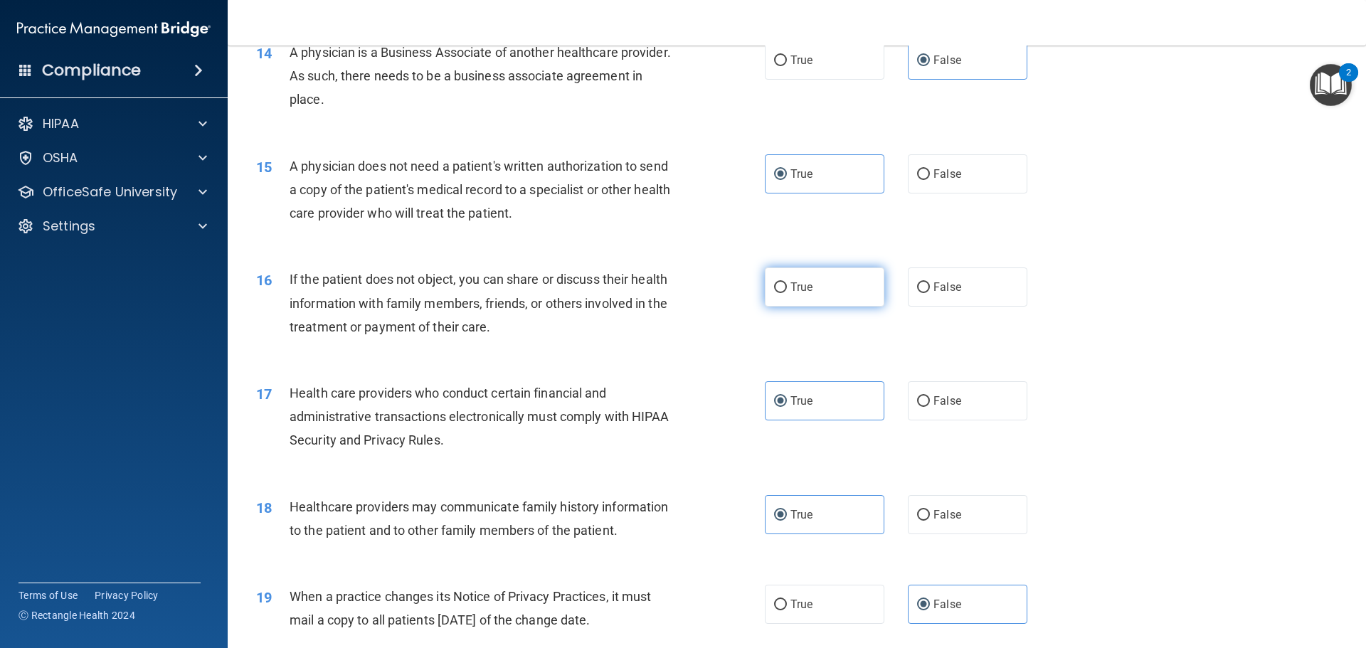
click at [808, 298] on label "True" at bounding box center [825, 287] width 120 height 39
click at [787, 293] on input "True" at bounding box center [780, 288] width 13 height 11
radio input "true"
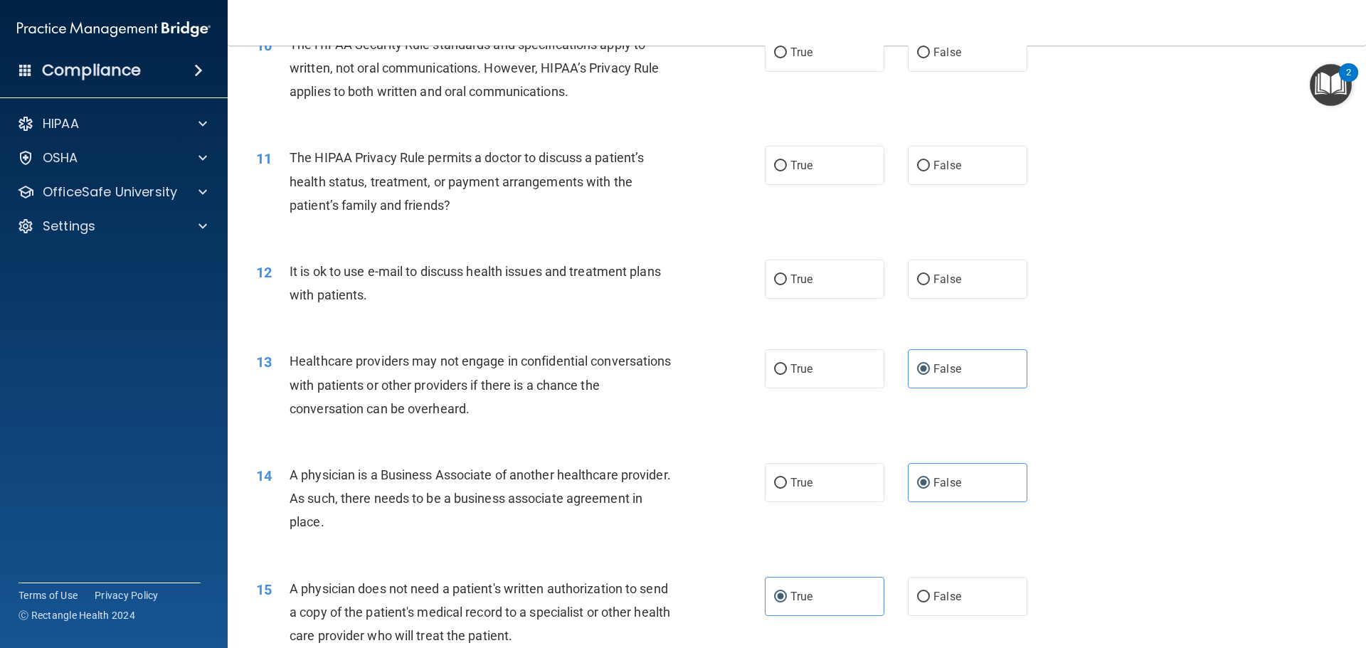
scroll to position [1028, 0]
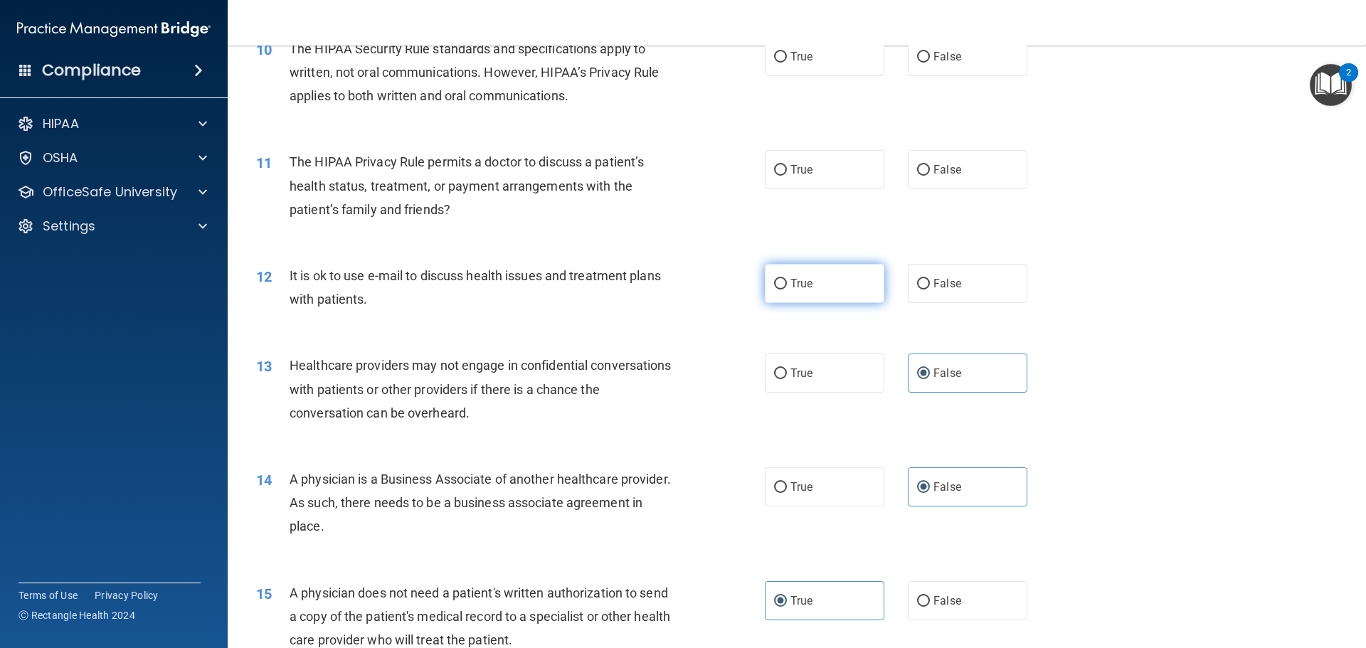
click at [811, 295] on label "True" at bounding box center [825, 283] width 120 height 39
click at [787, 290] on input "True" at bounding box center [780, 284] width 13 height 11
radio input "true"
click at [829, 177] on label "True" at bounding box center [825, 169] width 120 height 39
click at [787, 176] on input "True" at bounding box center [780, 170] width 13 height 11
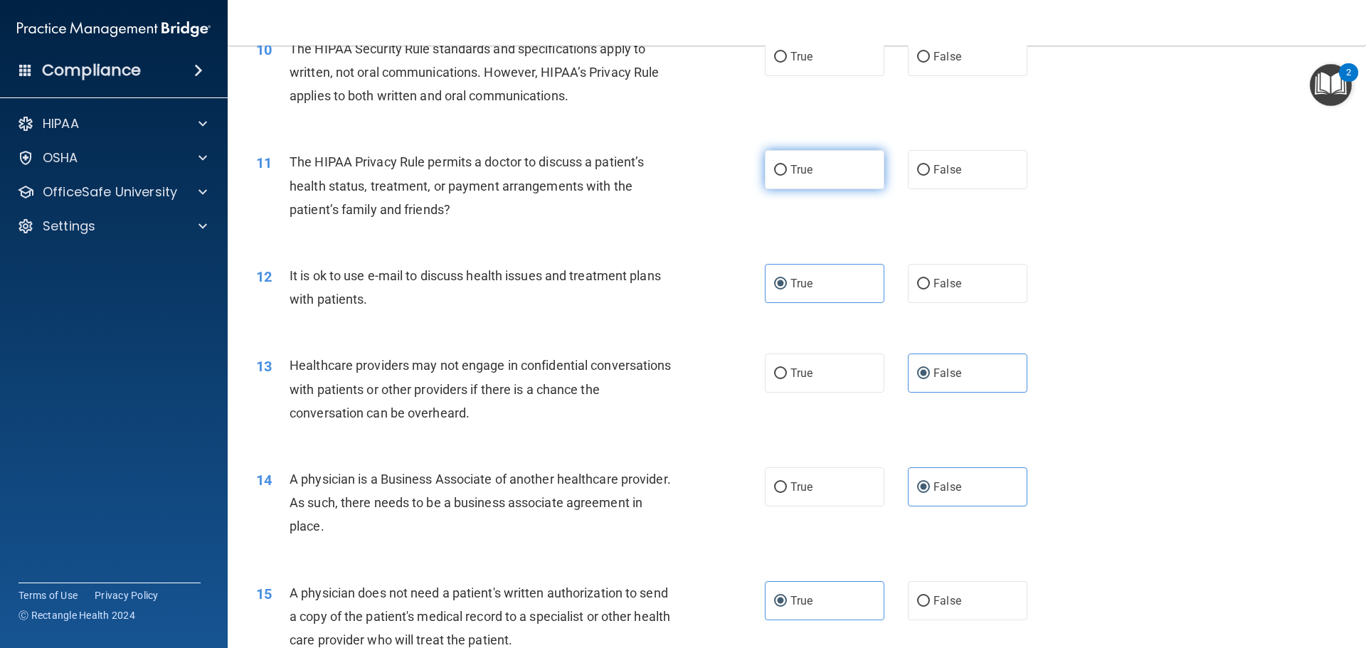
radio input "true"
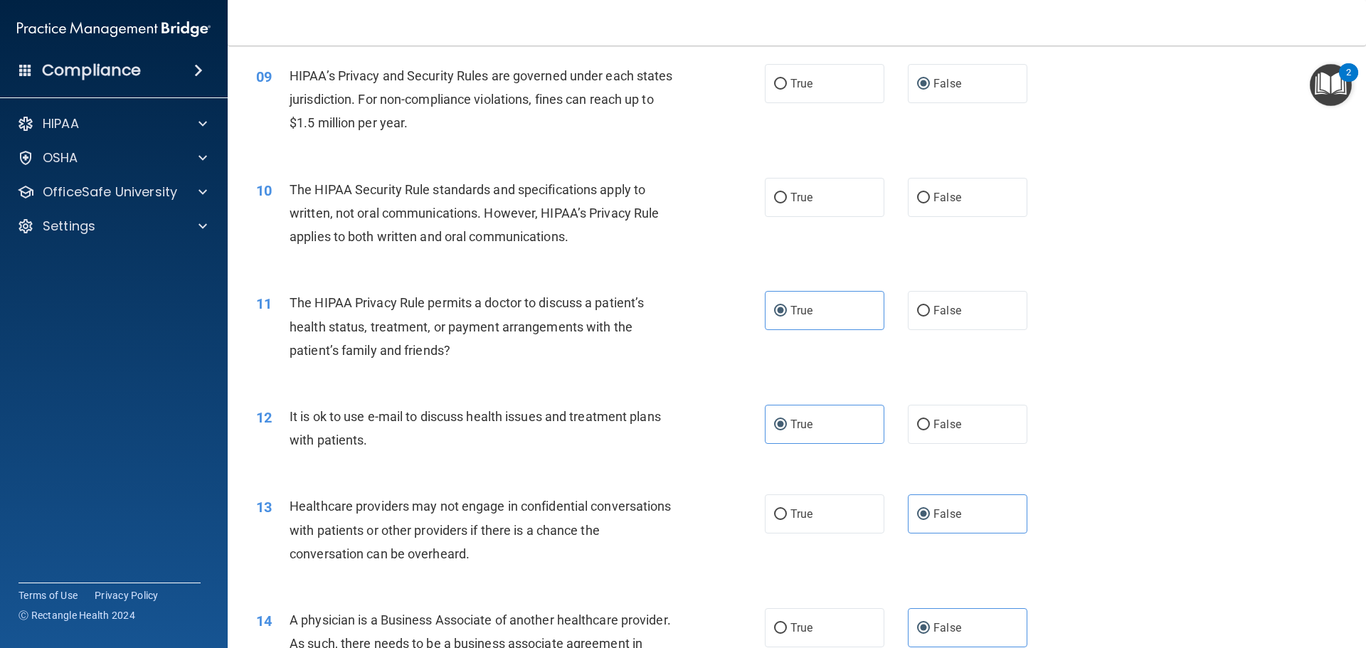
scroll to position [814, 0]
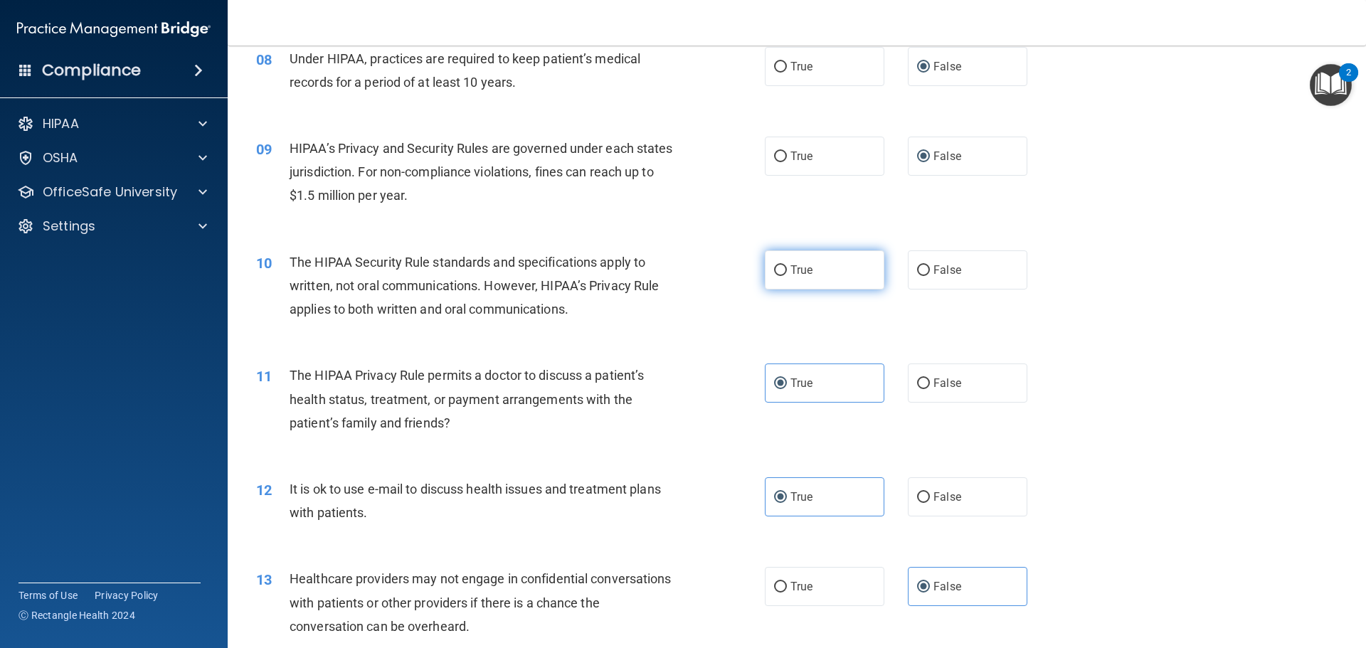
click at [779, 273] on input "True" at bounding box center [780, 270] width 13 height 11
radio input "true"
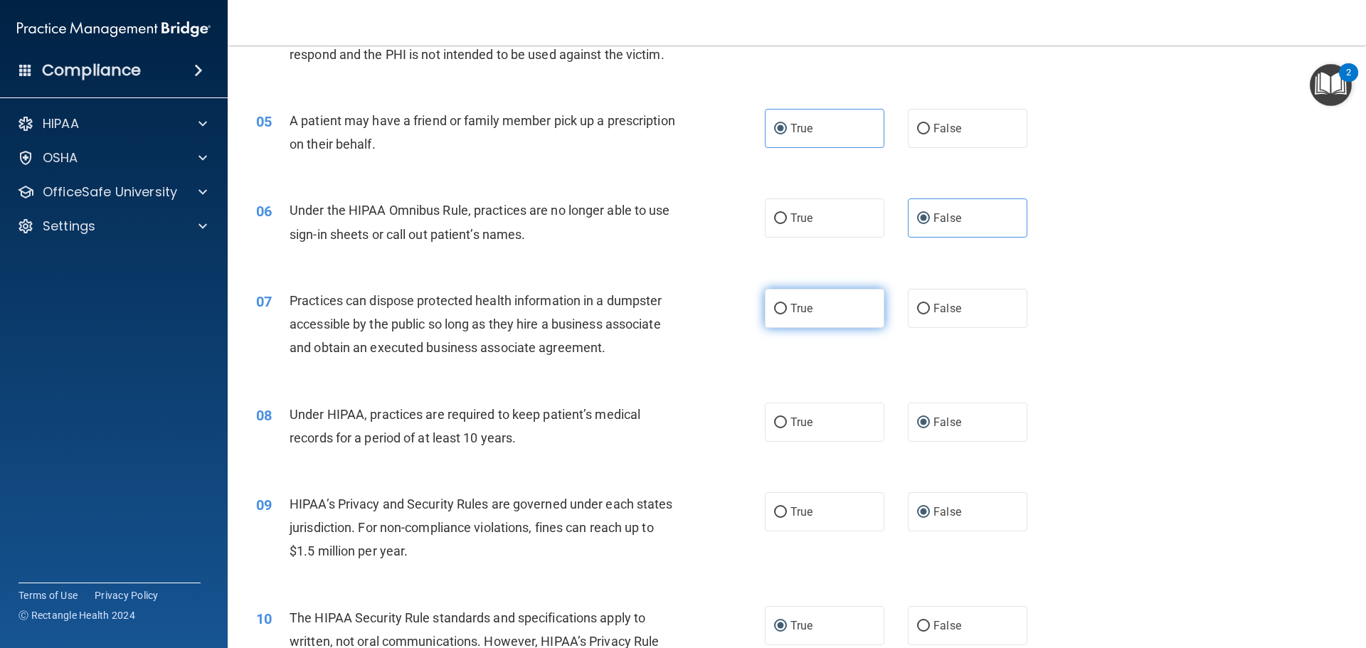
click at [780, 315] on label "True" at bounding box center [825, 308] width 120 height 39
click at [780, 315] on input "True" at bounding box center [780, 309] width 13 height 11
radio input "true"
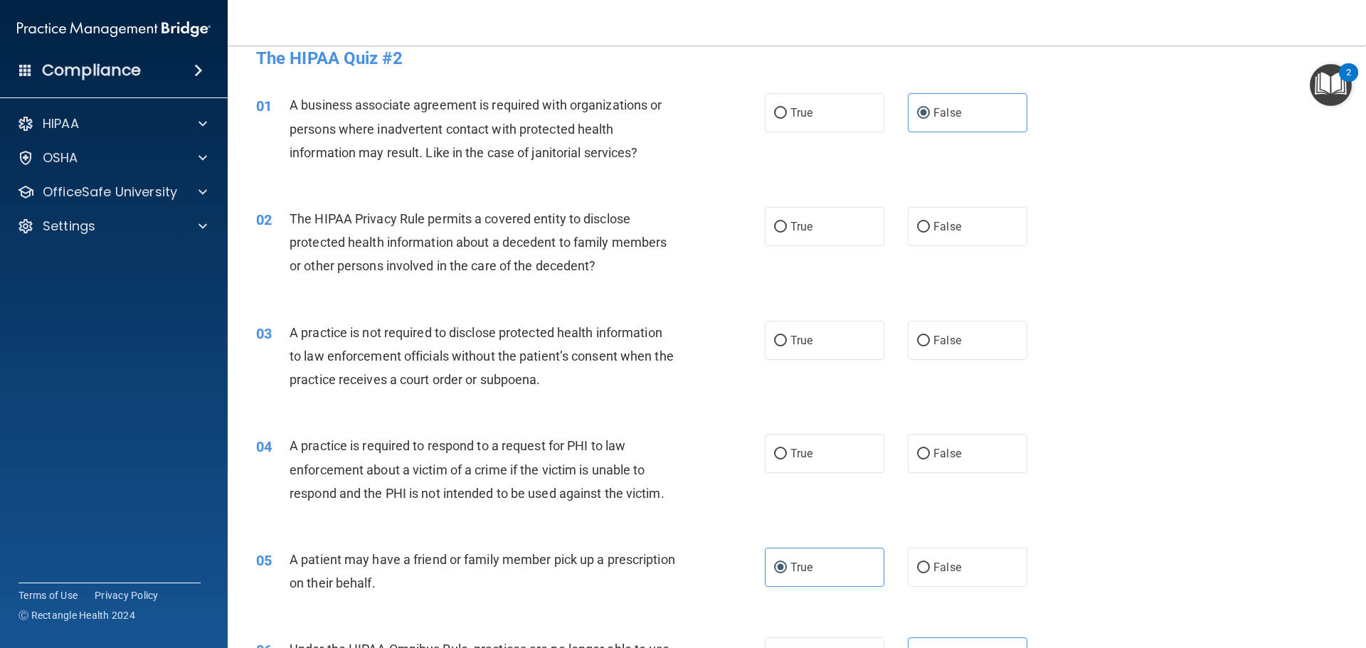
scroll to position [0, 0]
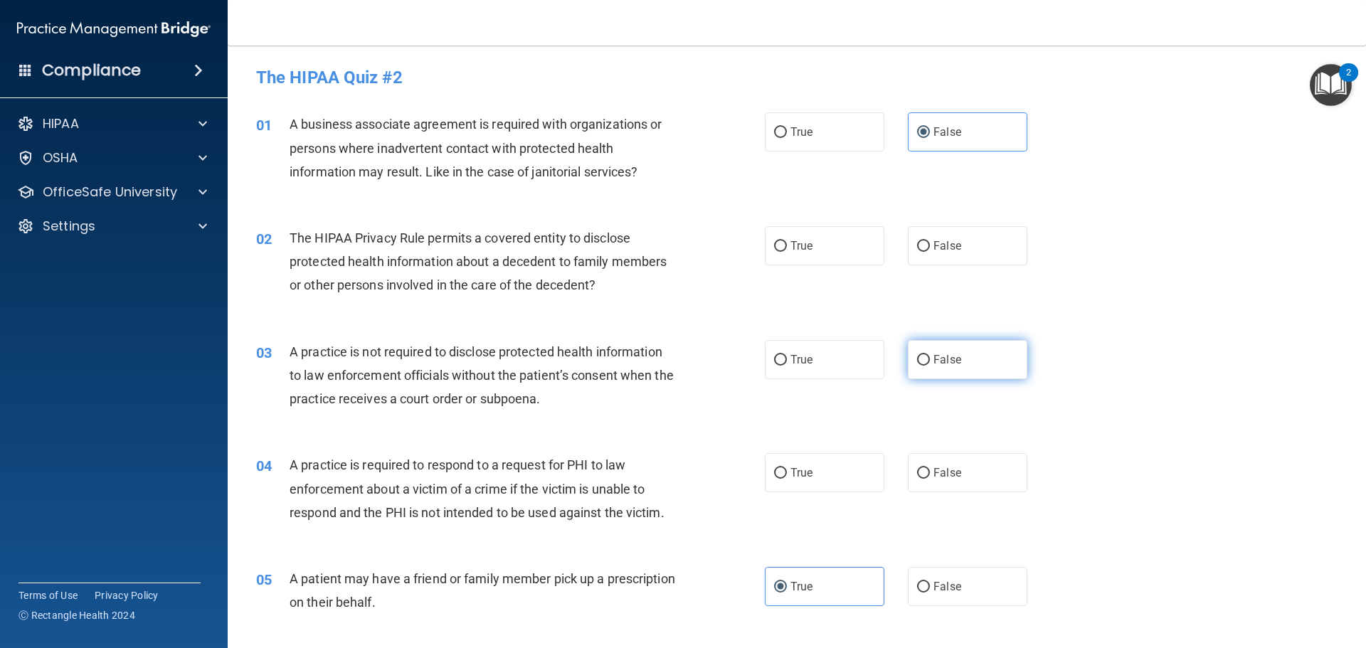
click at [934, 353] on span "False" at bounding box center [948, 360] width 28 height 14
click at [930, 355] on input "False" at bounding box center [923, 360] width 13 height 11
radio input "true"
click at [781, 246] on input "True" at bounding box center [780, 246] width 13 height 11
radio input "true"
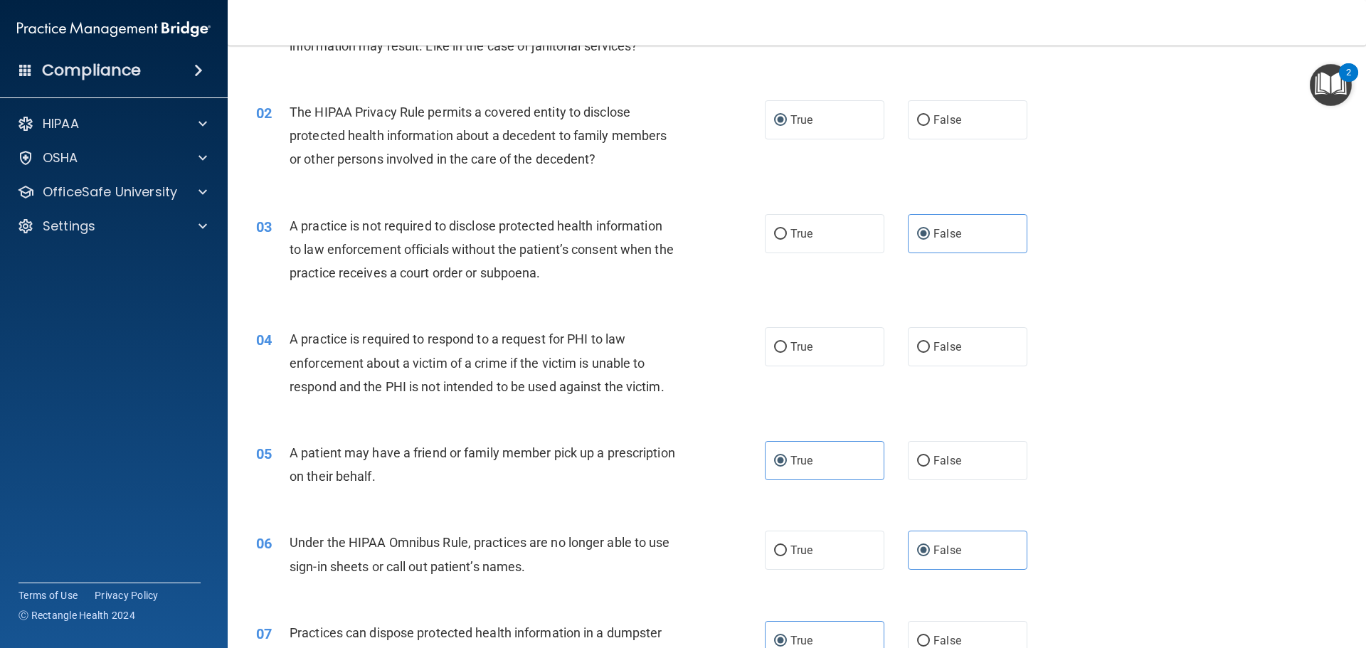
scroll to position [102, 0]
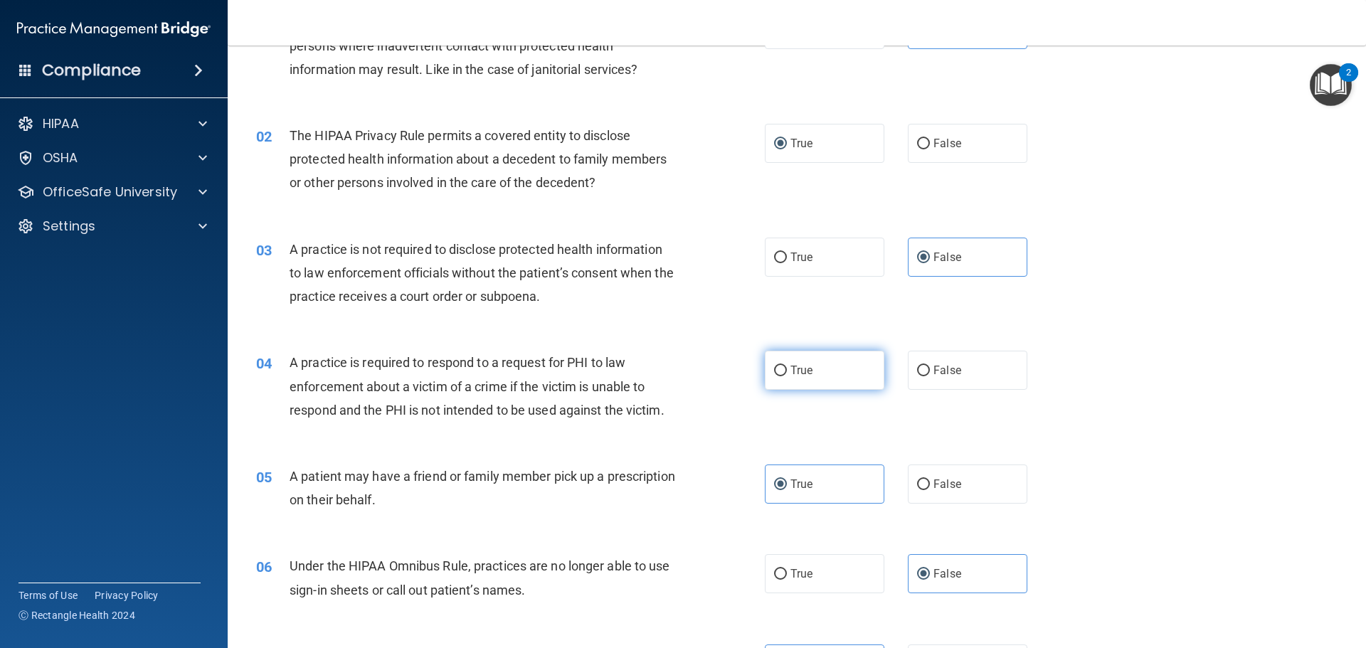
click at [818, 378] on label "True" at bounding box center [825, 370] width 120 height 39
click at [787, 376] on input "True" at bounding box center [780, 371] width 13 height 11
radio input "true"
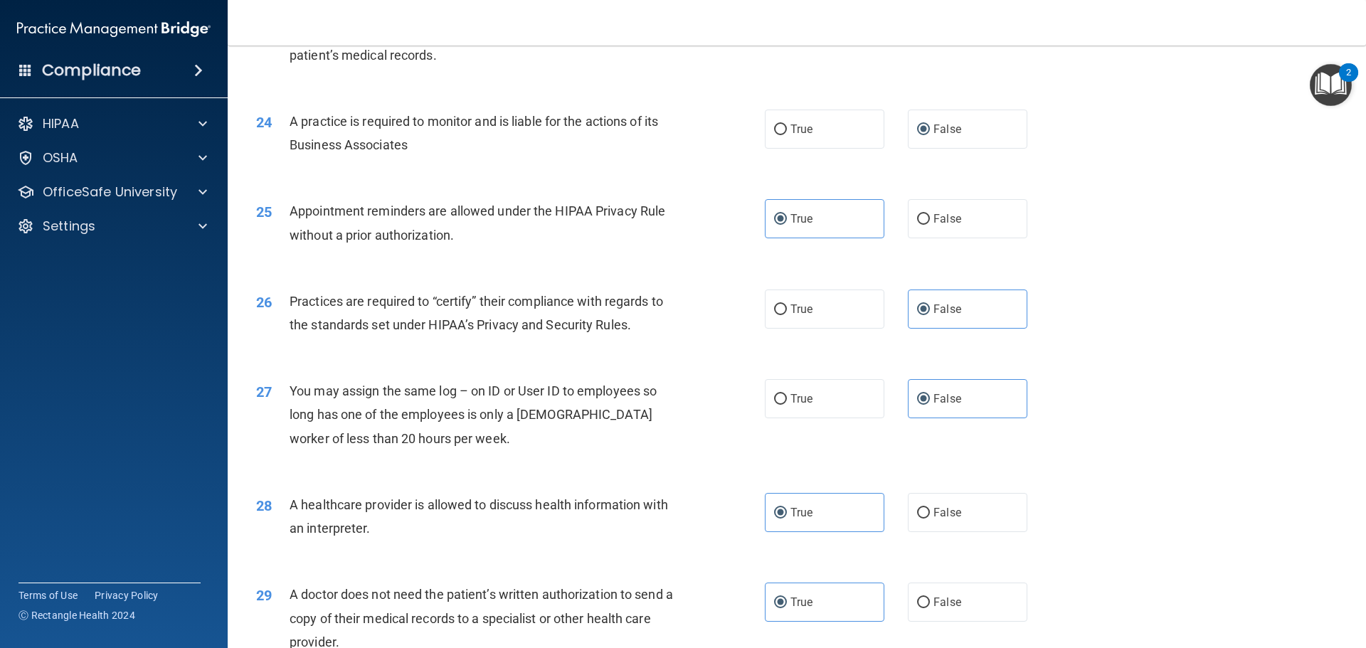
scroll to position [2665, 0]
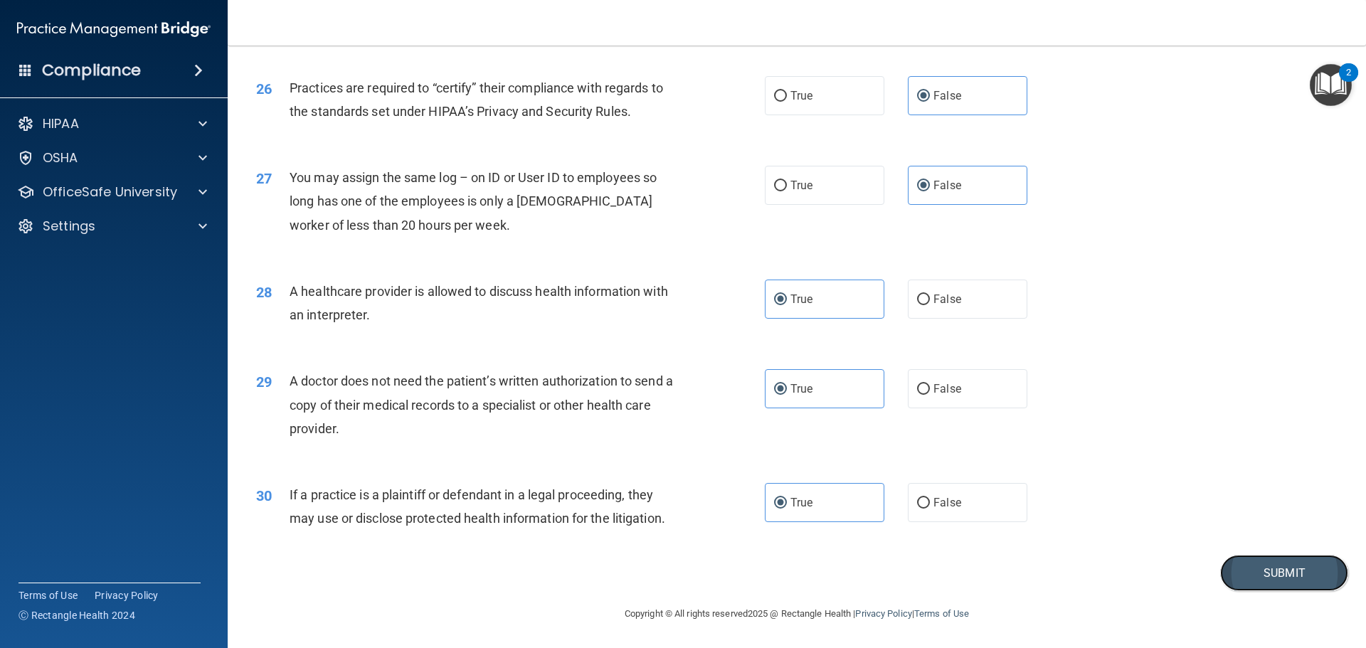
click at [1237, 576] on button "Submit" at bounding box center [1285, 573] width 128 height 36
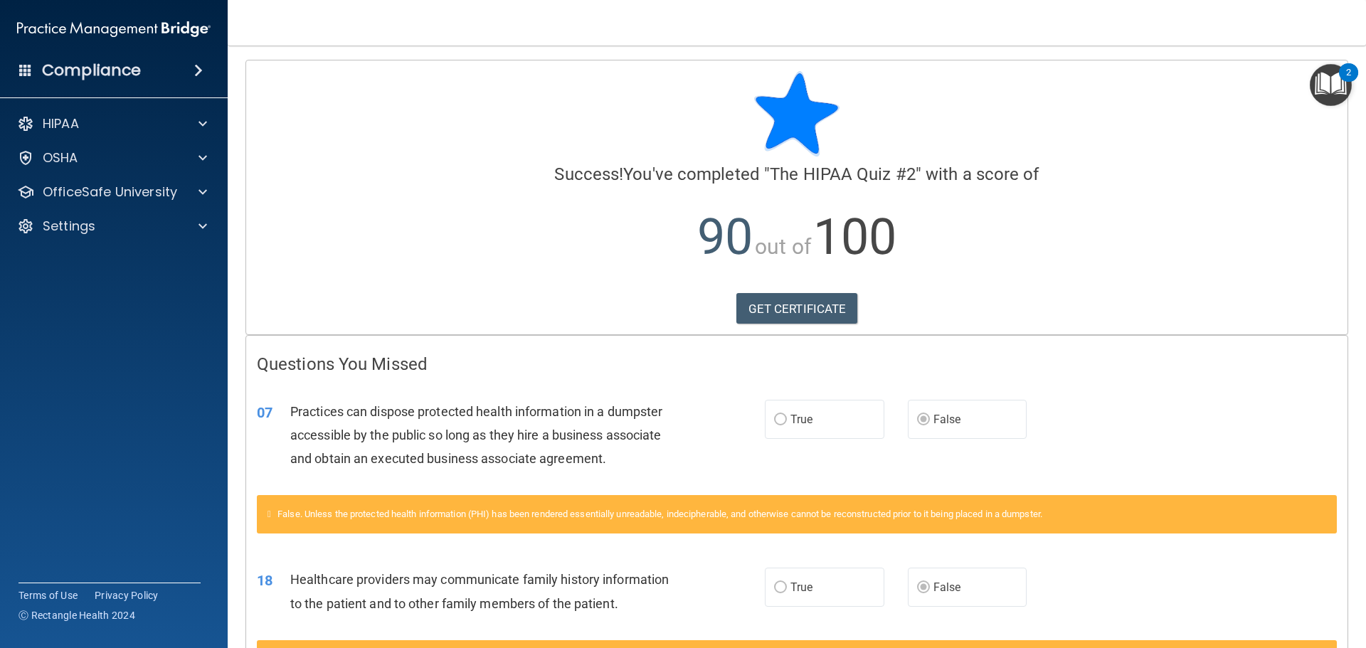
click at [124, 211] on div "HIPAA Documents and Policies Report an Incident Business Associates Emergency P…" at bounding box center [114, 178] width 228 height 148
click at [143, 194] on p "OfficeSafe University" at bounding box center [110, 192] width 135 height 17
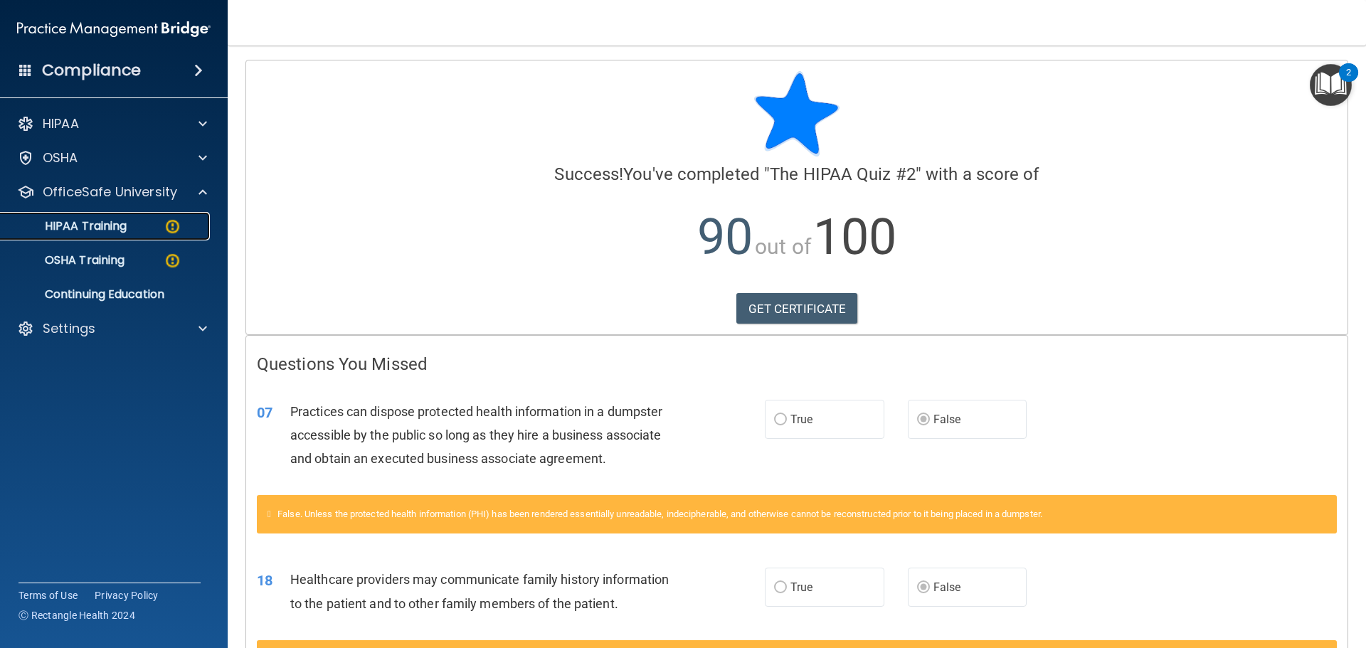
click at [143, 227] on div "HIPAA Training" at bounding box center [106, 226] width 194 height 14
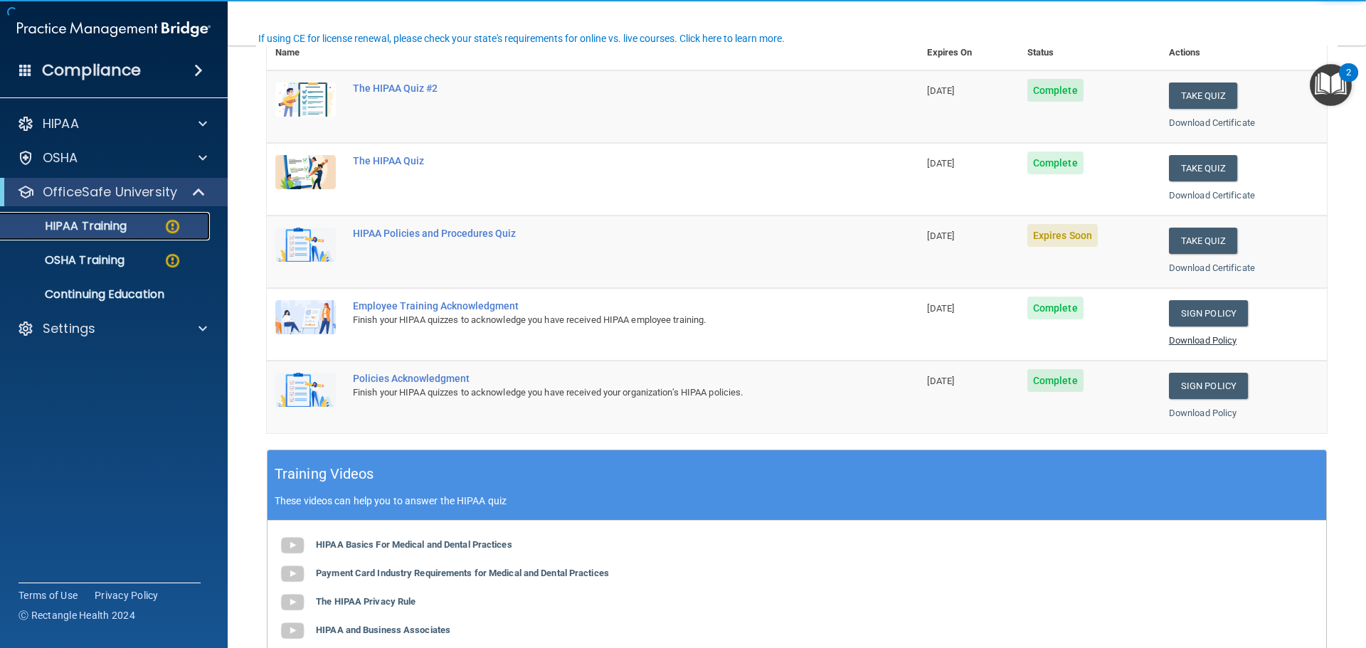
scroll to position [214, 0]
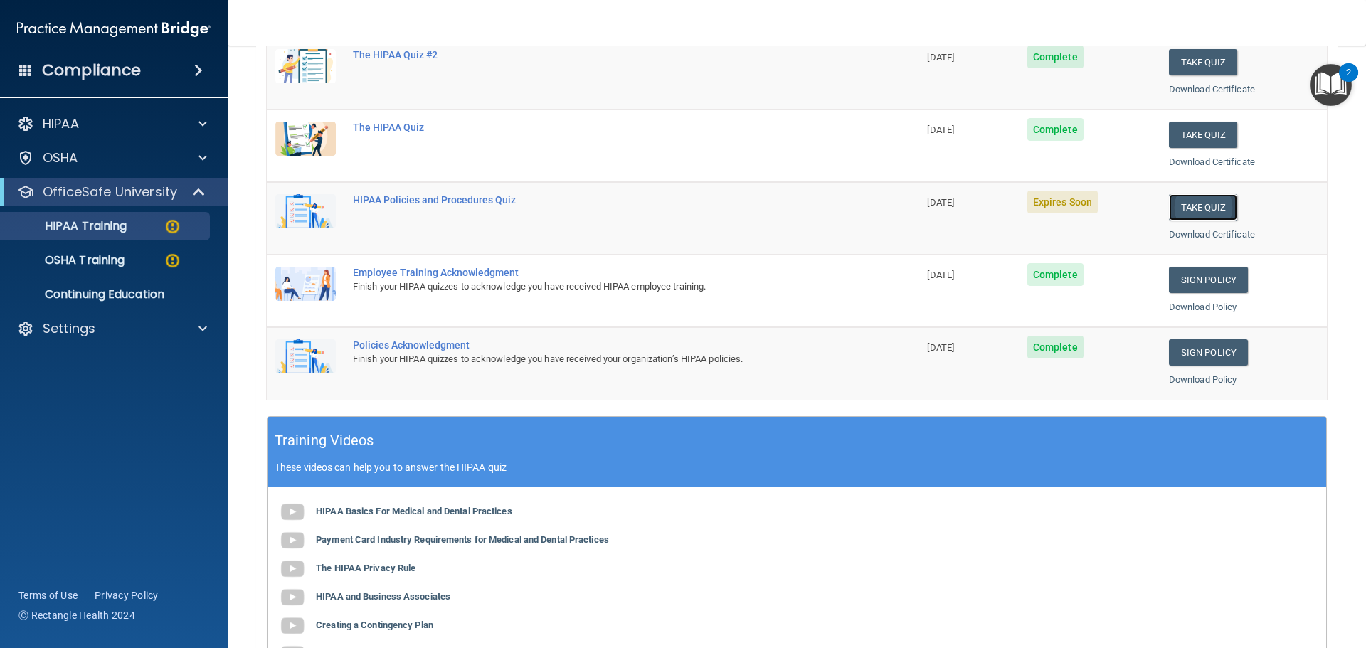
click at [1218, 205] on button "Take Quiz" at bounding box center [1203, 207] width 68 height 26
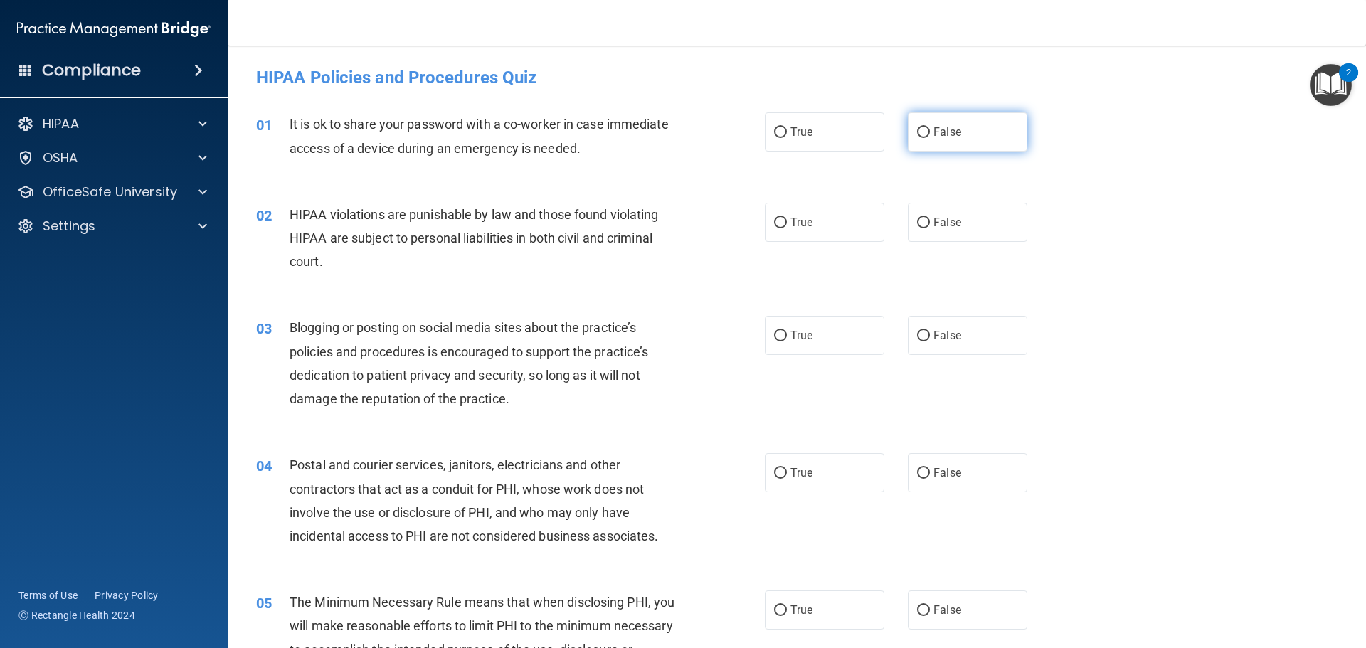
click at [917, 136] on input "False" at bounding box center [923, 132] width 13 height 11
radio input "true"
click at [780, 224] on input "True" at bounding box center [780, 223] width 13 height 11
radio input "true"
drag, startPoint x: 924, startPoint y: 460, endPoint x: 838, endPoint y: 409, distance: 100.2
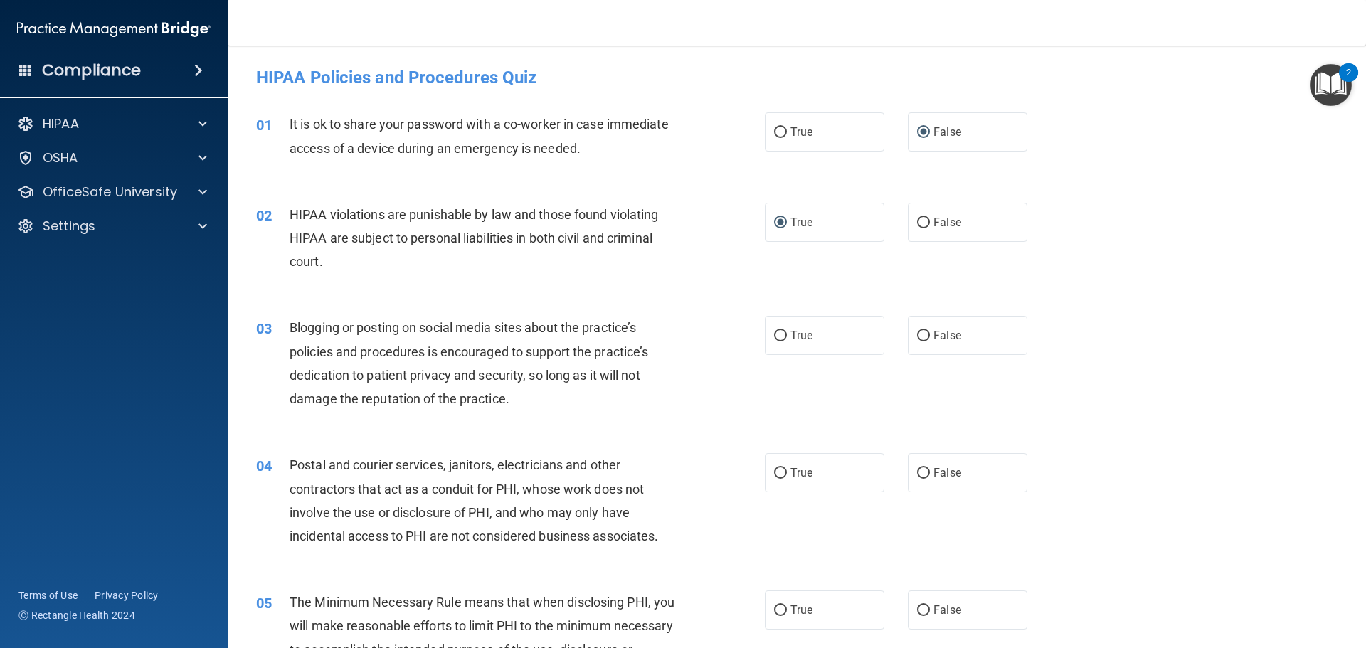
click at [837, 406] on div "03 Blogging or posting on social media sites about the practice’s policies and …" at bounding box center [797, 366] width 1103 height 137
click at [831, 348] on label "True" at bounding box center [825, 335] width 120 height 39
click at [787, 342] on input "True" at bounding box center [780, 336] width 13 height 11
radio input "true"
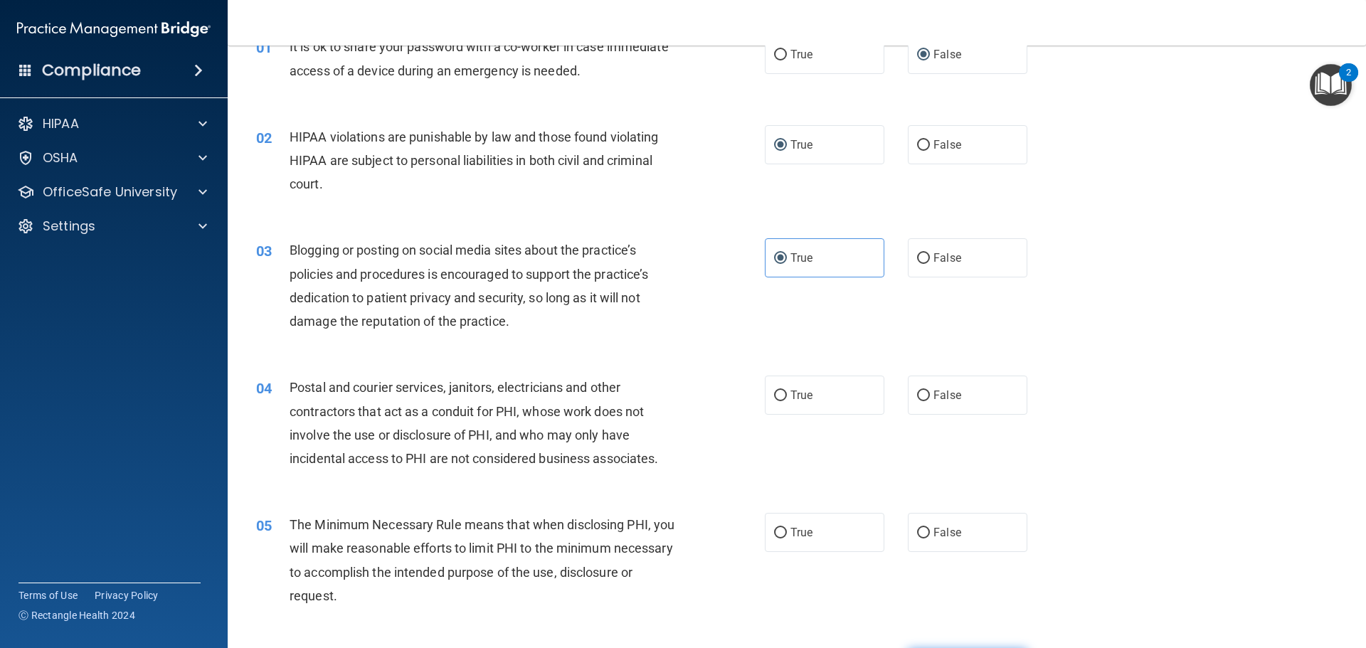
scroll to position [214, 0]
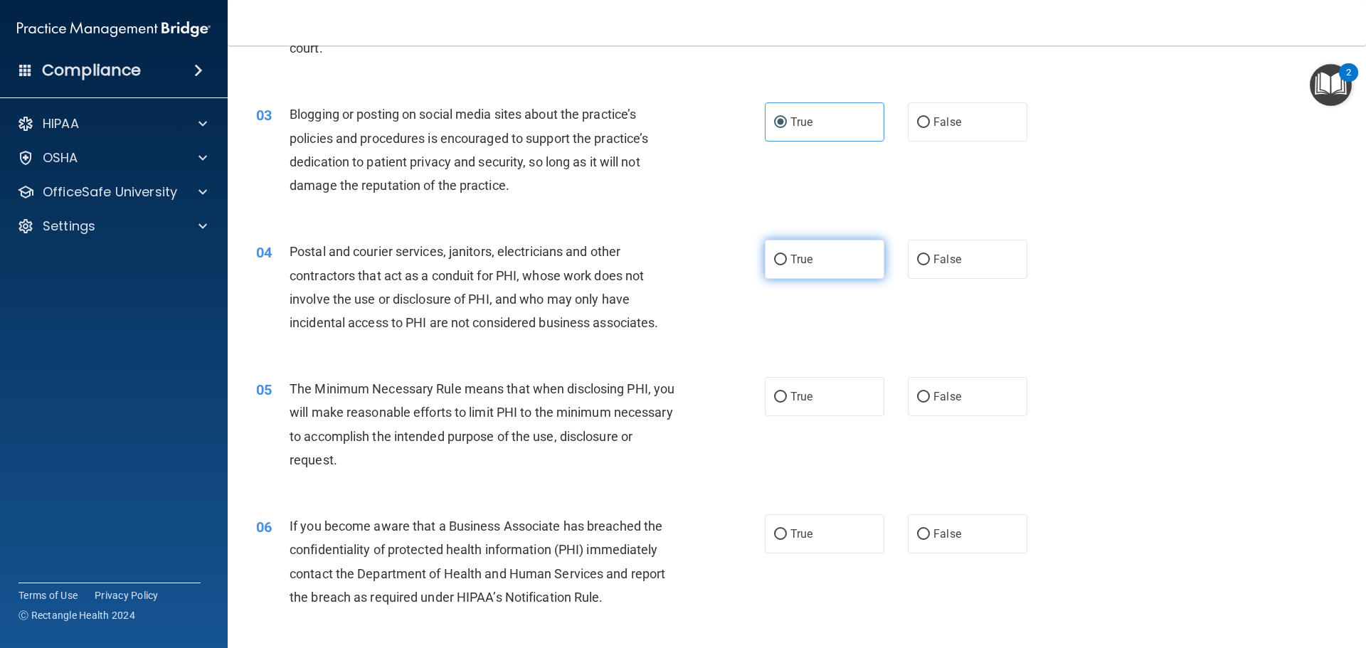
click at [853, 263] on label "True" at bounding box center [825, 259] width 120 height 39
click at [787, 263] on input "True" at bounding box center [780, 260] width 13 height 11
radio input "true"
click at [798, 399] on span "True" at bounding box center [802, 397] width 22 height 14
click at [787, 399] on input "True" at bounding box center [780, 397] width 13 height 11
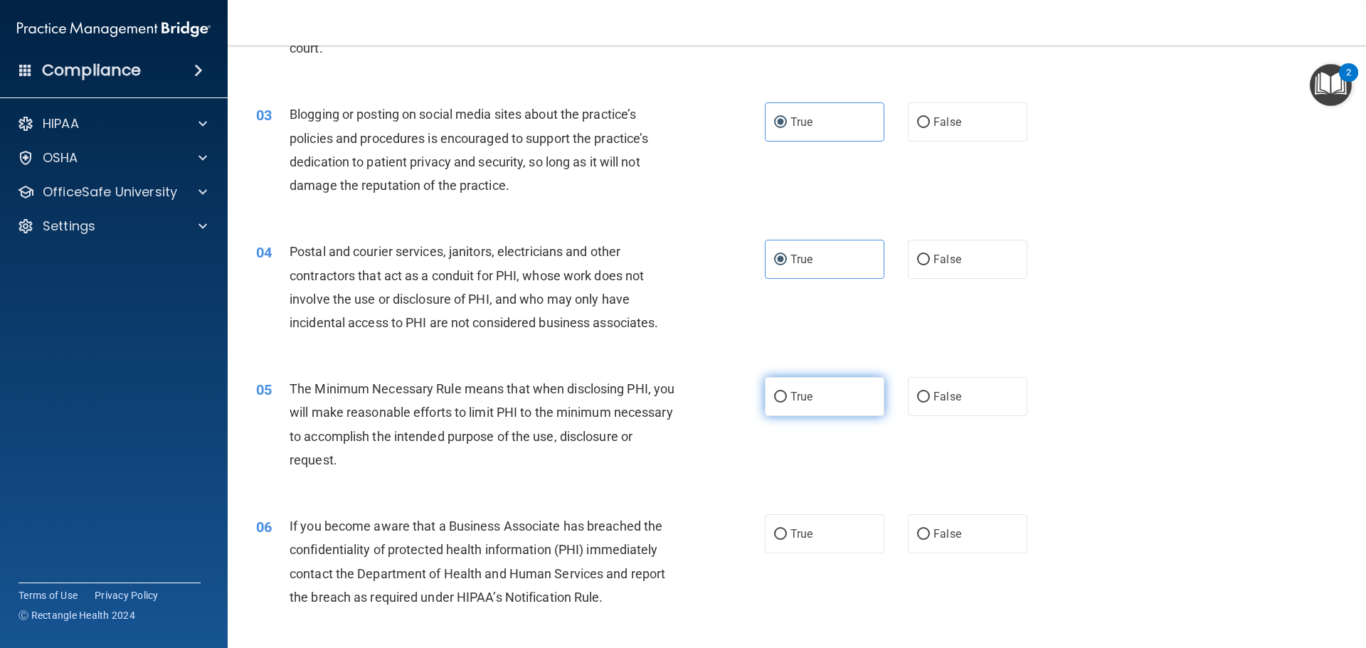
radio input "true"
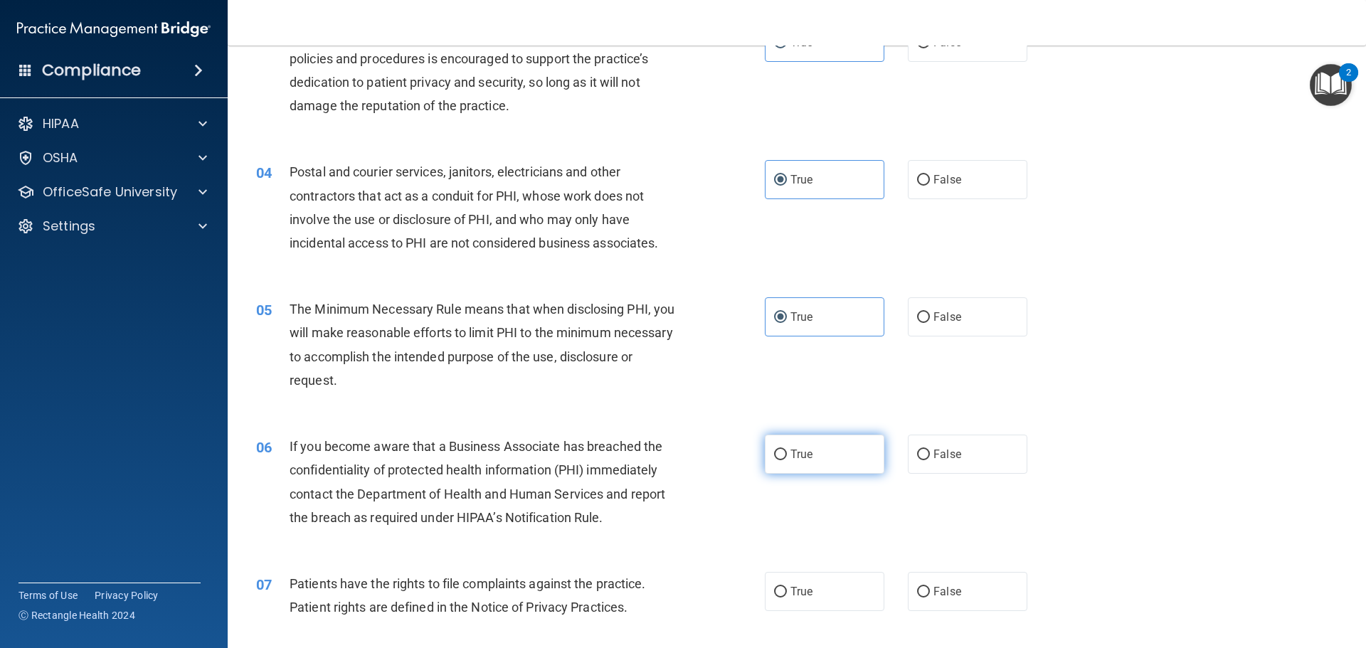
scroll to position [498, 0]
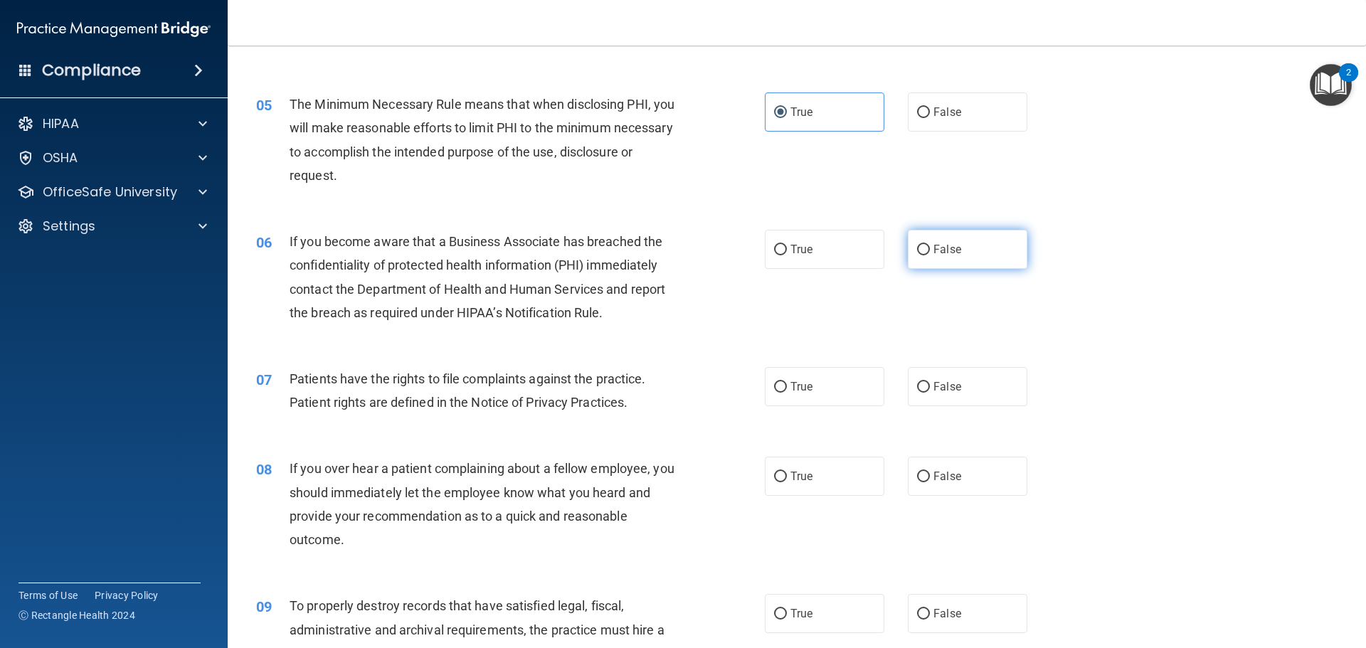
click at [917, 247] on input "False" at bounding box center [923, 250] width 13 height 11
radio input "true"
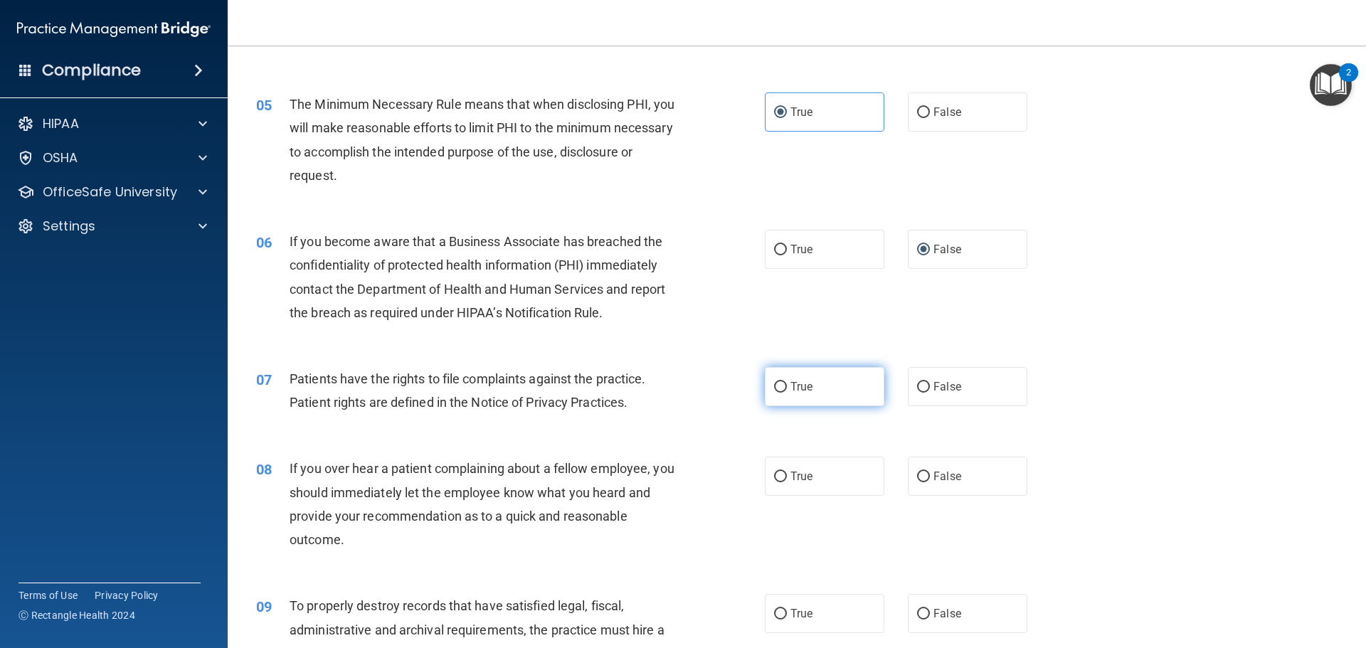
click at [773, 394] on label "True" at bounding box center [825, 386] width 120 height 39
click at [774, 393] on input "True" at bounding box center [780, 387] width 13 height 11
radio input "true"
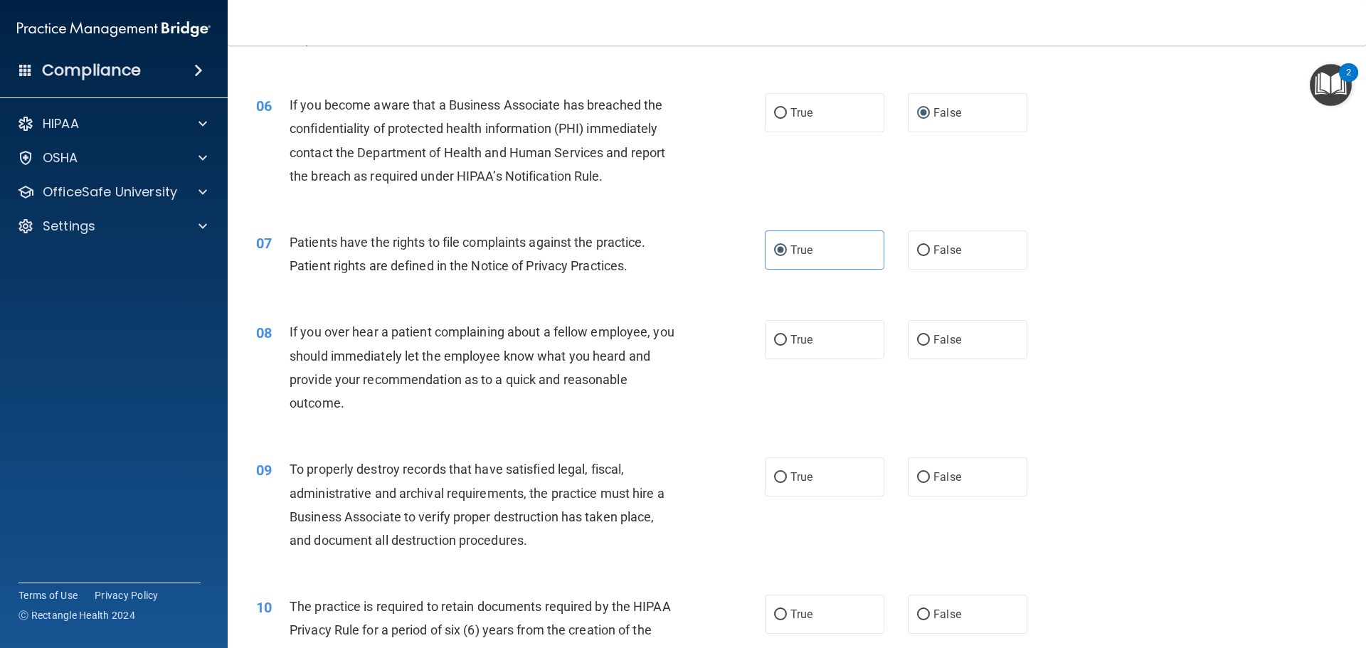
scroll to position [641, 0]
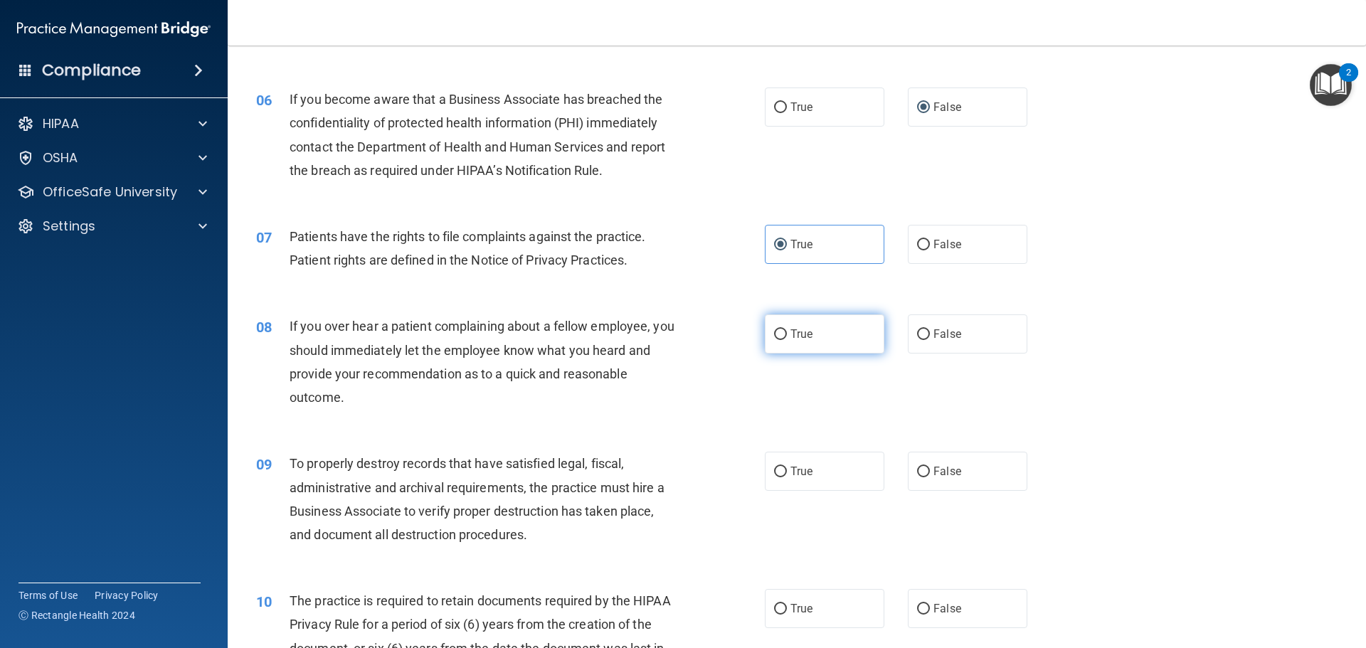
click at [767, 348] on label "True" at bounding box center [825, 334] width 120 height 39
click at [774, 340] on input "True" at bounding box center [780, 335] width 13 height 11
radio input "true"
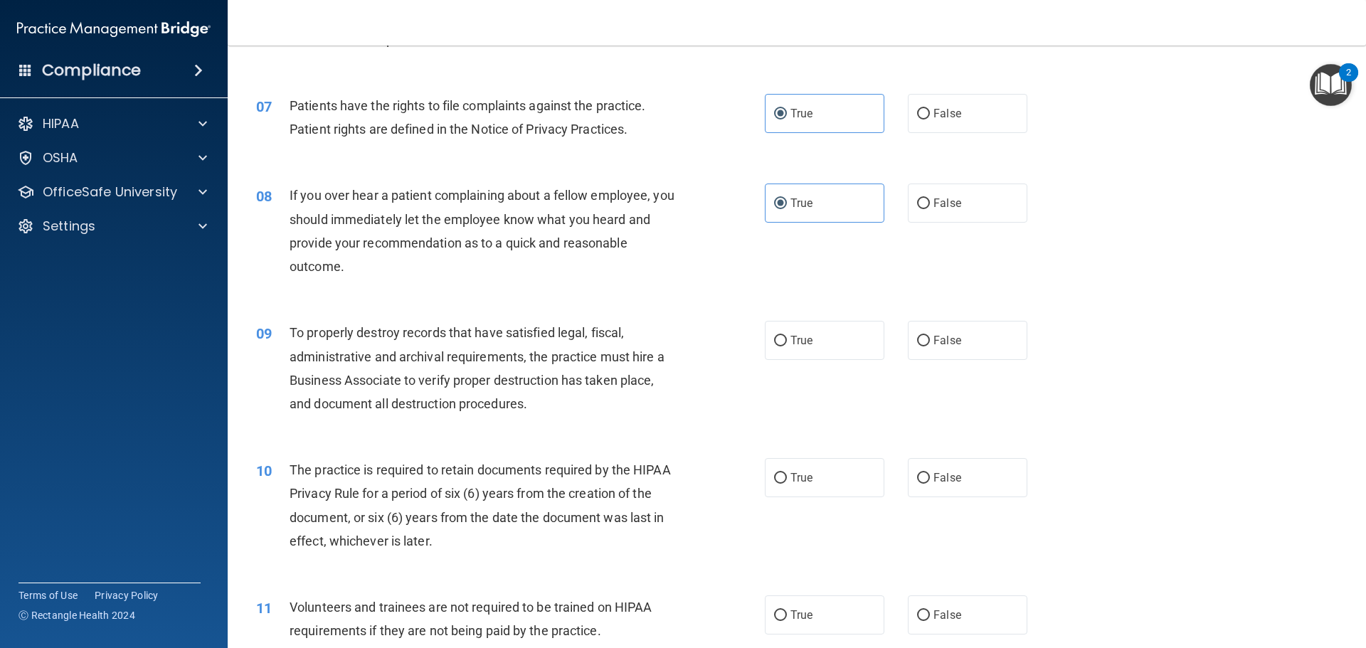
scroll to position [783, 0]
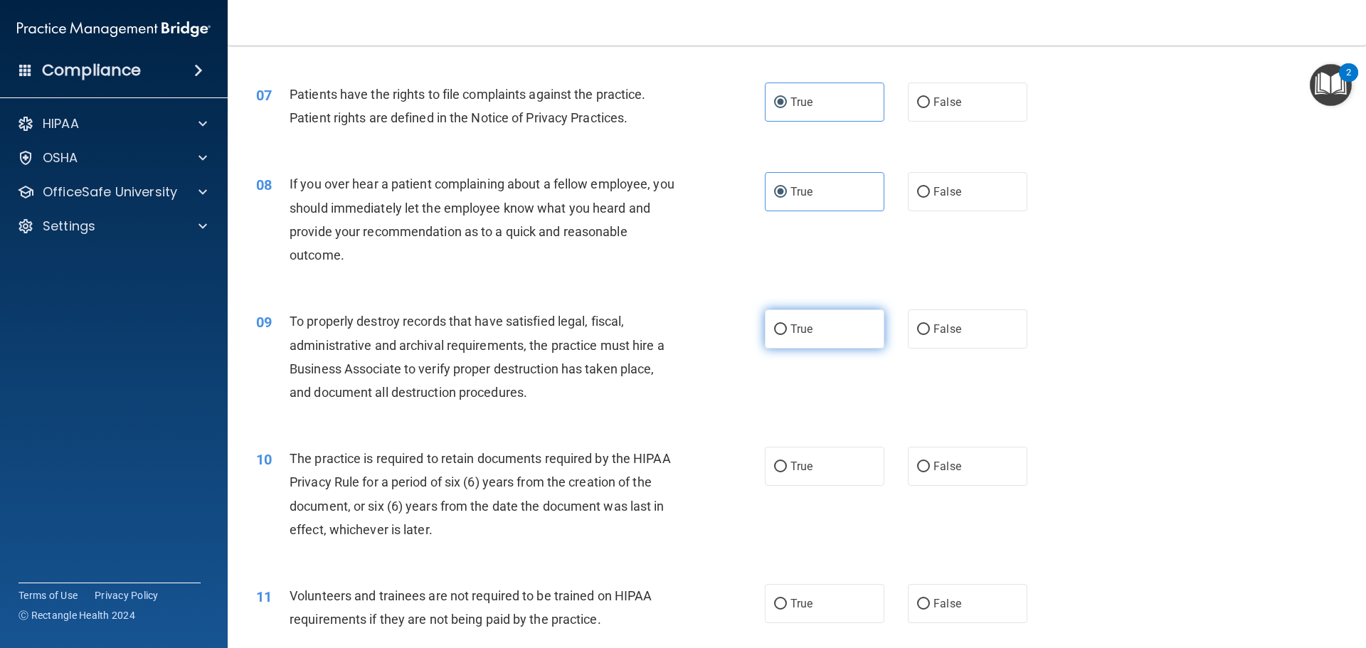
click at [811, 324] on label "True" at bounding box center [825, 329] width 120 height 39
click at [787, 325] on input "True" at bounding box center [780, 330] width 13 height 11
radio input "true"
click at [915, 337] on label "False" at bounding box center [968, 329] width 120 height 39
click at [917, 335] on input "False" at bounding box center [923, 330] width 13 height 11
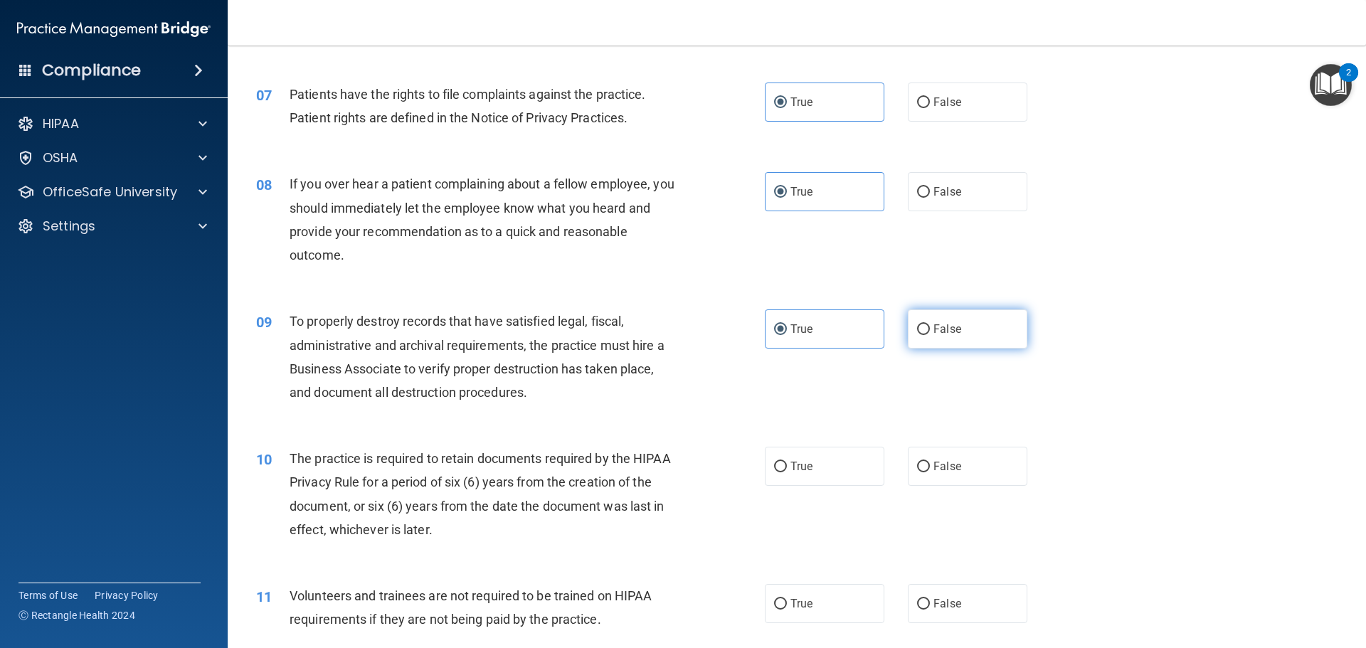
radio input "true"
radio input "false"
click at [811, 475] on label "True" at bounding box center [825, 466] width 120 height 39
click at [787, 473] on input "True" at bounding box center [780, 467] width 13 height 11
radio input "true"
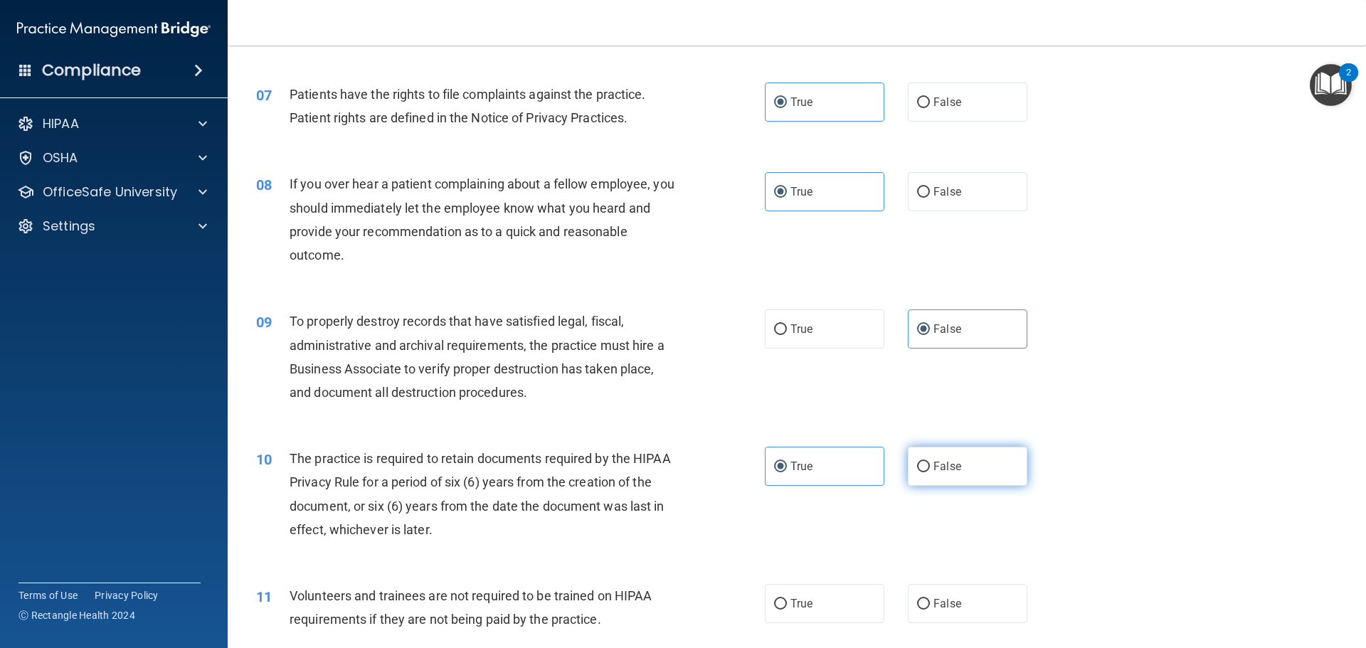
click at [952, 463] on label "False" at bounding box center [968, 466] width 120 height 39
click at [930, 463] on input "False" at bounding box center [923, 467] width 13 height 11
radio input "true"
radio input "false"
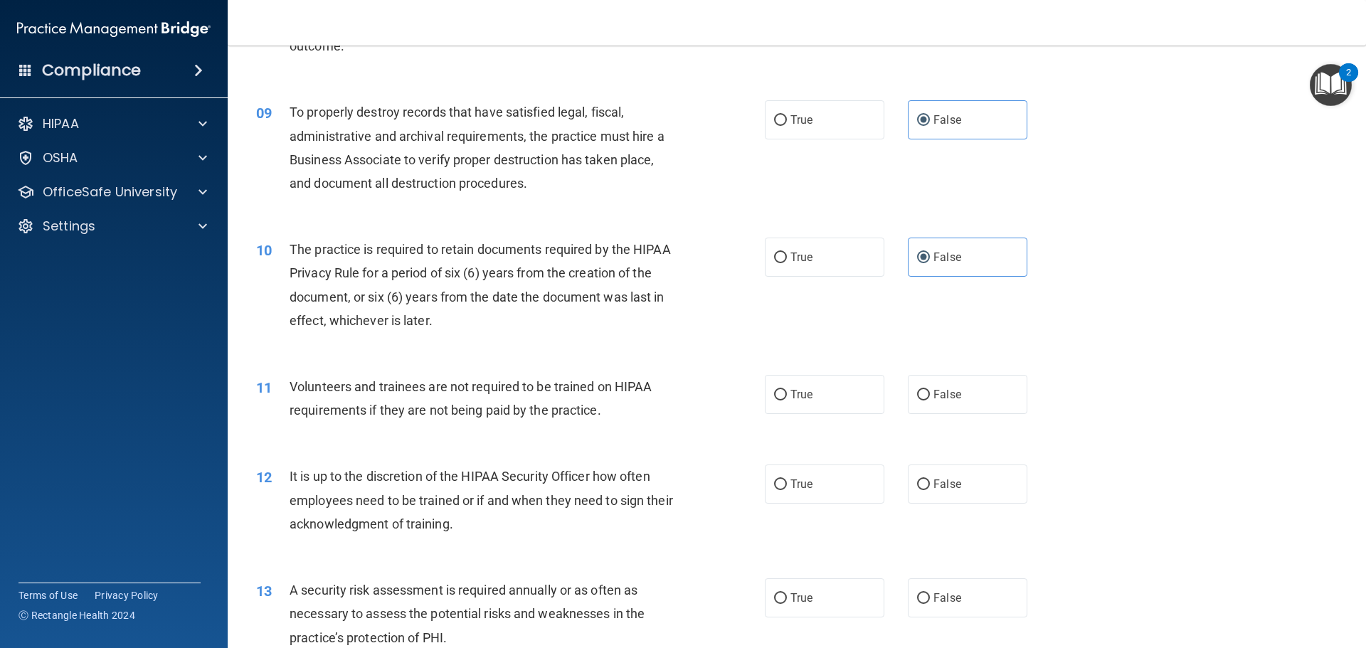
scroll to position [996, 0]
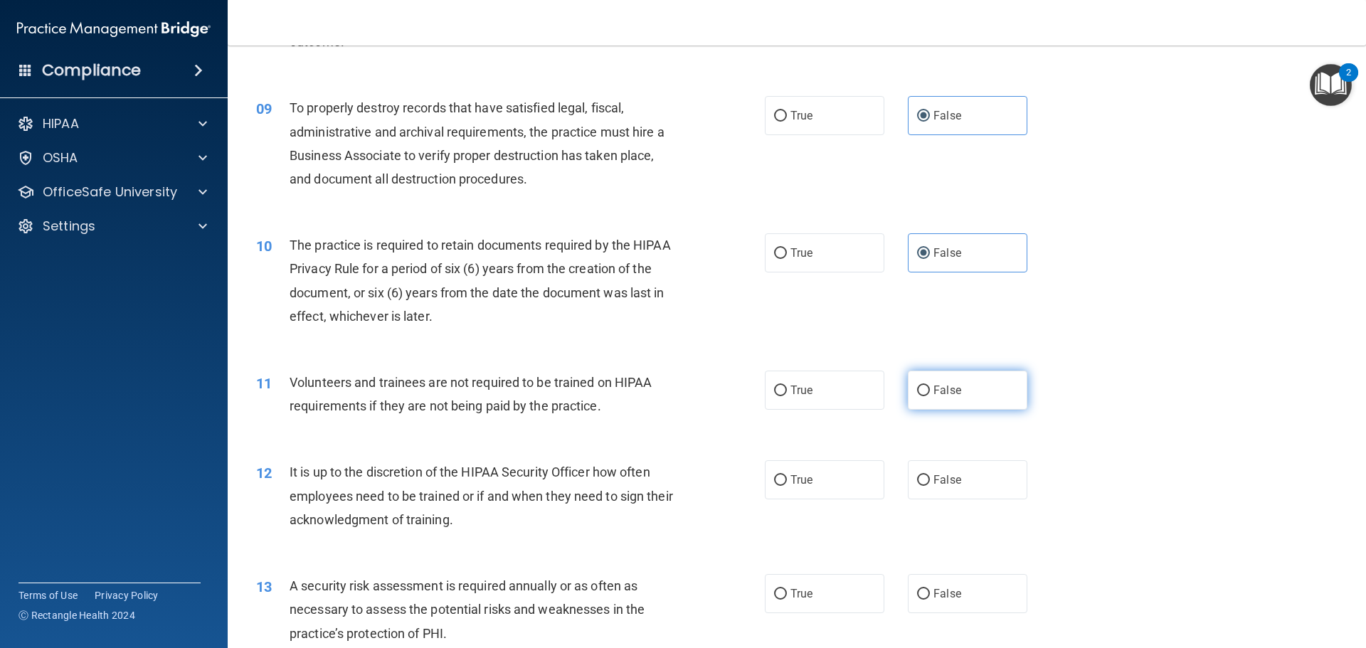
click at [908, 391] on label "False" at bounding box center [968, 390] width 120 height 39
click at [917, 391] on input "False" at bounding box center [923, 391] width 13 height 11
radio input "true"
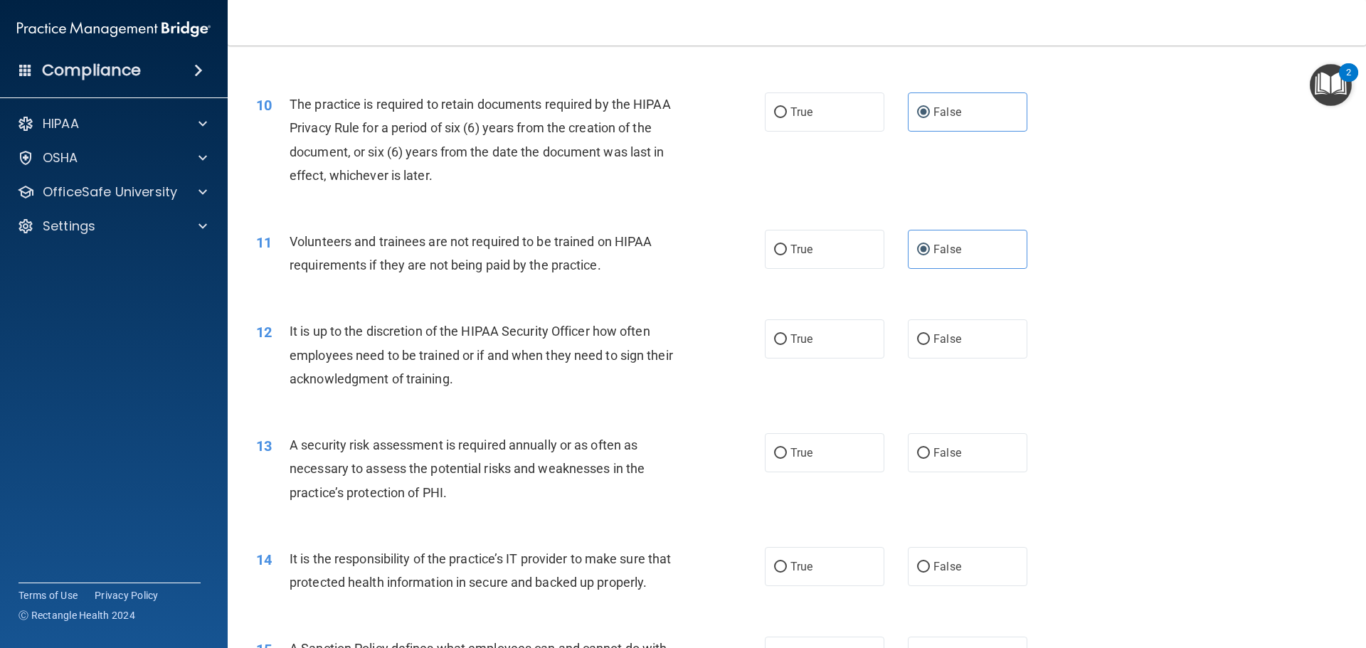
scroll to position [1139, 0]
click at [917, 339] on input "False" at bounding box center [923, 338] width 13 height 11
radio input "true"
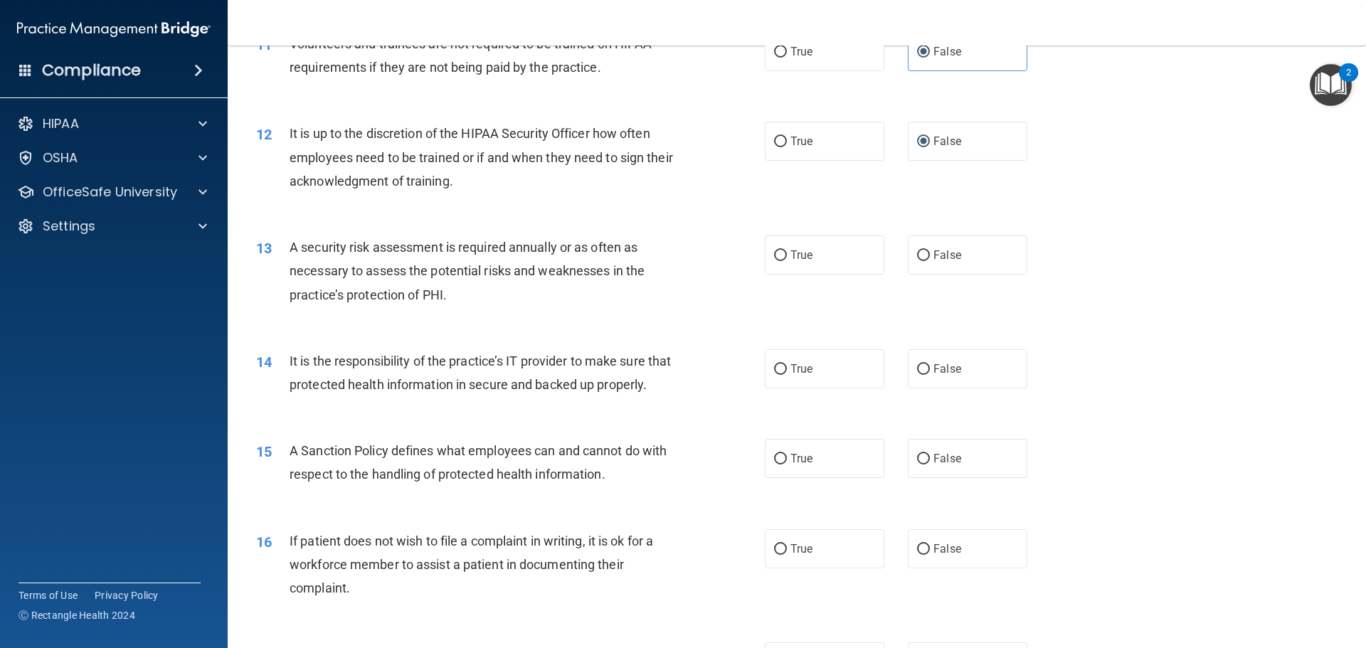
scroll to position [1352, 0]
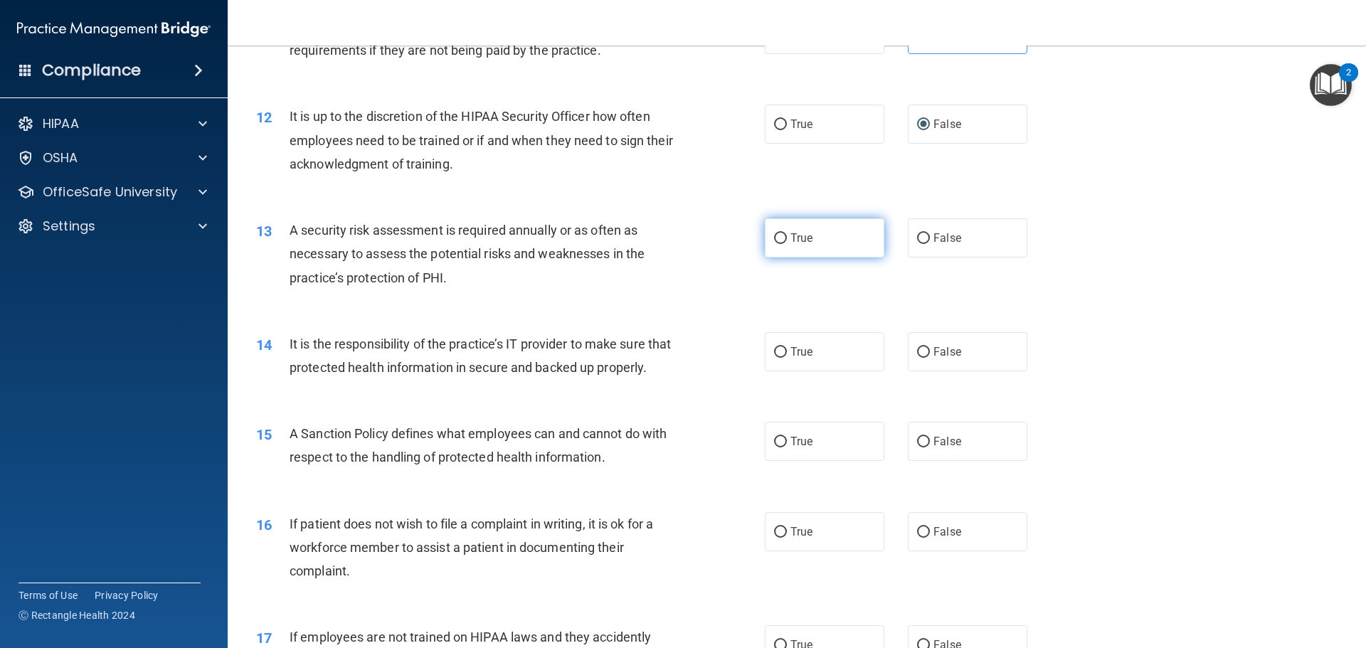
click at [808, 253] on label "True" at bounding box center [825, 237] width 120 height 39
click at [787, 244] on input "True" at bounding box center [780, 238] width 13 height 11
radio input "true"
click at [918, 347] on input "False" at bounding box center [923, 352] width 13 height 11
radio input "true"
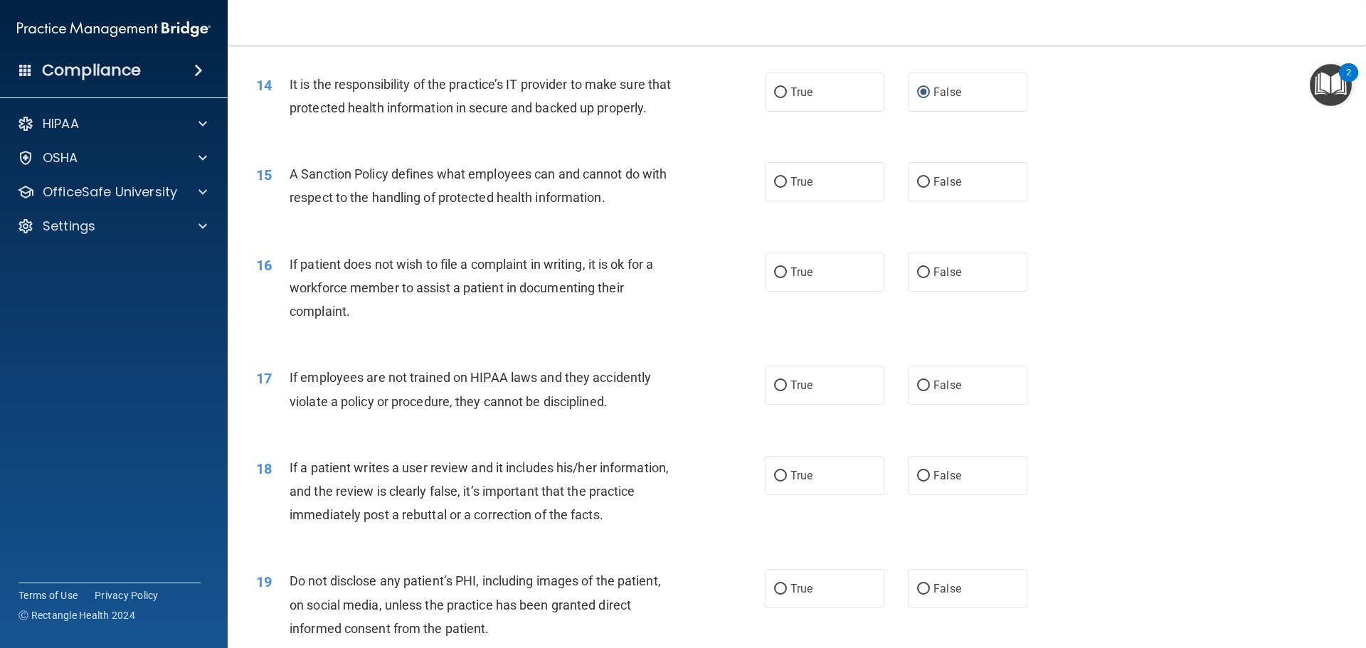
scroll to position [1637, 0]
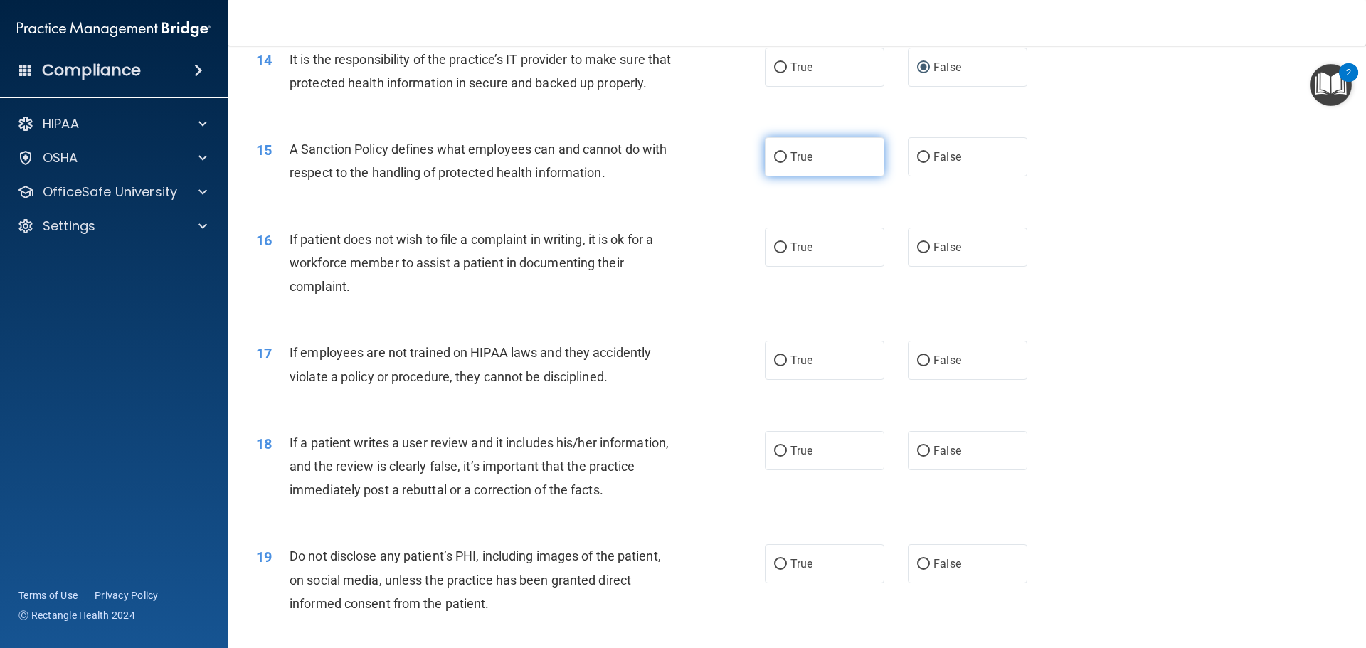
click at [810, 176] on label "True" at bounding box center [825, 156] width 120 height 39
click at [787, 163] on input "True" at bounding box center [780, 157] width 13 height 11
radio input "true"
drag, startPoint x: 665, startPoint y: 386, endPoint x: 646, endPoint y: 429, distance: 46.8
click at [646, 413] on div "17 If employees are not trained on HIPAA laws and they accidently violate a pol…" at bounding box center [797, 368] width 1103 height 90
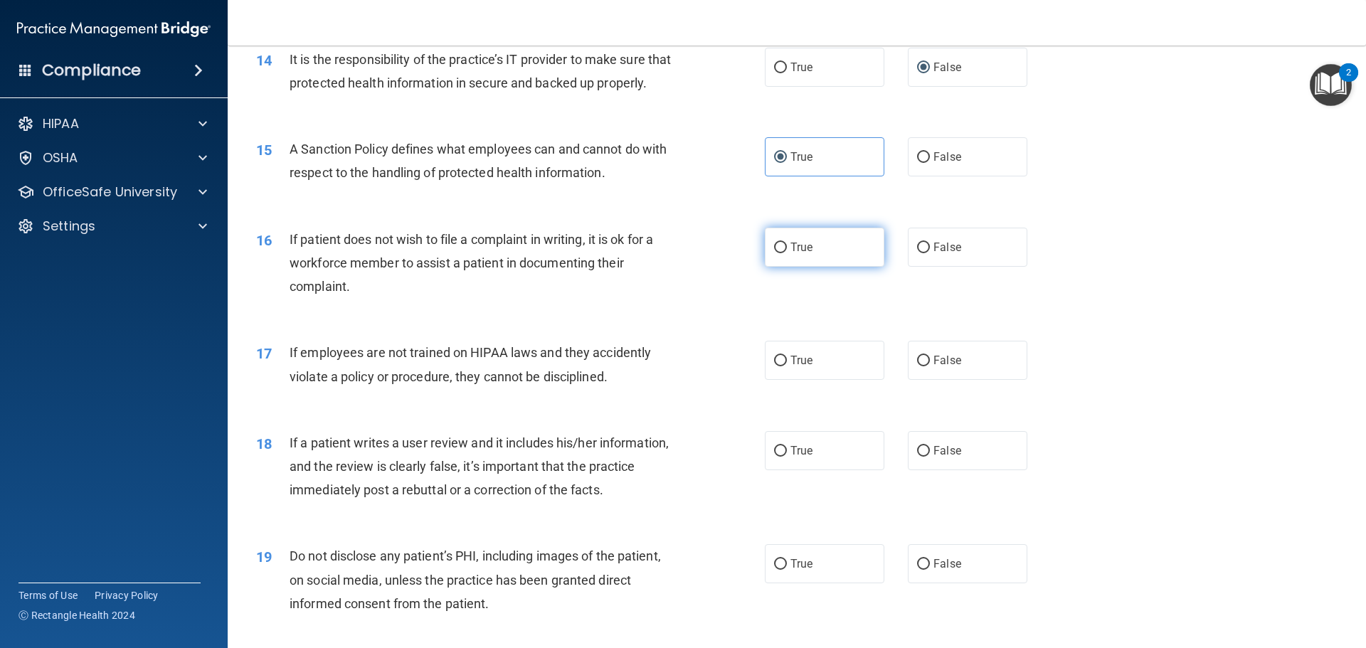
click at [817, 267] on label "True" at bounding box center [825, 247] width 120 height 39
click at [787, 253] on input "True" at bounding box center [780, 248] width 13 height 11
radio input "true"
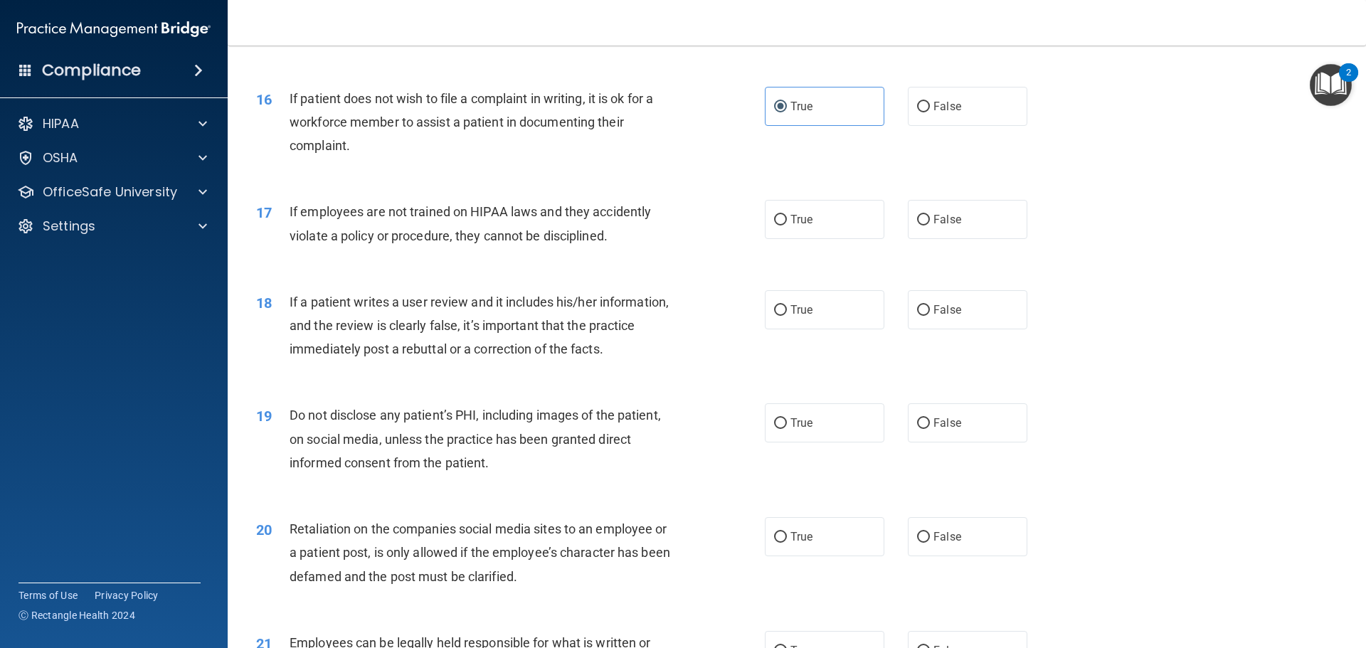
scroll to position [1779, 0]
click at [829, 238] on label "True" at bounding box center [825, 218] width 120 height 39
click at [787, 224] on input "True" at bounding box center [780, 219] width 13 height 11
radio input "true"
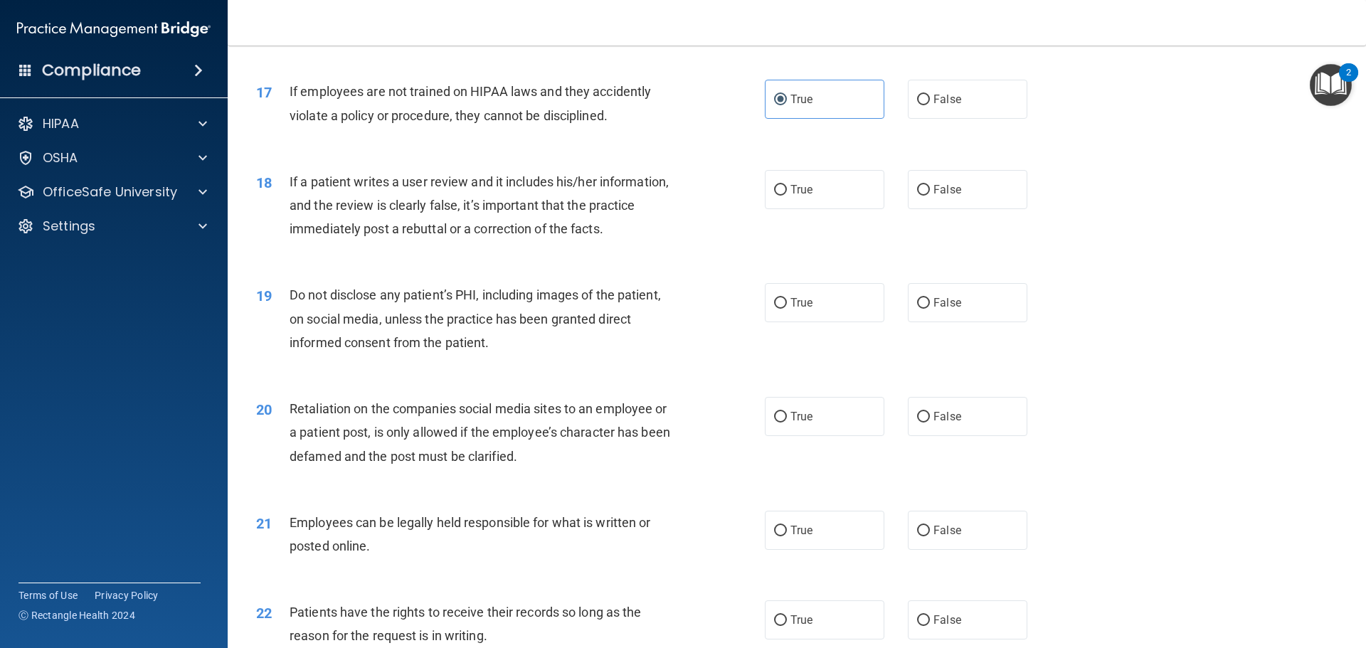
scroll to position [1922, 0]
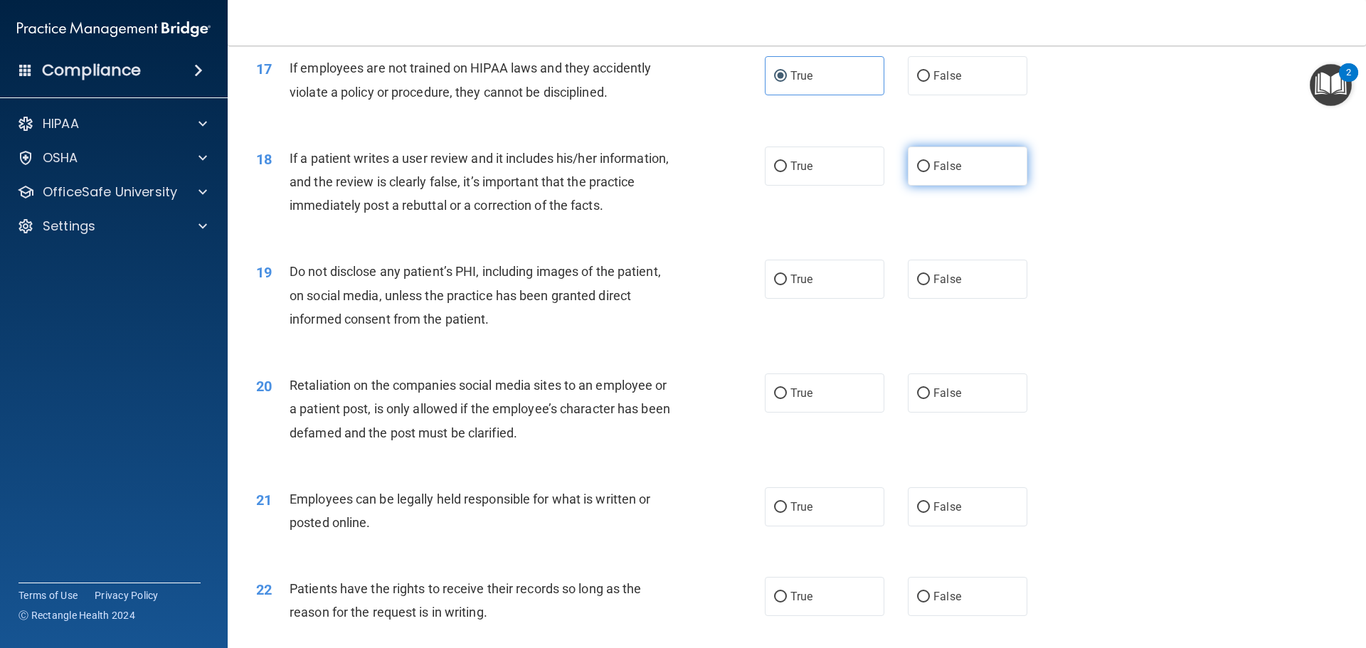
click at [917, 172] on input "False" at bounding box center [923, 167] width 13 height 11
radio input "true"
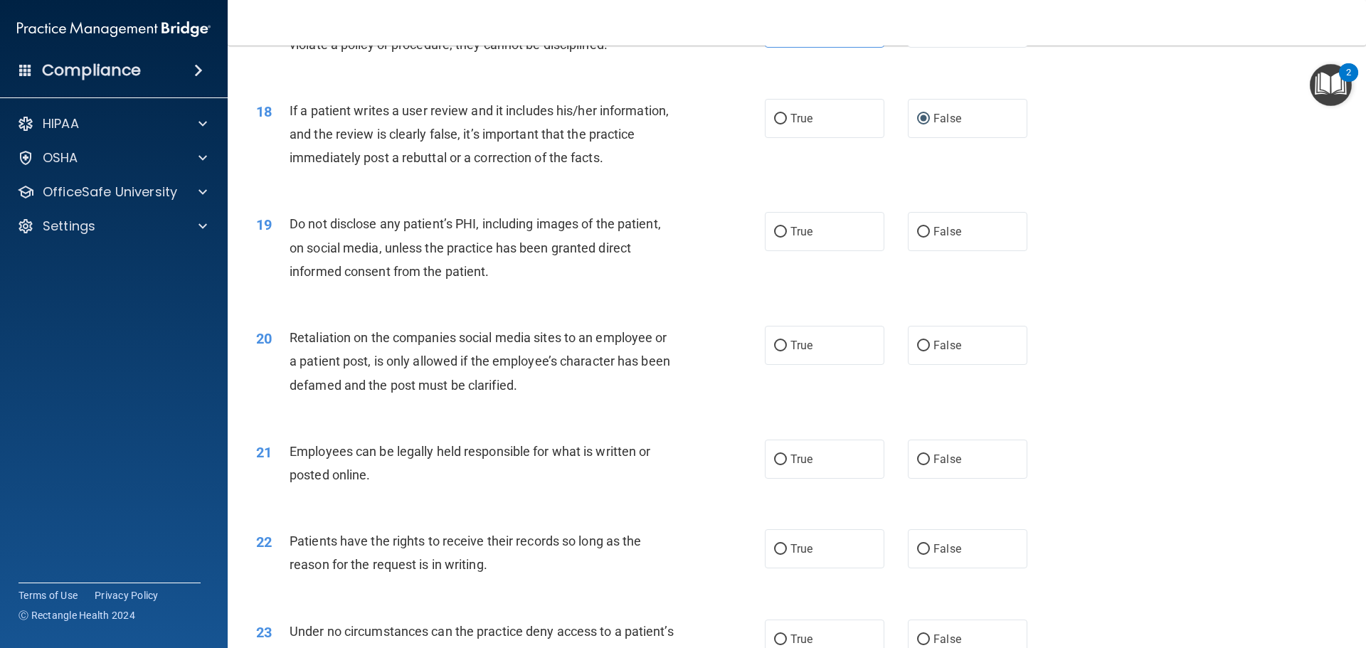
scroll to position [1993, 0]
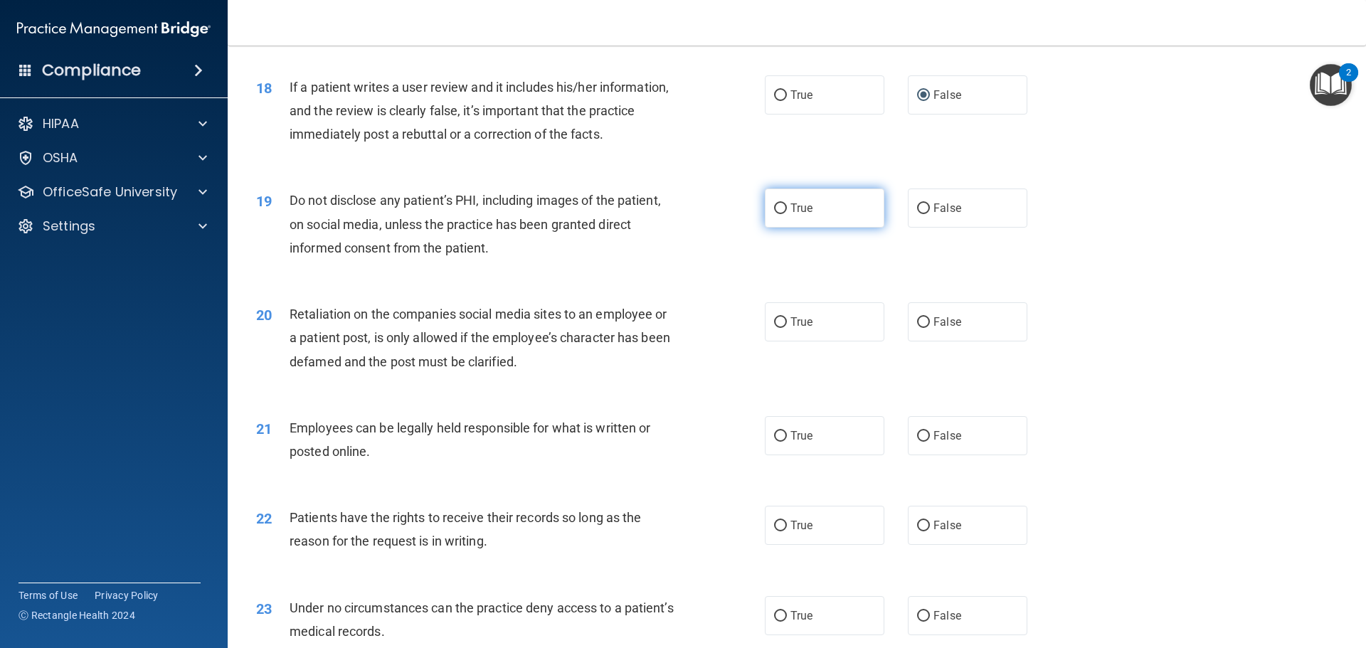
click at [803, 224] on label "True" at bounding box center [825, 208] width 120 height 39
click at [787, 214] on input "True" at bounding box center [780, 209] width 13 height 11
radio input "true"
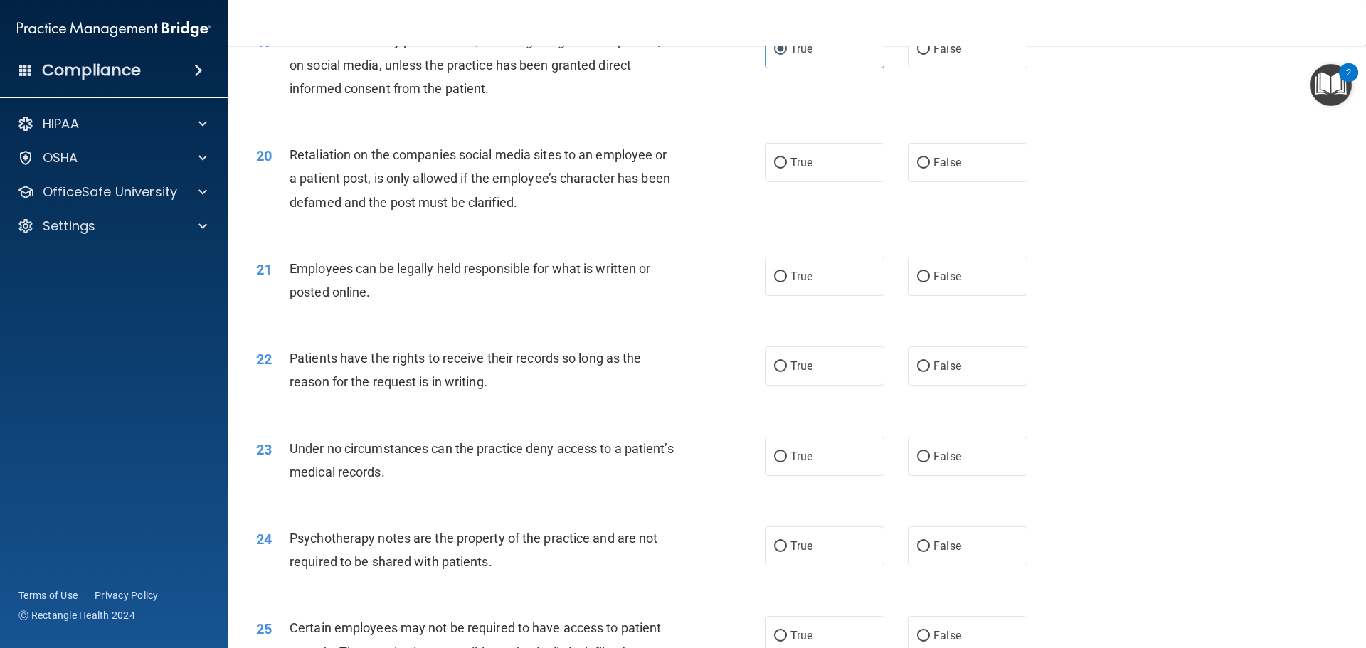
scroll to position [2206, 0]
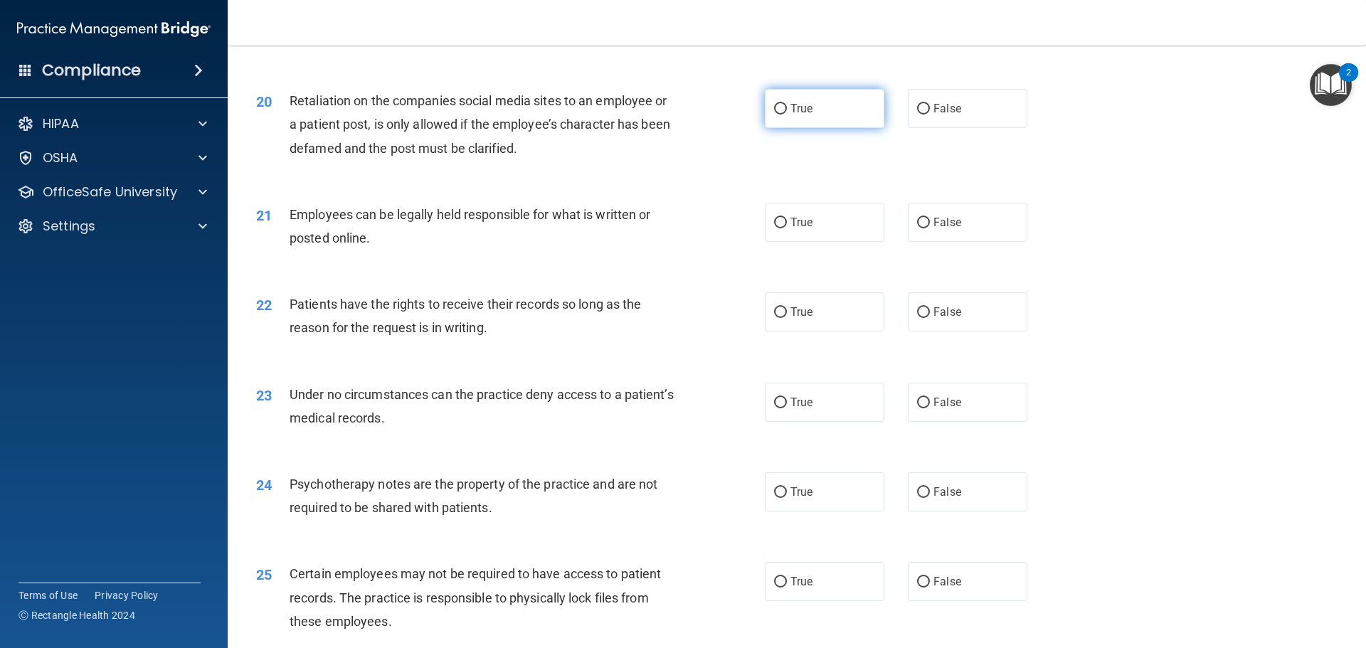
click at [818, 128] on label "True" at bounding box center [825, 108] width 120 height 39
click at [787, 115] on input "True" at bounding box center [780, 109] width 13 height 11
radio input "true"
click at [919, 115] on input "False" at bounding box center [923, 109] width 13 height 11
radio input "true"
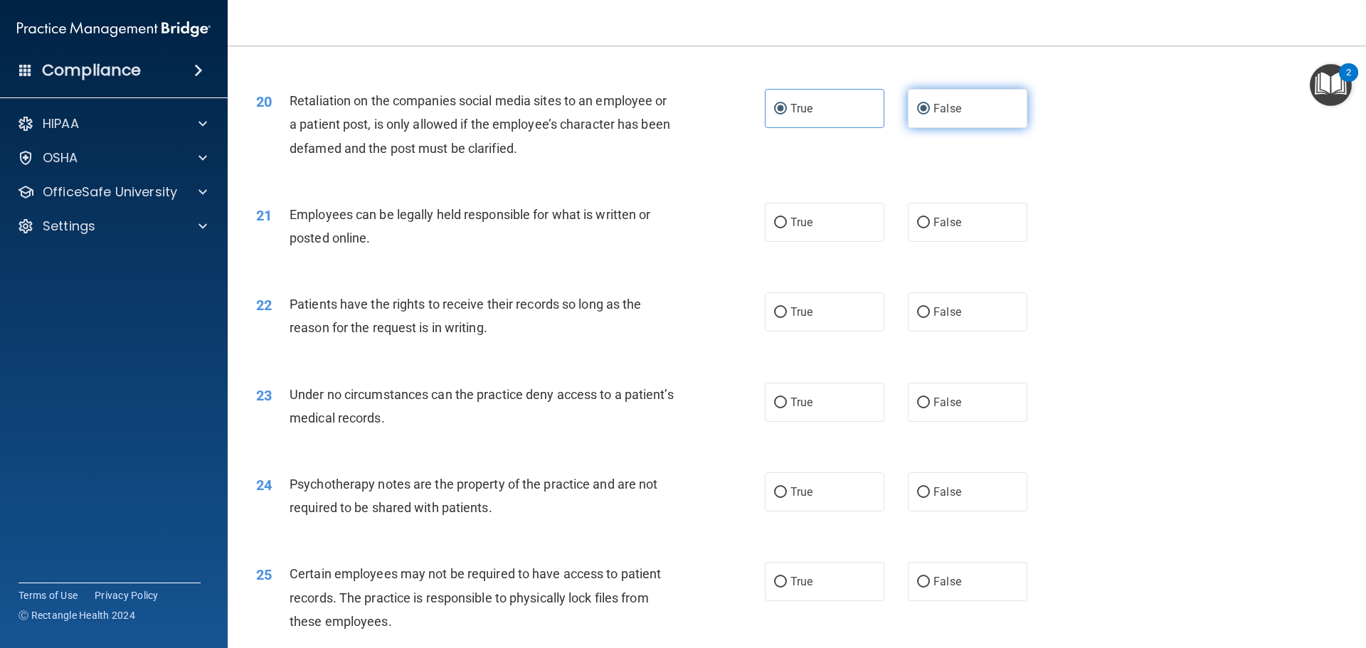
radio input "false"
click at [823, 242] on label "True" at bounding box center [825, 222] width 120 height 39
click at [787, 228] on input "True" at bounding box center [780, 223] width 13 height 11
radio input "true"
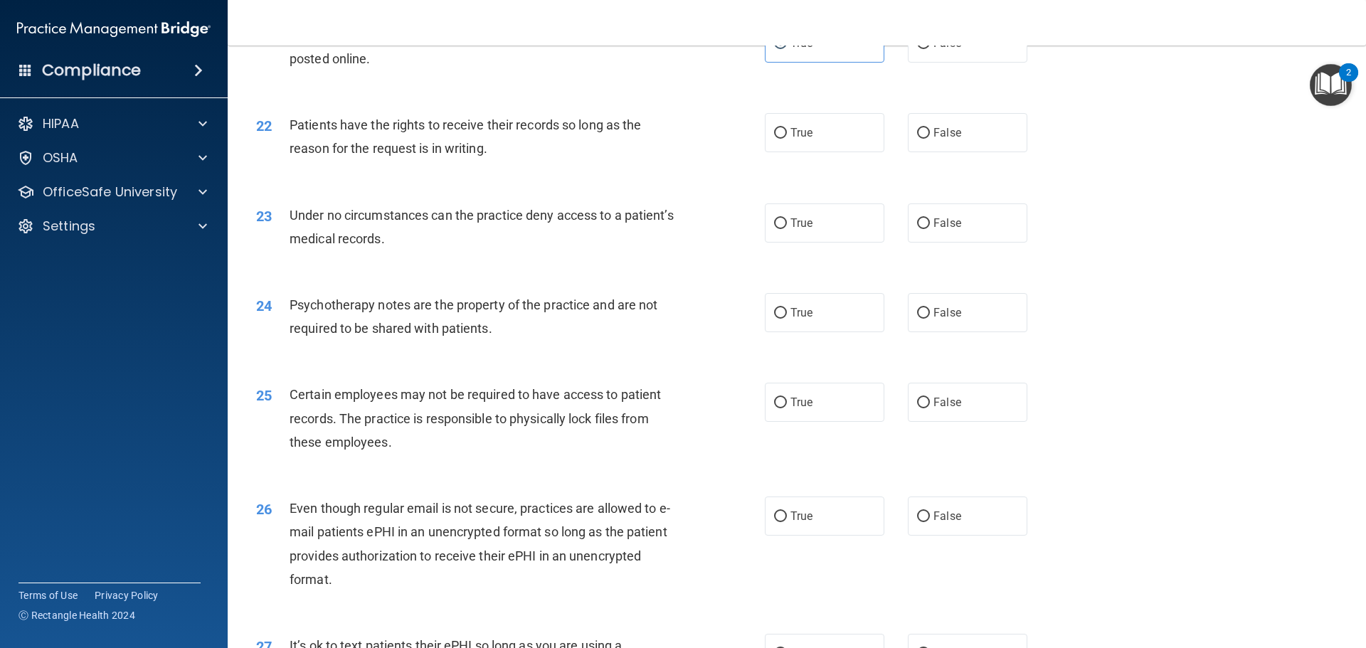
scroll to position [2420, 0]
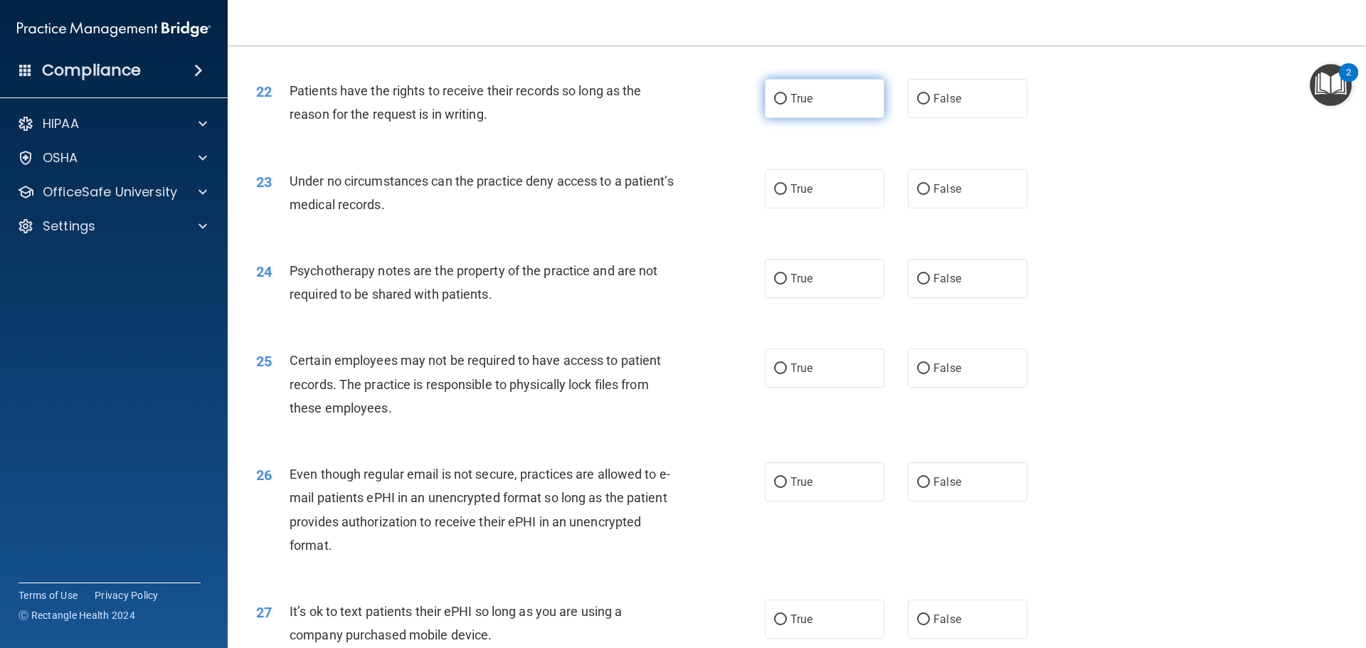
click at [808, 105] on span "True" at bounding box center [802, 99] width 22 height 14
click at [787, 105] on input "True" at bounding box center [780, 99] width 13 height 11
radio input "true"
click at [917, 209] on label "False" at bounding box center [968, 188] width 120 height 39
click at [917, 195] on input "False" at bounding box center [923, 189] width 13 height 11
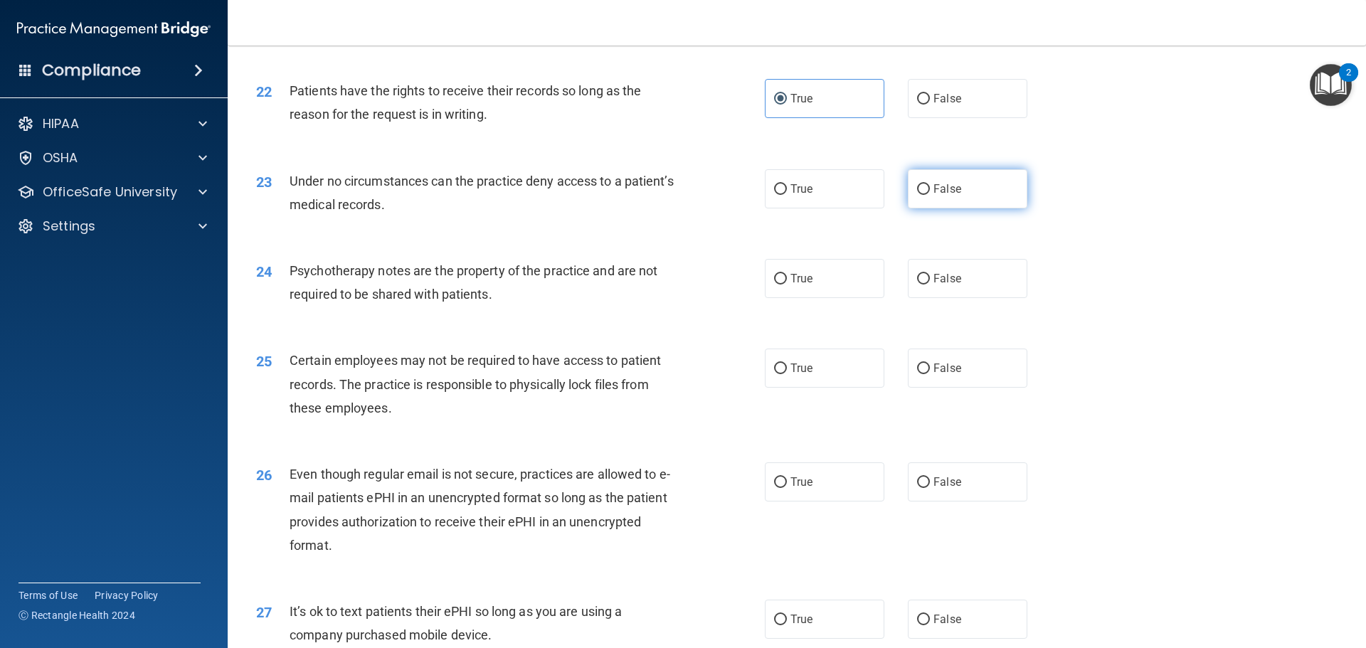
radio input "true"
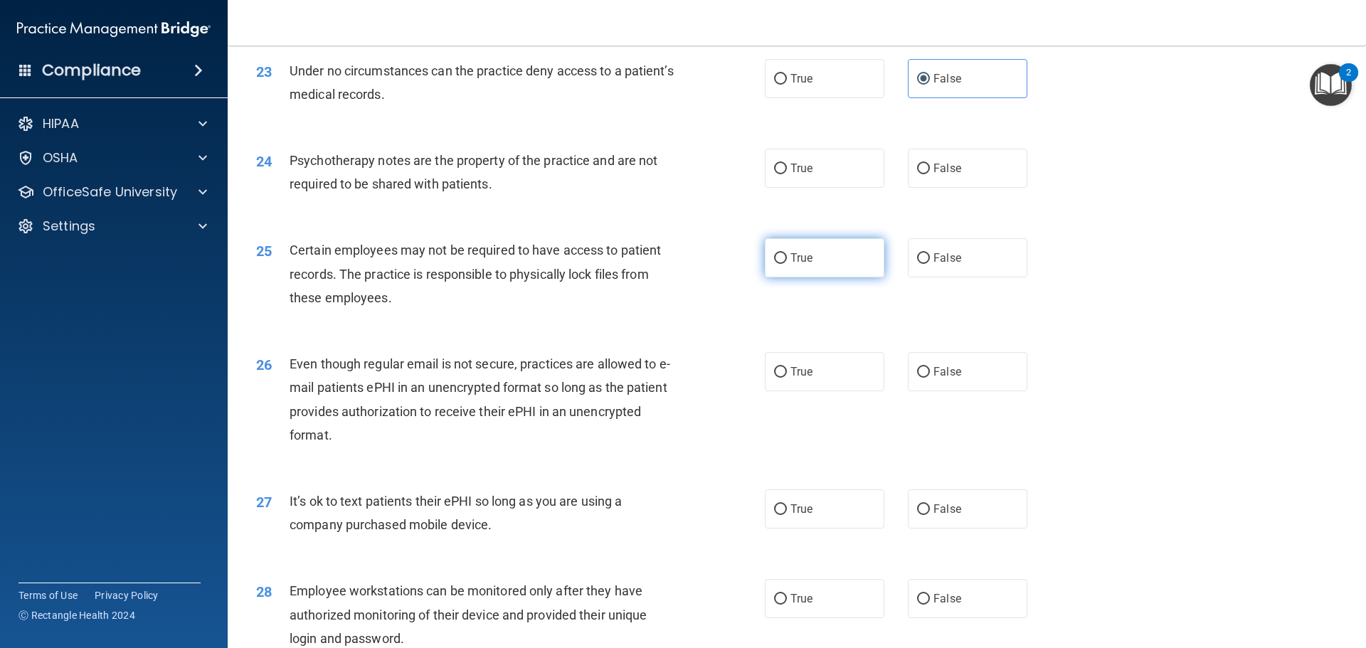
scroll to position [2562, 0]
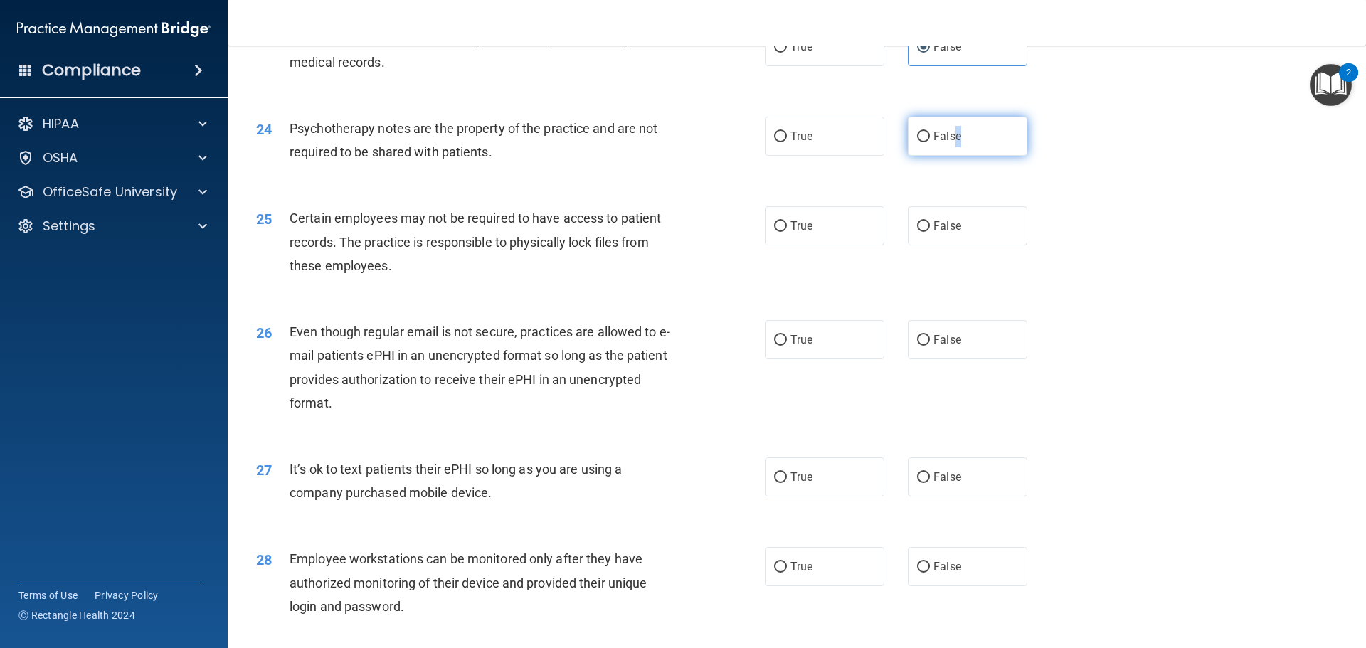
click at [951, 143] on span "False" at bounding box center [948, 137] width 28 height 14
click at [781, 232] on input "True" at bounding box center [780, 226] width 13 height 11
radio input "true"
click at [924, 246] on label "False" at bounding box center [968, 225] width 120 height 39
click at [924, 232] on input "False" at bounding box center [923, 226] width 13 height 11
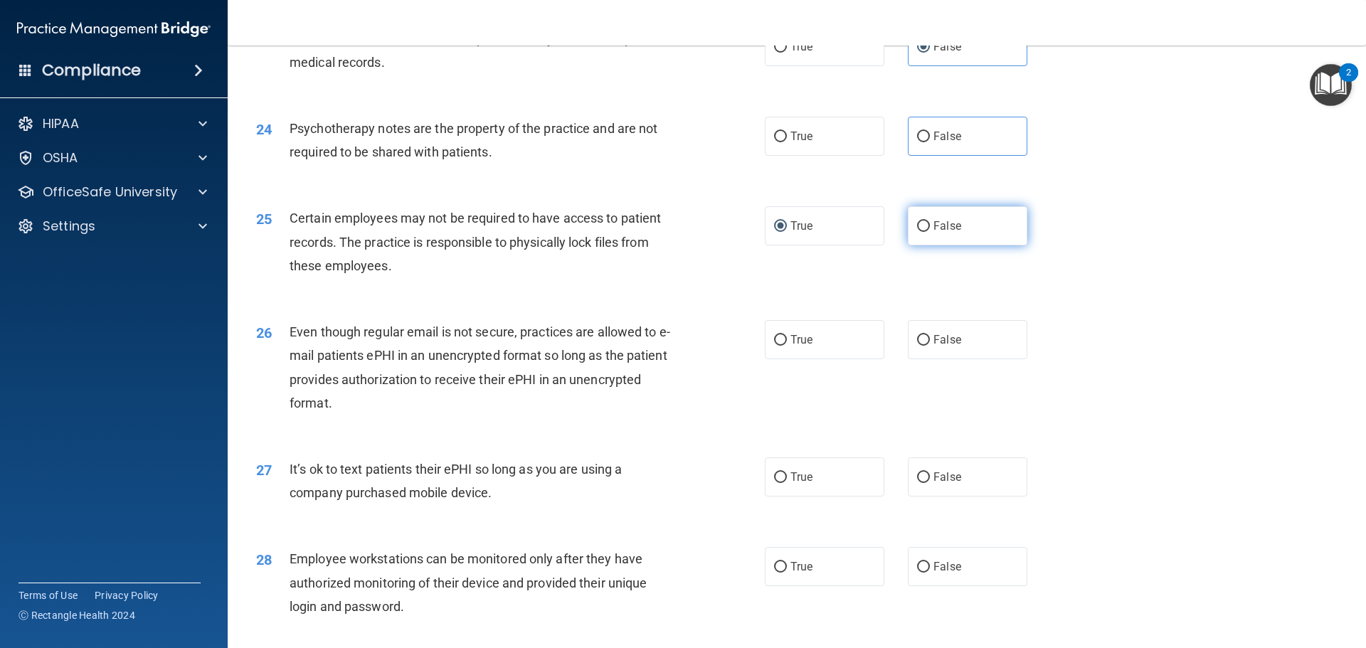
radio input "true"
radio input "false"
click at [908, 156] on label "False" at bounding box center [968, 136] width 120 height 39
click at [917, 142] on input "False" at bounding box center [923, 137] width 13 height 11
radio input "true"
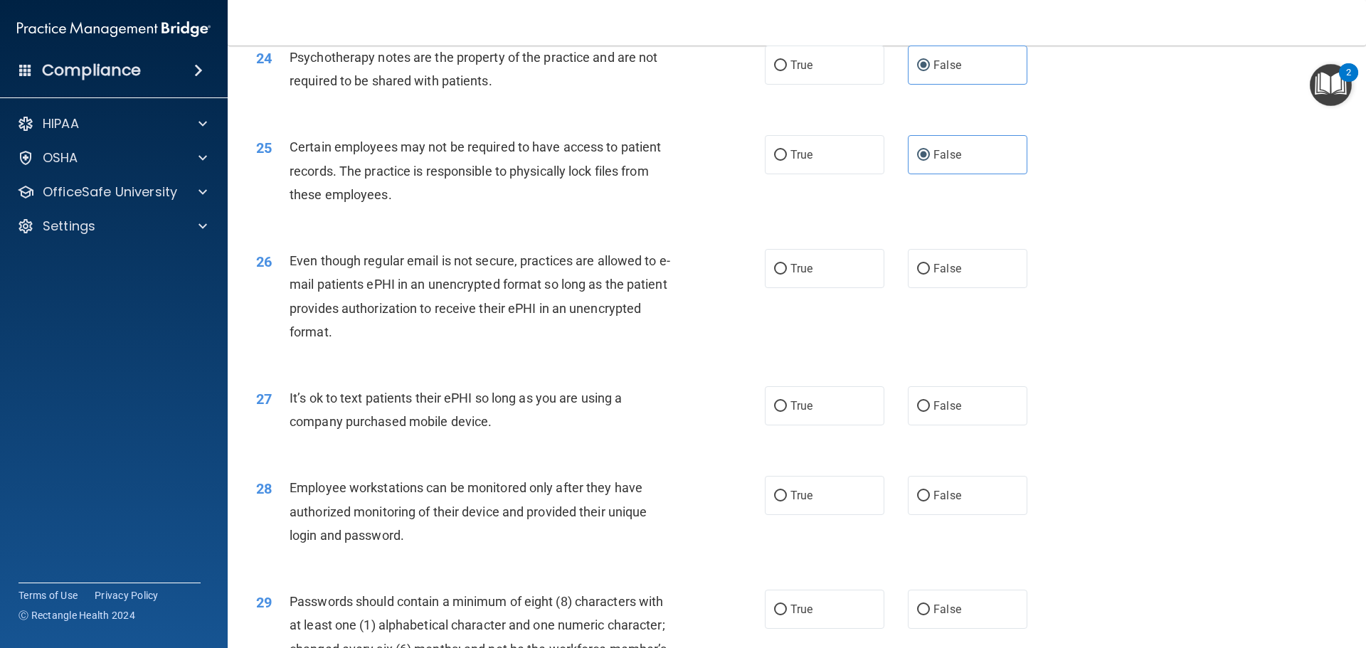
scroll to position [2704, 0]
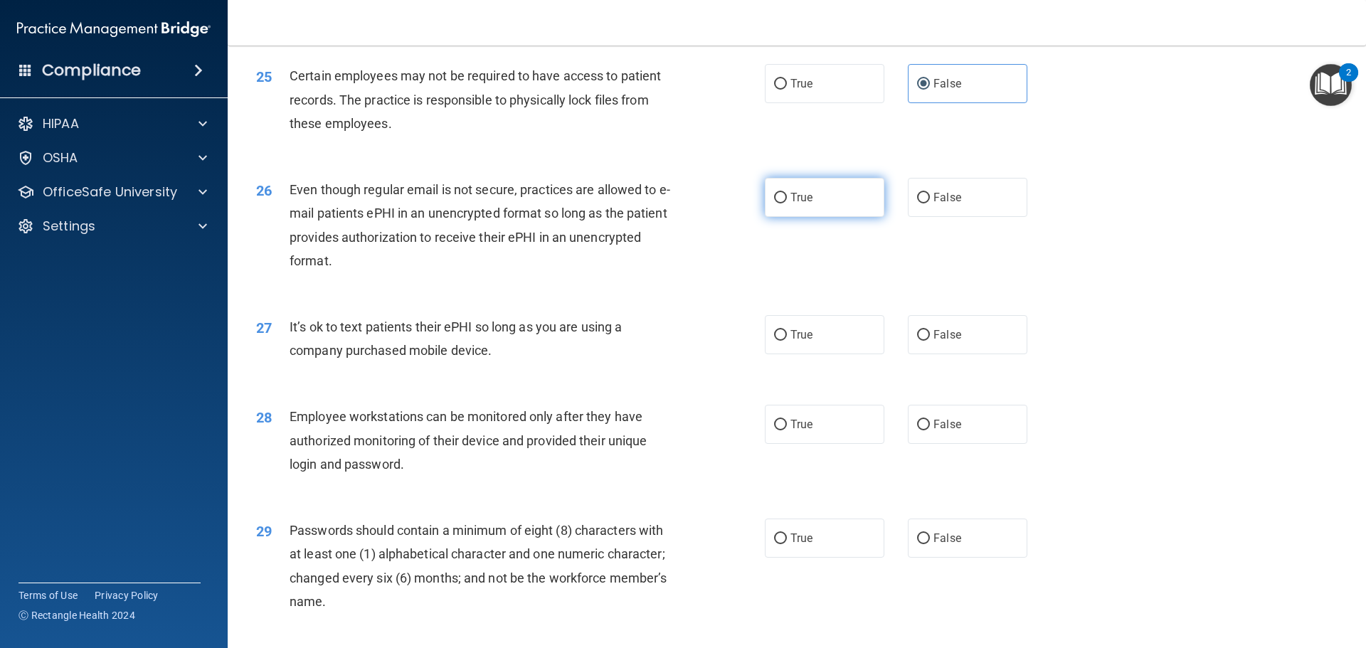
click at [784, 217] on label "True" at bounding box center [825, 197] width 120 height 39
click at [784, 204] on input "True" at bounding box center [780, 198] width 13 height 11
radio input "true"
click at [836, 354] on label "True" at bounding box center [825, 334] width 120 height 39
click at [787, 341] on input "True" at bounding box center [780, 335] width 13 height 11
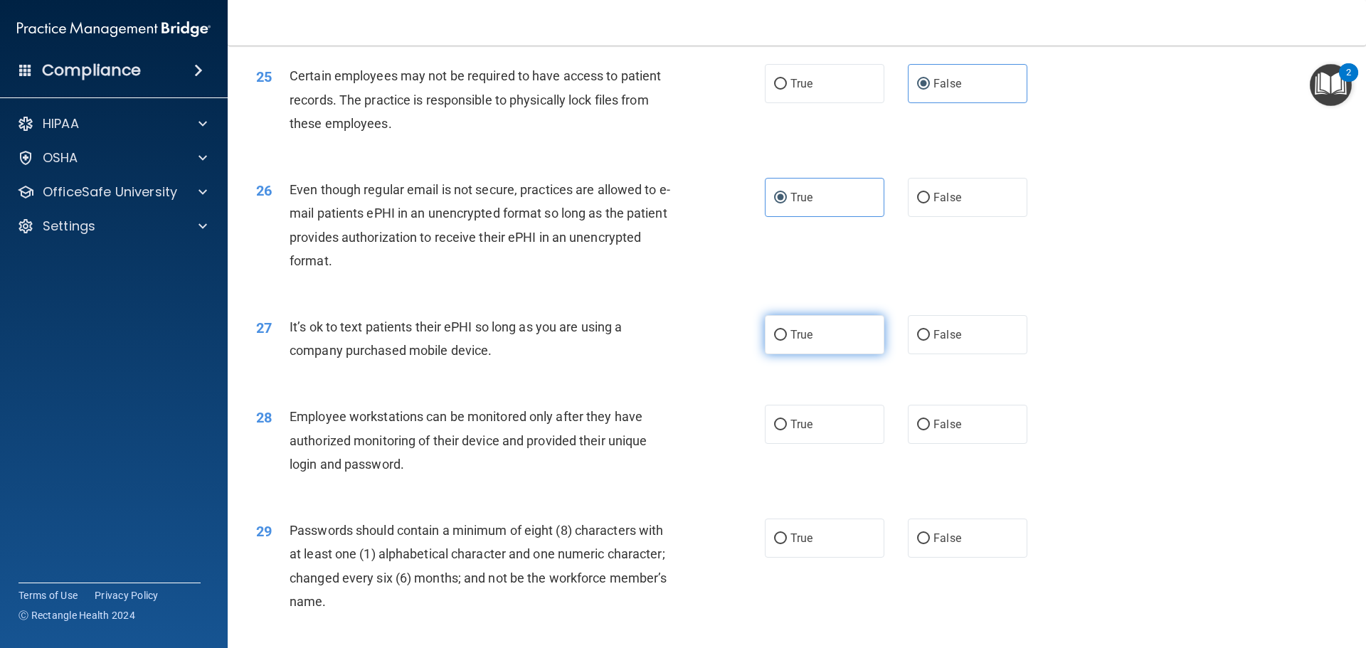
radio input "true"
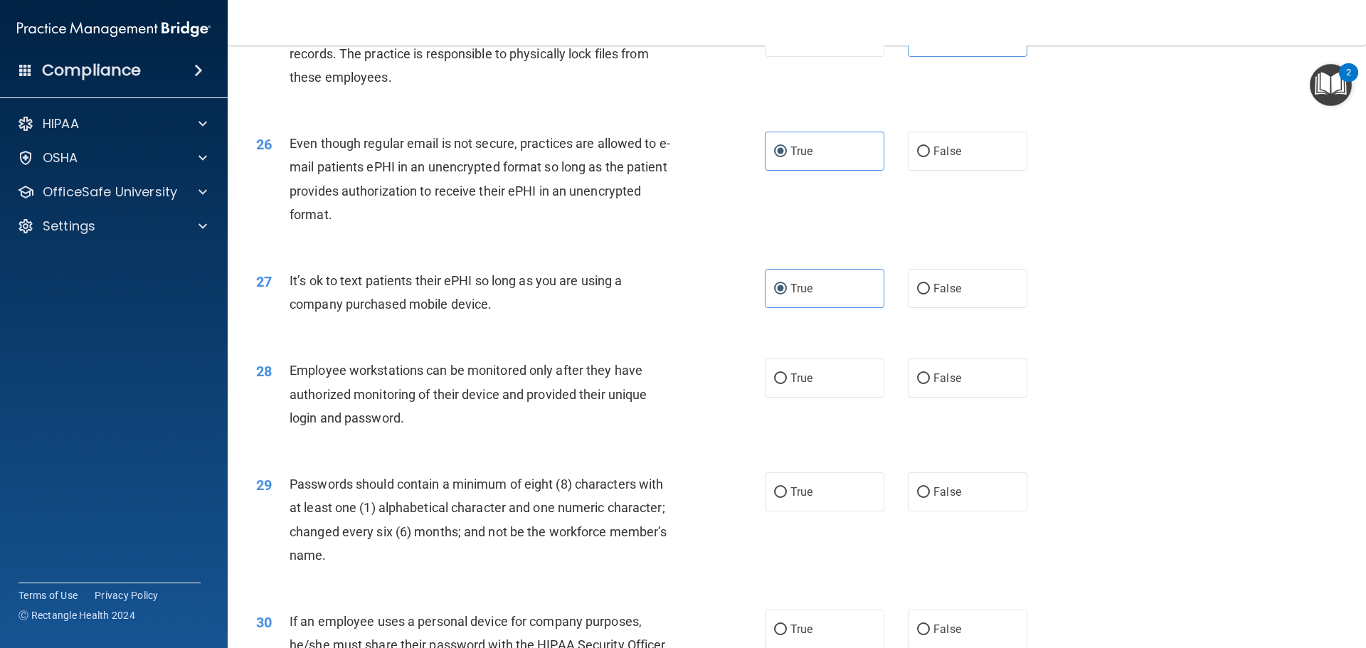
scroll to position [2776, 0]
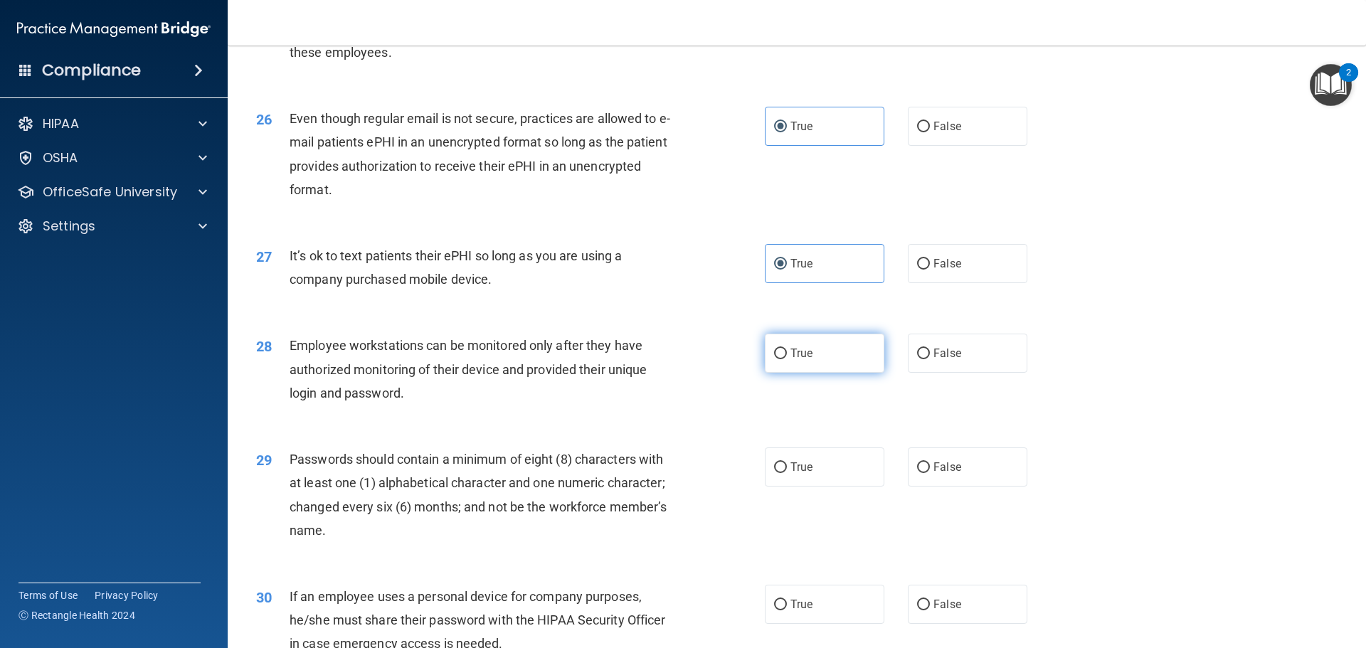
click at [776, 359] on input "True" at bounding box center [780, 354] width 13 height 11
radio input "true"
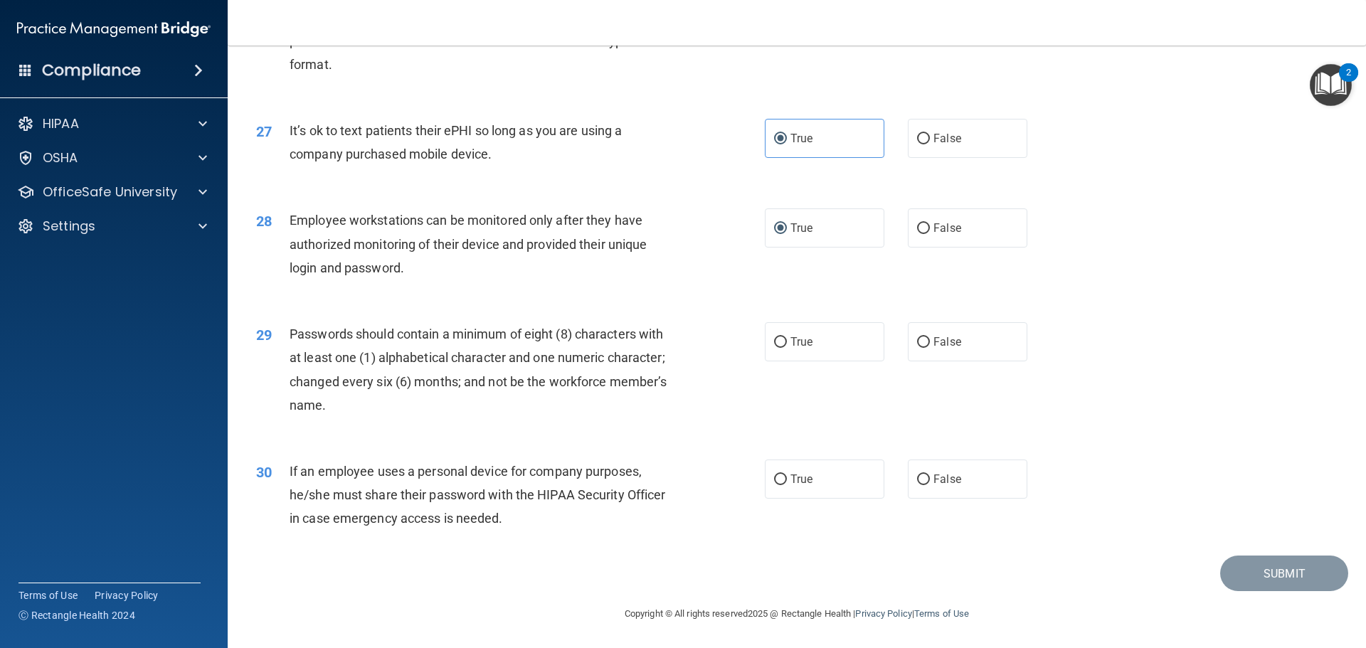
scroll to position [2918, 0]
click at [795, 349] on span "True" at bounding box center [802, 342] width 22 height 14
click at [787, 348] on input "True" at bounding box center [780, 342] width 13 height 11
radio input "true"
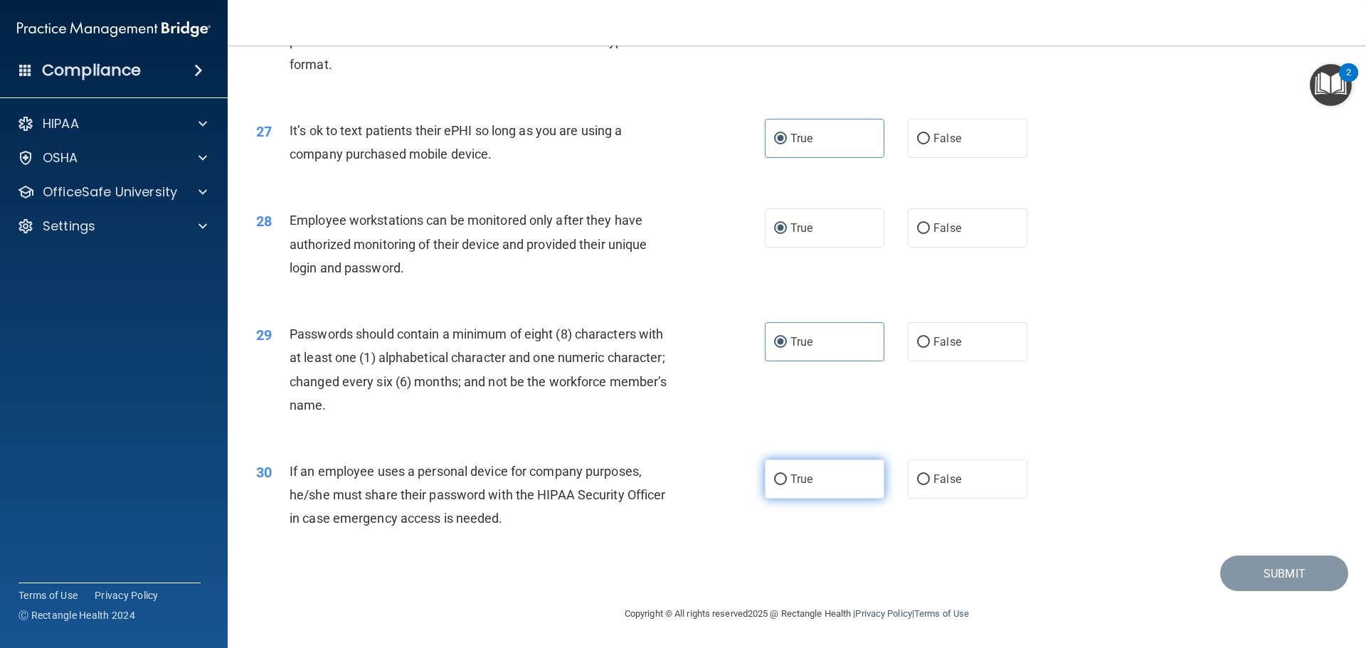
click at [816, 479] on label "True" at bounding box center [825, 479] width 120 height 39
click at [787, 479] on input "True" at bounding box center [780, 480] width 13 height 11
radio input "true"
click at [1279, 585] on button "Submit" at bounding box center [1285, 574] width 128 height 36
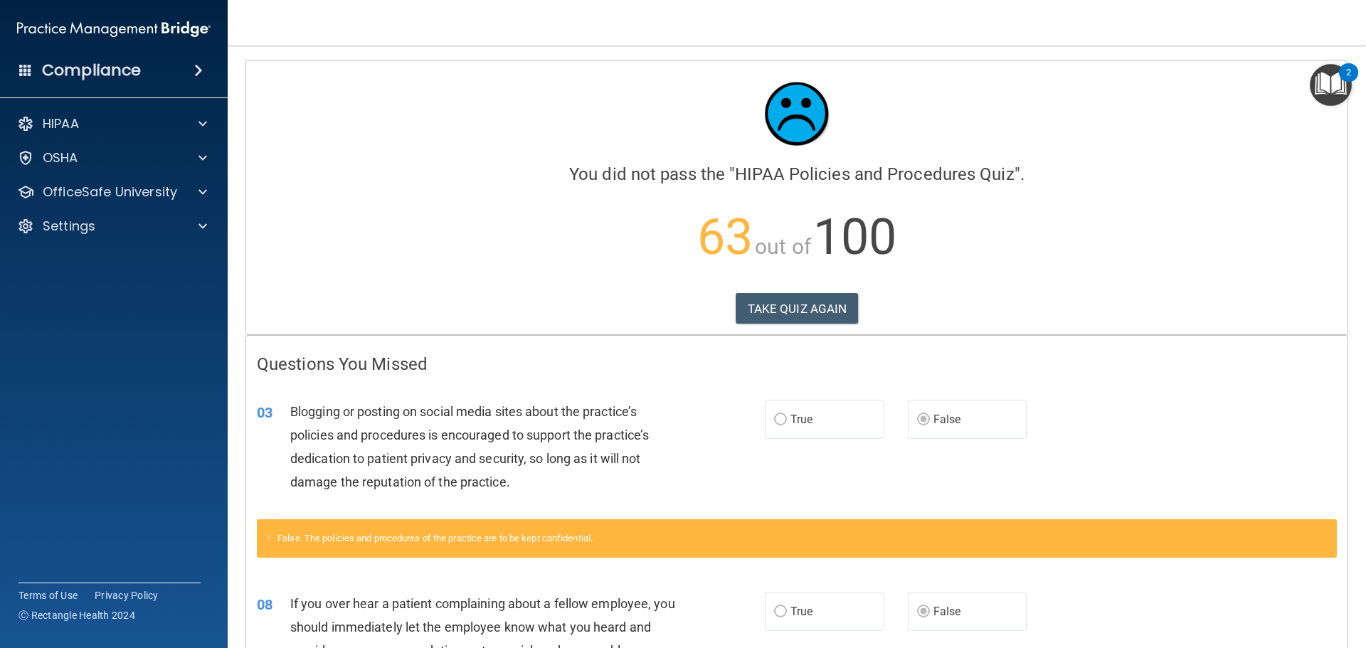
click at [1154, 589] on div "08 If you over hear a patient complaining about a fellow employee, you should i…" at bounding box center [797, 642] width 1102 height 137
click at [838, 324] on div "Calculating your score.... You did not pass the " HIPAA Policies and Procedures…" at bounding box center [797, 197] width 1102 height 274
click at [845, 315] on button "TAKE QUIZ AGAIN" at bounding box center [797, 308] width 123 height 31
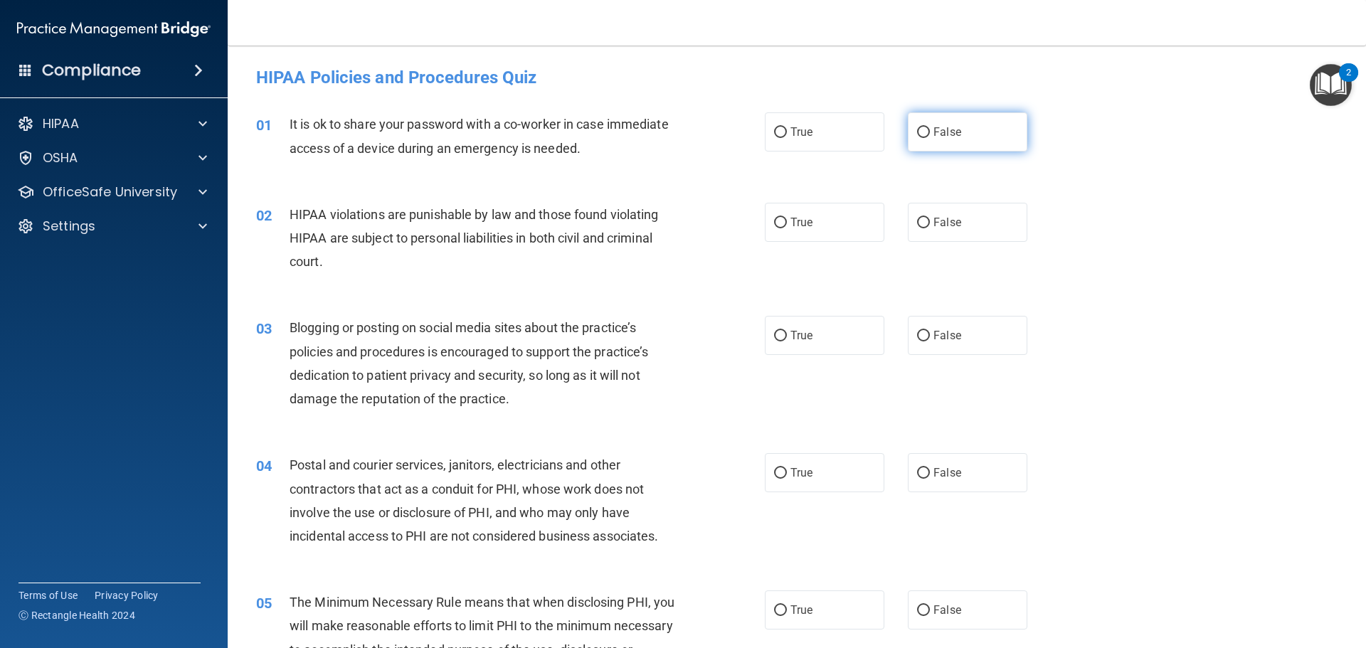
click at [959, 144] on label "False" at bounding box center [968, 131] width 120 height 39
click at [930, 138] on input "False" at bounding box center [923, 132] width 13 height 11
radio input "true"
click at [781, 231] on label "True" at bounding box center [825, 222] width 120 height 39
click at [781, 228] on input "True" at bounding box center [780, 223] width 13 height 11
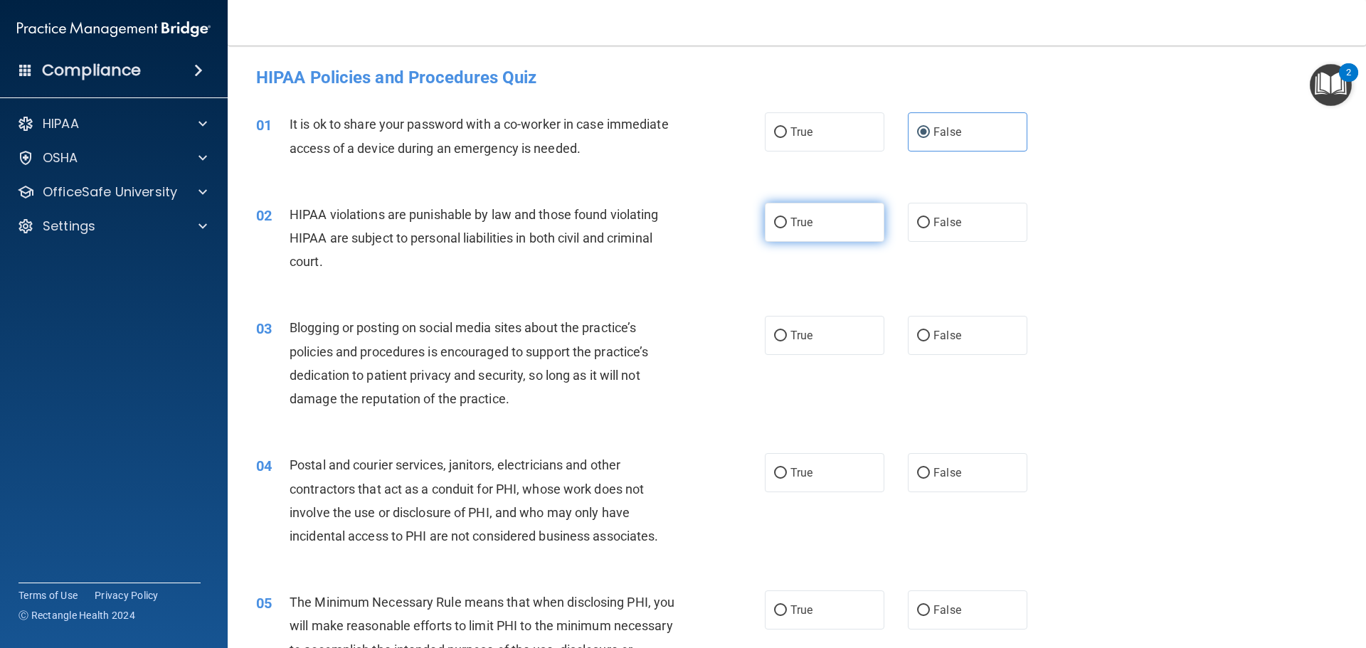
radio input "true"
click at [917, 331] on input "False" at bounding box center [923, 336] width 13 height 11
radio input "true"
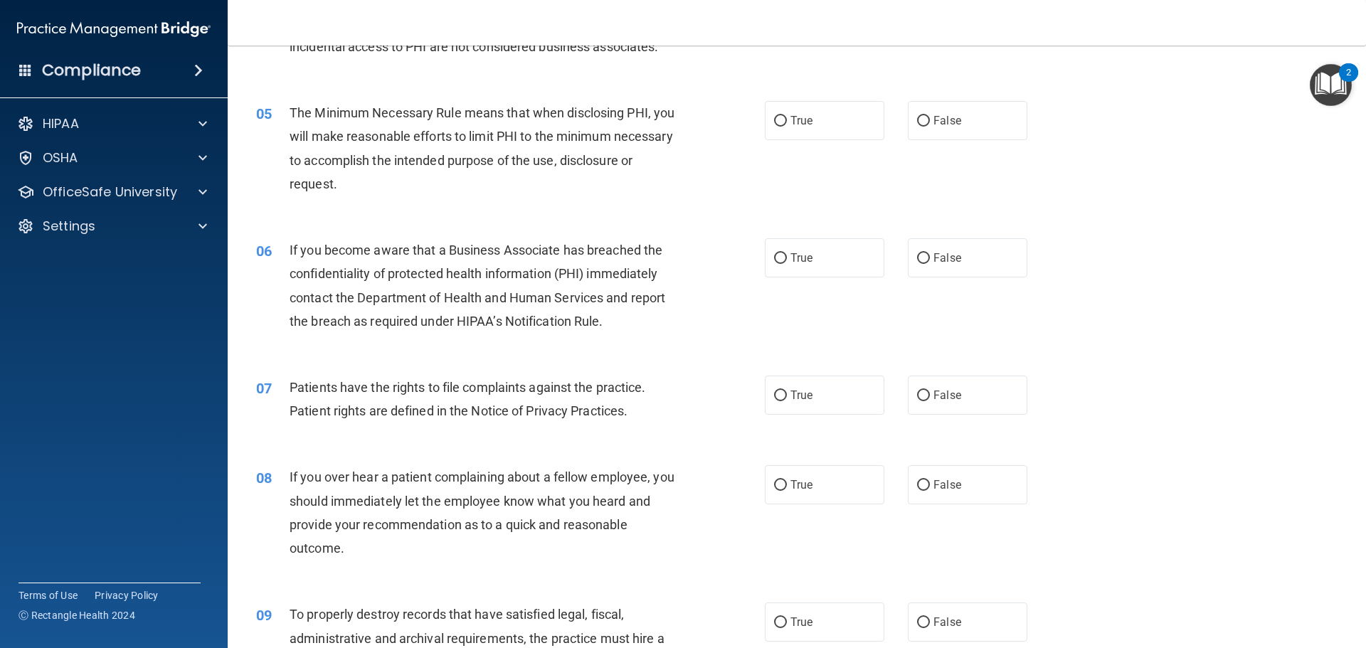
scroll to position [498, 0]
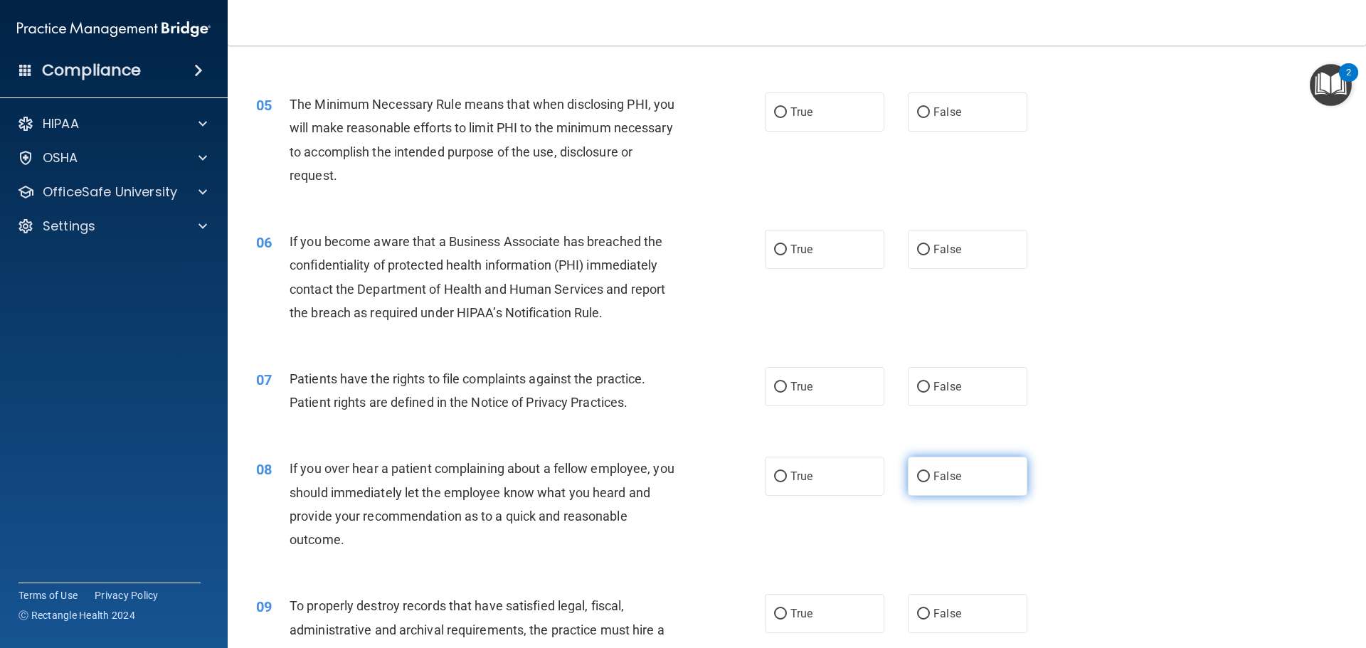
click at [926, 476] on label "False" at bounding box center [968, 476] width 120 height 39
click at [926, 476] on input "False" at bounding box center [923, 477] width 13 height 11
radio input "true"
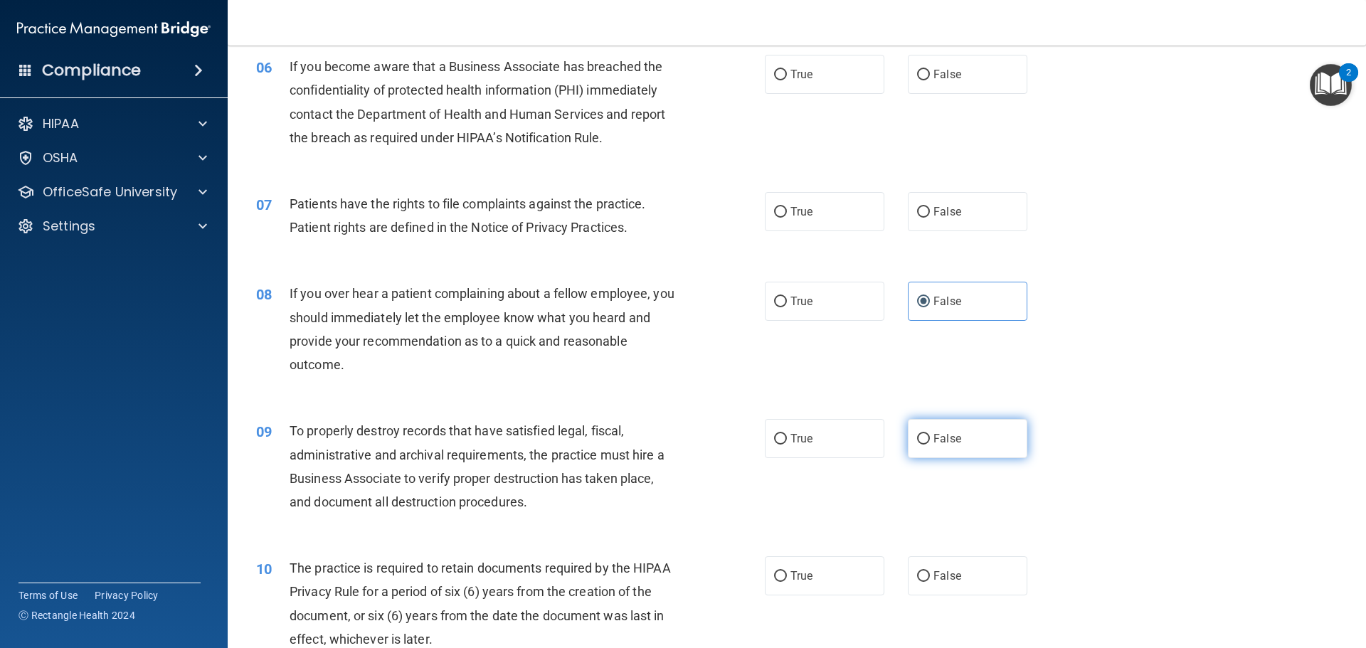
scroll to position [712, 0]
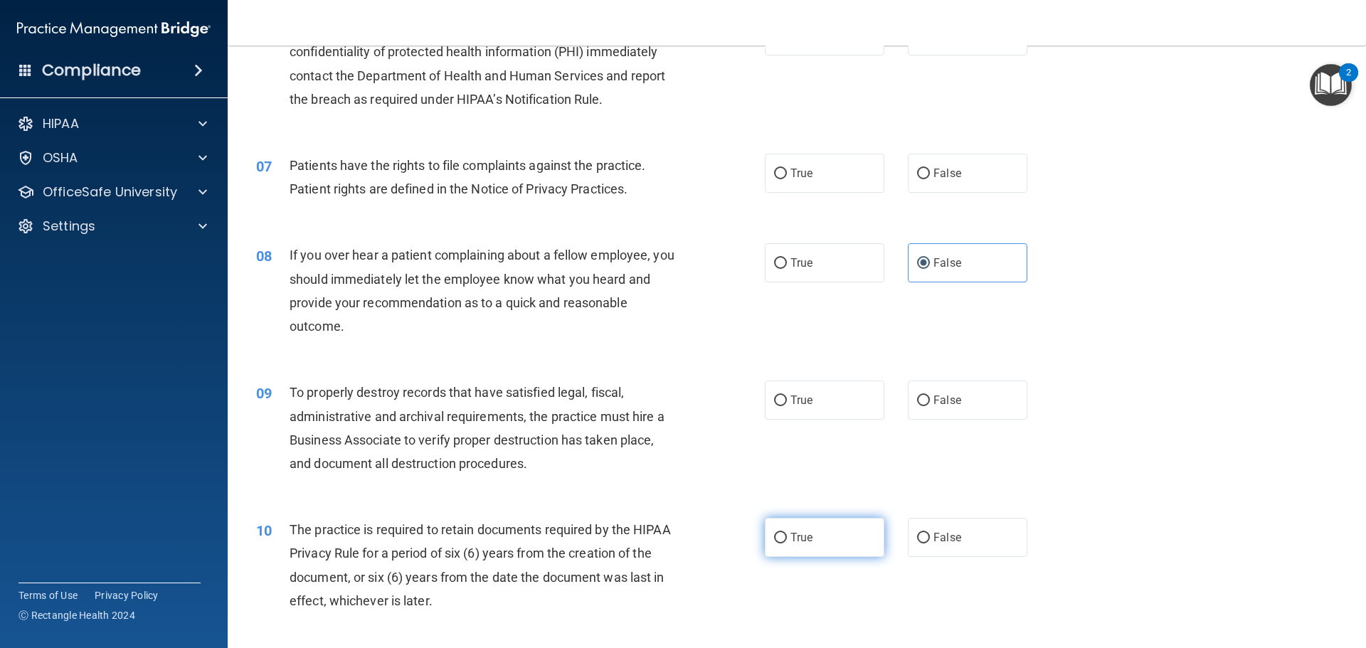
click at [774, 542] on input "True" at bounding box center [780, 538] width 13 height 11
radio input "true"
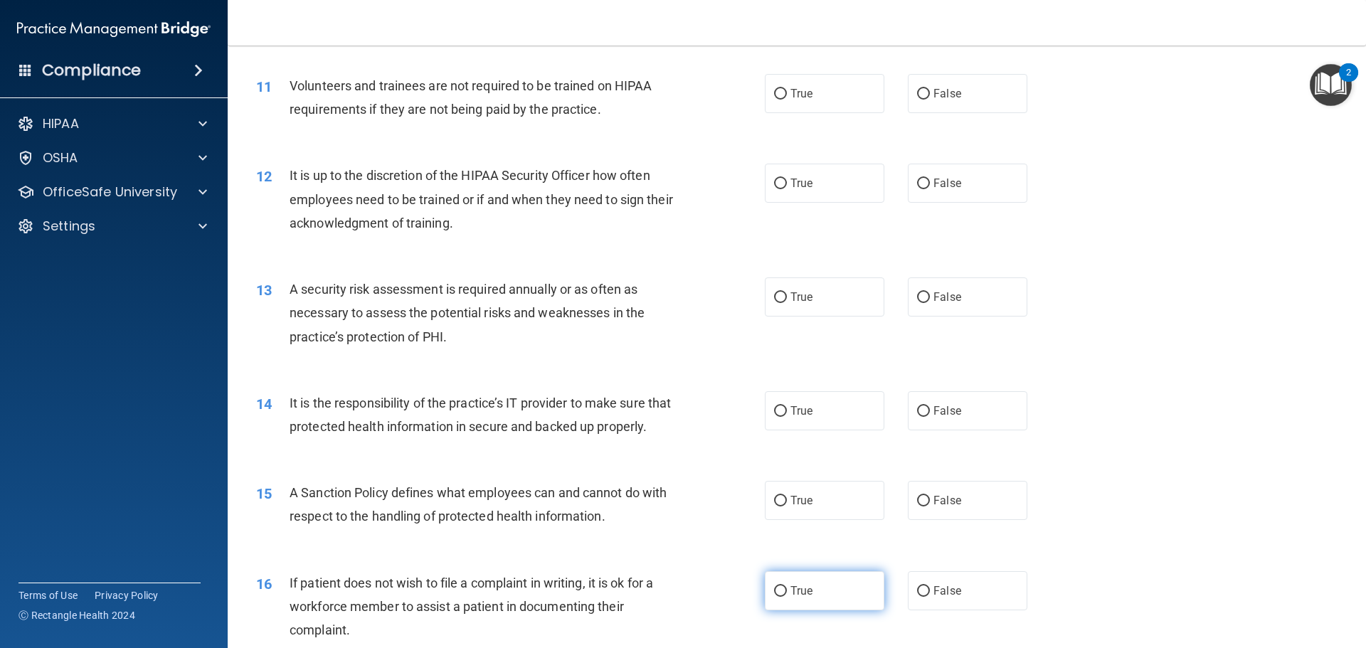
scroll to position [1352, 0]
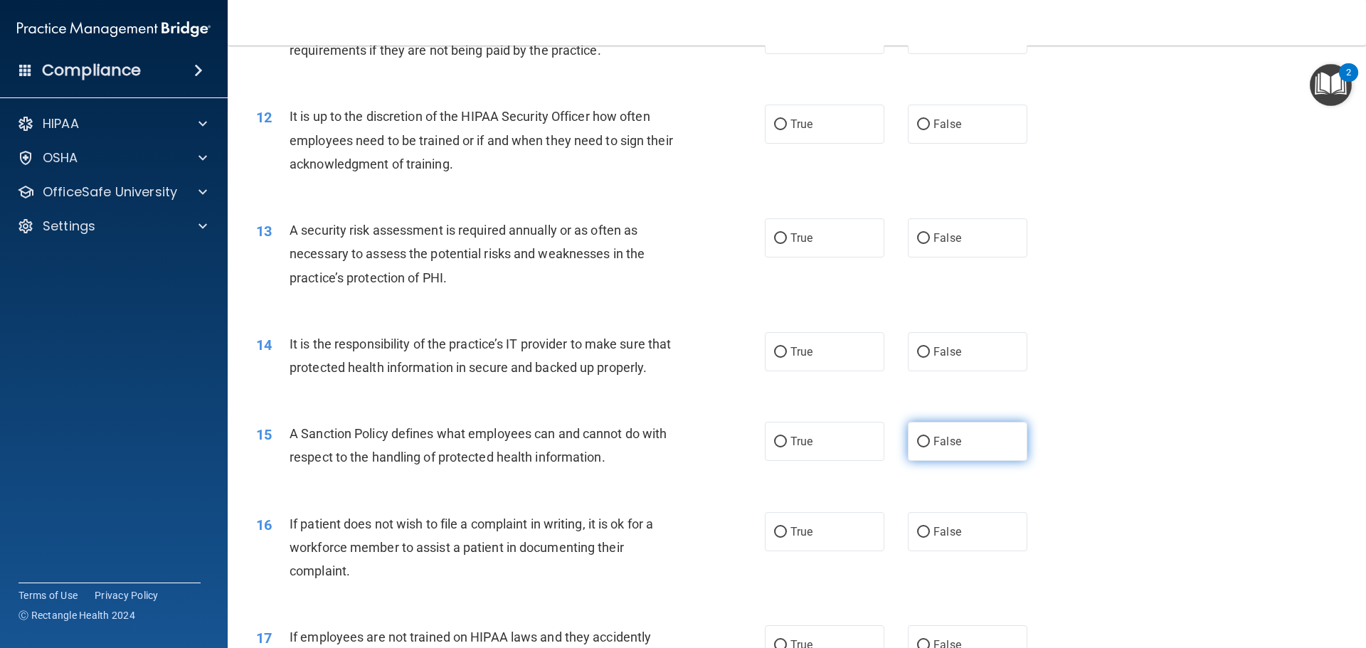
click at [922, 448] on input "False" at bounding box center [923, 442] width 13 height 11
radio input "true"
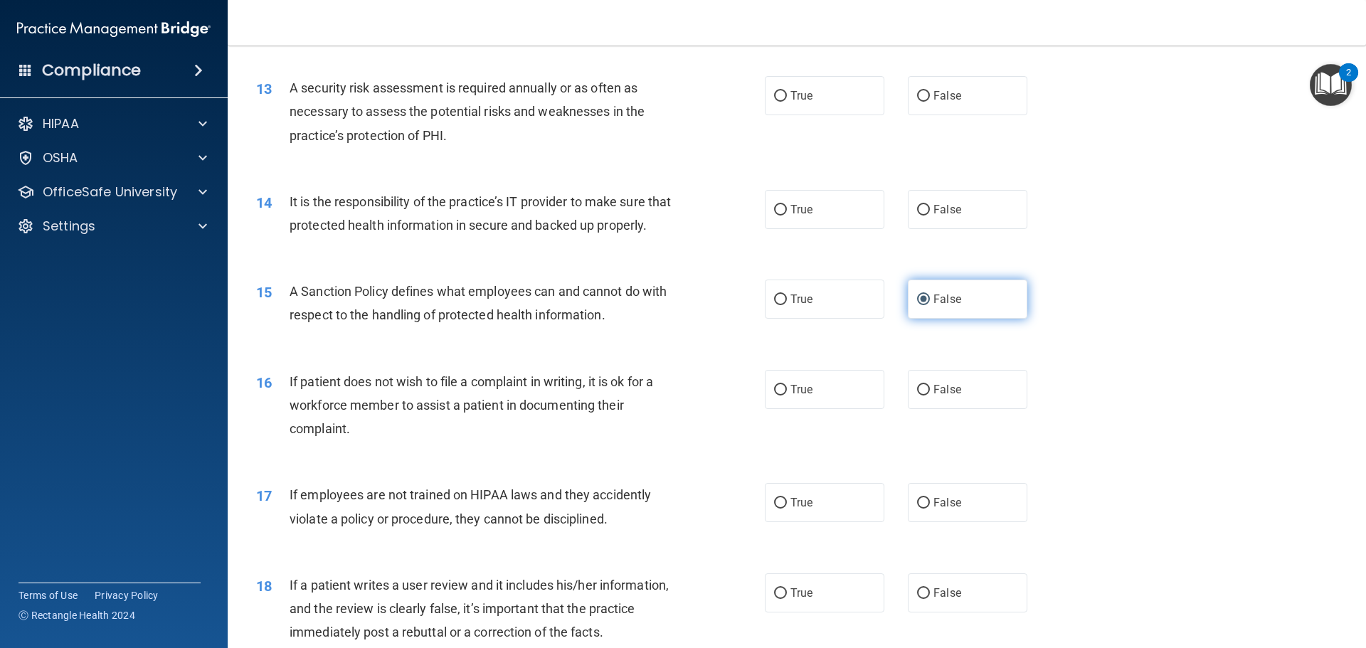
scroll to position [1566, 0]
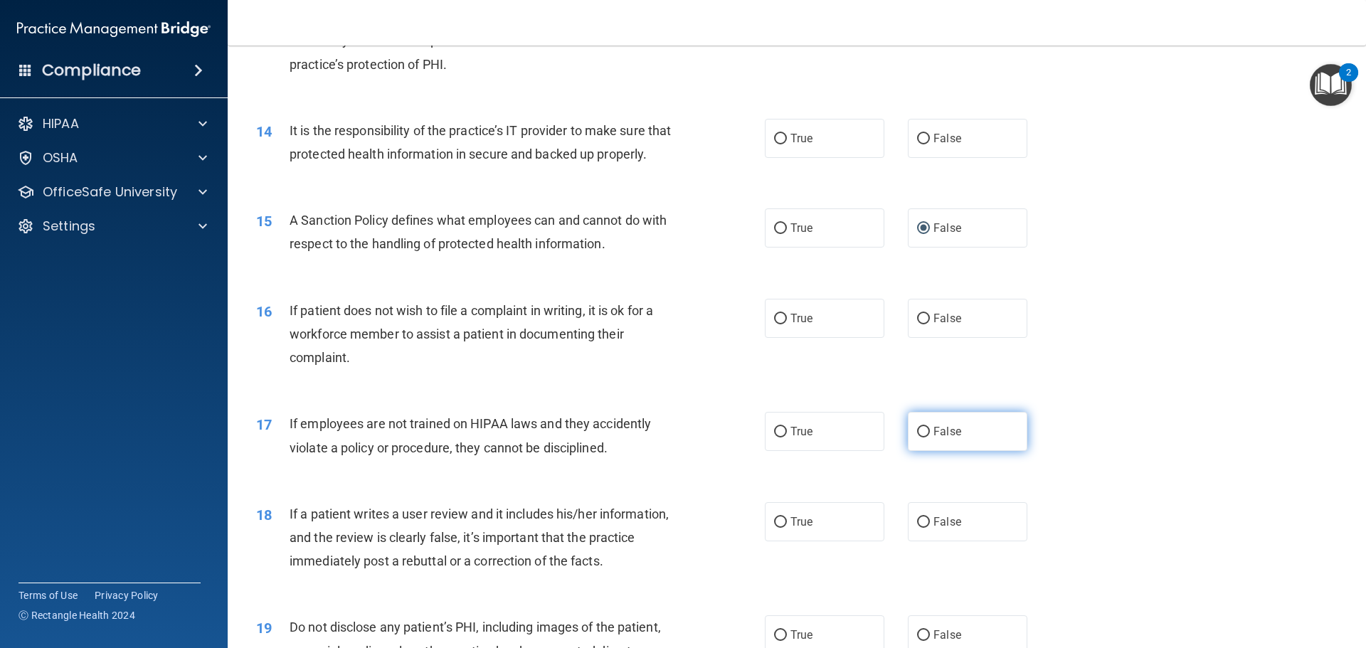
click at [917, 438] on input "False" at bounding box center [923, 432] width 13 height 11
radio input "true"
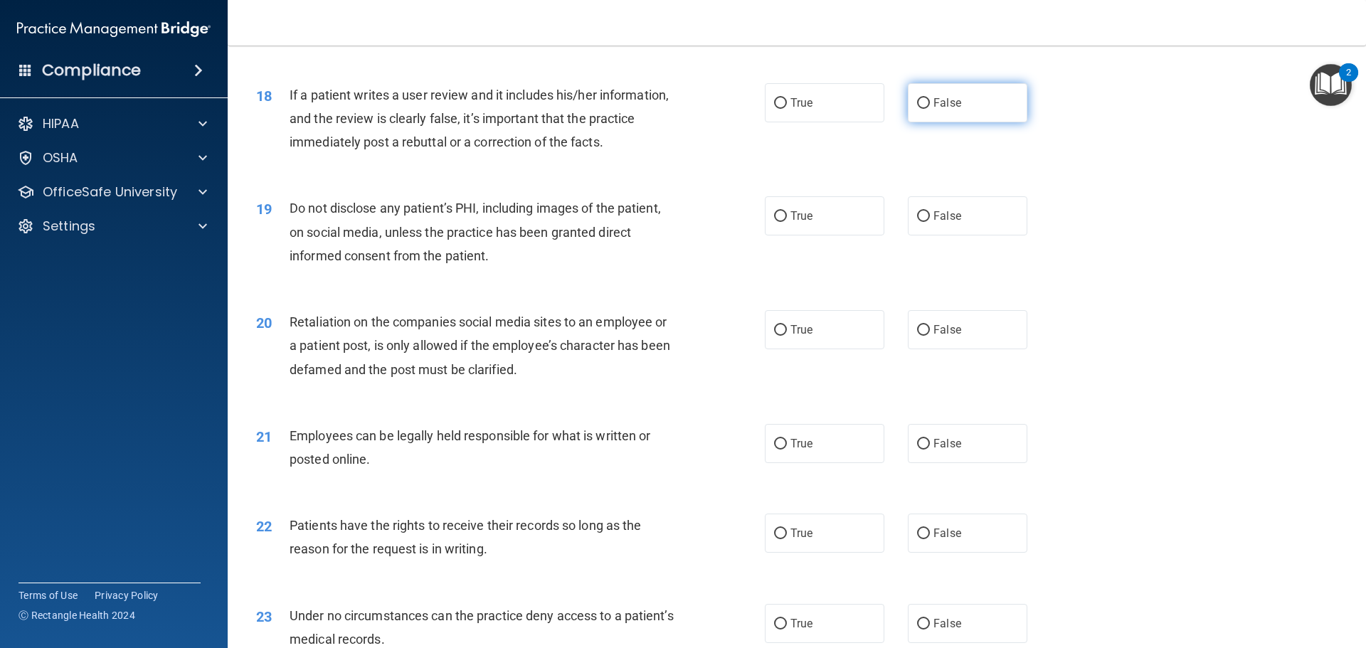
scroll to position [1993, 0]
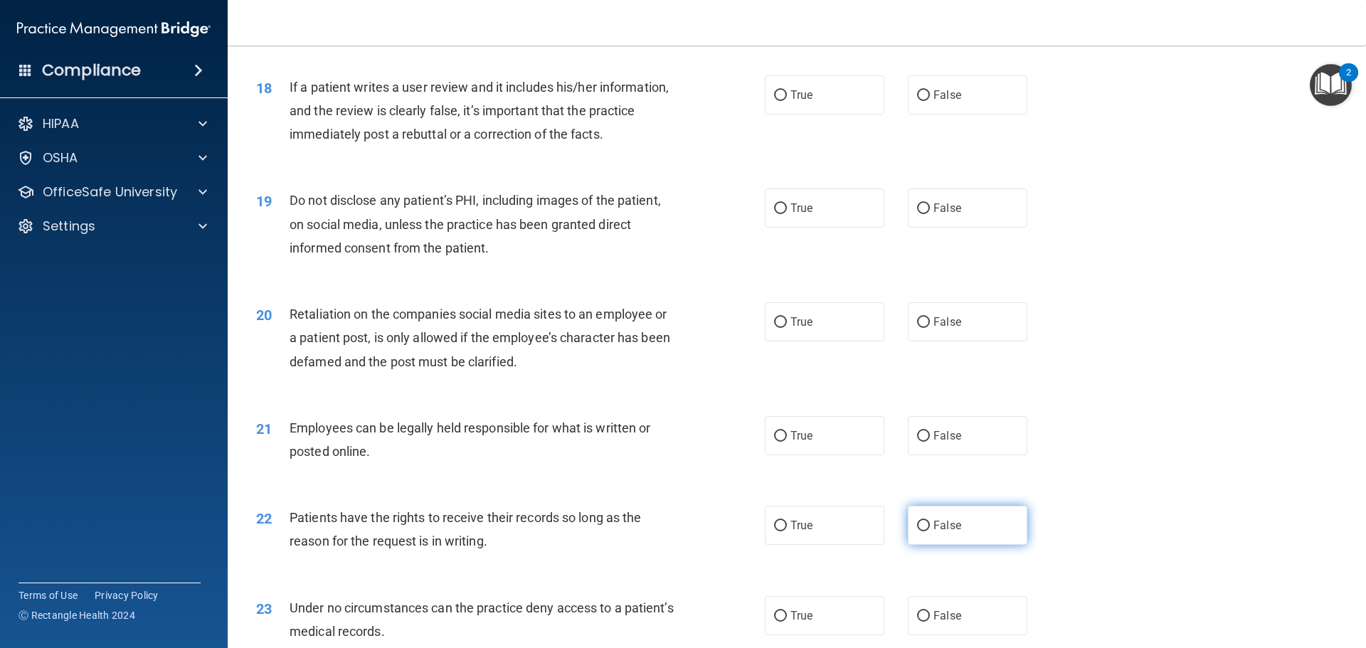
click at [918, 532] on input "False" at bounding box center [923, 526] width 13 height 11
radio input "true"
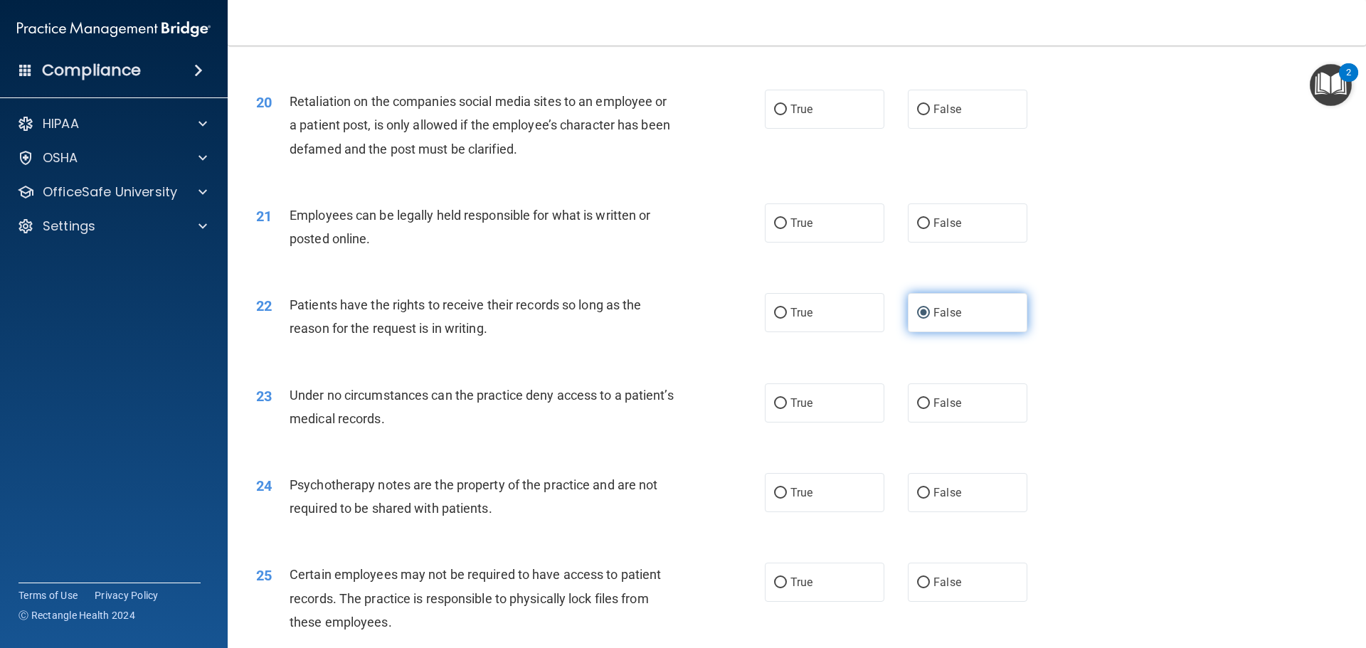
scroll to position [2206, 0]
click at [821, 512] on label "True" at bounding box center [825, 492] width 120 height 39
click at [787, 498] on input "True" at bounding box center [780, 493] width 13 height 11
radio input "true"
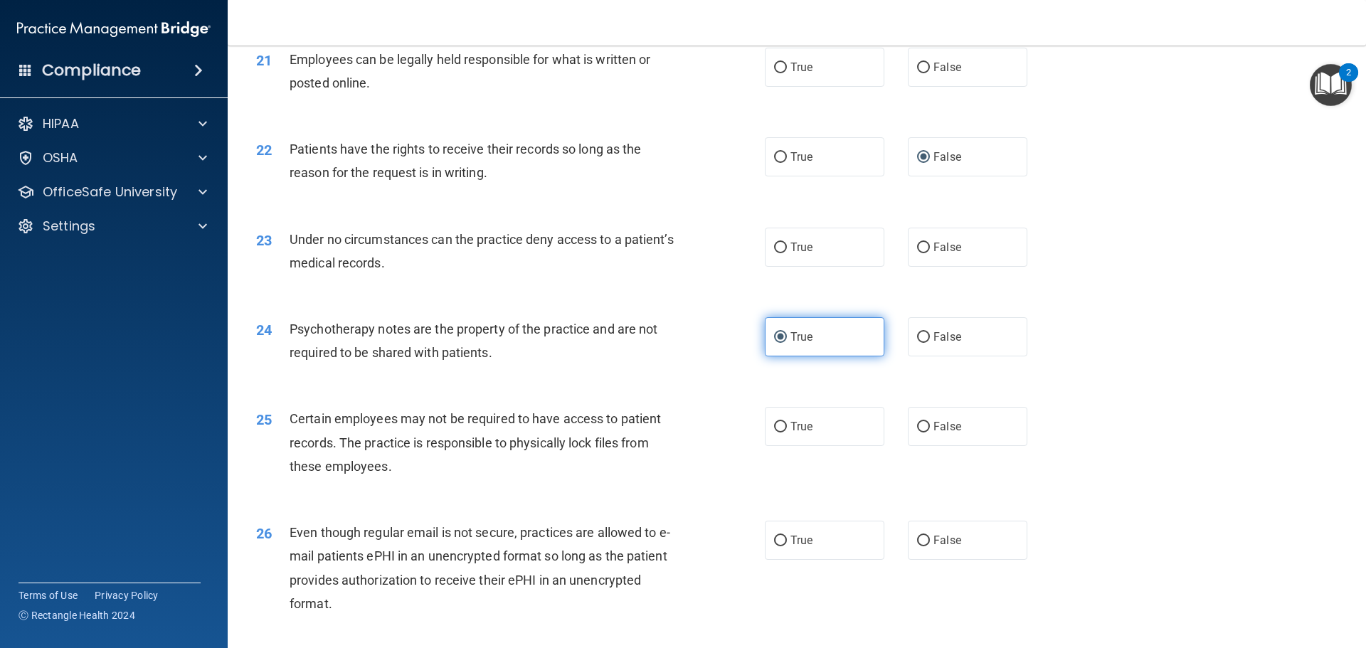
scroll to position [2420, 0]
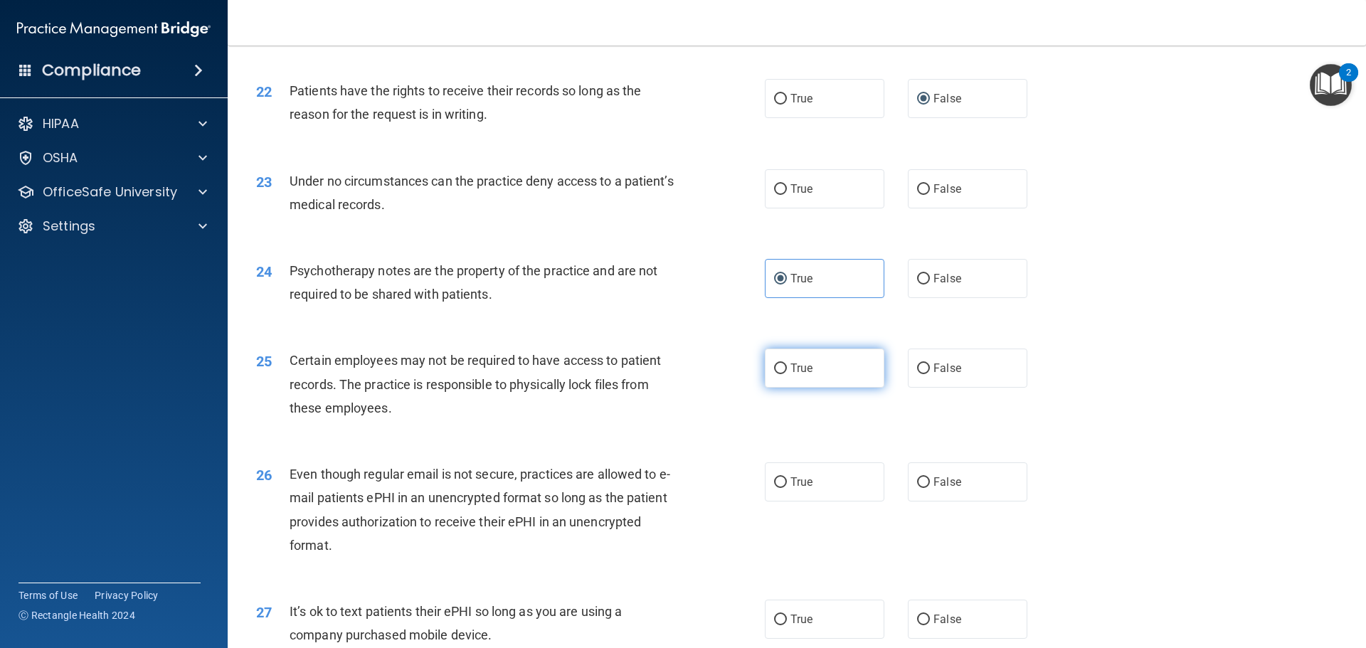
click at [803, 375] on span "True" at bounding box center [802, 369] width 22 height 14
click at [787, 374] on input "True" at bounding box center [780, 369] width 13 height 11
radio input "true"
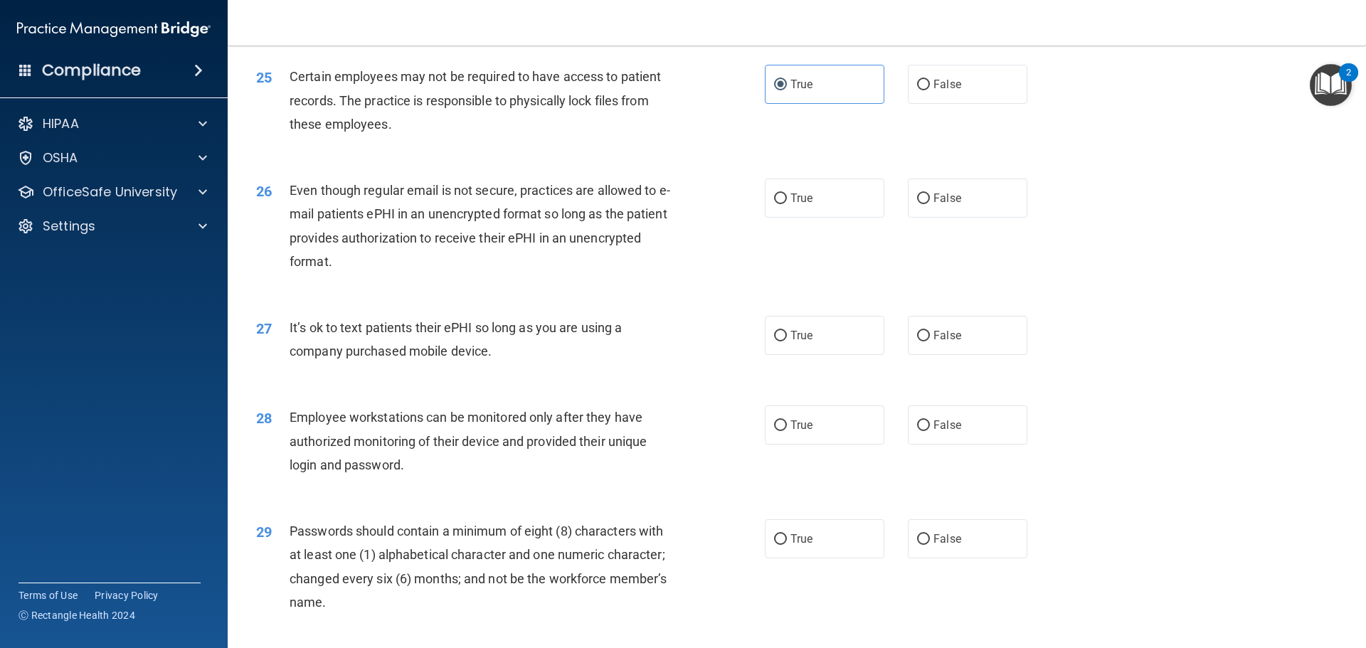
scroll to position [2704, 0]
click at [922, 341] on input "False" at bounding box center [923, 335] width 13 height 11
radio input "true"
click at [917, 431] on input "False" at bounding box center [923, 425] width 13 height 11
radio input "true"
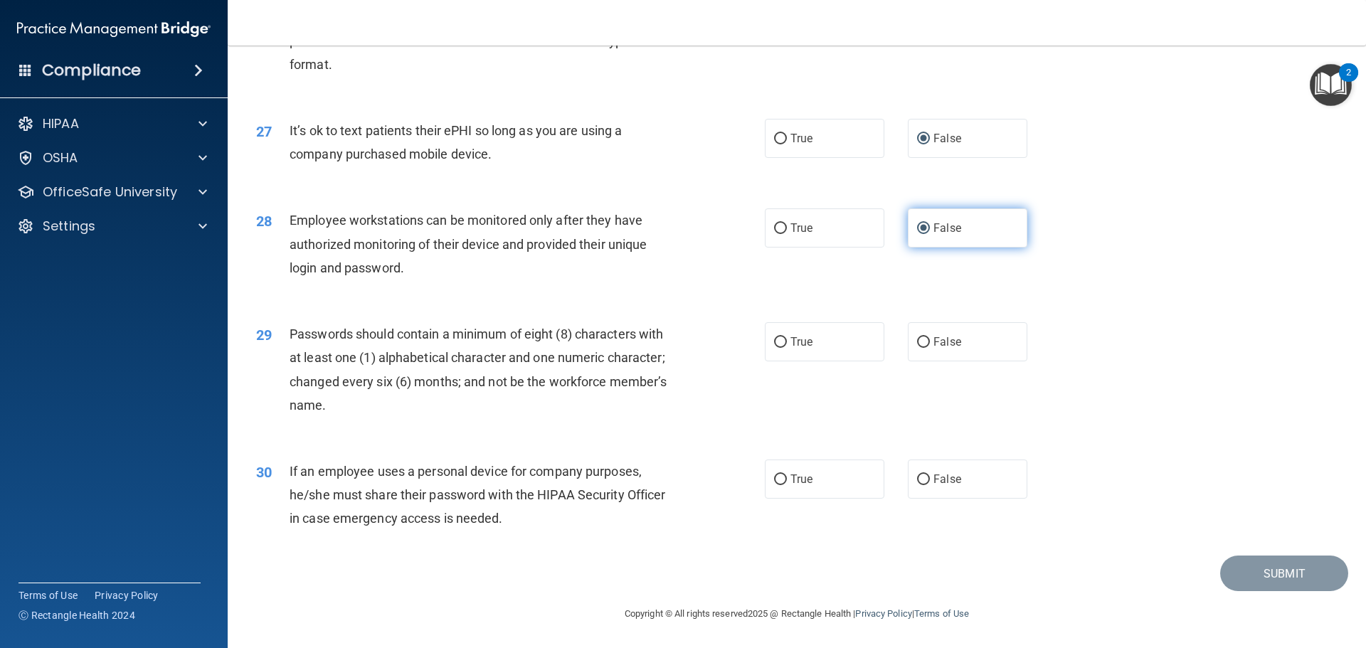
scroll to position [2924, 0]
click at [923, 475] on input "False" at bounding box center [923, 480] width 13 height 11
radio input "true"
click at [777, 353] on label "True" at bounding box center [825, 341] width 120 height 39
click at [777, 348] on input "True" at bounding box center [780, 342] width 13 height 11
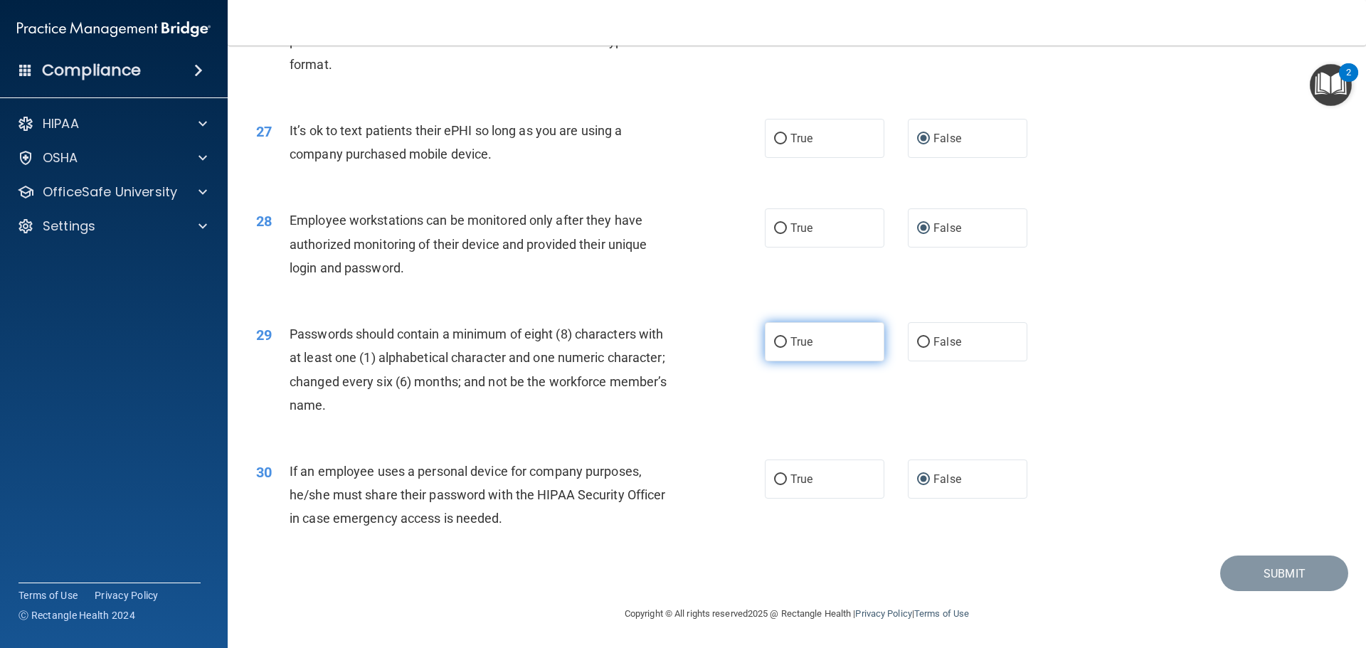
radio input "true"
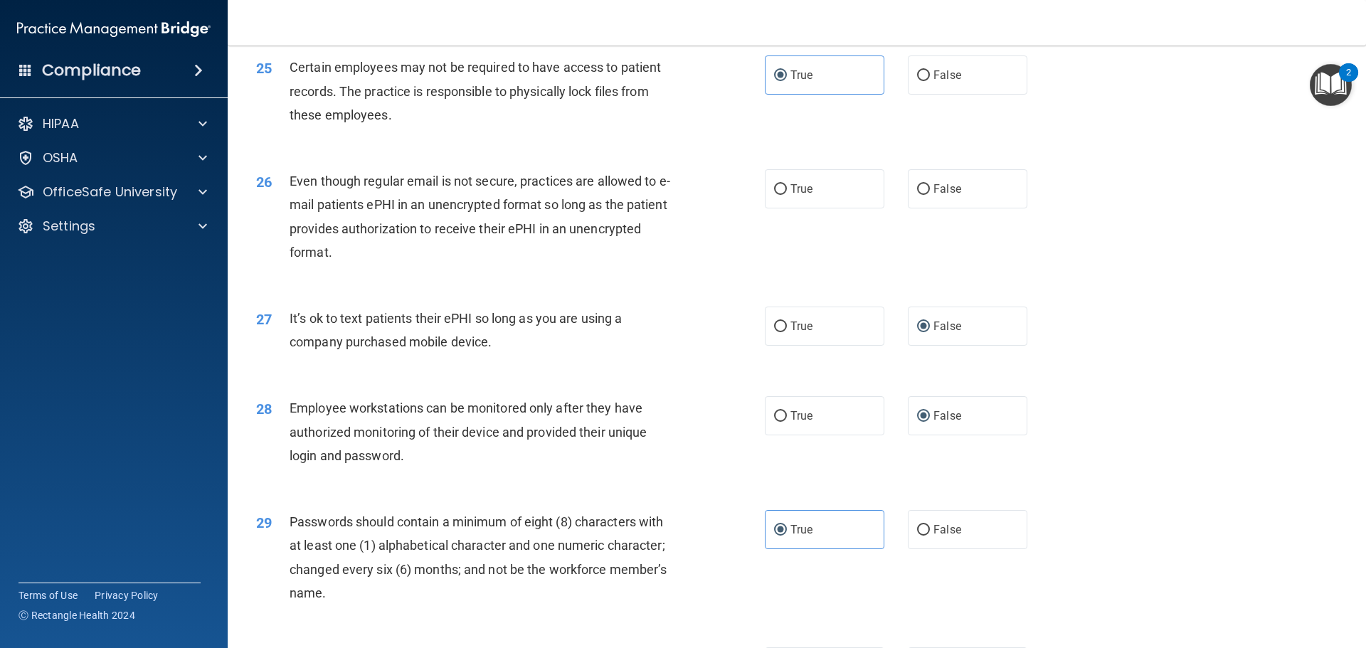
scroll to position [2711, 0]
click at [799, 211] on label "True" at bounding box center [825, 191] width 120 height 39
click at [787, 197] on input "True" at bounding box center [780, 191] width 13 height 11
radio input "true"
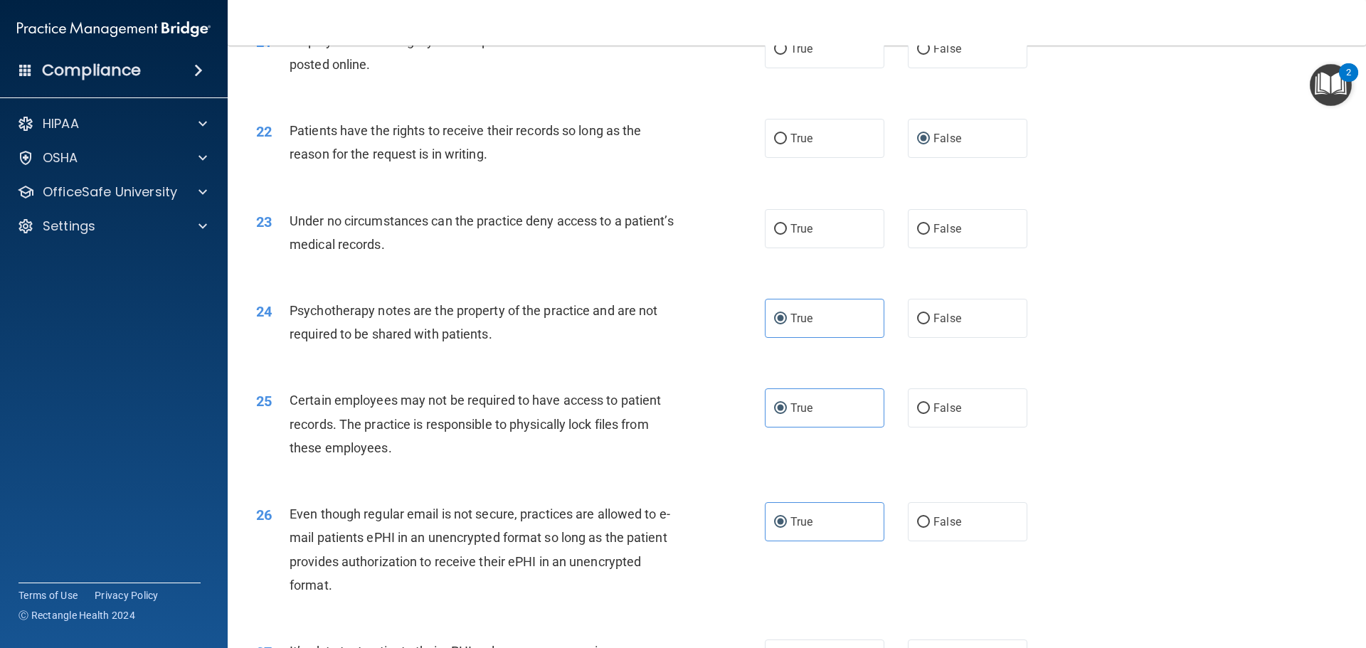
scroll to position [2355, 0]
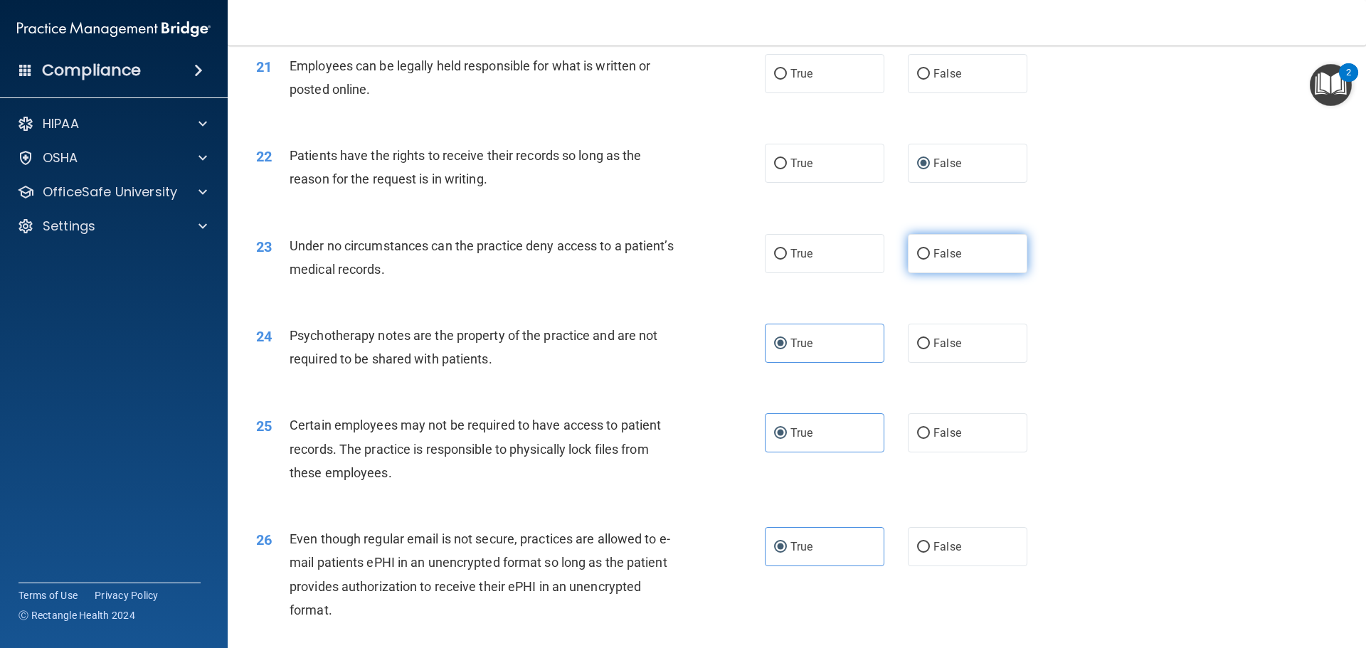
click at [934, 273] on label "False" at bounding box center [968, 253] width 120 height 39
click at [930, 260] on input "False" at bounding box center [923, 254] width 13 height 11
radio input "true"
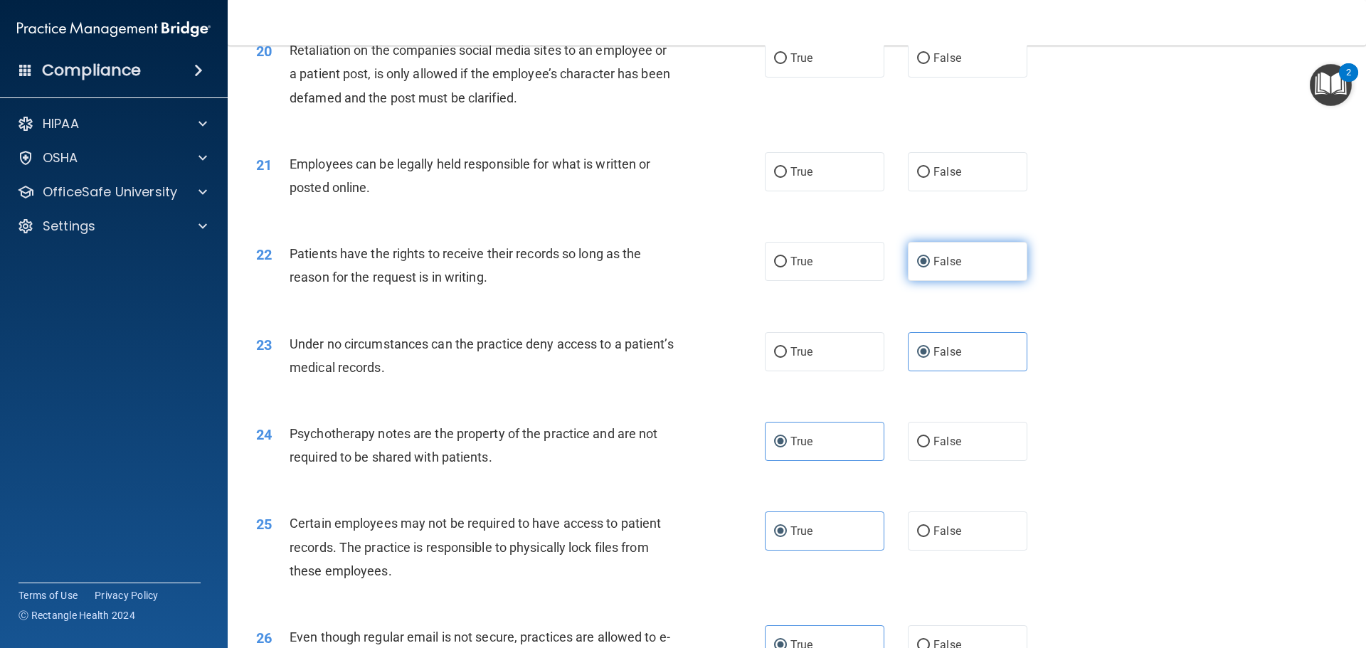
scroll to position [2213, 0]
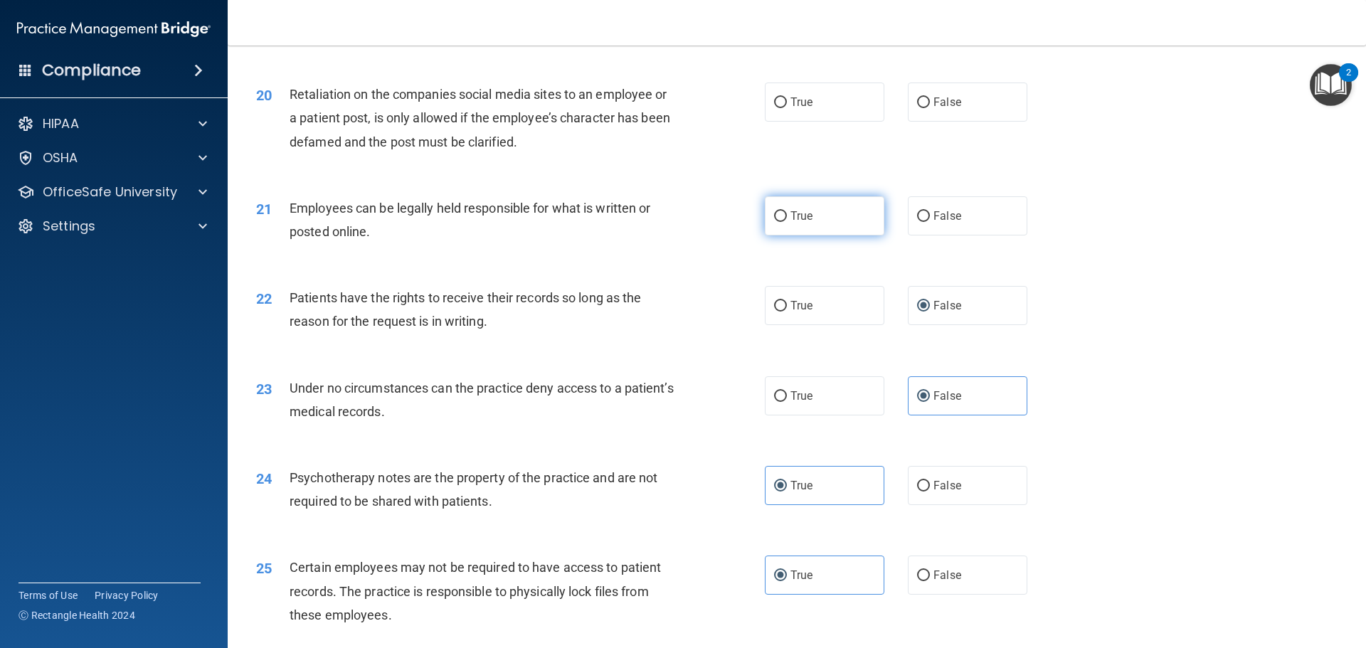
click at [811, 236] on label "True" at bounding box center [825, 215] width 120 height 39
click at [787, 222] on input "True" at bounding box center [780, 216] width 13 height 11
radio input "true"
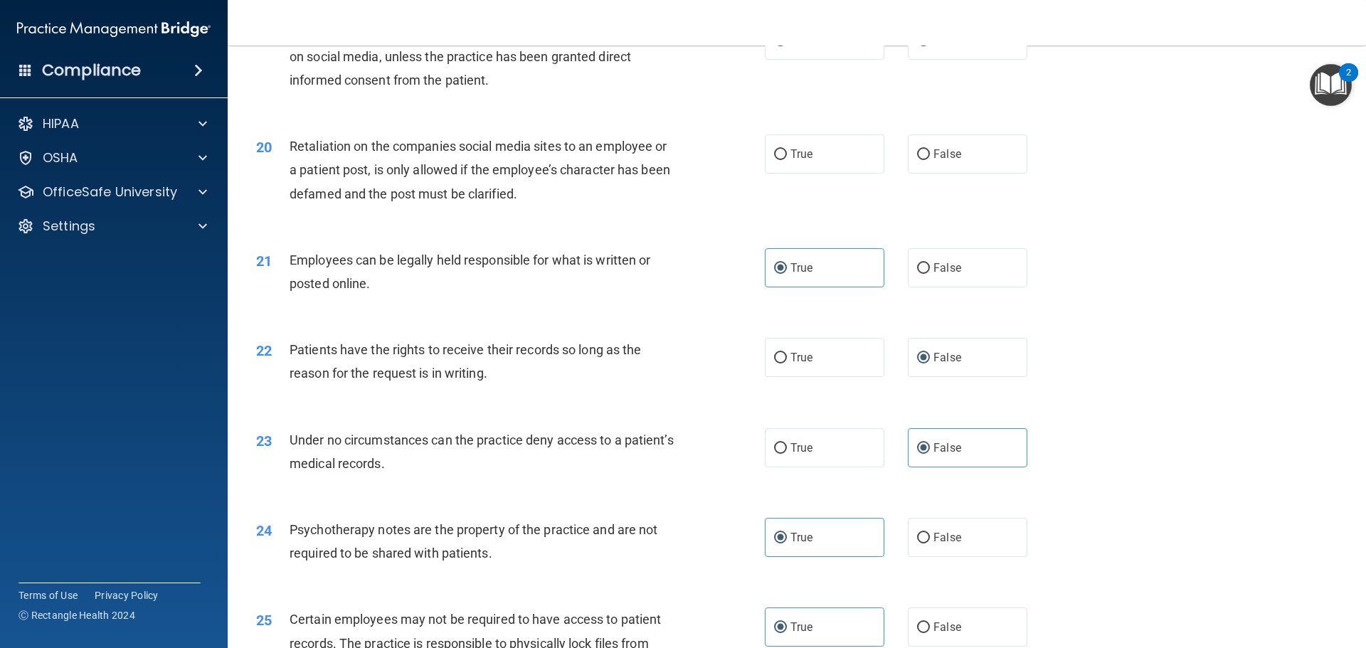
scroll to position [2070, 0]
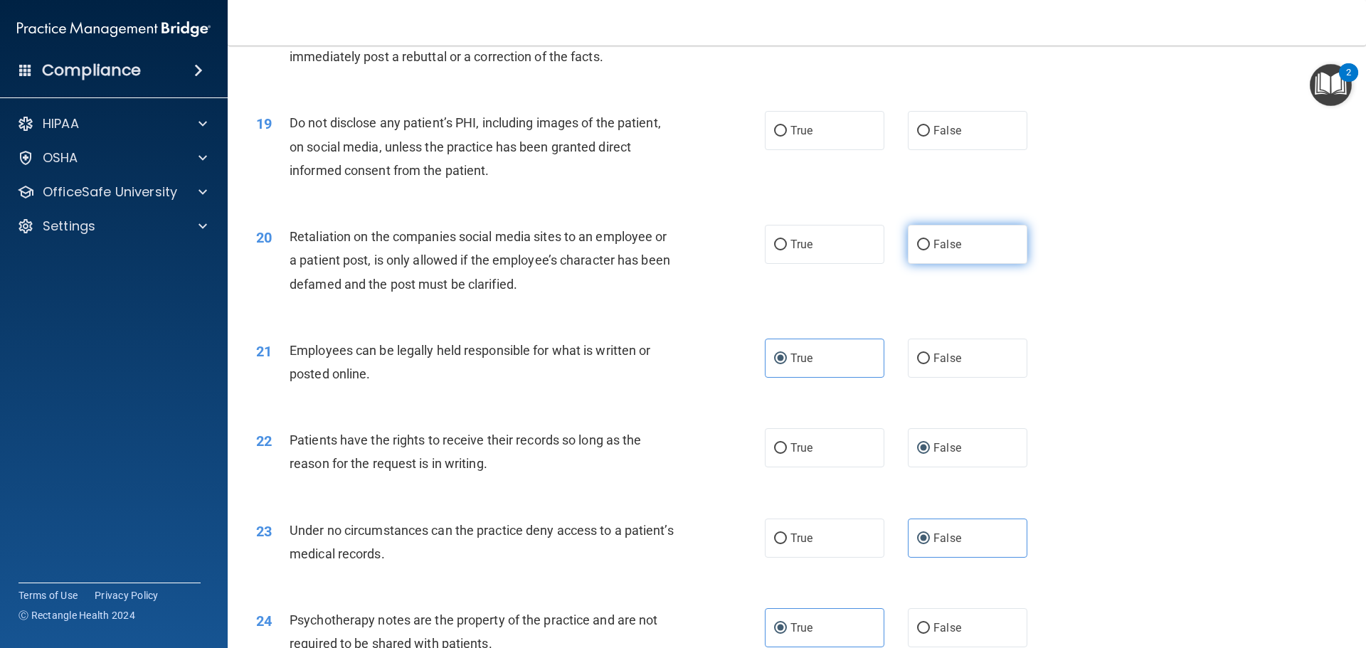
click at [924, 264] on label "False" at bounding box center [968, 244] width 120 height 39
click at [924, 251] on input "False" at bounding box center [923, 245] width 13 height 11
radio input "true"
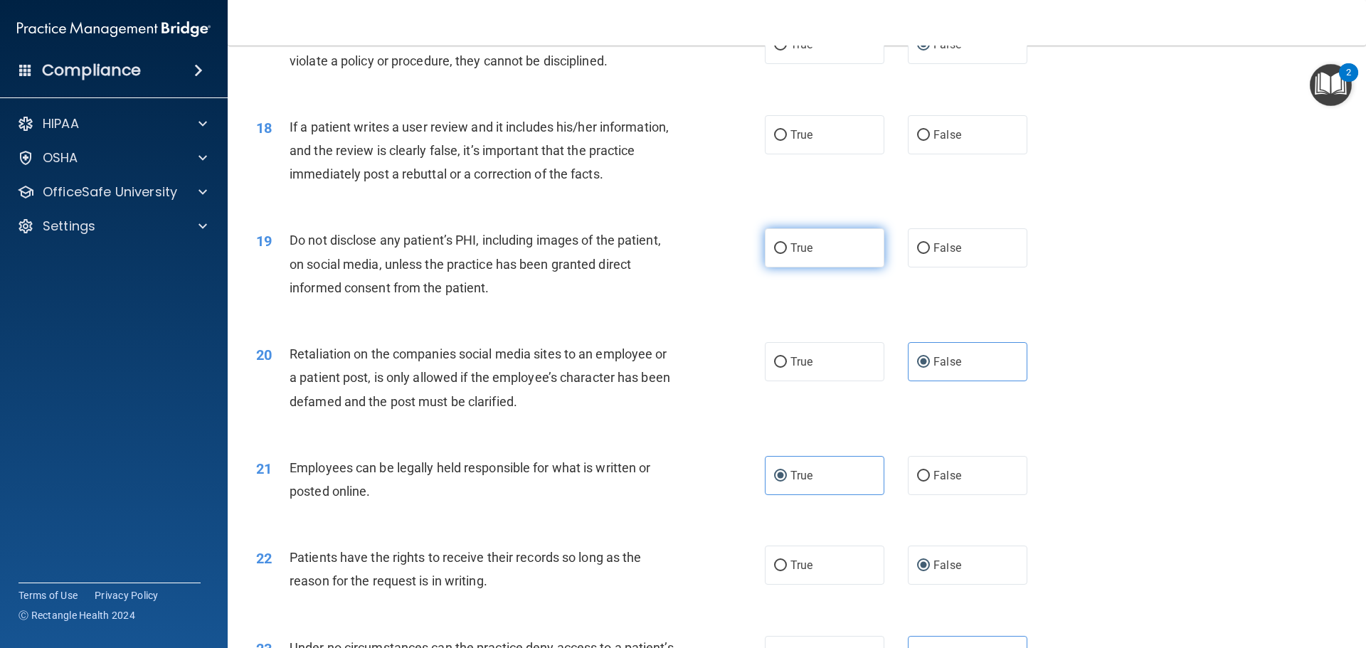
scroll to position [1928, 0]
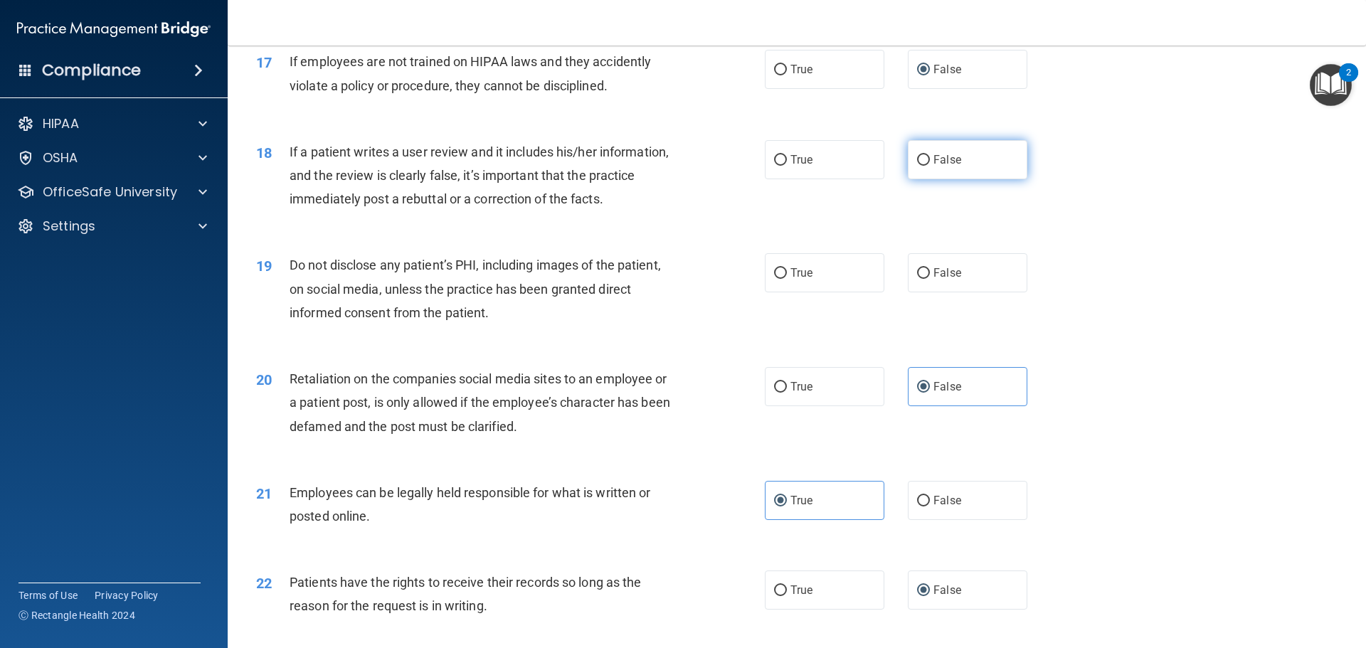
click at [910, 179] on label "False" at bounding box center [968, 159] width 120 height 39
click at [917, 166] on input "False" at bounding box center [923, 160] width 13 height 11
radio input "true"
click at [785, 289] on label "True" at bounding box center [825, 272] width 120 height 39
click at [785, 279] on input "True" at bounding box center [780, 273] width 13 height 11
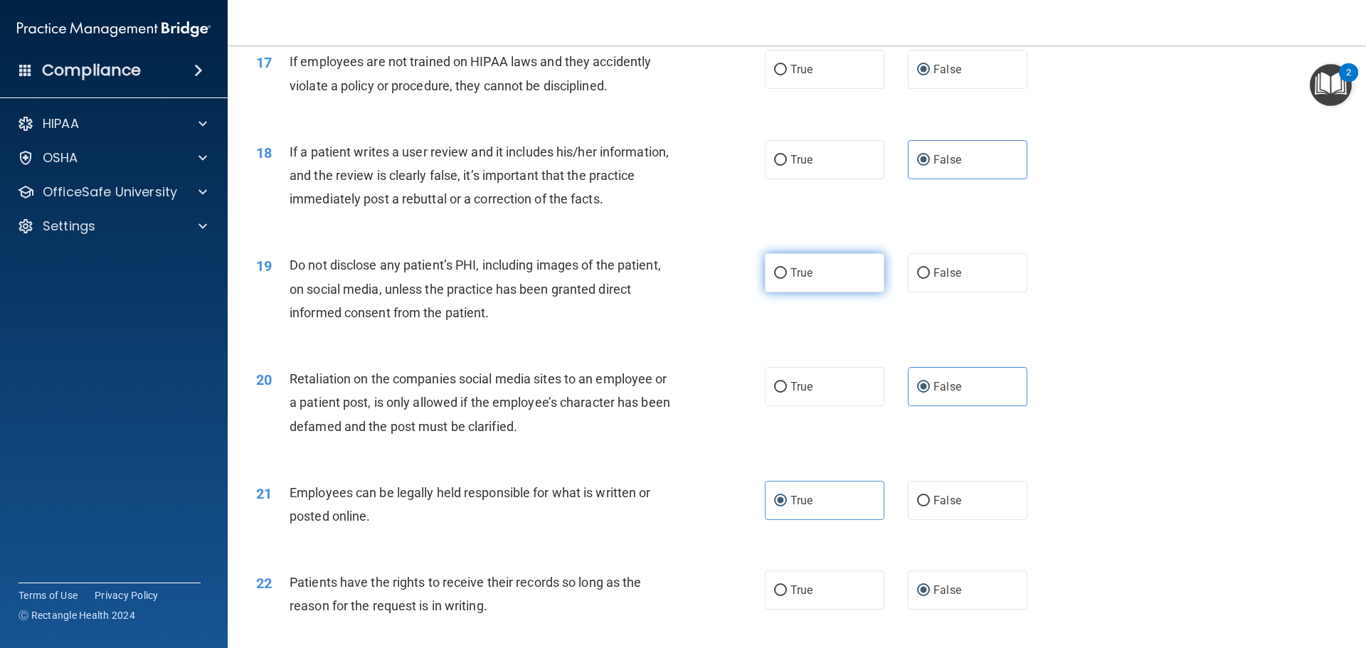
radio input "true"
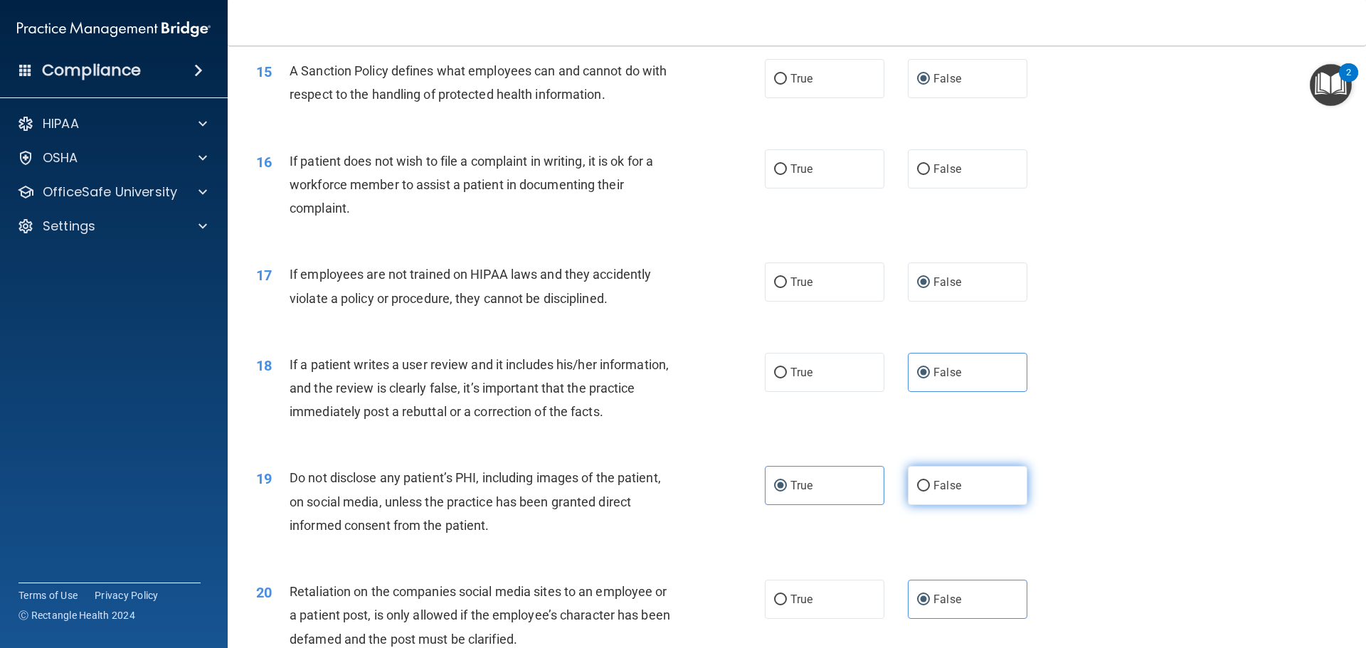
scroll to position [1714, 0]
click at [800, 176] on span "True" at bounding box center [802, 170] width 22 height 14
click at [787, 176] on input "True" at bounding box center [780, 170] width 13 height 11
radio input "true"
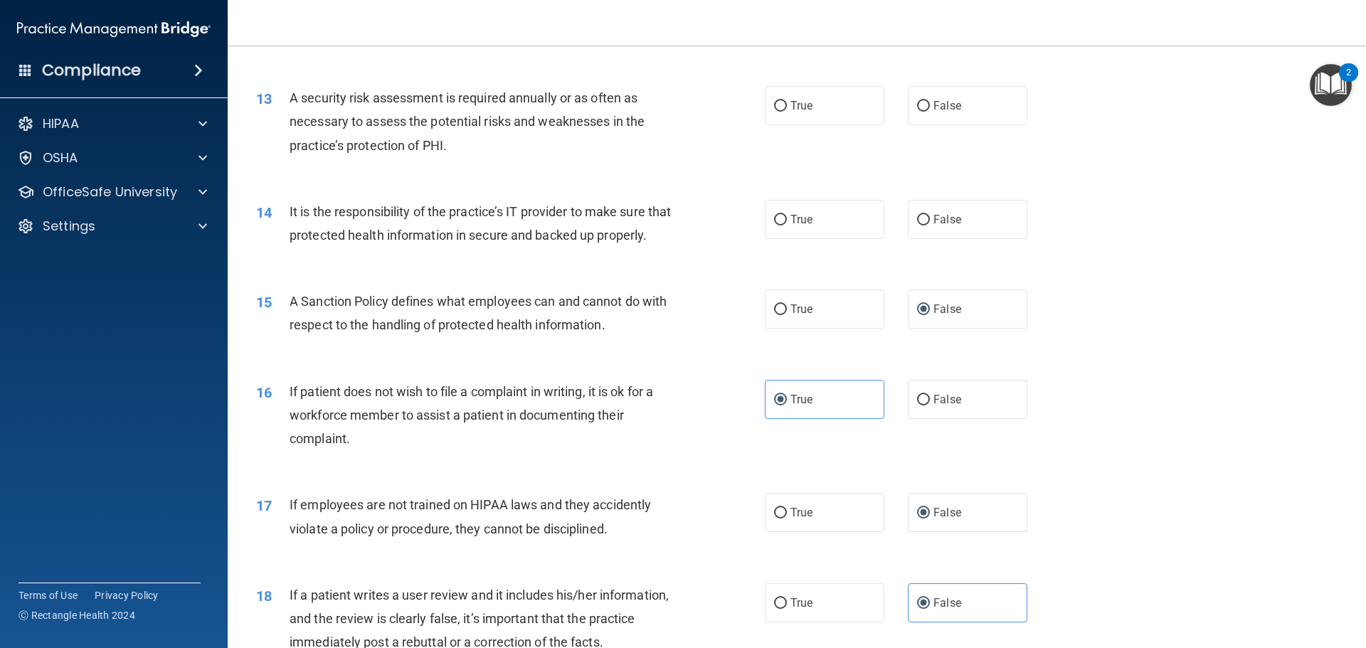
scroll to position [1430, 0]
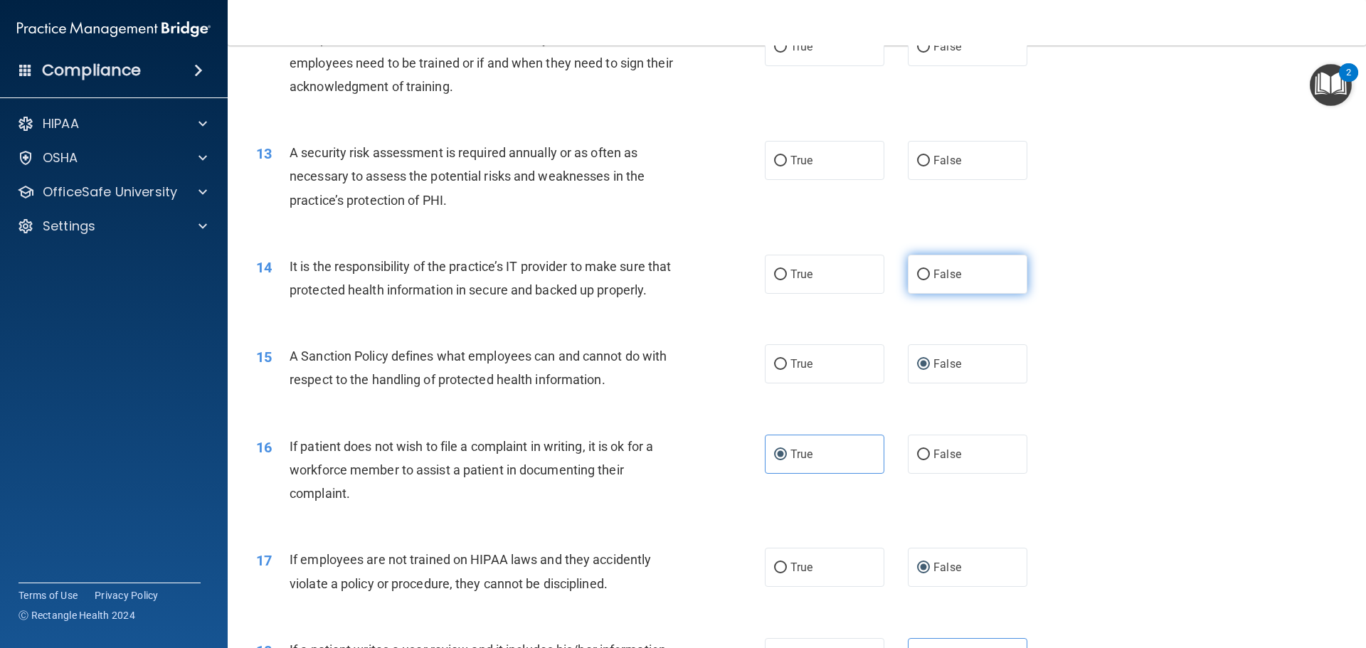
click at [922, 281] on label "False" at bounding box center [968, 274] width 120 height 39
click at [922, 280] on input "False" at bounding box center [923, 275] width 13 height 11
radio input "true"
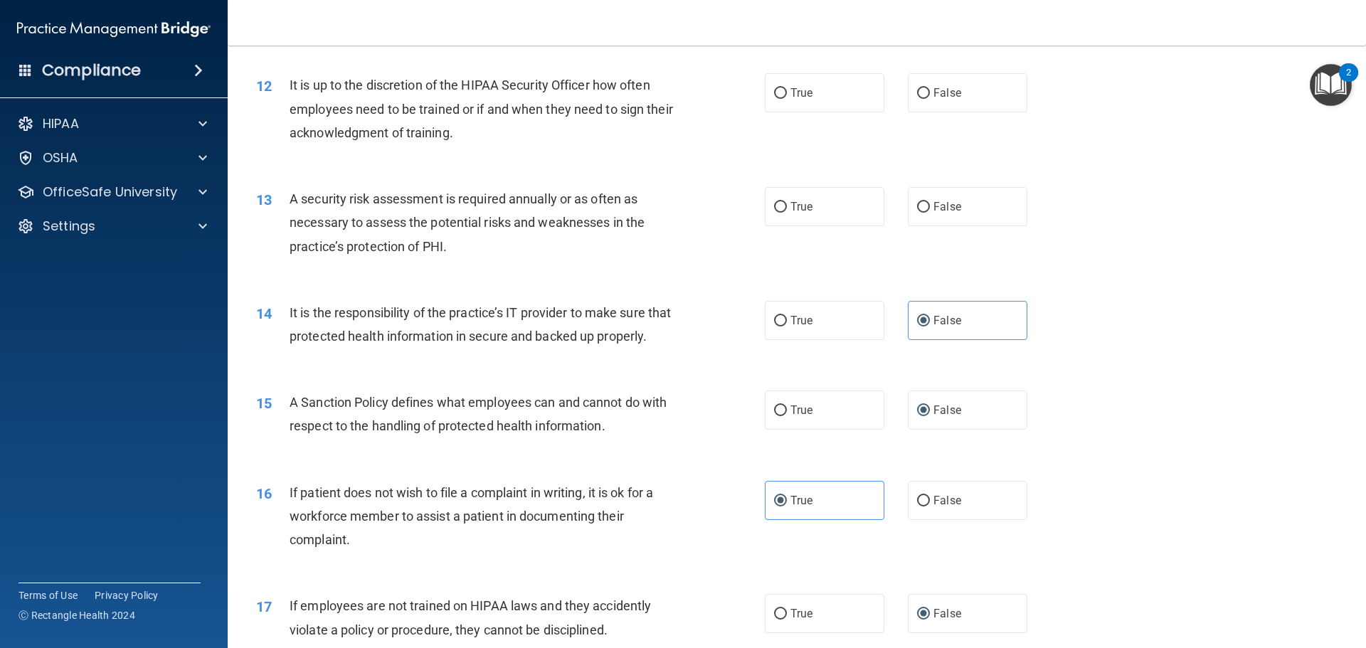
scroll to position [1359, 0]
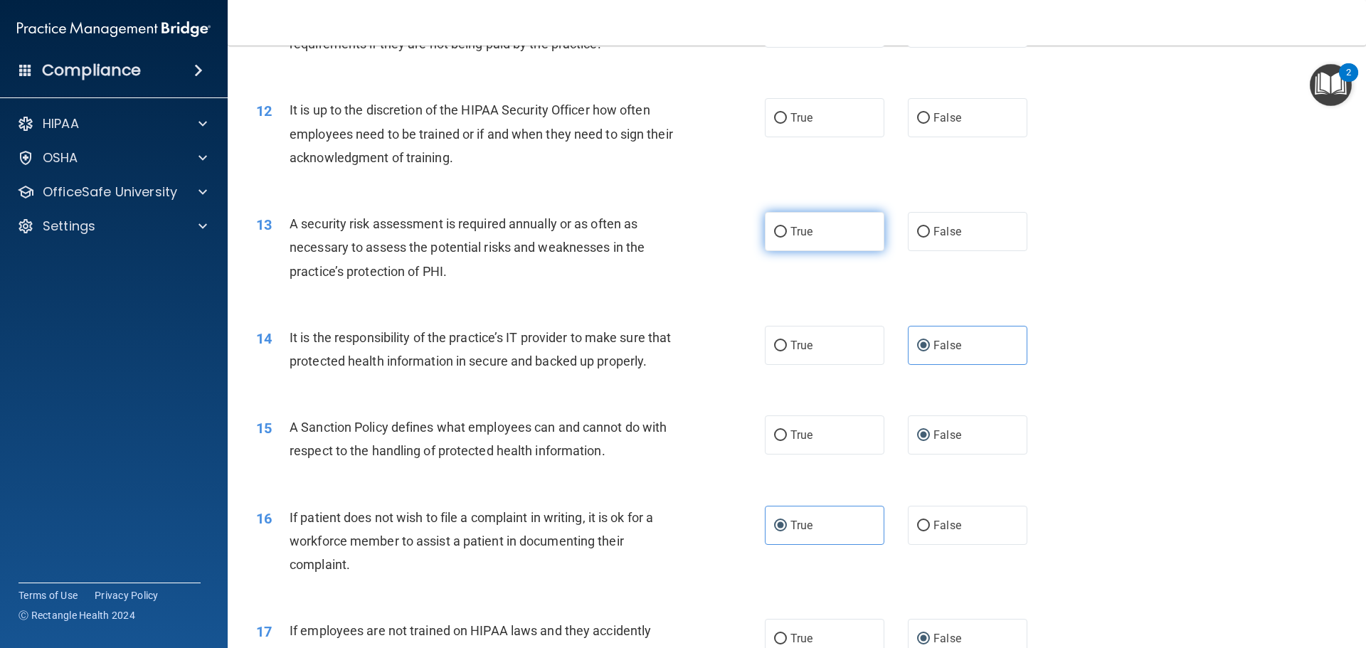
click at [816, 241] on label "True" at bounding box center [825, 231] width 120 height 39
click at [787, 238] on input "True" at bounding box center [780, 232] width 13 height 11
radio input "true"
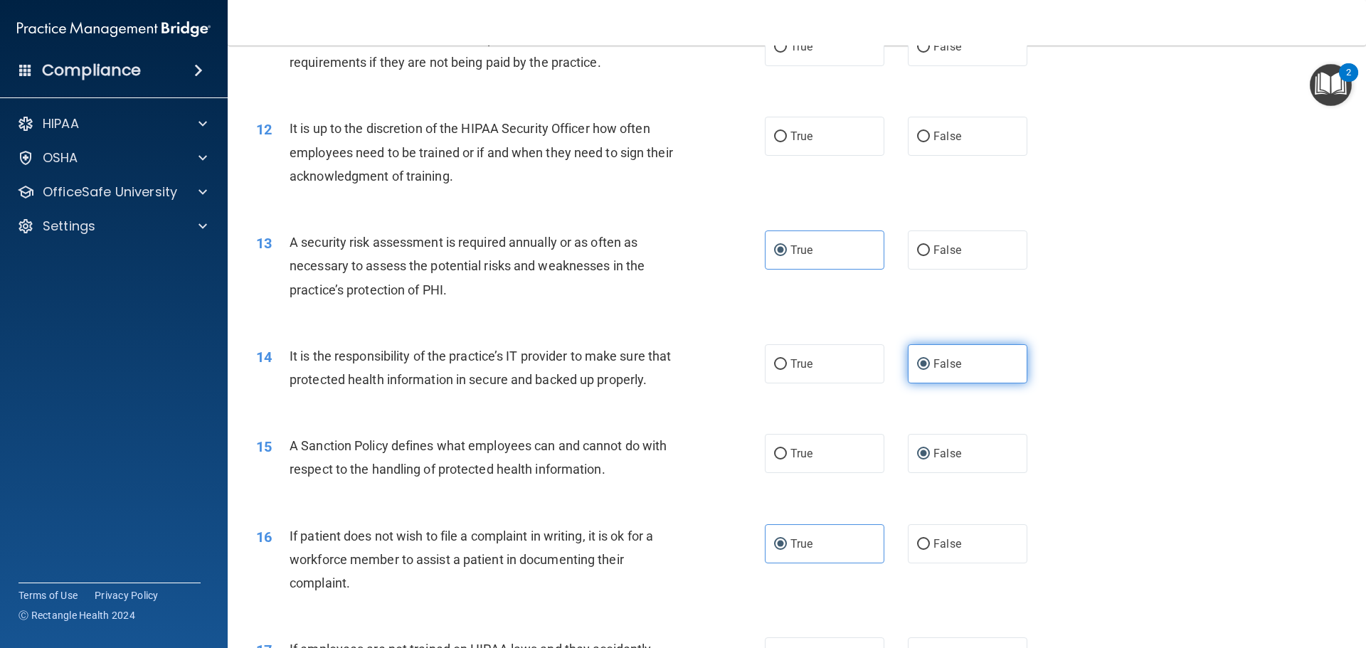
scroll to position [1287, 0]
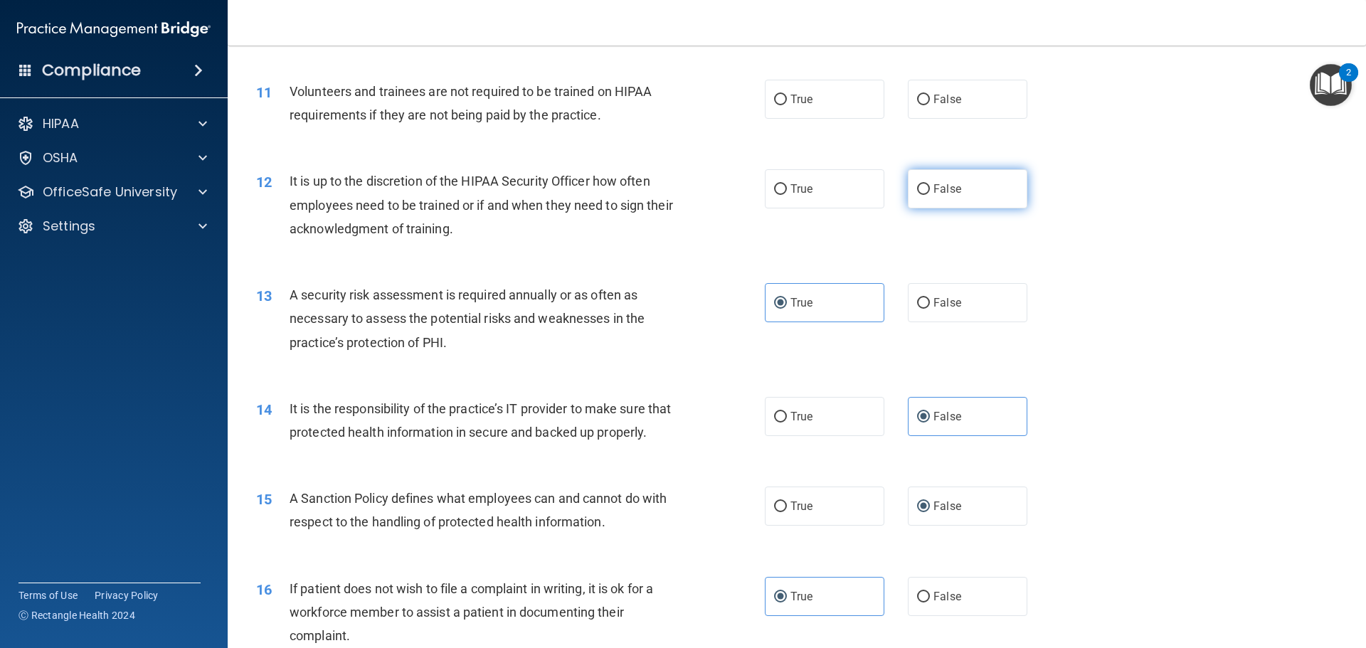
click at [924, 181] on label "False" at bounding box center [968, 188] width 120 height 39
click at [924, 184] on input "False" at bounding box center [923, 189] width 13 height 11
radio input "true"
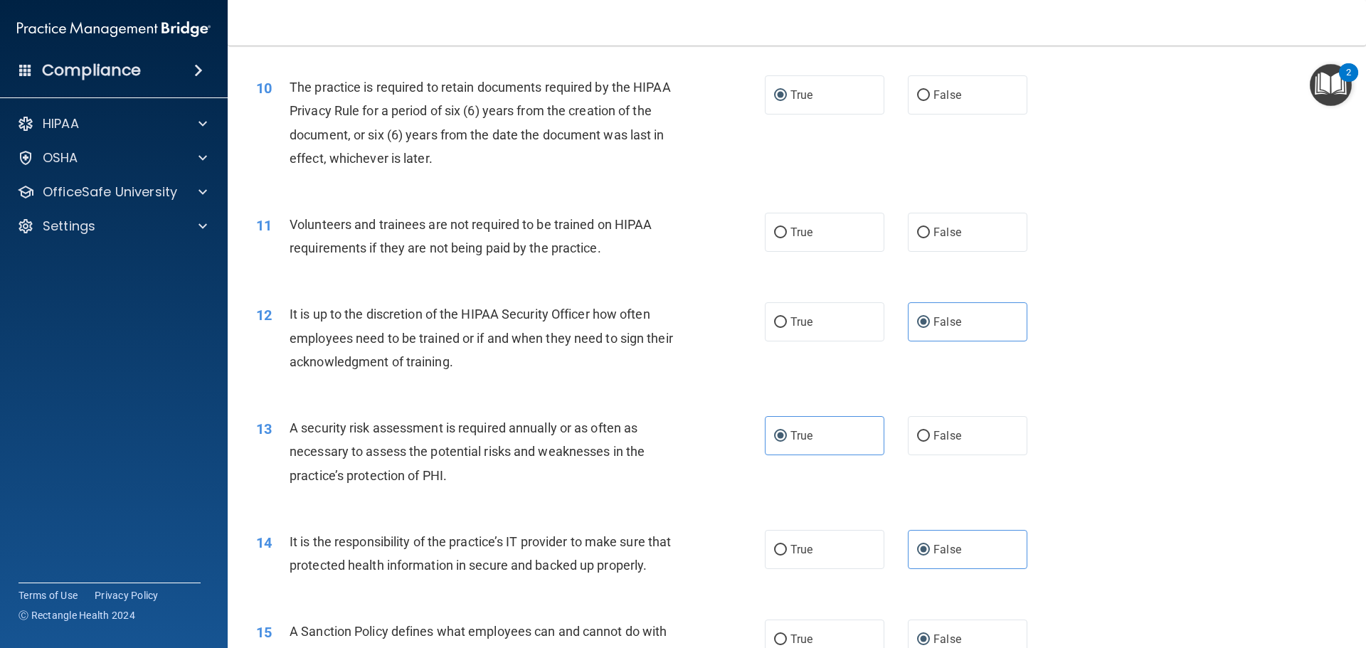
scroll to position [1145, 0]
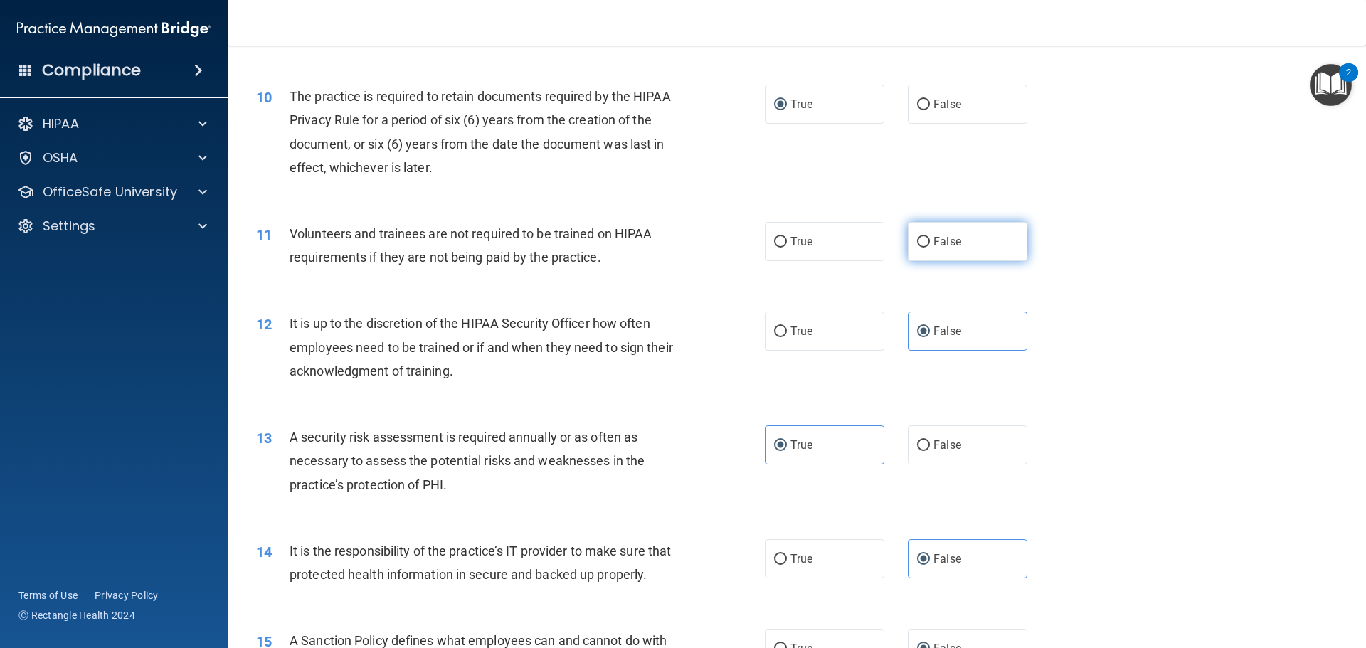
click at [959, 251] on label "False" at bounding box center [968, 241] width 120 height 39
click at [930, 248] on input "False" at bounding box center [923, 242] width 13 height 11
radio input "true"
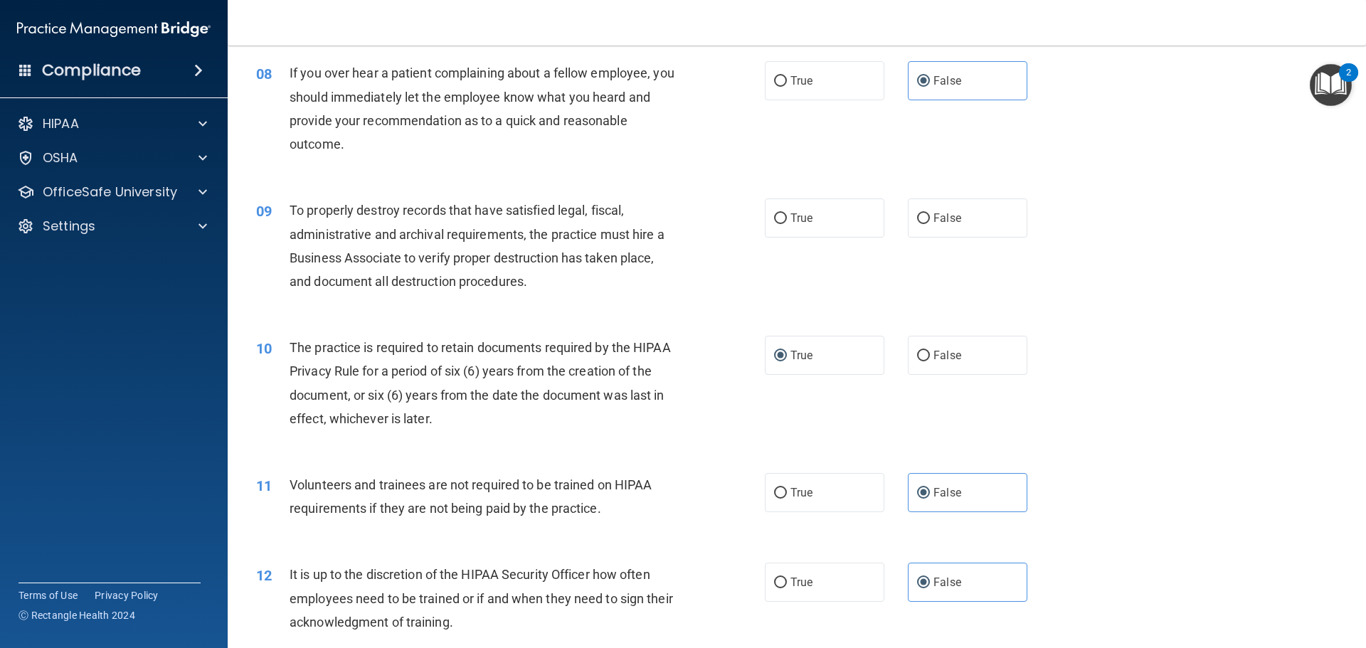
scroll to position [860, 0]
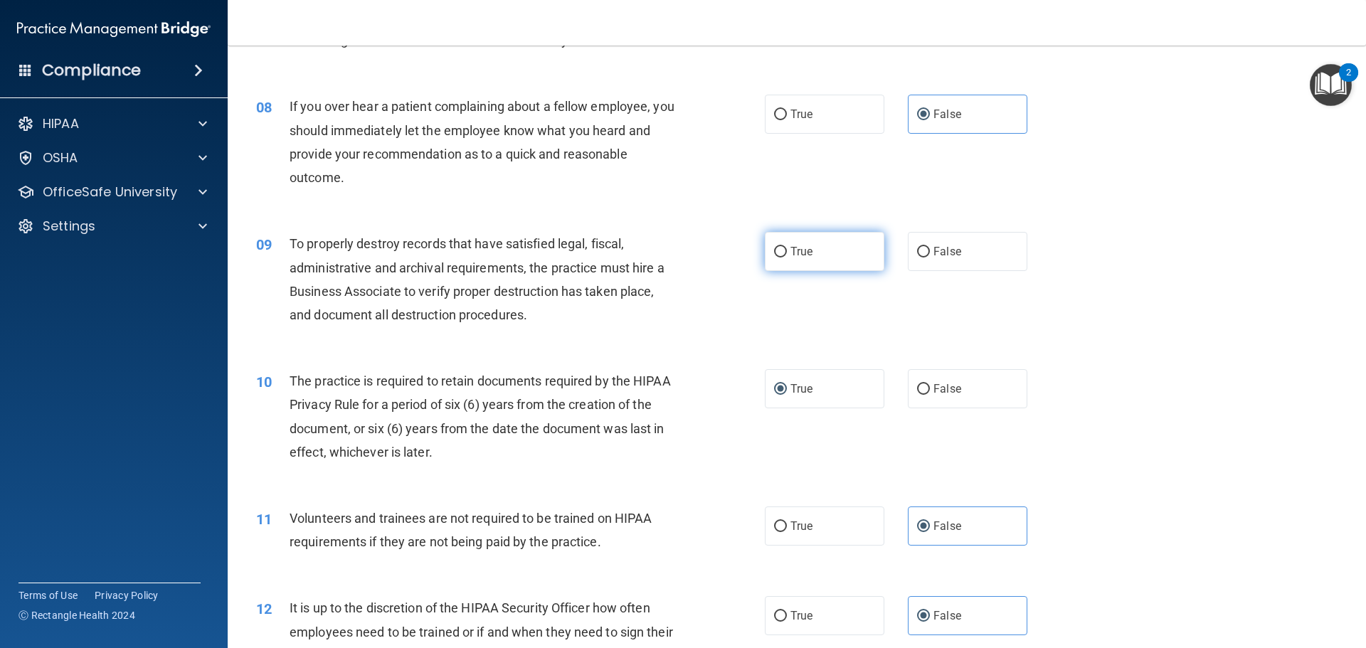
click at [818, 246] on label "True" at bounding box center [825, 251] width 120 height 39
click at [787, 247] on input "True" at bounding box center [780, 252] width 13 height 11
radio input "true"
click at [919, 239] on label "False" at bounding box center [968, 251] width 120 height 39
click at [919, 247] on input "False" at bounding box center [923, 252] width 13 height 11
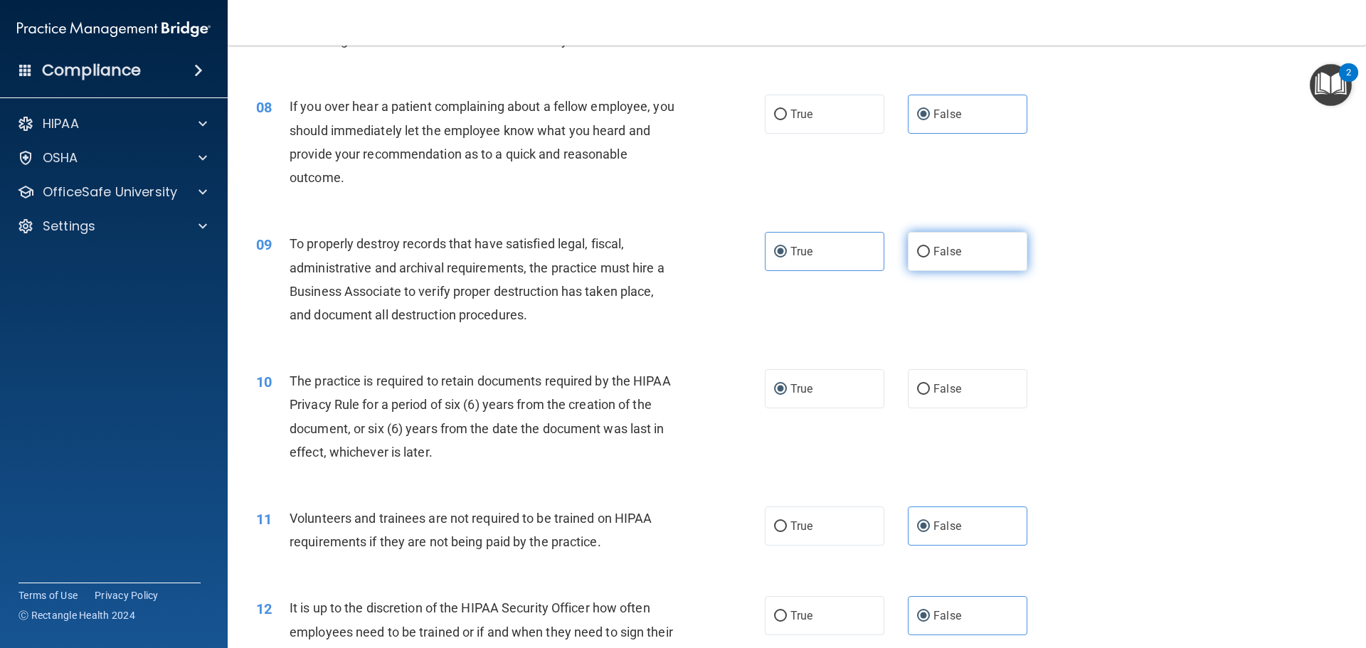
radio input "true"
radio input "false"
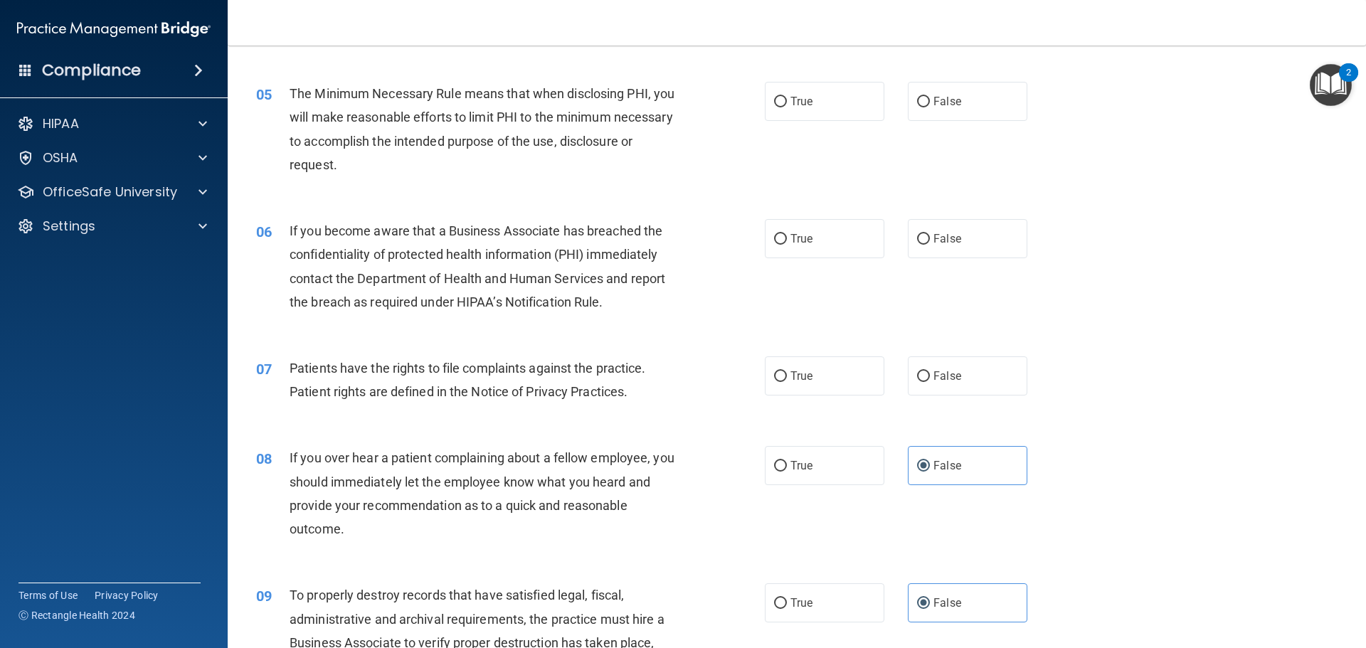
scroll to position [505, 0]
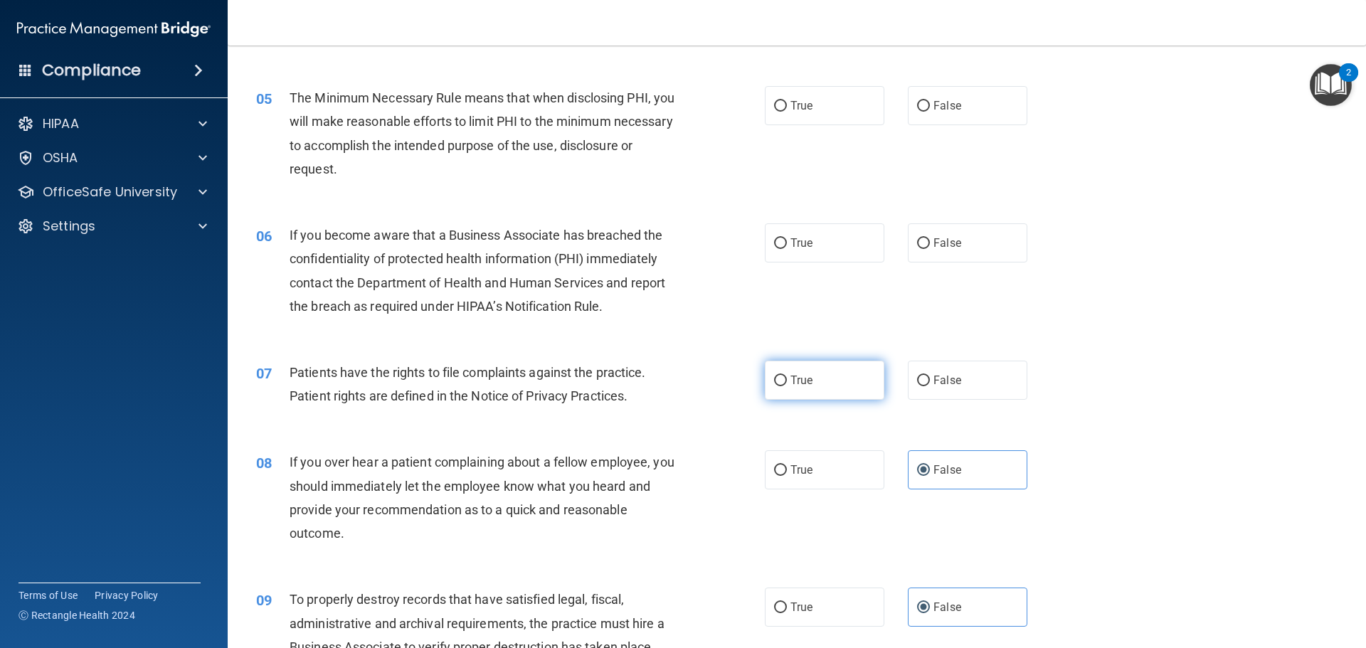
click at [801, 395] on label "True" at bounding box center [825, 380] width 120 height 39
click at [787, 386] on input "True" at bounding box center [780, 381] width 13 height 11
radio input "true"
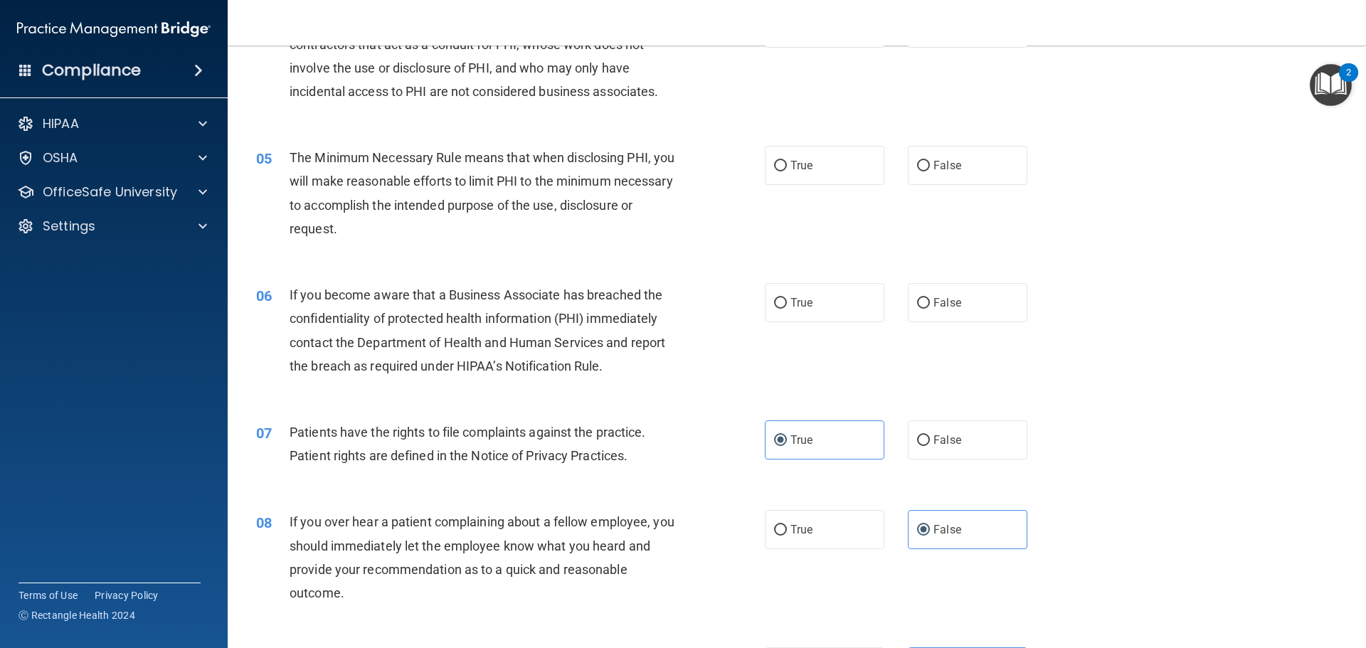
scroll to position [362, 0]
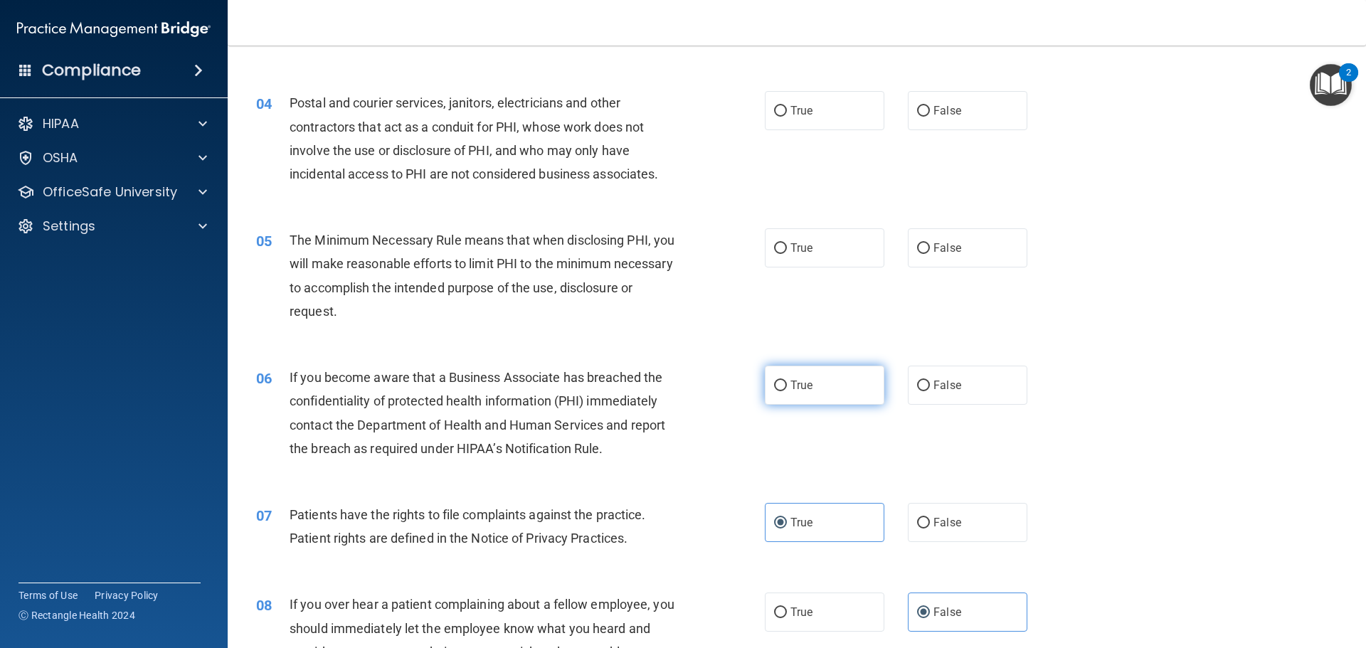
click at [800, 378] on label "True" at bounding box center [825, 385] width 120 height 39
click at [787, 381] on input "True" at bounding box center [780, 386] width 13 height 11
radio input "true"
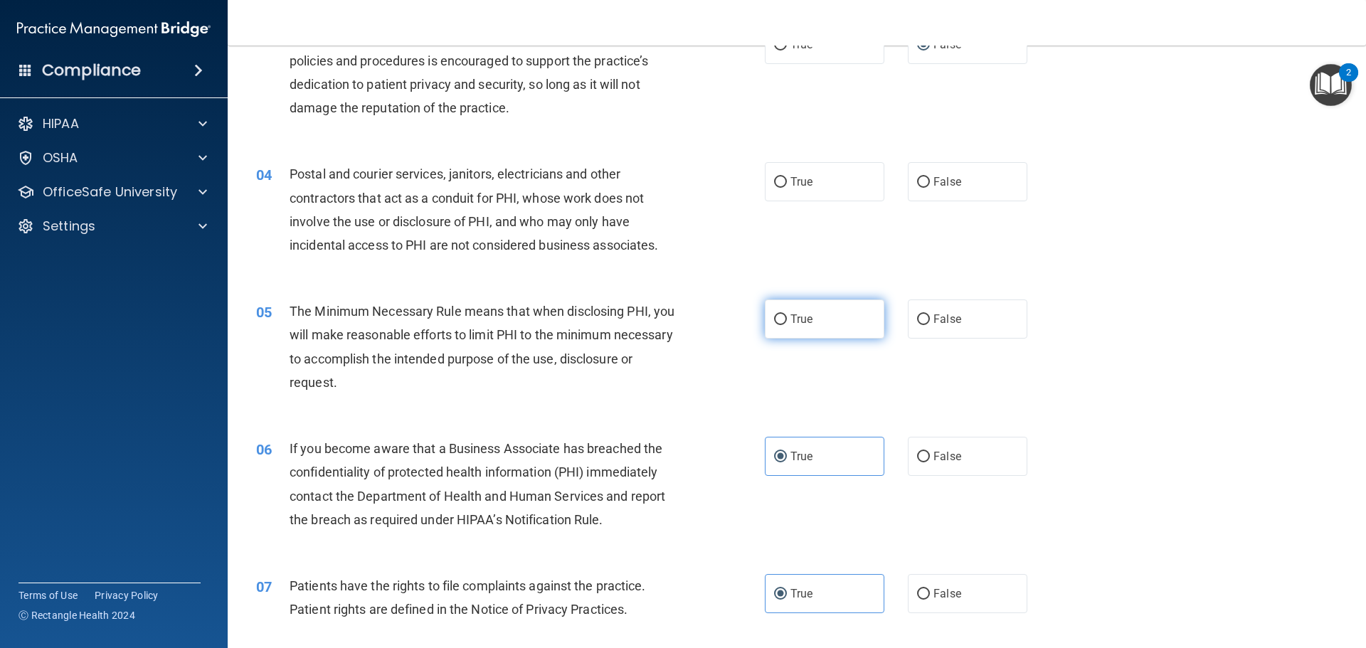
click at [803, 327] on label "True" at bounding box center [825, 319] width 120 height 39
click at [787, 325] on input "True" at bounding box center [780, 320] width 13 height 11
radio input "true"
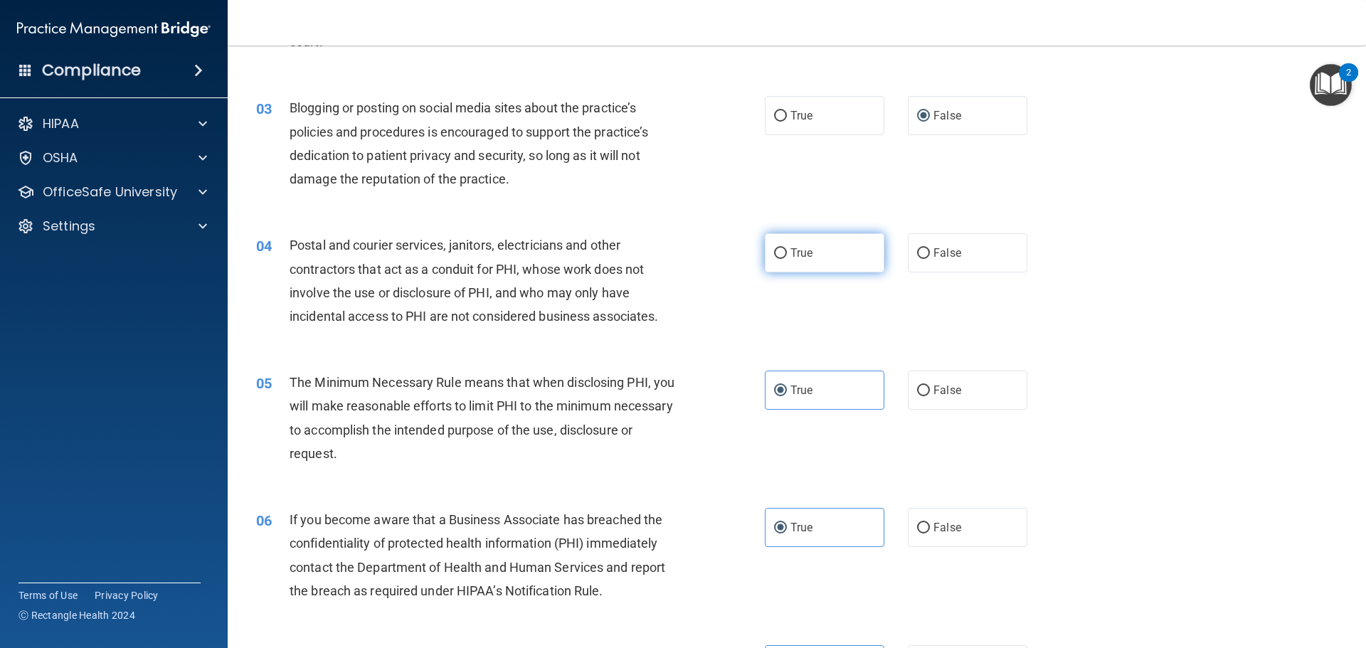
click at [791, 254] on span "True" at bounding box center [802, 253] width 22 height 14
click at [787, 254] on input "True" at bounding box center [780, 253] width 13 height 11
radio input "true"
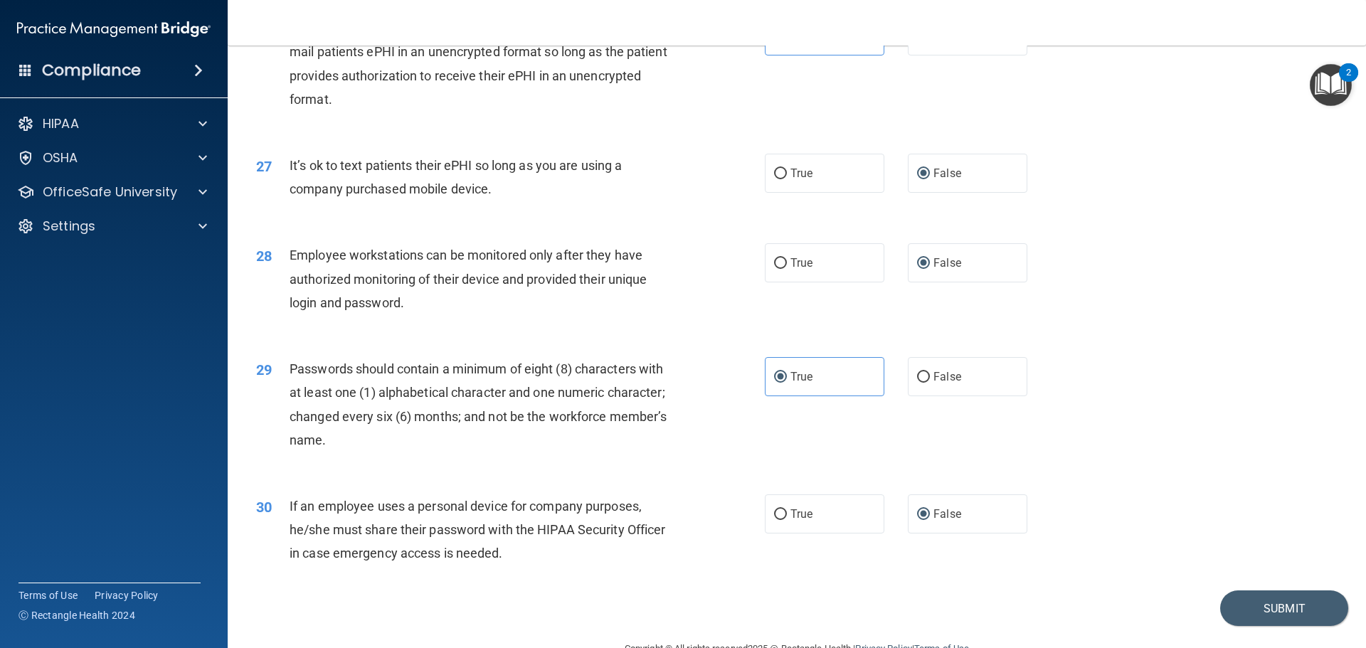
scroll to position [2924, 0]
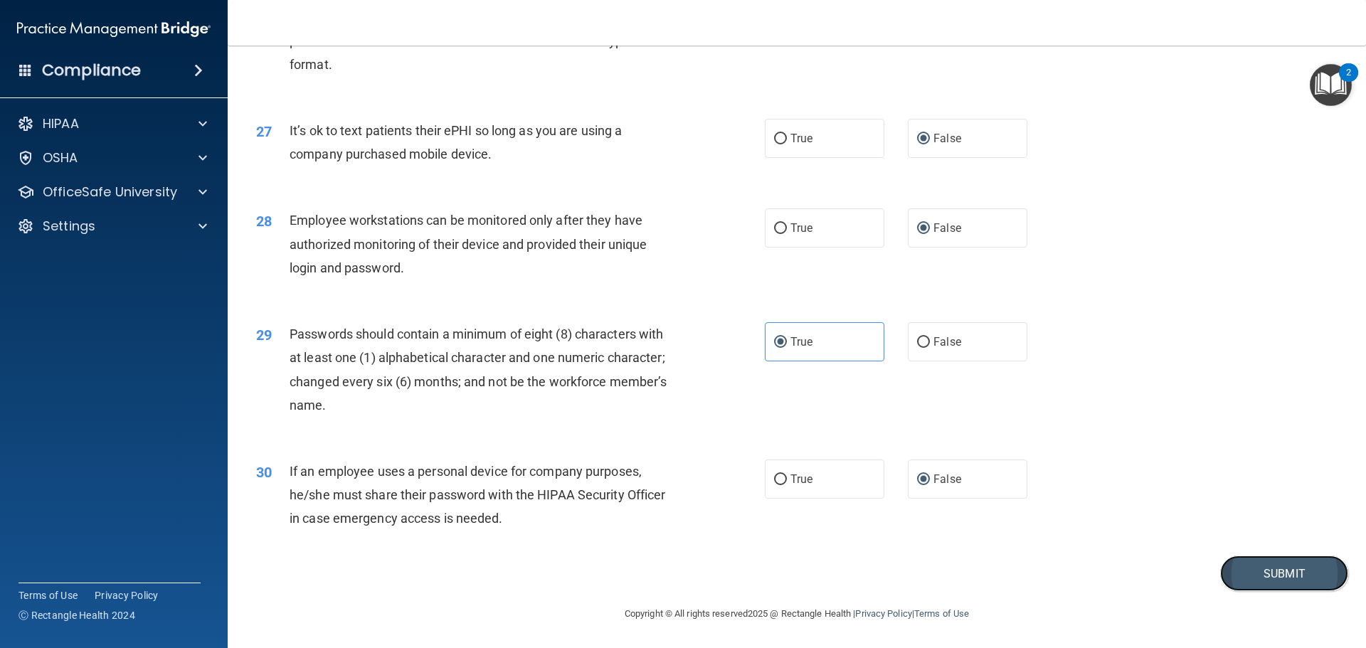
click at [1255, 574] on button "Submit" at bounding box center [1285, 574] width 128 height 36
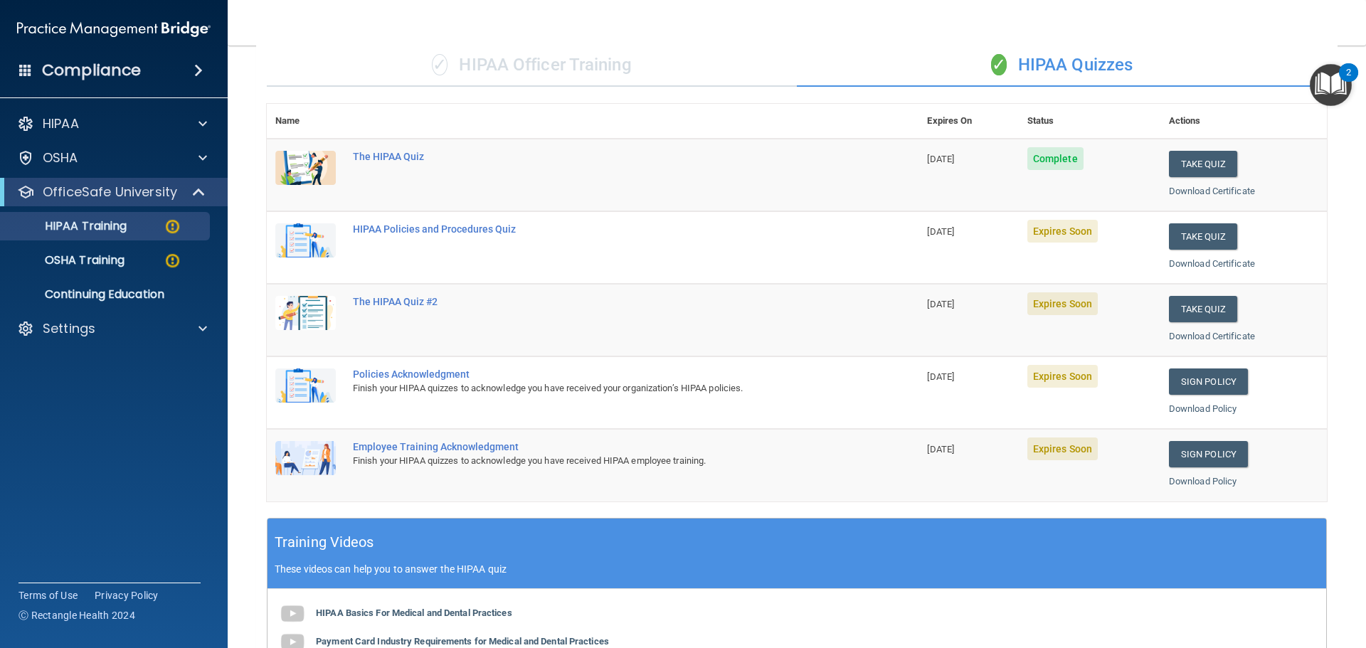
scroll to position [71, 0]
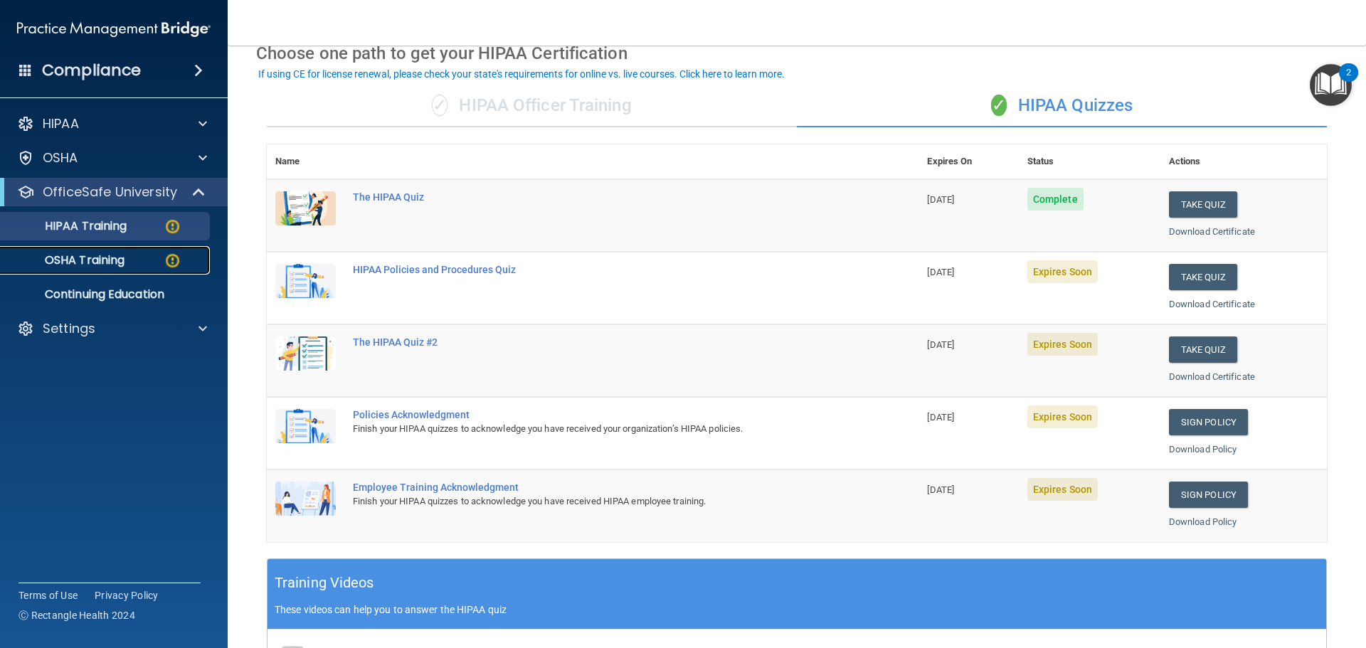
click at [120, 268] on p "OSHA Training" at bounding box center [66, 260] width 115 height 14
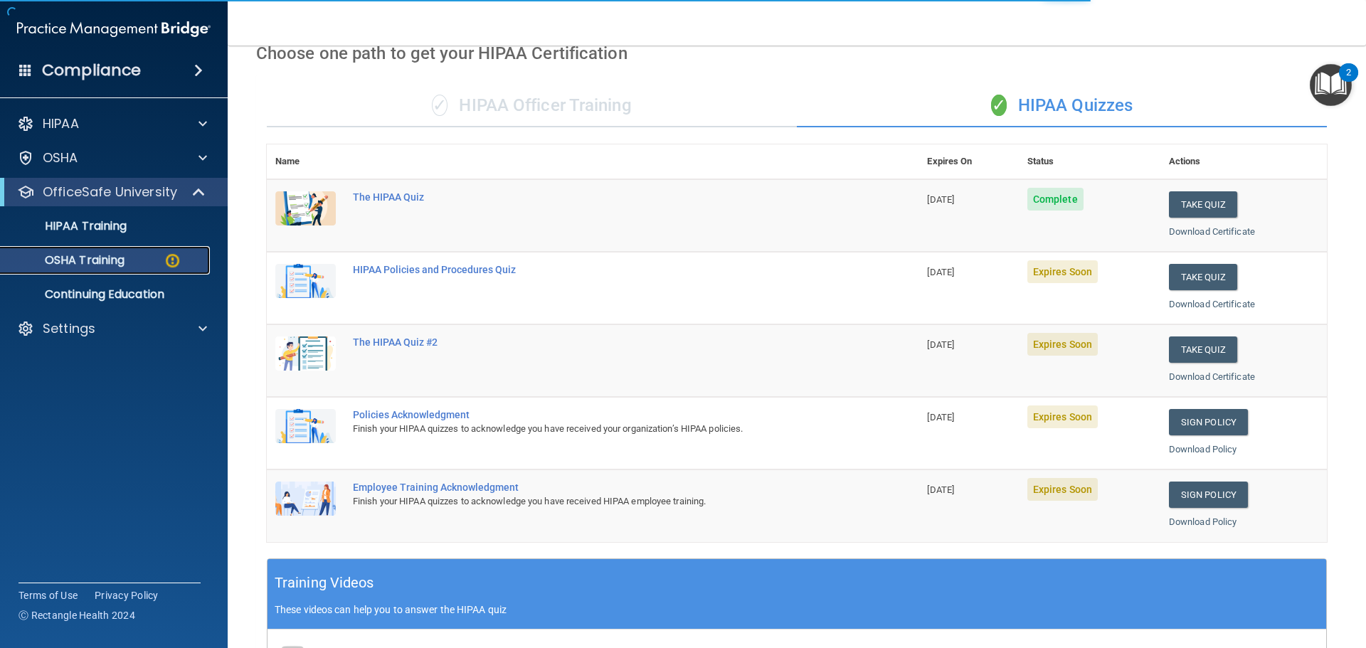
scroll to position [23, 0]
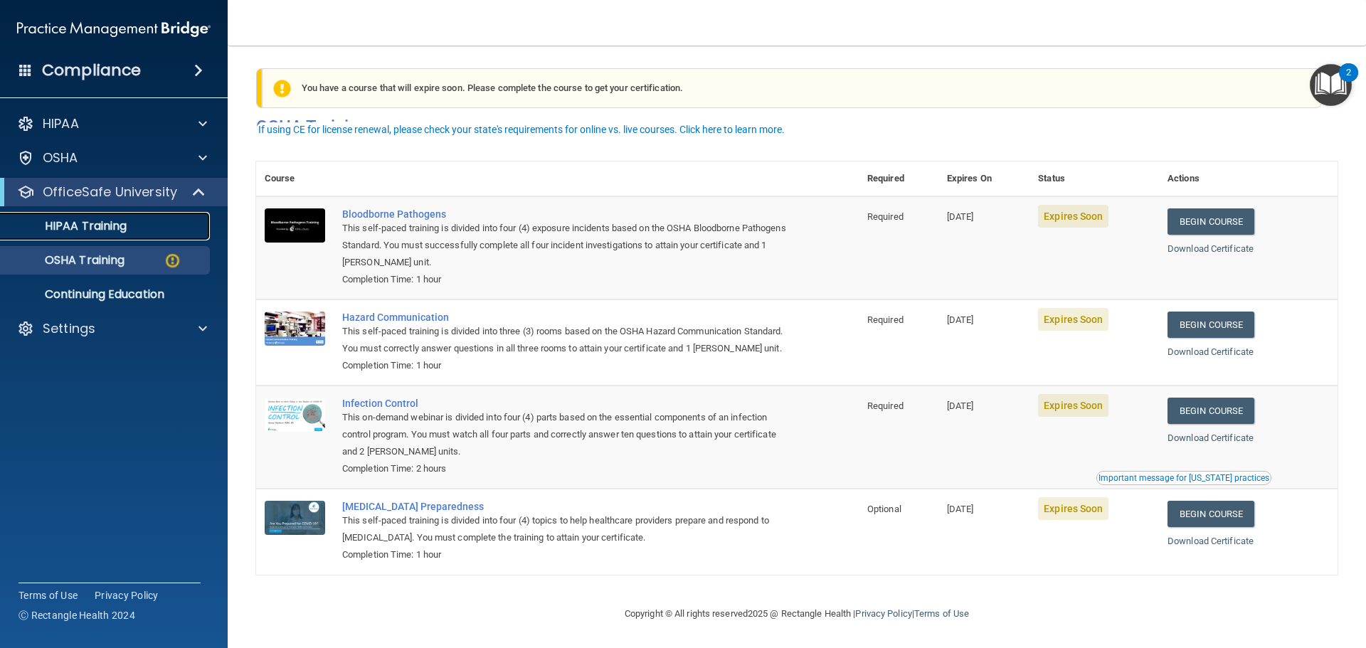
click at [153, 230] on div "HIPAA Training" at bounding box center [106, 226] width 194 height 14
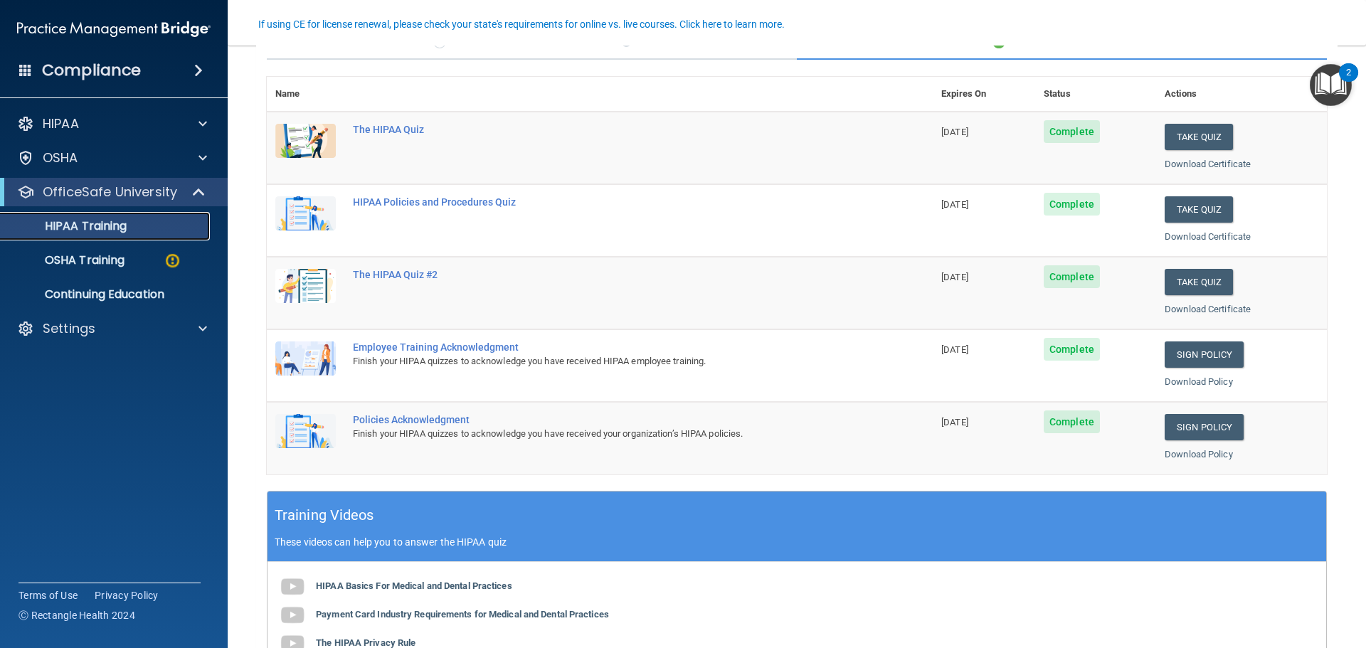
scroll to position [68, 0]
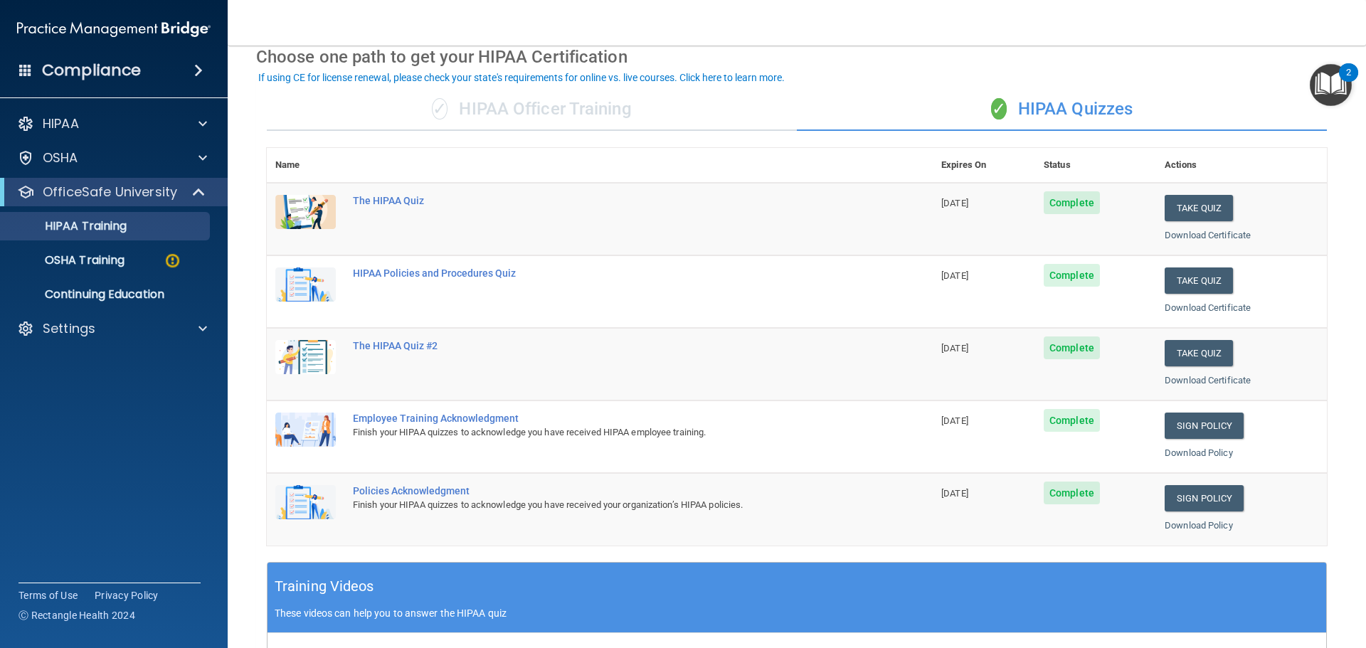
click at [481, 104] on div "✓ HIPAA Officer Training" at bounding box center [532, 109] width 530 height 43
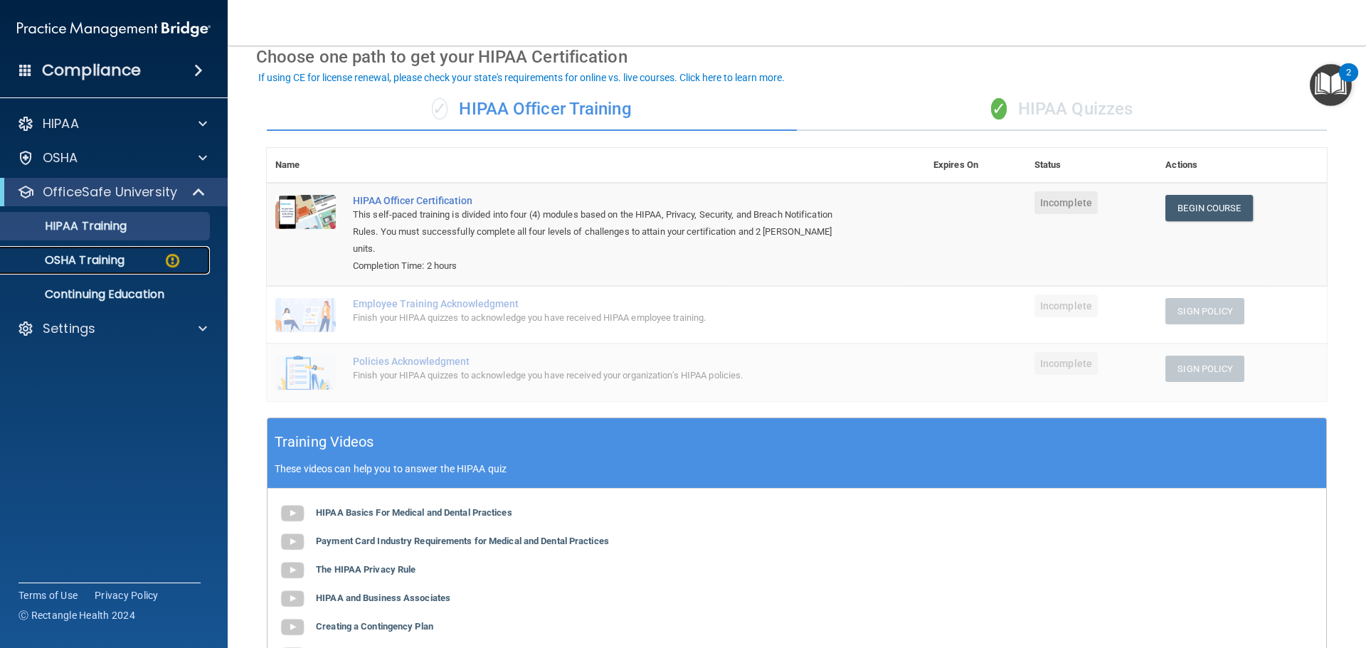
click at [108, 255] on p "OSHA Training" at bounding box center [66, 260] width 115 height 14
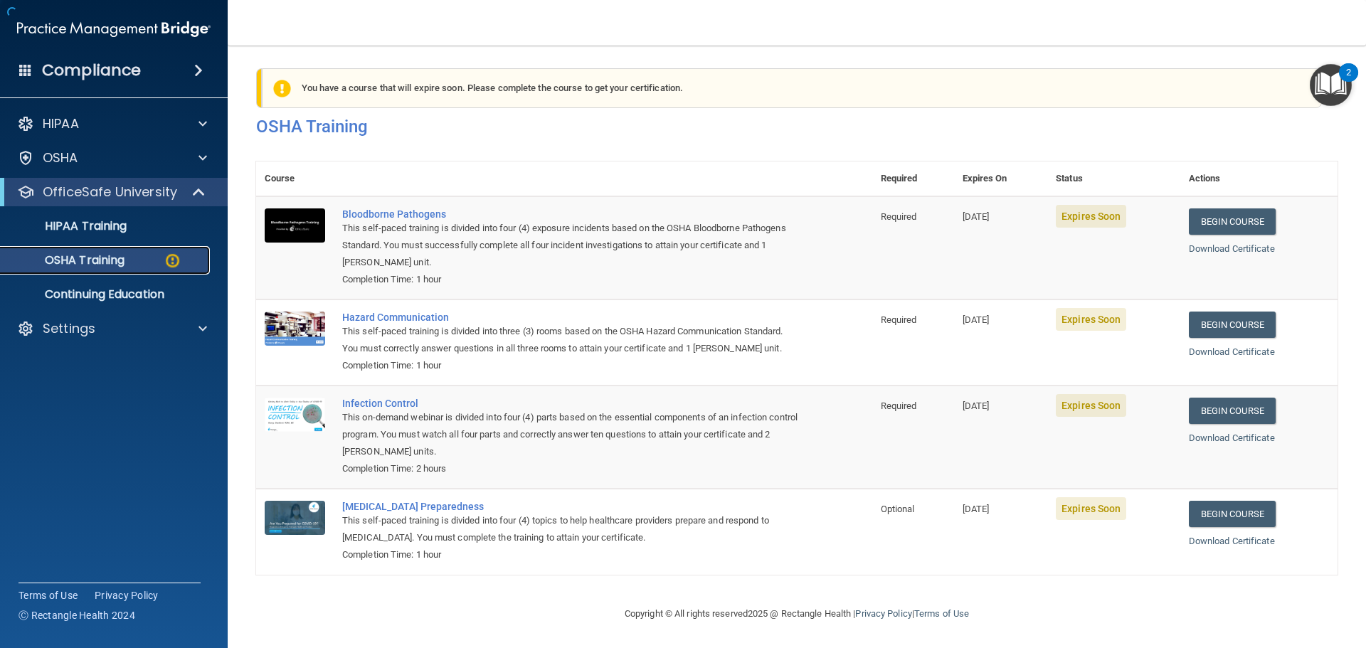
scroll to position [23, 0]
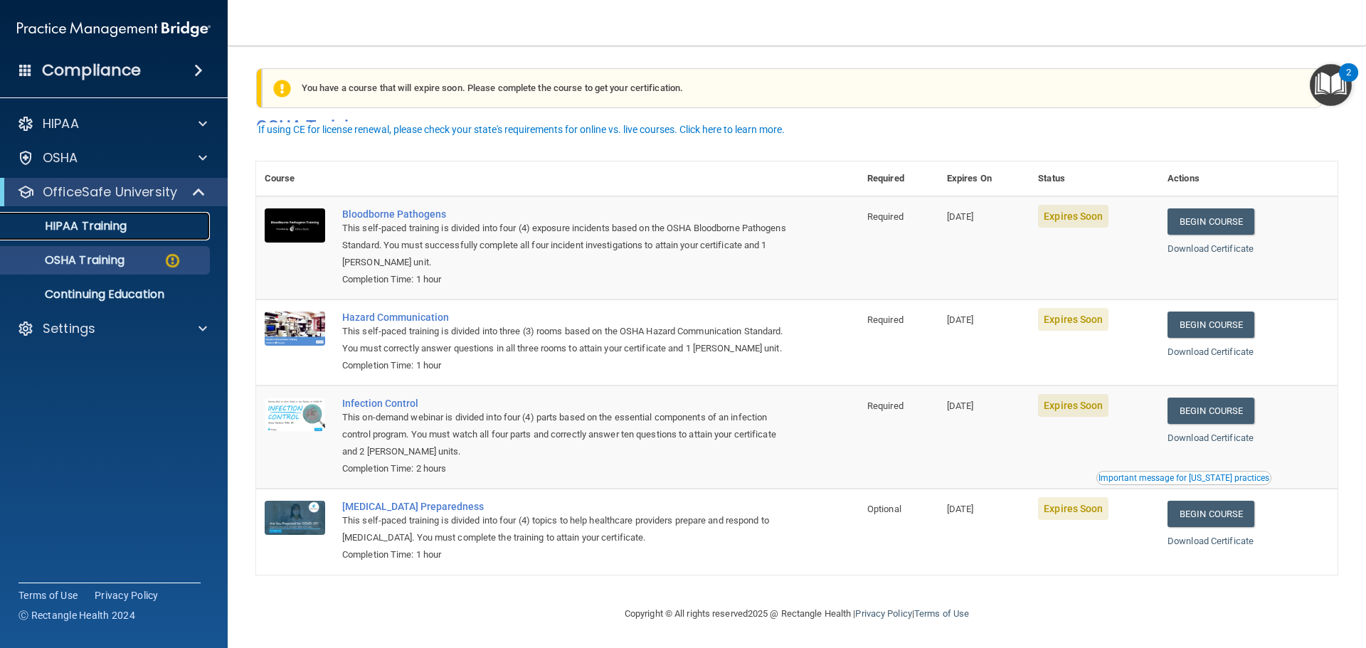
click at [125, 228] on p "HIPAA Training" at bounding box center [67, 226] width 117 height 14
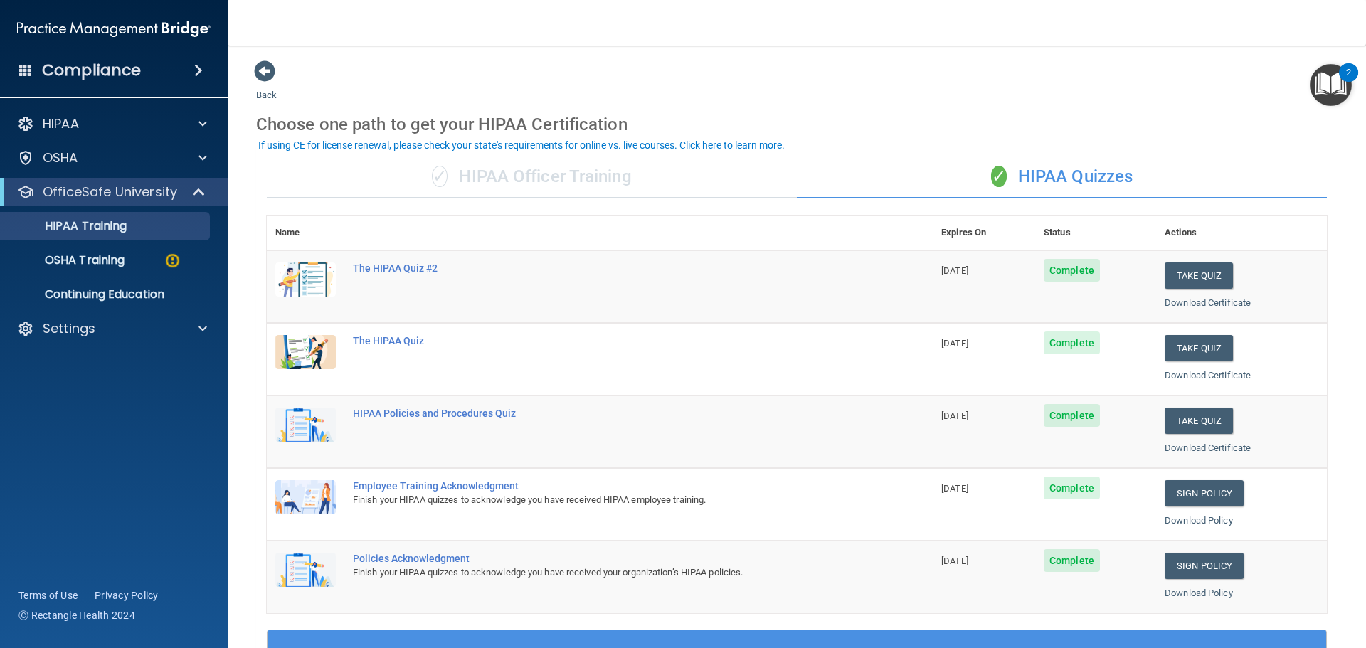
click at [610, 176] on div "✓ HIPAA Officer Training" at bounding box center [532, 177] width 530 height 43
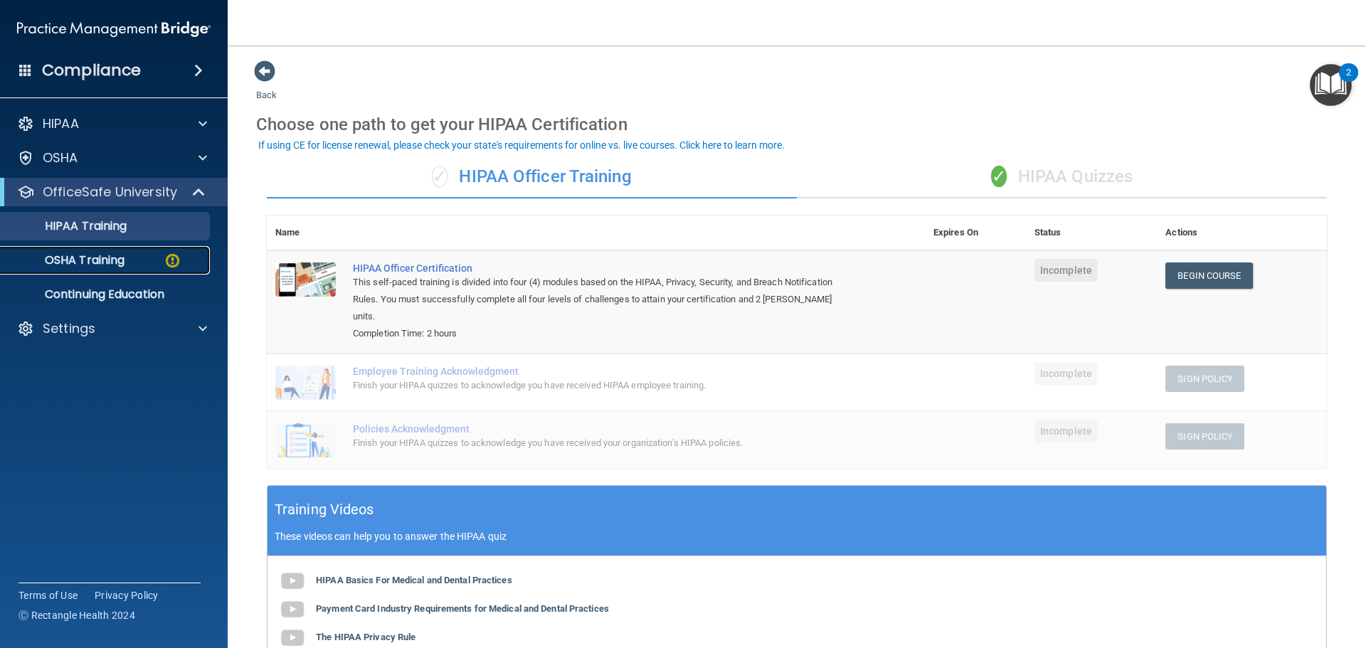
click at [75, 260] on p "OSHA Training" at bounding box center [66, 260] width 115 height 14
